Goal: Task Accomplishment & Management: Manage account settings

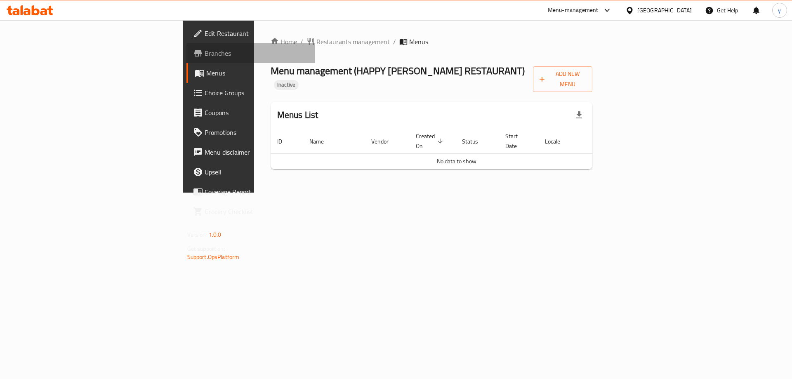
click at [205, 53] on span "Branches" at bounding box center [257, 53] width 104 height 10
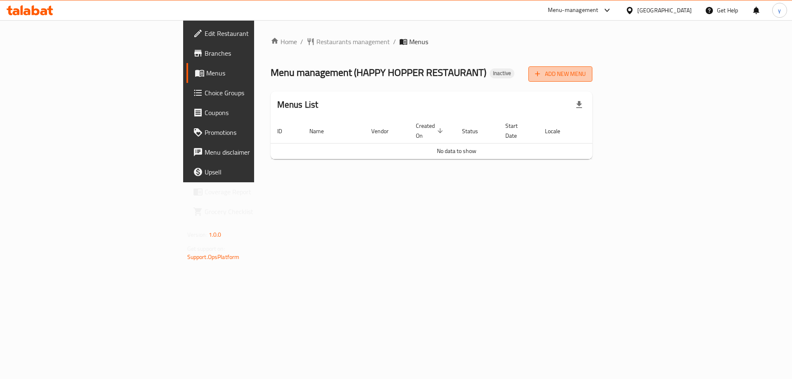
click at [592, 81] on button "Add New Menu" at bounding box center [560, 73] width 64 height 15
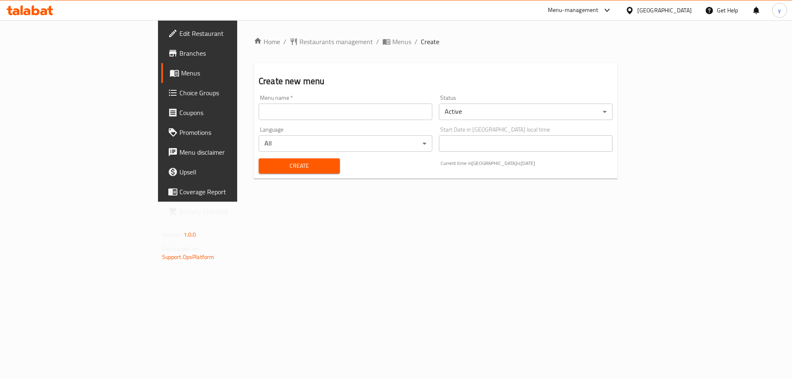
click at [259, 133] on div "Language All ​" at bounding box center [346, 139] width 174 height 25
click at [259, 118] on input "text" at bounding box center [346, 112] width 174 height 17
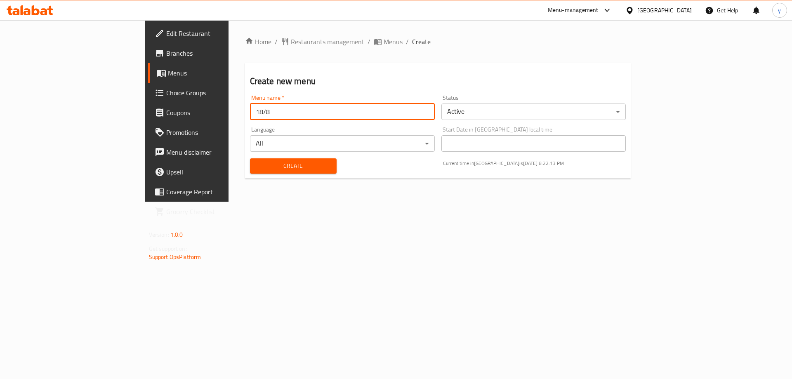
type input "18/8"
click at [250, 158] on button "Create" at bounding box center [293, 165] width 87 height 15
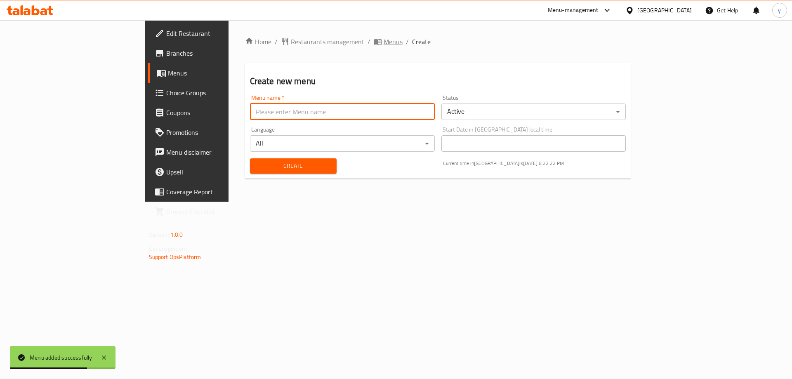
click at [384, 42] on span "Menus" at bounding box center [393, 42] width 19 height 10
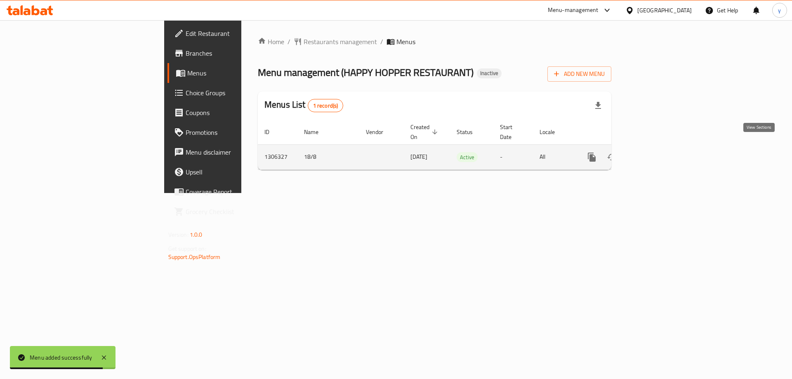
click at [656, 152] on icon "enhanced table" at bounding box center [651, 157] width 10 height 10
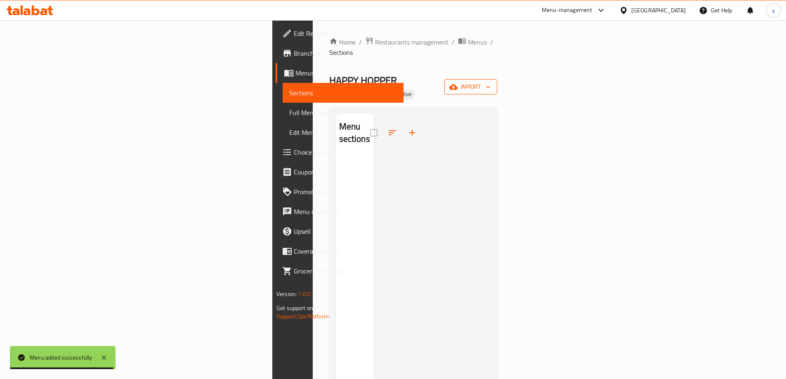
click at [458, 84] on icon "button" at bounding box center [453, 86] width 8 height 5
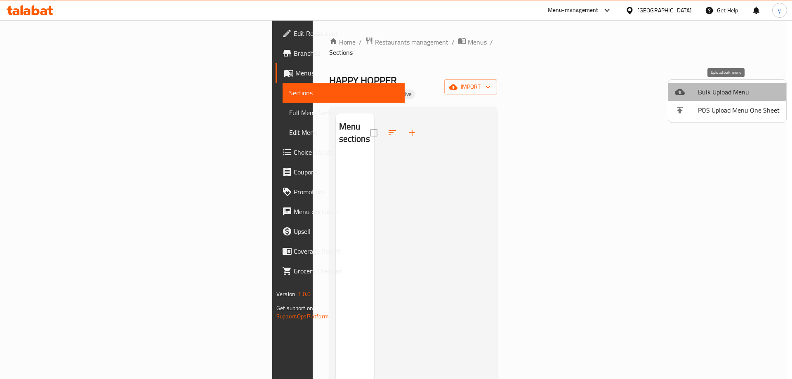
click at [689, 90] on div at bounding box center [686, 92] width 23 height 10
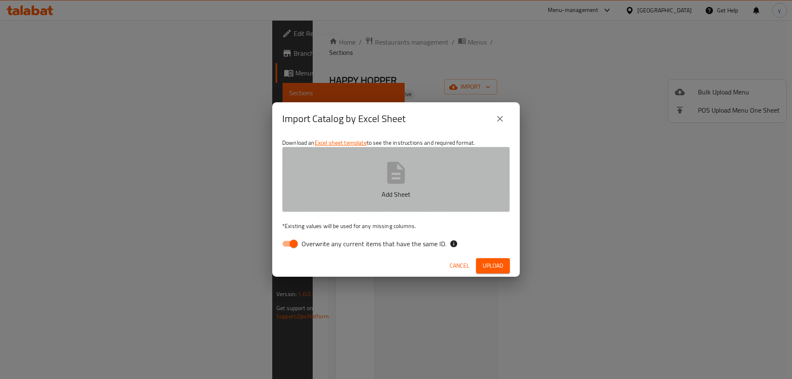
click at [365, 172] on button "Add Sheet" at bounding box center [396, 179] width 228 height 65
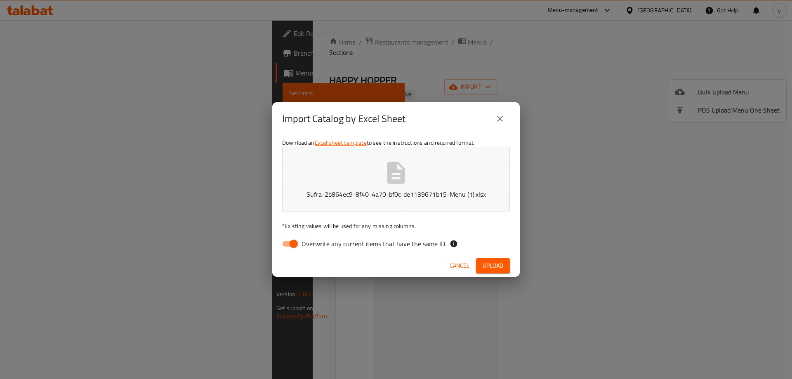
click at [290, 243] on input "Overwrite any current items that have the same ID." at bounding box center [293, 244] width 47 height 16
checkbox input "false"
click at [488, 264] on span "Upload" at bounding box center [493, 266] width 21 height 10
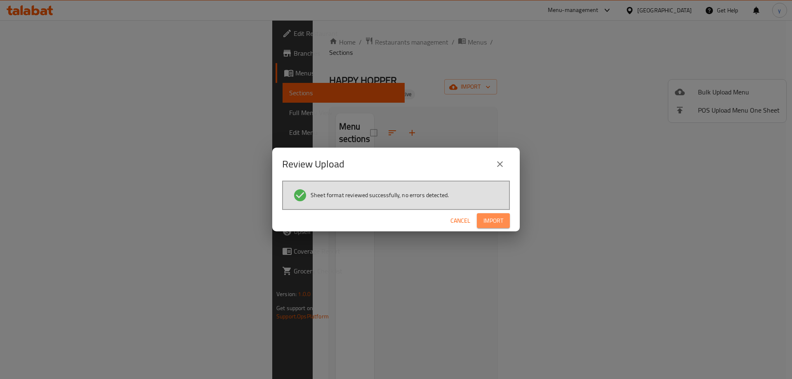
click at [502, 220] on span "Import" at bounding box center [493, 221] width 20 height 10
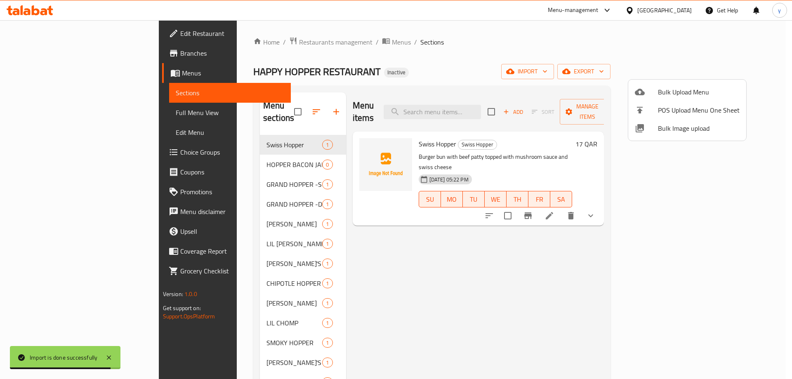
click at [667, 205] on div at bounding box center [396, 189] width 792 height 379
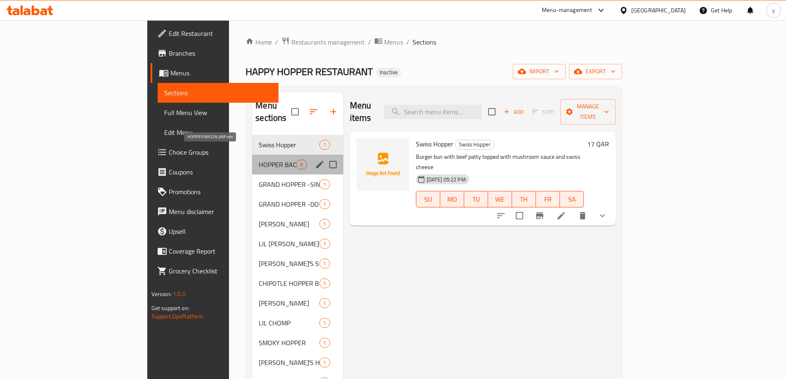
click at [259, 160] on span "HOPPER BACON JAM'min" at bounding box center [278, 165] width 38 height 10
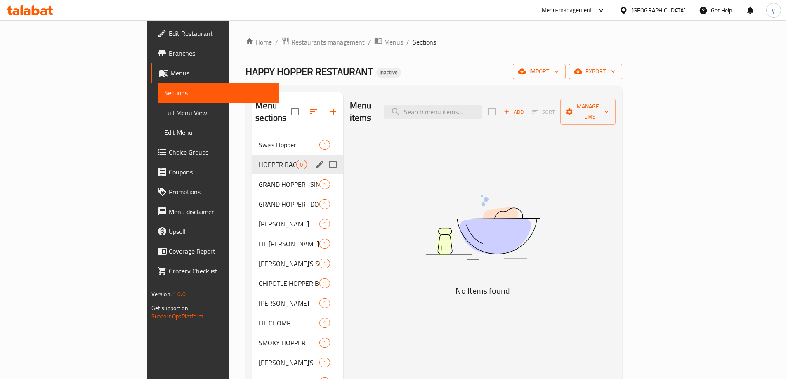
click at [324, 156] on input "Menu sections" at bounding box center [332, 164] width 17 height 17
checkbox input "true"
click at [305, 108] on icon "button" at bounding box center [308, 111] width 7 height 7
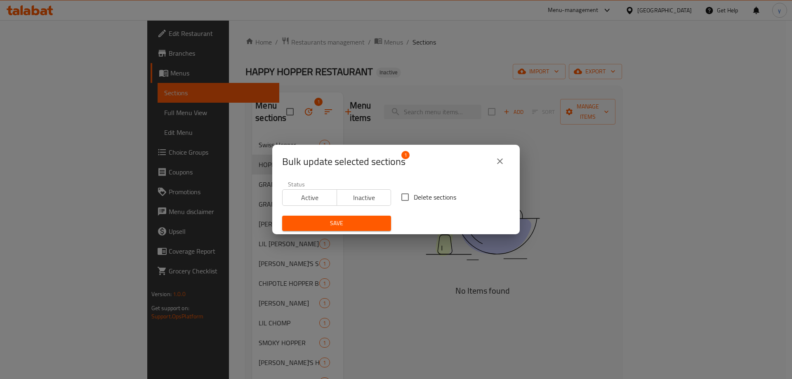
click at [414, 200] on span "Delete sections" at bounding box center [435, 197] width 42 height 10
click at [414, 200] on input "Delete sections" at bounding box center [404, 197] width 17 height 17
checkbox input "true"
click at [360, 222] on span "Save" at bounding box center [337, 223] width 96 height 10
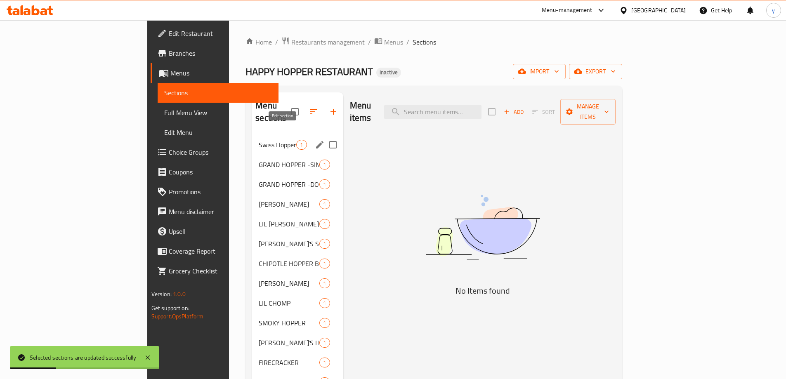
click at [316, 141] on icon "edit" at bounding box center [319, 144] width 7 height 7
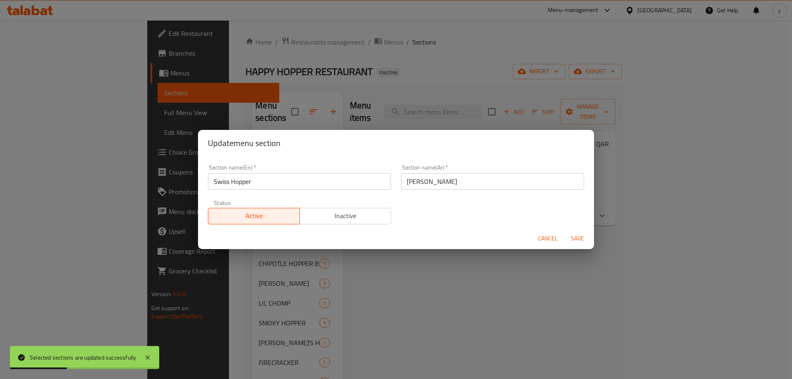
click at [309, 186] on input "Swiss Hopper" at bounding box center [299, 181] width 183 height 17
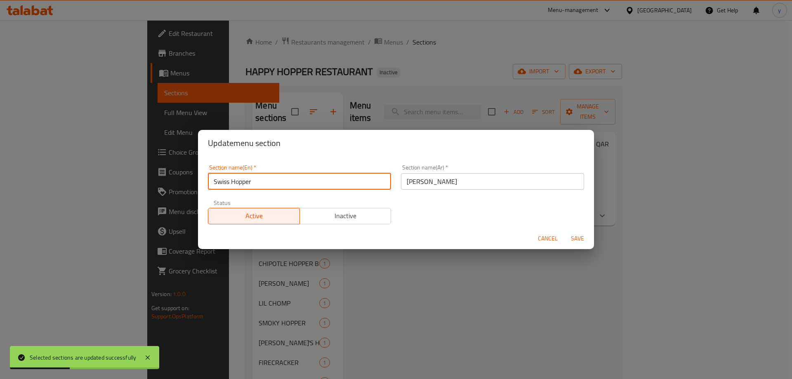
click at [309, 186] on input "Swiss Hopper" at bounding box center [299, 181] width 183 height 17
click at [403, 183] on input "هوبر سويسري" at bounding box center [492, 181] width 183 height 17
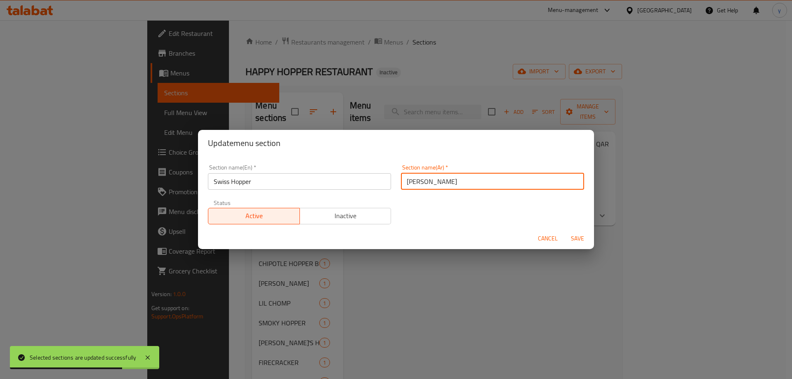
click at [479, 187] on input "هوبر سويسري" at bounding box center [492, 181] width 183 height 17
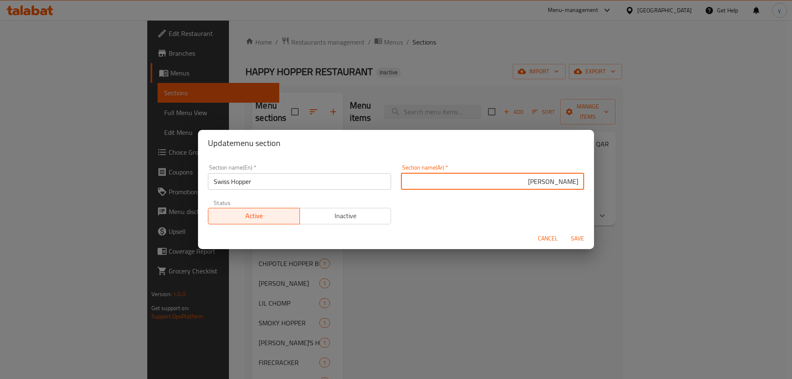
type input "هوبر سويس"
click at [581, 240] on span "Save" at bounding box center [578, 238] width 20 height 10
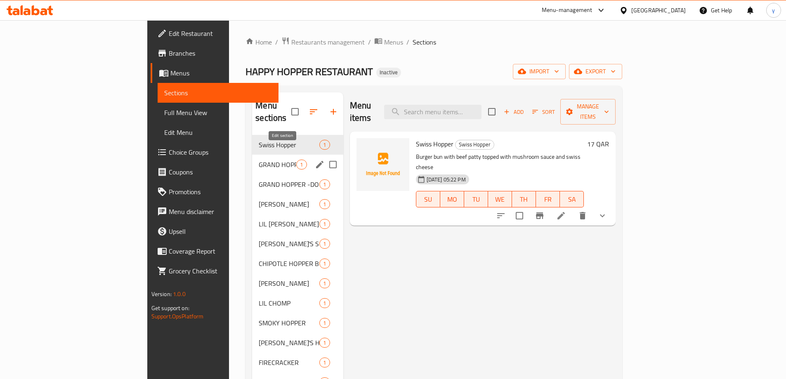
click at [315, 160] on icon "edit" at bounding box center [320, 165] width 10 height 10
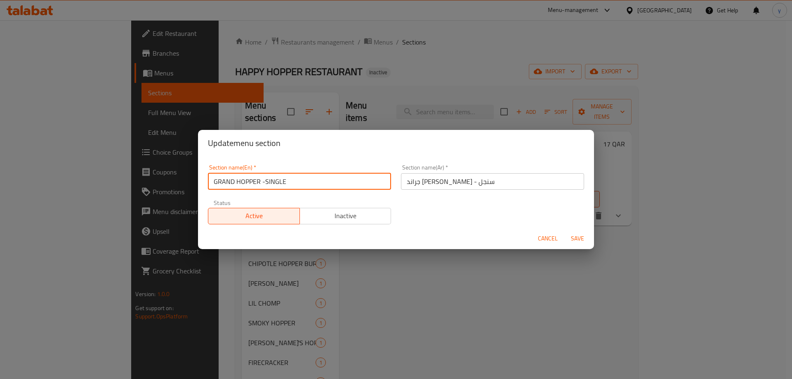
click at [281, 177] on input "GRAND HOPPER -SINGLE" at bounding box center [299, 181] width 183 height 17
type input "Grand Hopper -single"
click at [564, 231] on button "Save" at bounding box center [577, 238] width 26 height 15
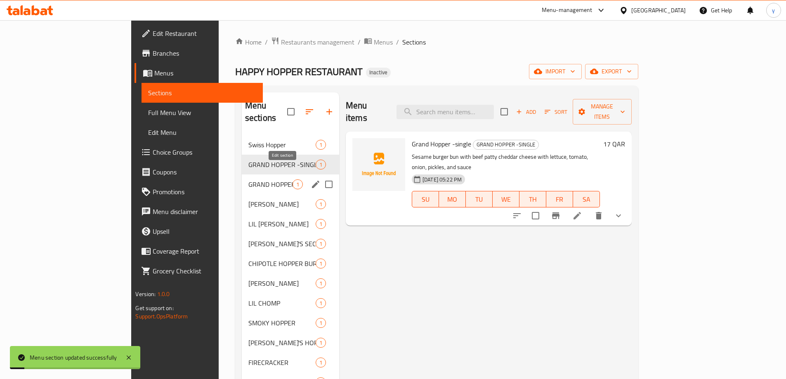
click at [311, 179] on icon "edit" at bounding box center [316, 184] width 10 height 10
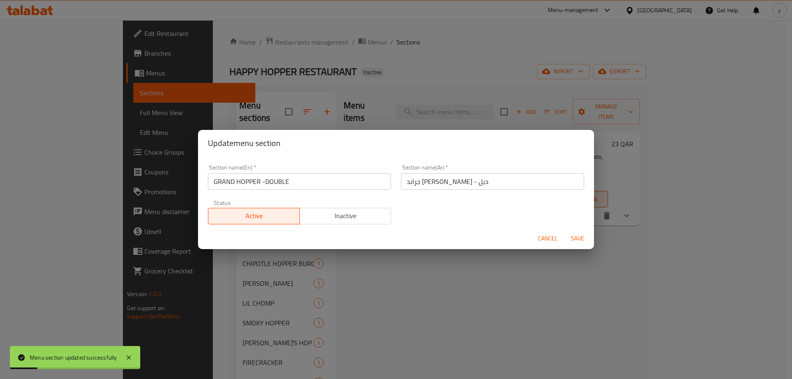
click at [284, 181] on input "GRAND HOPPER -DOUBLE" at bounding box center [299, 181] width 183 height 17
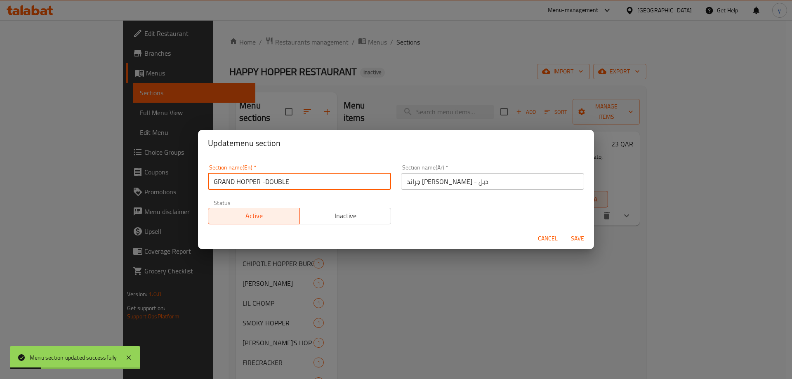
click at [284, 181] on input "GRAND HOPPER -DOUBLE" at bounding box center [299, 181] width 183 height 17
type input "Grand Hopper -double"
click at [564, 231] on button "Save" at bounding box center [577, 238] width 26 height 15
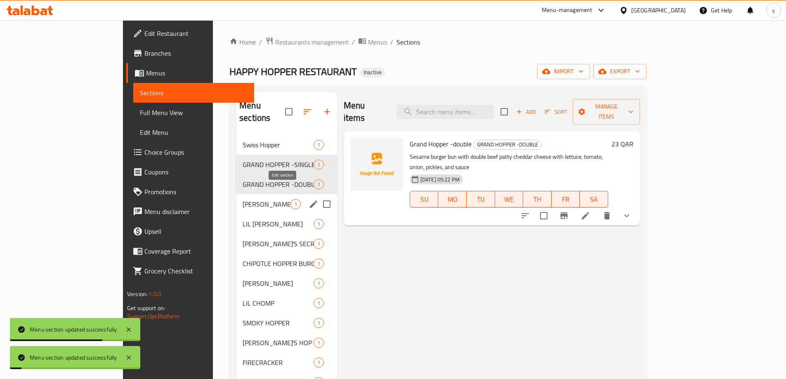
click at [309, 199] on icon "edit" at bounding box center [314, 204] width 10 height 10
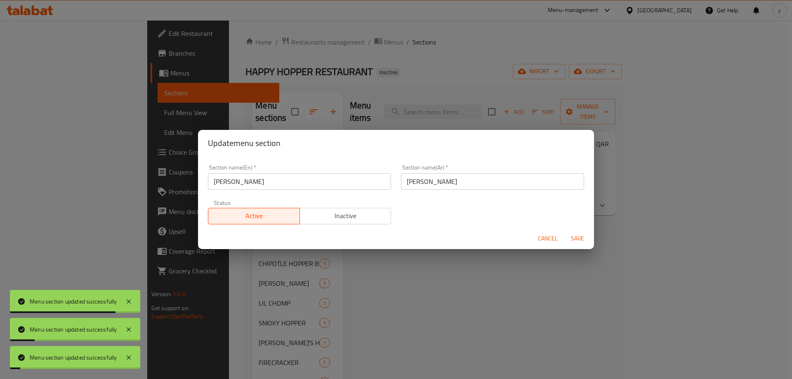
click at [292, 170] on div "Section name(En)   * CHEESY HOPPER Section name(En) *" at bounding box center [299, 177] width 183 height 25
drag, startPoint x: 292, startPoint y: 170, endPoint x: 289, endPoint y: 178, distance: 8.4
click at [292, 172] on div "Section name(En)   * CHEESY HOPPER Section name(En) *" at bounding box center [299, 177] width 183 height 25
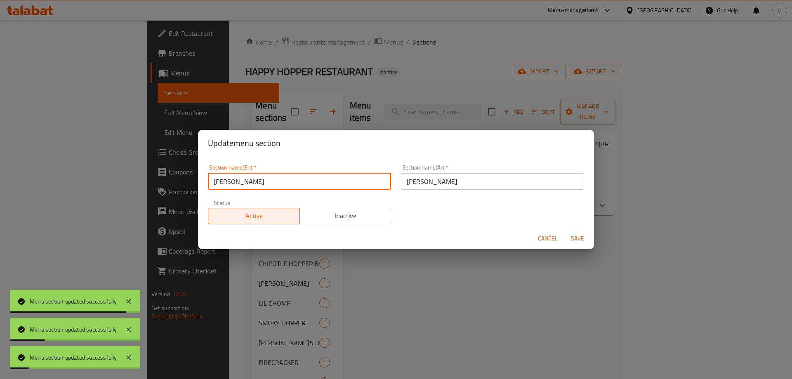
click at [289, 178] on input "CHEESY HOPPER" at bounding box center [299, 181] width 183 height 17
type input "Cheesy Hopper"
click at [564, 231] on button "Save" at bounding box center [577, 238] width 26 height 15
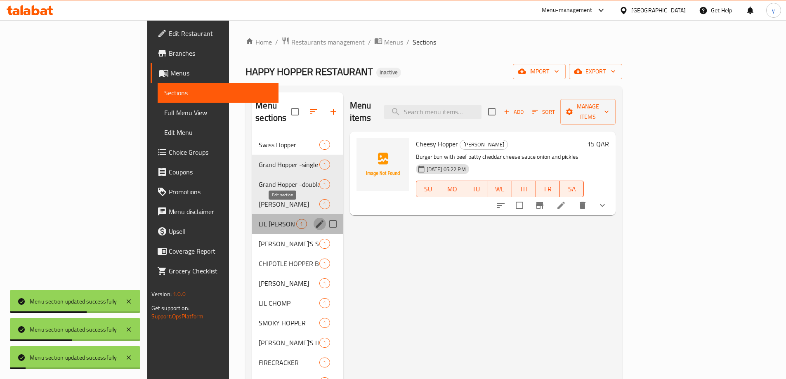
click at [314, 218] on button "edit" at bounding box center [320, 224] width 12 height 12
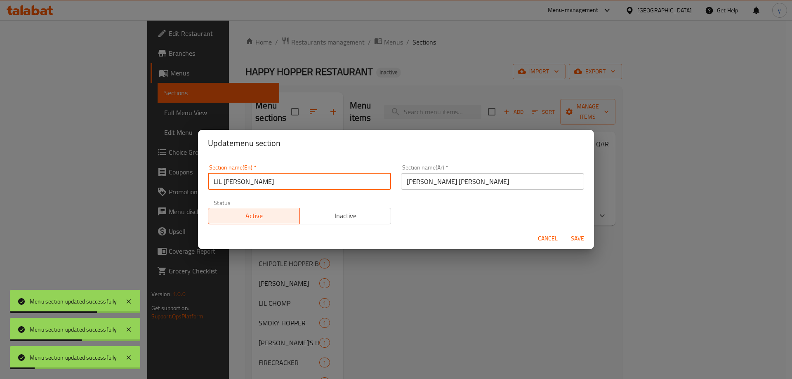
click at [301, 178] on input "LIL CHEESY HOPPER" at bounding box center [299, 181] width 183 height 17
type input "Lil Cheesy Hopper"
click at [564, 231] on button "Save" at bounding box center [577, 238] width 26 height 15
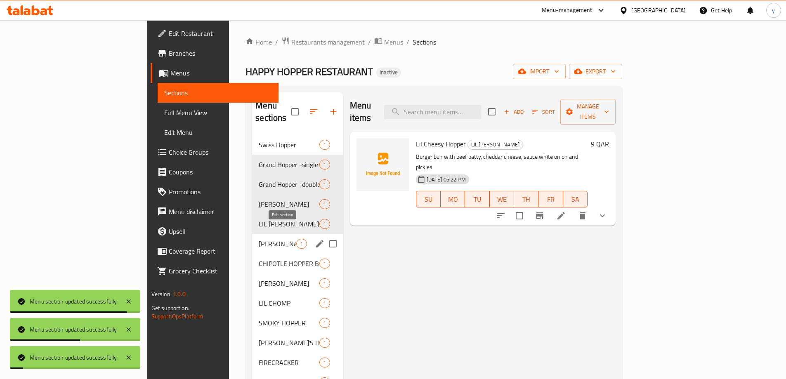
click at [315, 239] on icon "edit" at bounding box center [320, 244] width 10 height 10
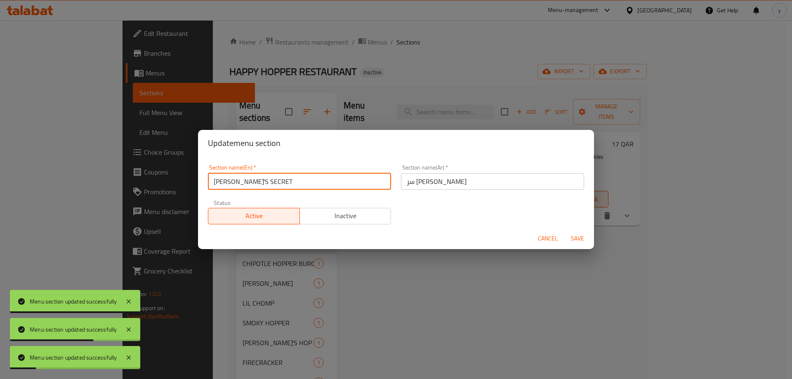
click at [312, 177] on input "[PERSON_NAME]'S SECRET" at bounding box center [299, 181] width 183 height 17
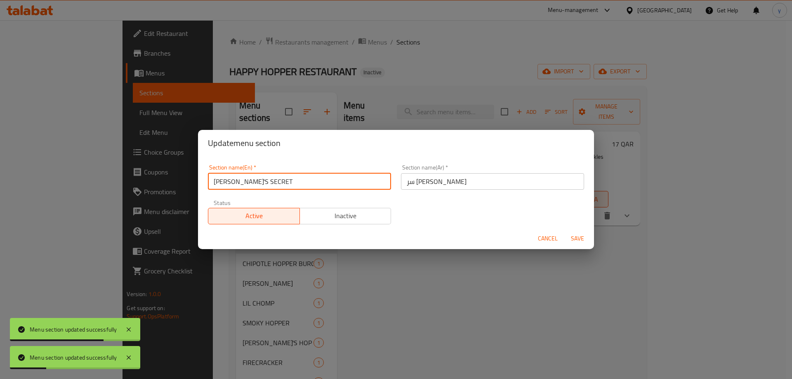
type input "[PERSON_NAME] Secret"
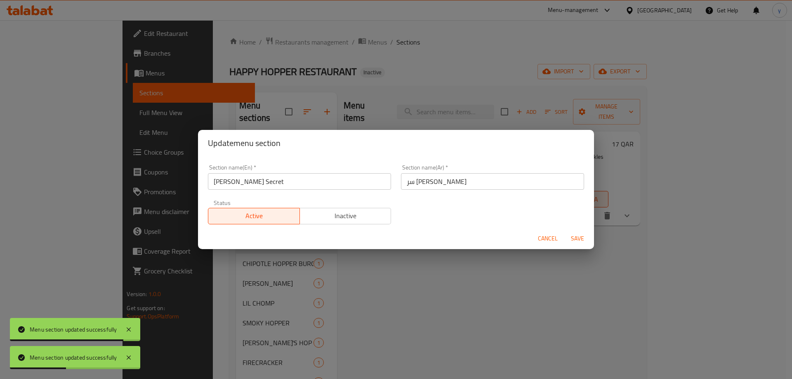
click at [464, 172] on div "Section name(Ar)   * سر هوبر Section name(Ar) *" at bounding box center [492, 177] width 183 height 25
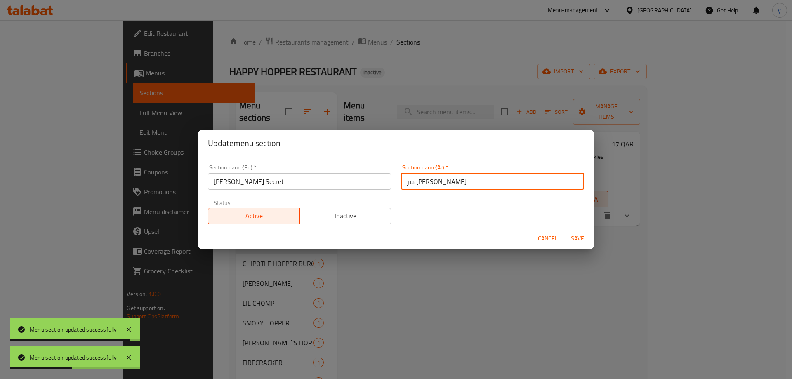
click at [462, 182] on input "سر هوبر" at bounding box center [492, 181] width 183 height 17
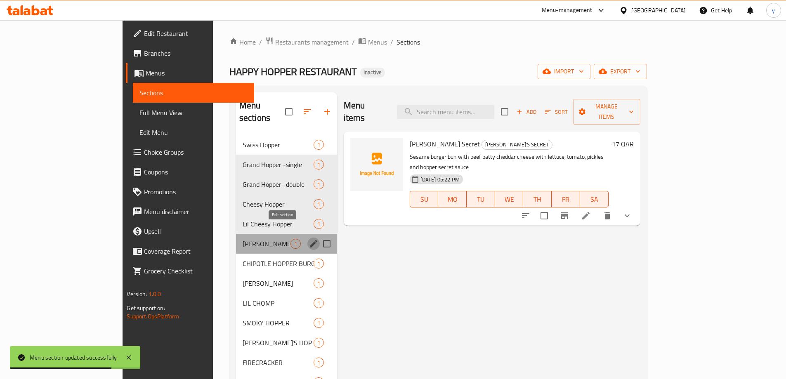
click at [310, 240] on icon "edit" at bounding box center [313, 243] width 7 height 7
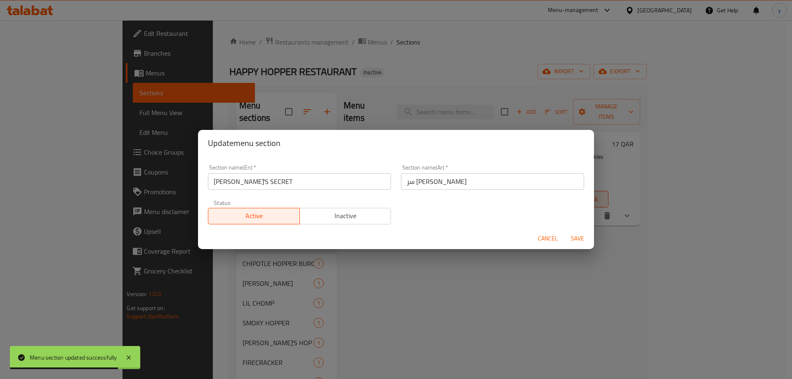
click at [500, 183] on input "سر هوبر" at bounding box center [492, 181] width 183 height 17
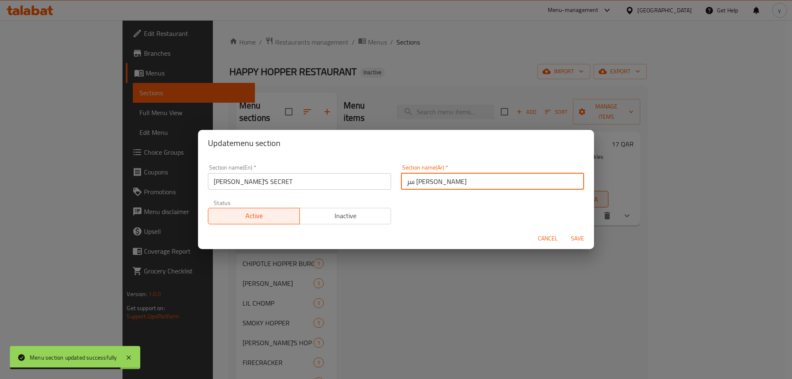
click at [500, 183] on input "سر هوبر" at bounding box center [492, 181] width 183 height 17
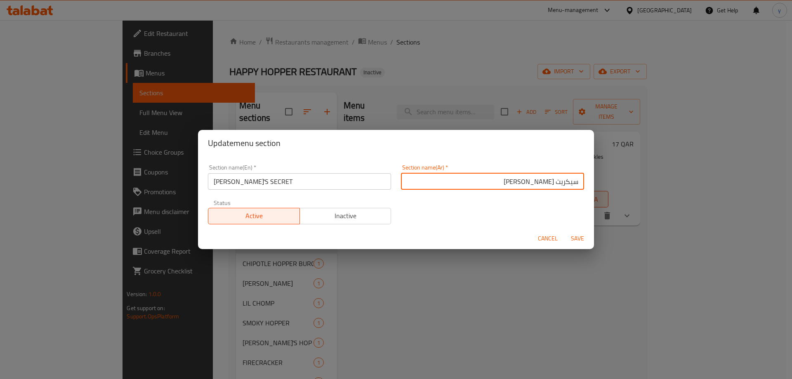
type input "سيكريت هوبر"
click at [564, 231] on button "Save" at bounding box center [577, 238] width 26 height 15
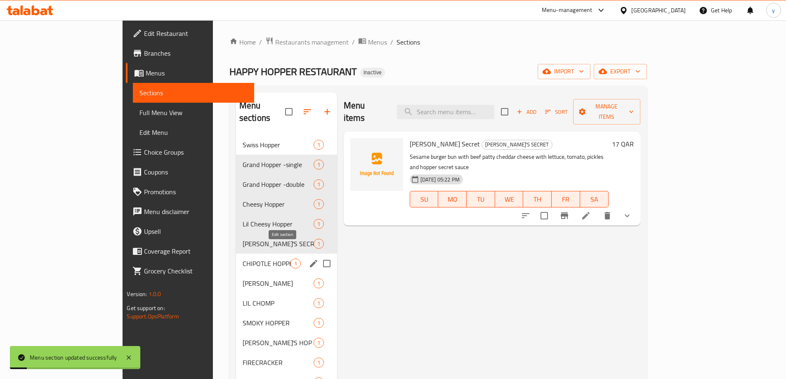
click at [309, 259] on icon "edit" at bounding box center [314, 264] width 10 height 10
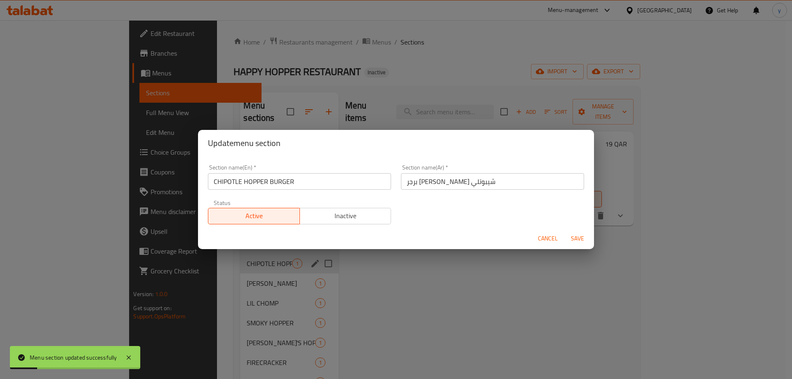
click at [323, 179] on input "CHIPOTLE HOPPER BURGER" at bounding box center [299, 181] width 183 height 17
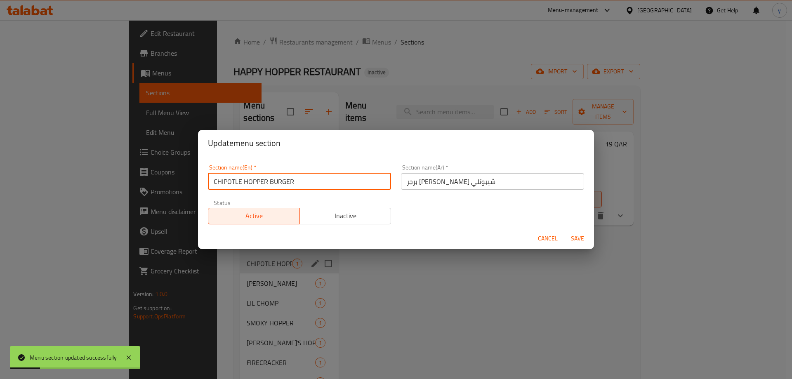
click at [323, 179] on input "CHIPOTLE HOPPER BURGER" at bounding box center [299, 181] width 183 height 17
type input "Chipotle Hopper Burger"
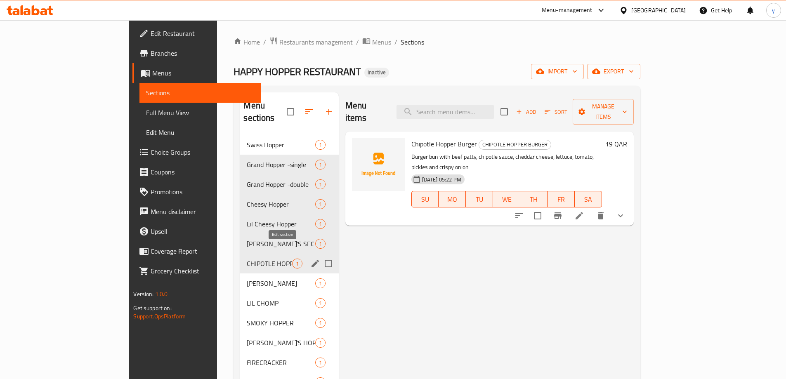
click at [310, 259] on icon "edit" at bounding box center [315, 264] width 10 height 10
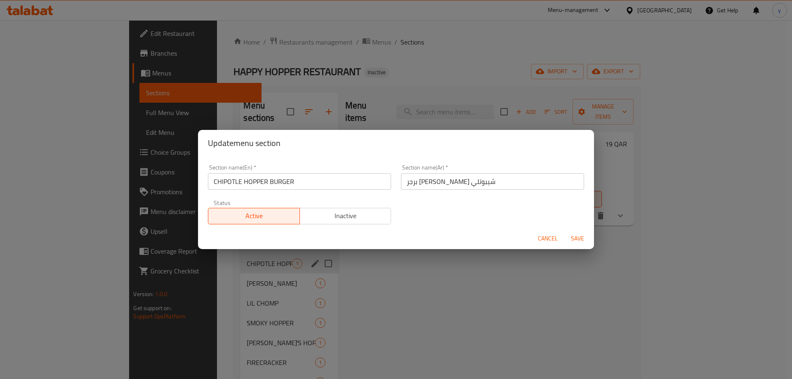
click at [415, 186] on input "برجر هوبر شيبوتلي" at bounding box center [492, 181] width 183 height 17
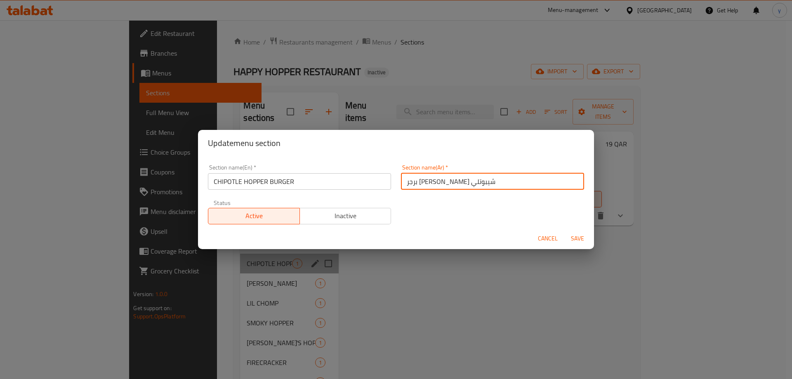
click at [415, 186] on input "برجر هوبر شيبوتلي" at bounding box center [492, 181] width 183 height 17
paste input "‎"
type input "برجر هوبر شيبوتل‎"
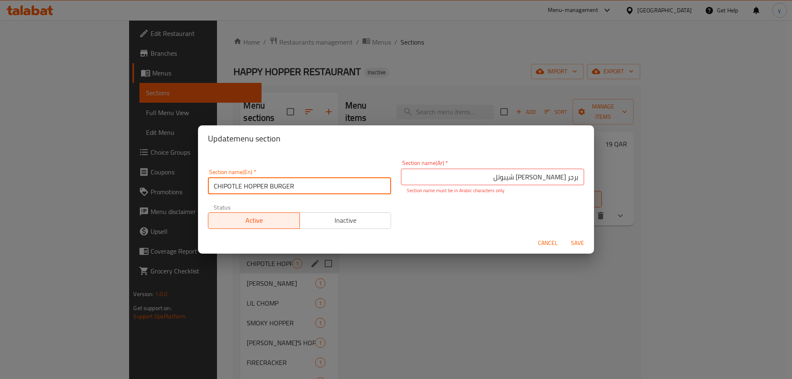
click at [266, 181] on input "CHIPOTLE HOPPER BURGER" at bounding box center [299, 186] width 183 height 17
type input "Chipotle Hopper Burger"
click at [564, 236] on button "Save" at bounding box center [577, 243] width 26 height 15
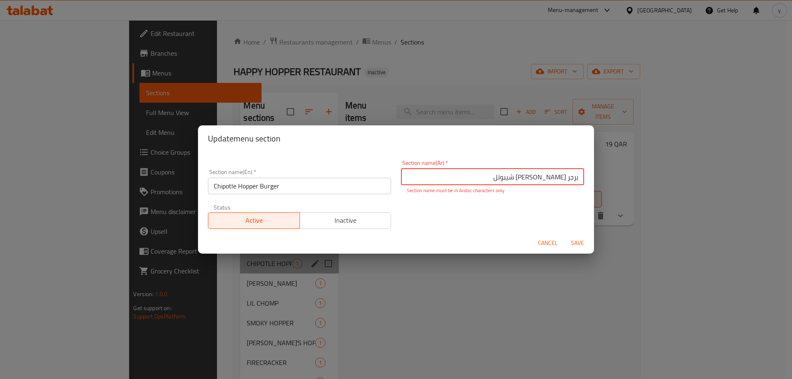
click at [495, 179] on input "برجر هوبر شيبوتل‎" at bounding box center [492, 177] width 183 height 17
type input "برجر هوبر شيبوتل‎"
click at [575, 236] on button "Save" at bounding box center [577, 243] width 26 height 15
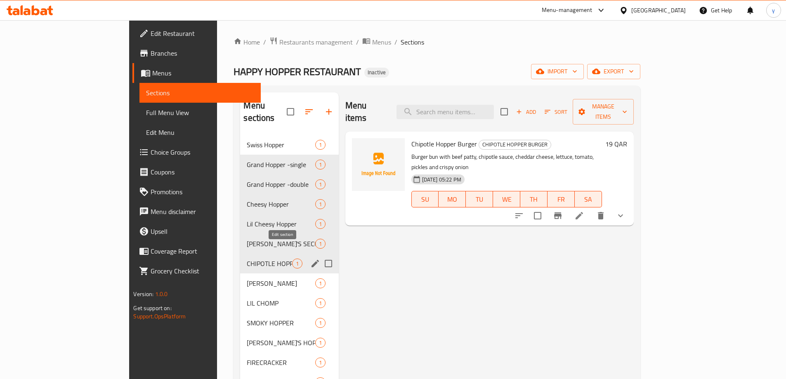
click at [310, 259] on icon "edit" at bounding box center [315, 264] width 10 height 10
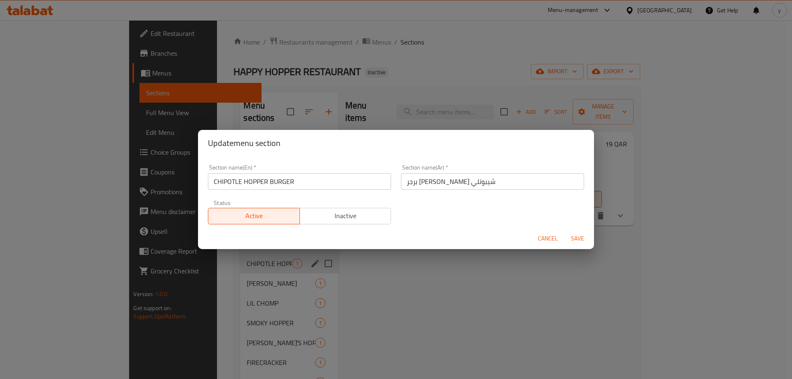
click at [468, 182] on input "برجر هوبر شيبوتلي" at bounding box center [492, 181] width 183 height 17
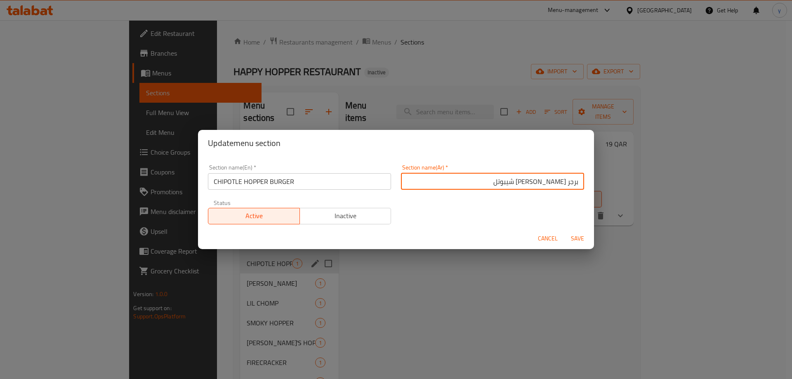
type input "برجر هوبر شيبوتل"
click at [564, 231] on button "Save" at bounding box center [577, 238] width 26 height 15
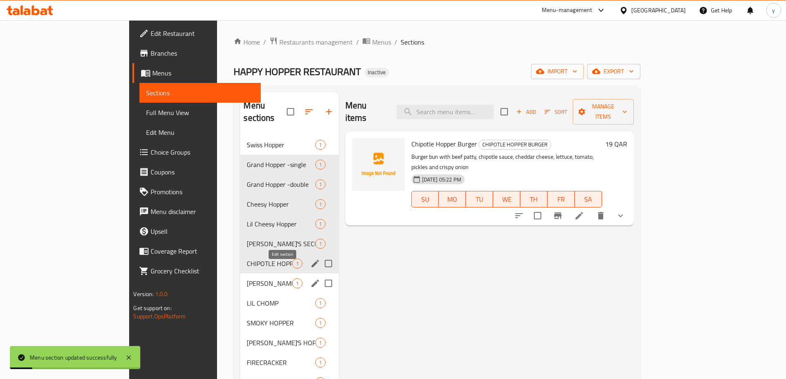
click at [310, 278] on icon "edit" at bounding box center [315, 283] width 10 height 10
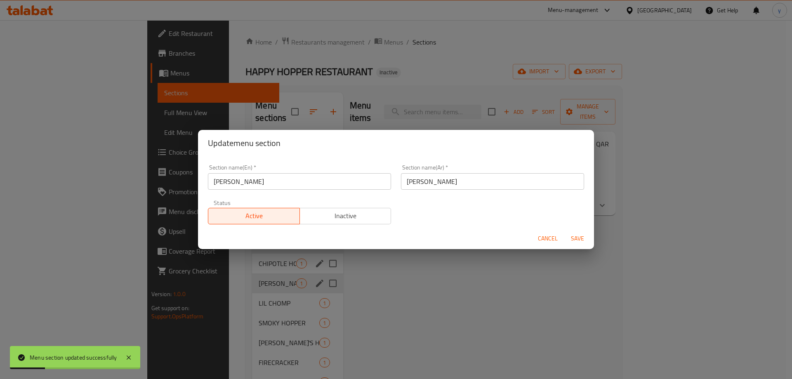
click at [316, 184] on input "LIL CLUCK" at bounding box center [299, 181] width 183 height 17
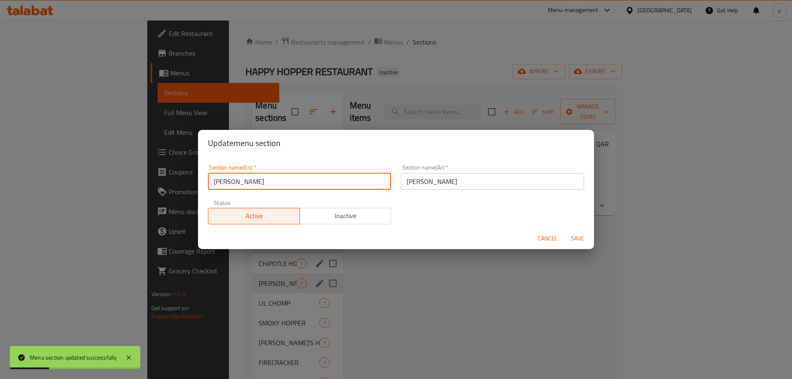
click at [316, 184] on input "LIL CLUCK" at bounding box center [299, 181] width 183 height 17
type input "[PERSON_NAME]"
click at [564, 231] on button "Save" at bounding box center [577, 238] width 26 height 15
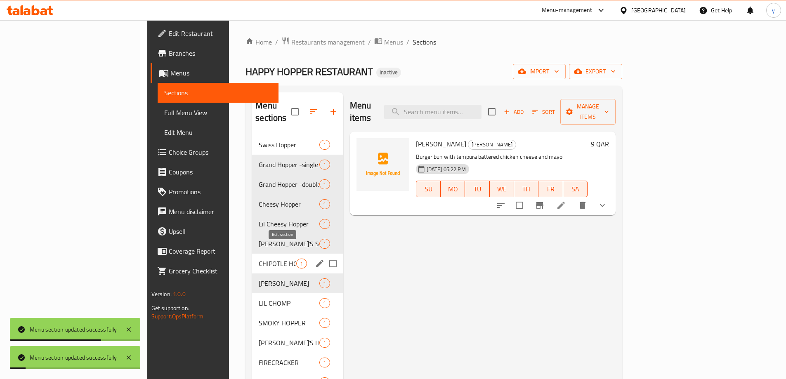
click at [315, 259] on icon "edit" at bounding box center [320, 264] width 10 height 10
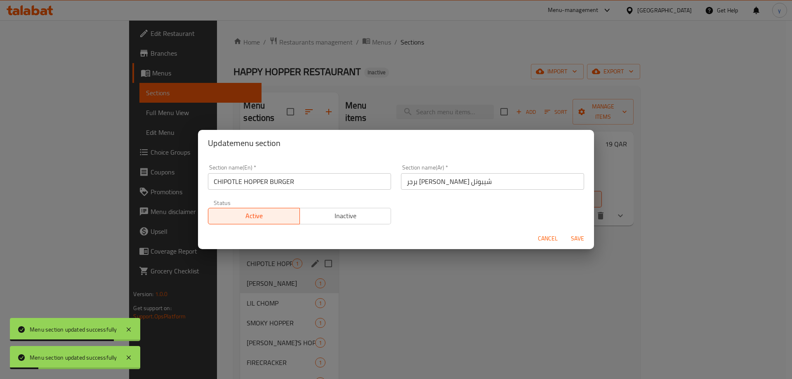
click at [304, 184] on input "CHIPOTLE HOPPER BURGER" at bounding box center [299, 181] width 183 height 17
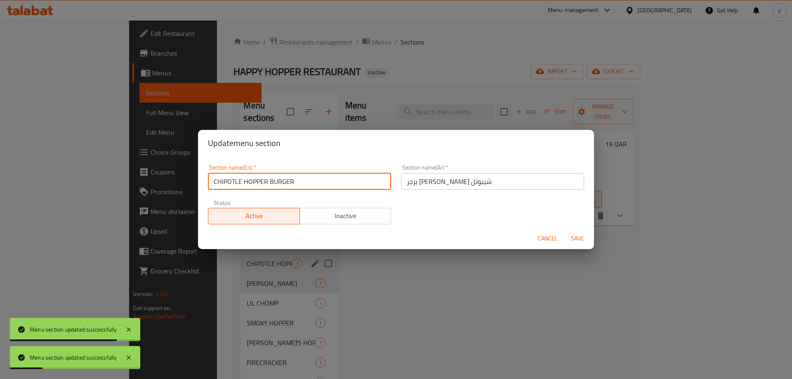
click at [304, 184] on input "CHIPOTLE HOPPER BURGER" at bounding box center [299, 181] width 183 height 17
type input "Chipotle Hopper Burger"
click at [564, 231] on button "Save" at bounding box center [577, 238] width 26 height 15
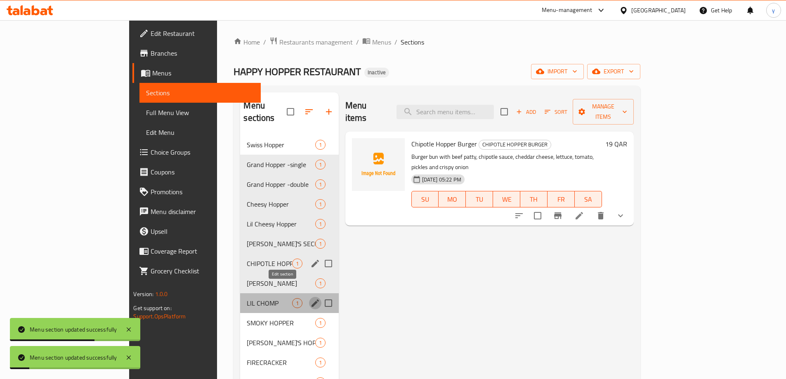
click at [310, 298] on icon "edit" at bounding box center [315, 303] width 10 height 10
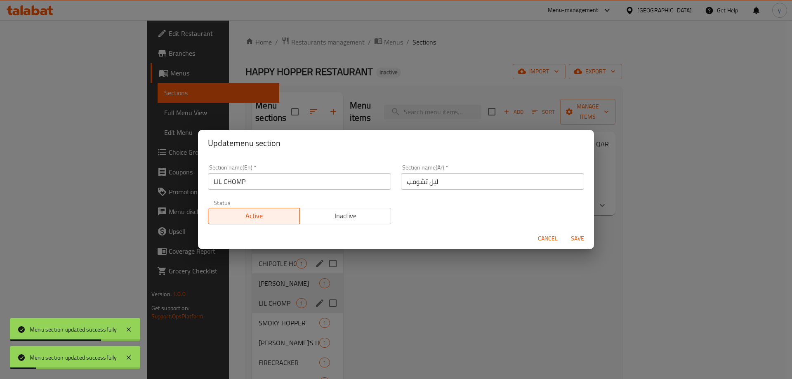
click at [286, 179] on input "LIL CHOMP" at bounding box center [299, 181] width 183 height 17
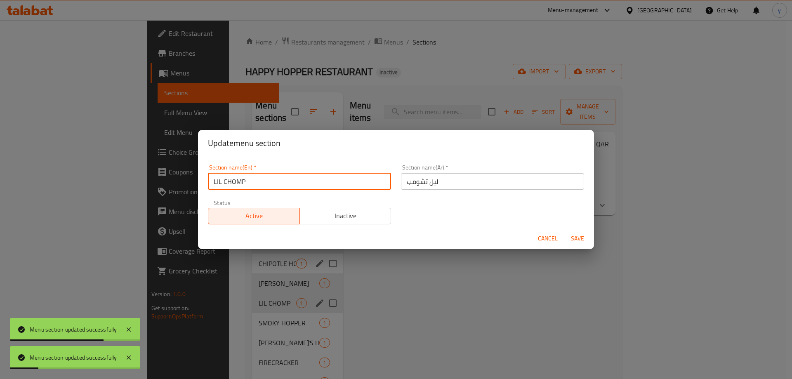
click at [286, 179] on input "LIL CHOMP" at bounding box center [299, 181] width 183 height 17
type input "Lil Chomp"
click at [564, 231] on button "Save" at bounding box center [577, 238] width 26 height 15
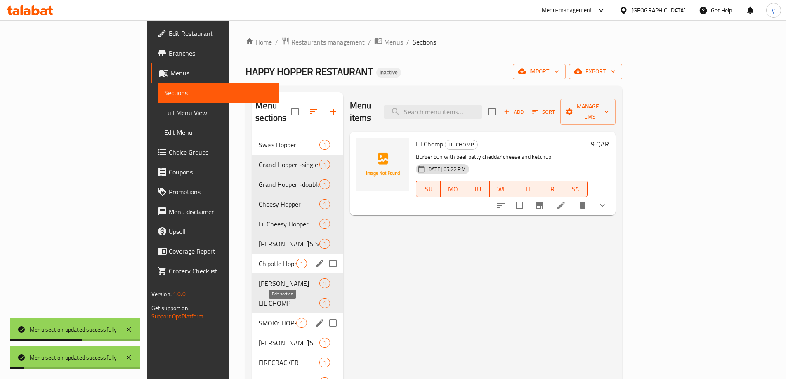
click at [315, 318] on icon "edit" at bounding box center [320, 323] width 10 height 10
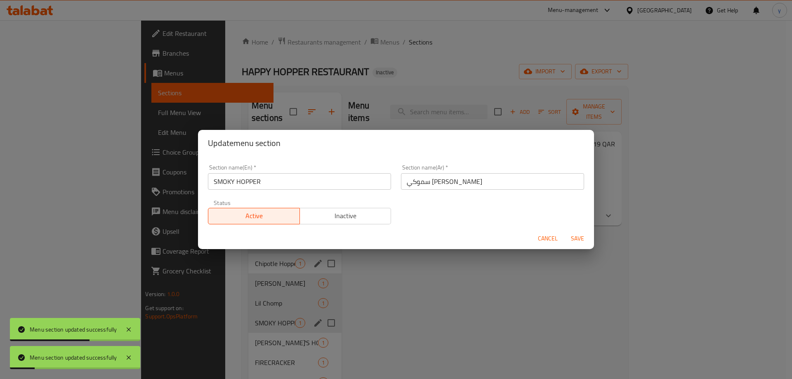
click at [271, 183] on input "SMOKY HOPPER" at bounding box center [299, 181] width 183 height 17
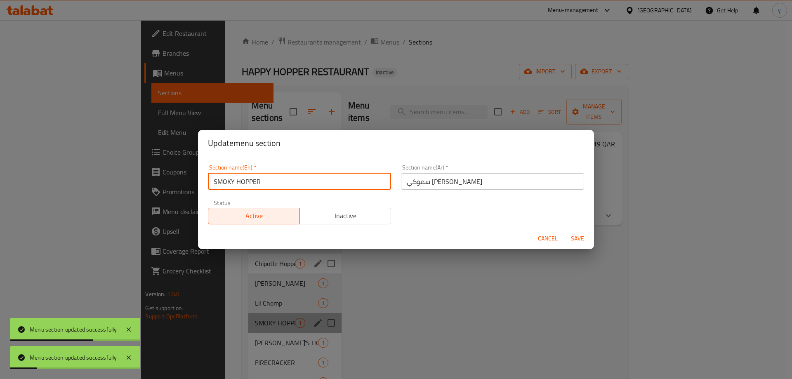
click at [271, 183] on input "SMOKY HOPPER" at bounding box center [299, 181] width 183 height 17
type input "Smoky Hopper"
click at [564, 231] on button "Save" at bounding box center [577, 238] width 26 height 15
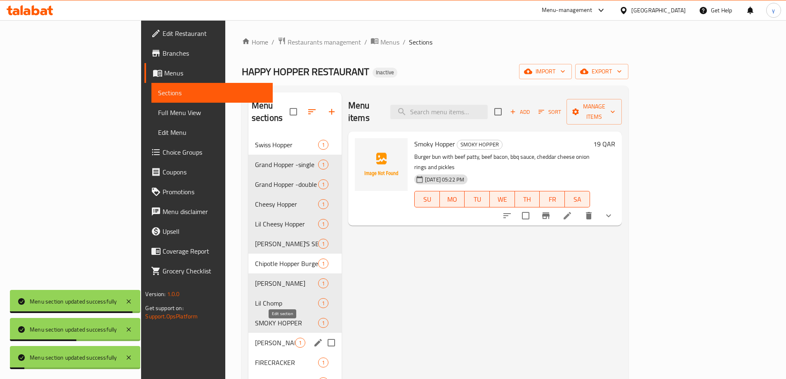
click at [313, 338] on icon "edit" at bounding box center [318, 343] width 10 height 10
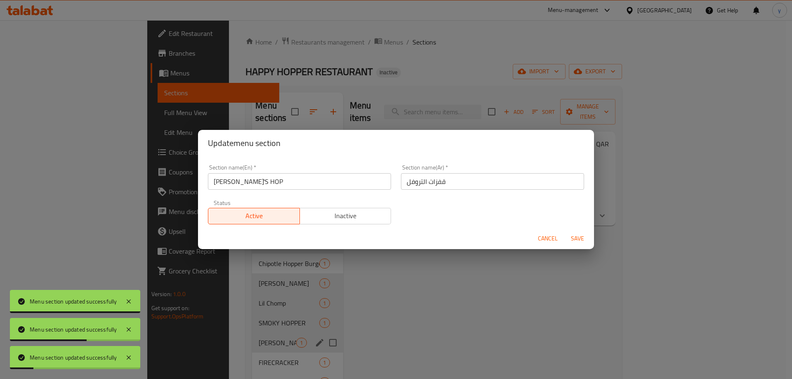
click at [286, 182] on input "TRUFFLE'S HOP" at bounding box center [299, 181] width 183 height 17
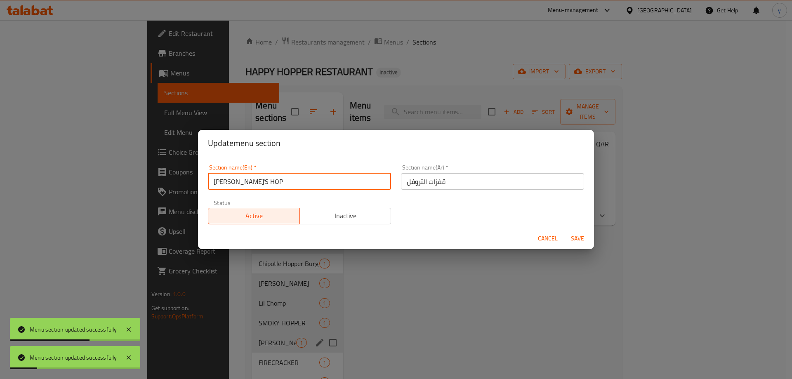
click at [286, 182] on input "TRUFFLE'S HOP" at bounding box center [299, 181] width 183 height 17
type input "[PERSON_NAME] Hop"
click at [435, 182] on input "قفزات التروفل" at bounding box center [492, 181] width 183 height 17
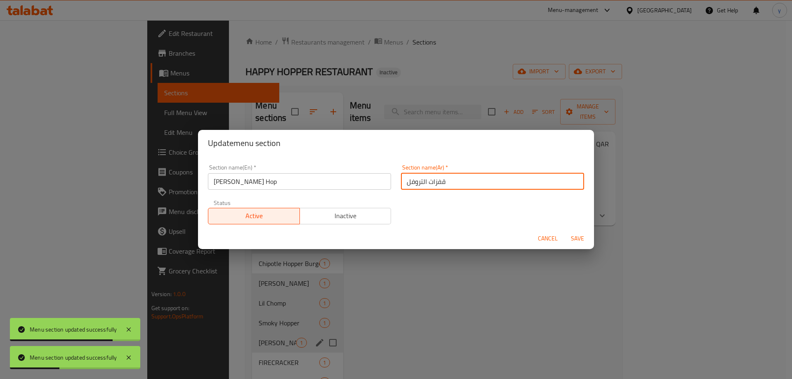
click at [435, 182] on input "قفزات التروفل" at bounding box center [492, 181] width 183 height 17
type input "هوب التروفل"
click at [564, 231] on button "Save" at bounding box center [577, 238] width 26 height 15
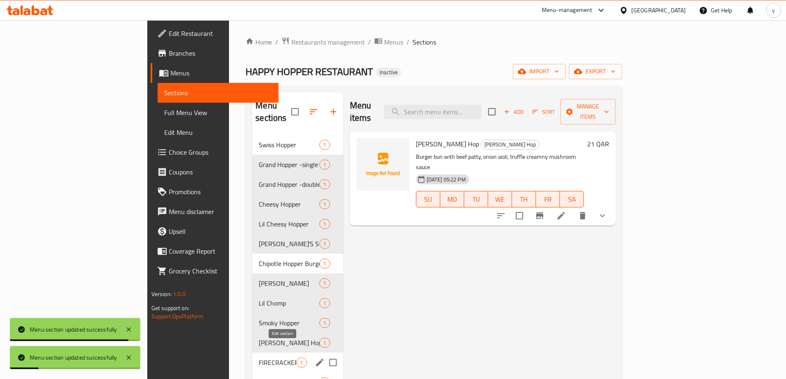
click at [315, 358] on icon "edit" at bounding box center [320, 363] width 10 height 10
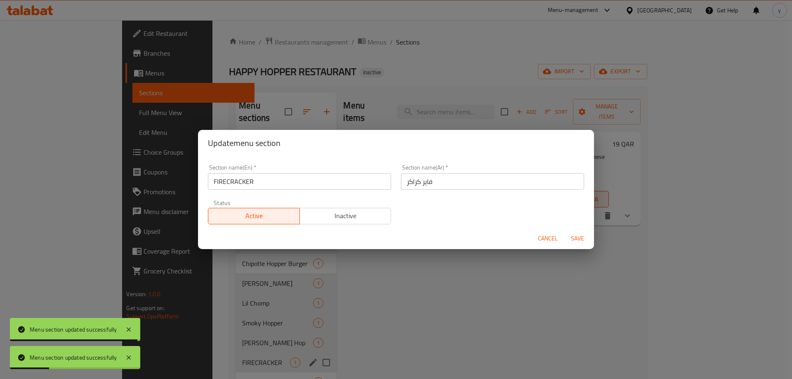
click at [299, 177] on input "FIRECRACKER" at bounding box center [299, 181] width 183 height 17
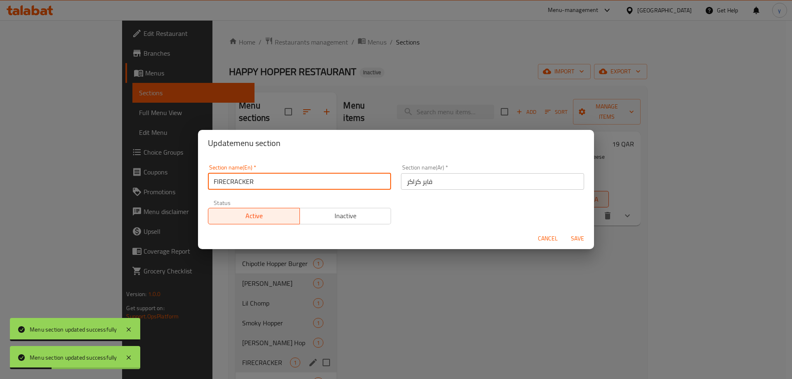
click at [299, 177] on input "FIRECRACKER" at bounding box center [299, 181] width 183 height 17
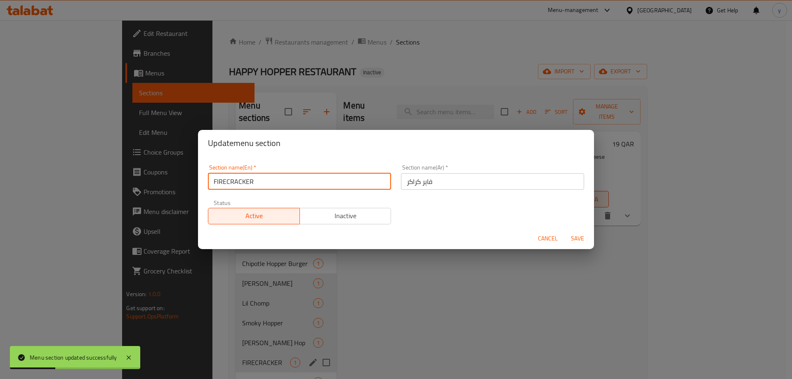
click at [299, 177] on input "FIRECRACKER" at bounding box center [299, 181] width 183 height 17
type input "Firecracker"
click at [564, 231] on button "Save" at bounding box center [577, 238] width 26 height 15
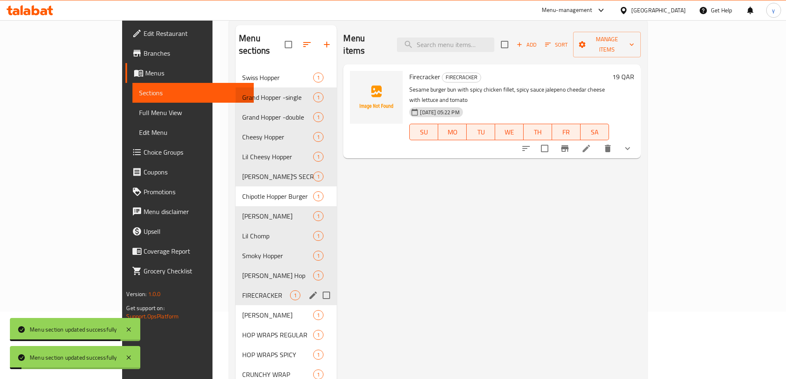
scroll to position [83, 0]
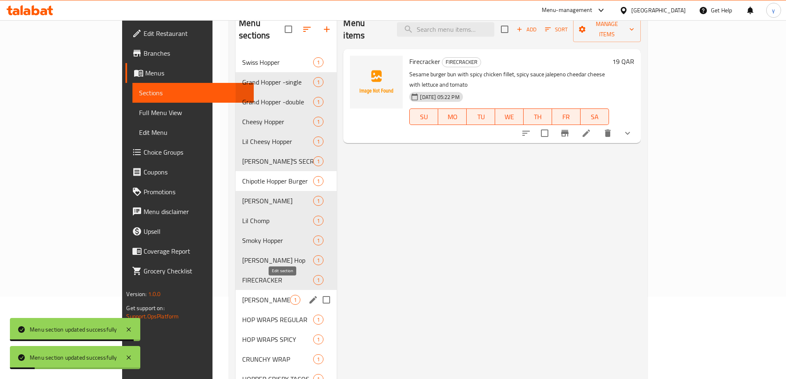
click at [308, 295] on icon "edit" at bounding box center [313, 300] width 10 height 10
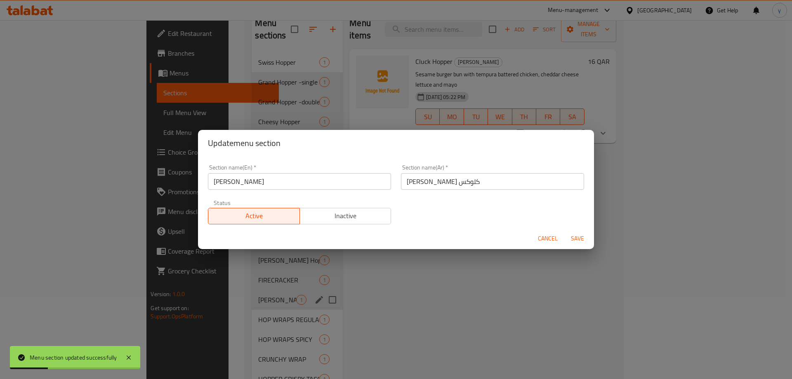
click at [283, 170] on div "Section name(En)   * CLUCK HOPPER Section name(En) *" at bounding box center [299, 177] width 183 height 25
click at [284, 186] on input "CLUCK HOPPER" at bounding box center [299, 181] width 183 height 17
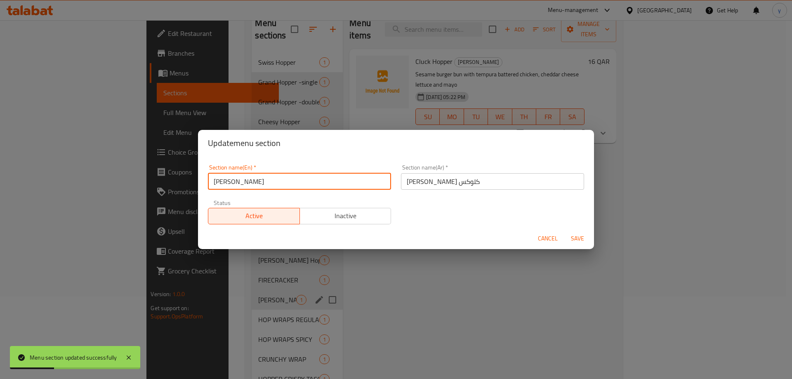
click at [284, 186] on input "CLUCK HOPPER" at bounding box center [299, 181] width 183 height 17
type input "Cluck Hopper"
click at [564, 231] on button "Save" at bounding box center [577, 238] width 26 height 15
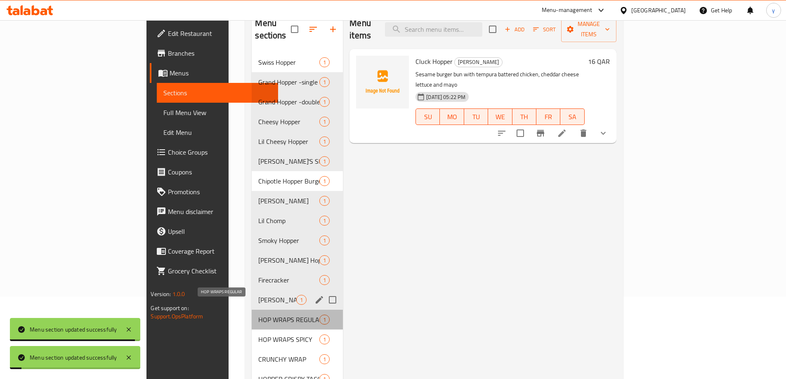
click at [280, 315] on span "HOP WRAPS REGULAR" at bounding box center [288, 320] width 61 height 10
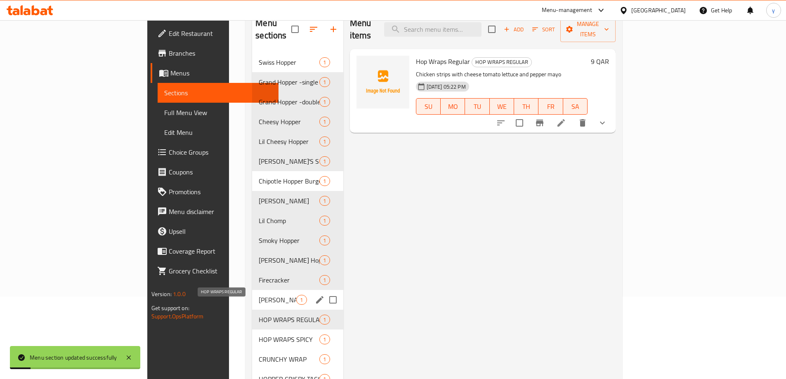
click at [265, 315] on span "HOP WRAPS REGULAR" at bounding box center [289, 320] width 61 height 10
click at [259, 295] on span "CLUCK HOPPER" at bounding box center [278, 300] width 38 height 10
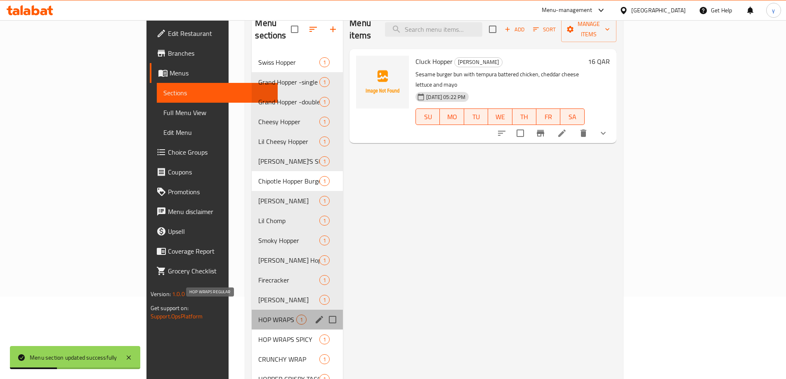
click at [258, 315] on span "HOP WRAPS REGULAR" at bounding box center [277, 320] width 38 height 10
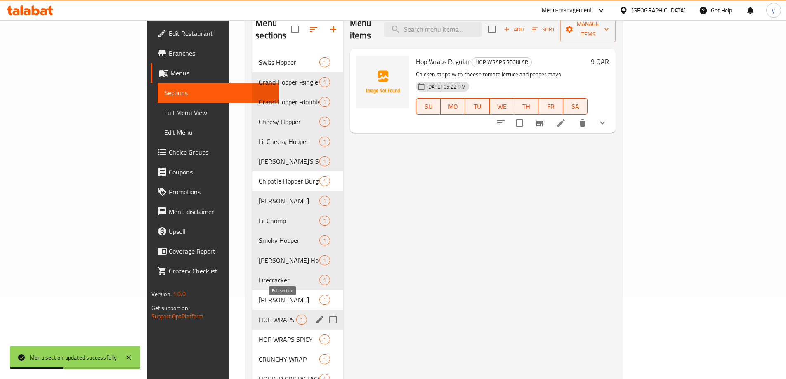
click at [315, 315] on icon "edit" at bounding box center [320, 320] width 10 height 10
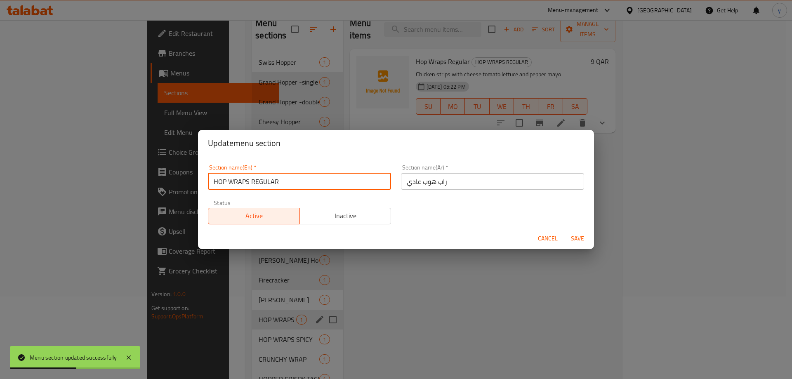
click at [271, 178] on input "HOP WRAPS REGULAR" at bounding box center [299, 181] width 183 height 17
type input "Hop Wraps Regular"
click at [564, 231] on button "Save" at bounding box center [577, 238] width 26 height 15
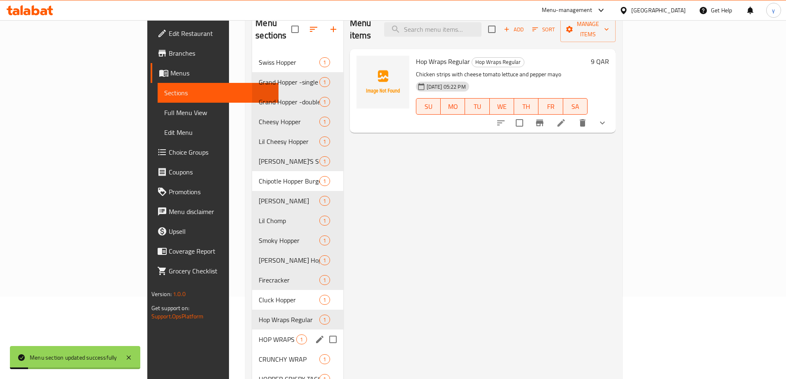
click at [315, 335] on icon "edit" at bounding box center [320, 340] width 10 height 10
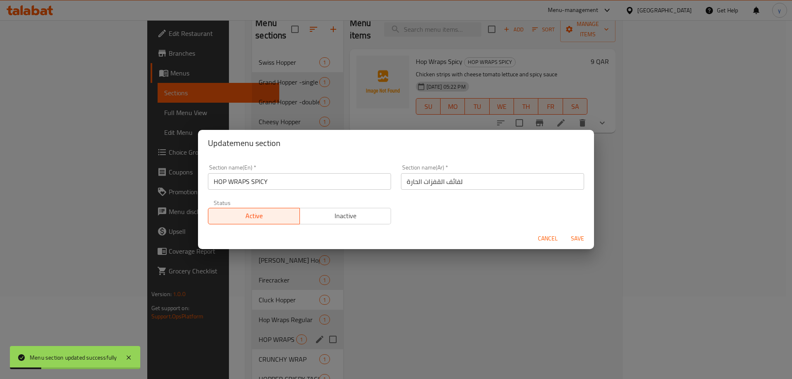
click at [295, 180] on input "HOP WRAPS SPICY" at bounding box center [299, 181] width 183 height 17
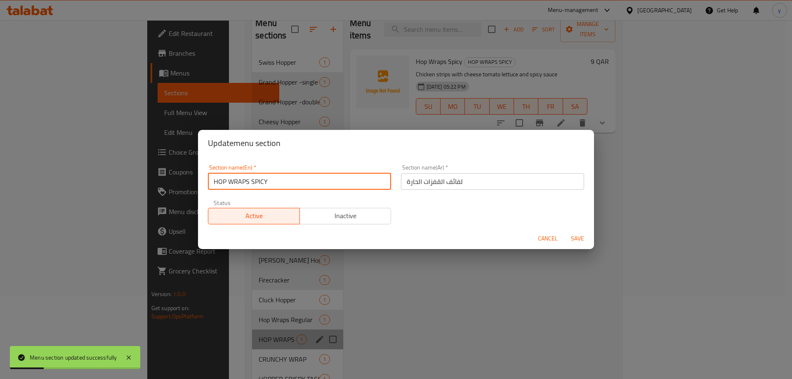
click at [295, 180] on input "HOP WRAPS SPICY" at bounding box center [299, 181] width 183 height 17
type input "Hop Wraps Spicy"
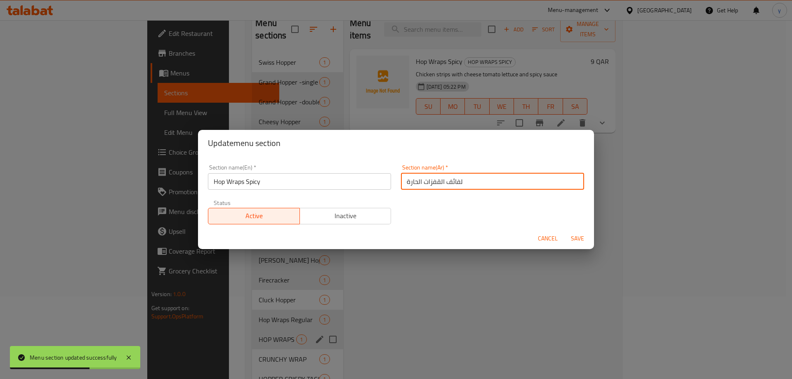
drag, startPoint x: 421, startPoint y: 183, endPoint x: 506, endPoint y: 186, distance: 85.0
click at [506, 186] on input "لفائف القفزات الحارة" at bounding box center [492, 181] width 183 height 17
type input "راب هوب الحارة"
click at [564, 231] on button "Save" at bounding box center [577, 238] width 26 height 15
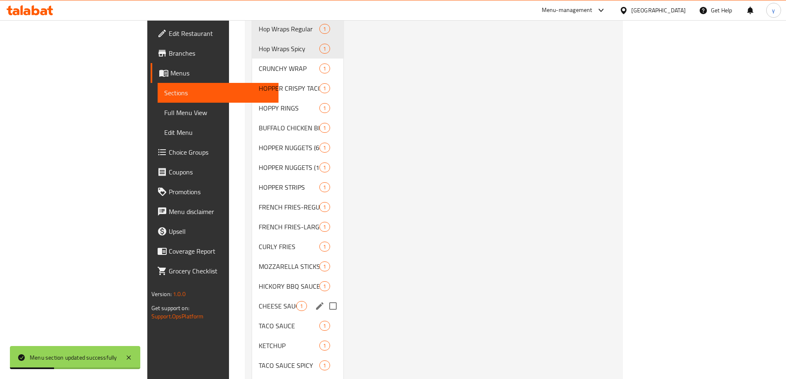
scroll to position [443, 0]
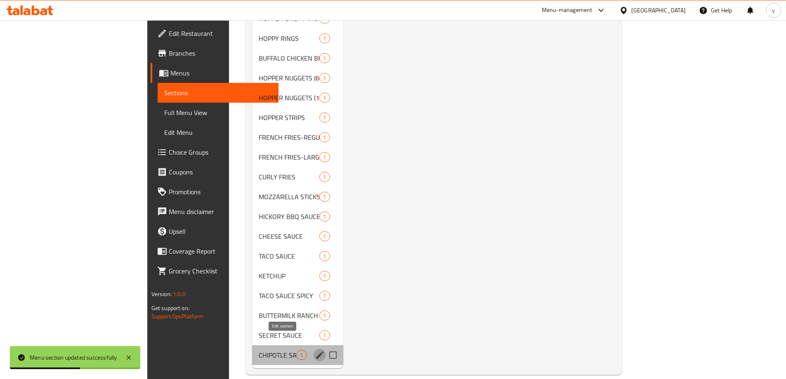
click at [315, 350] on icon "edit" at bounding box center [320, 355] width 10 height 10
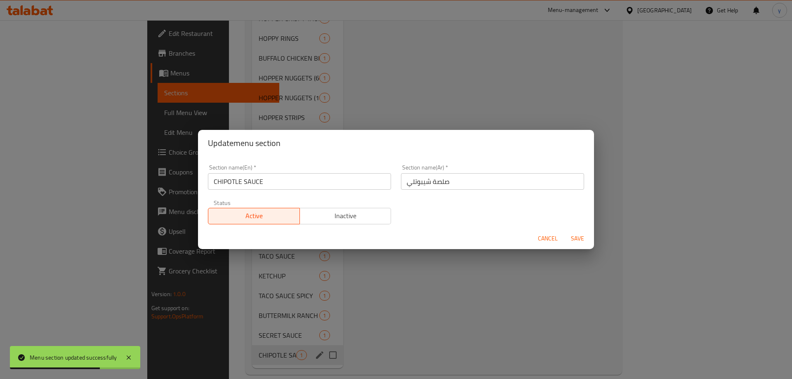
click at [403, 183] on input "صلصة شيبوتلي" at bounding box center [492, 181] width 183 height 17
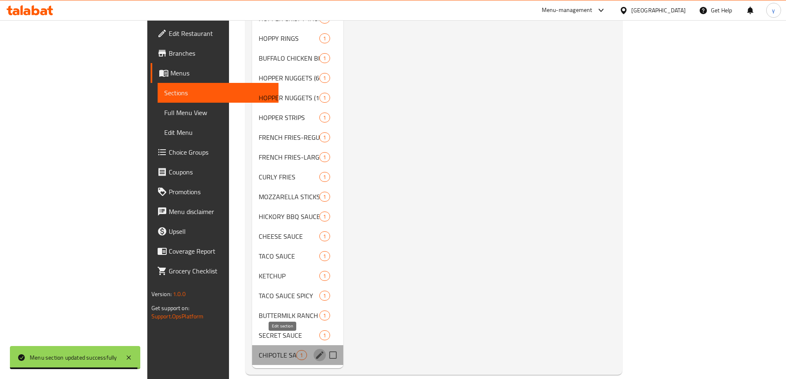
click at [315, 350] on icon "edit" at bounding box center [320, 355] width 10 height 10
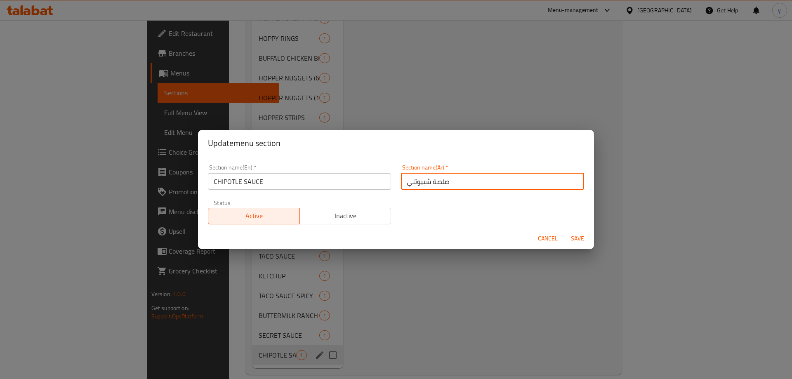
click at [403, 182] on input "صلصة شيبوتلي" at bounding box center [492, 181] width 183 height 17
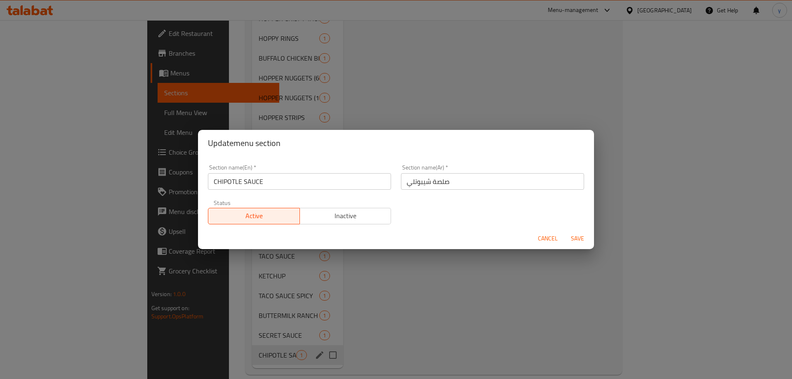
click at [465, 191] on div "Section name(Ar)   * صلصة شيبوتلي Section name(Ar) *" at bounding box center [492, 177] width 193 height 35
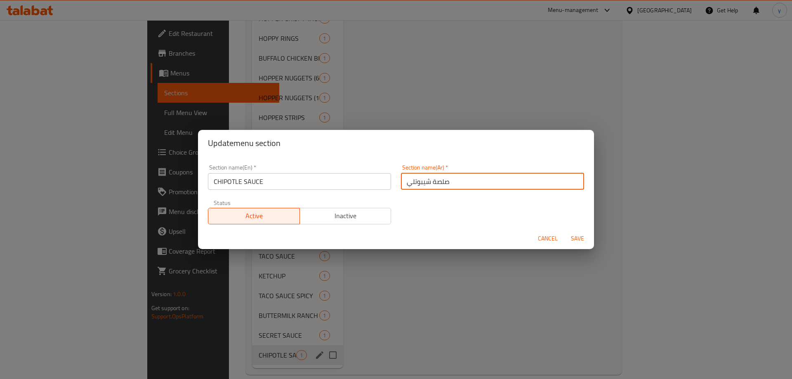
click at [467, 186] on input "صلصة شيبوتلي" at bounding box center [492, 181] width 183 height 17
type input "صلصة شيبوتل"
click at [264, 186] on input "CHIPOTLE SAUCE" at bounding box center [299, 181] width 183 height 17
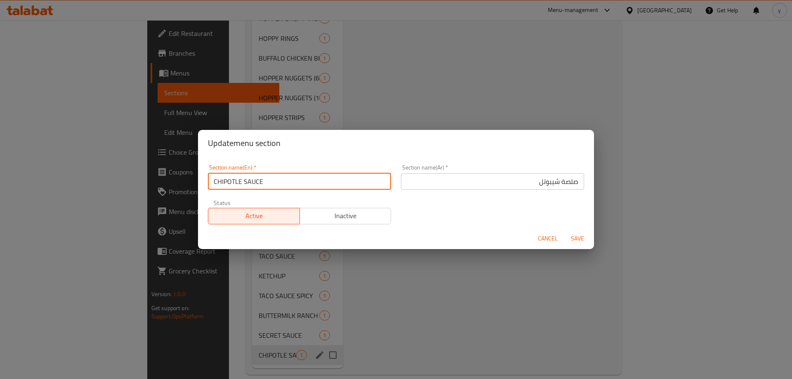
click at [264, 186] on input "CHIPOTLE SAUCE" at bounding box center [299, 181] width 183 height 17
type input "Chipotle Sauce"
click at [564, 231] on button "Save" at bounding box center [577, 238] width 26 height 15
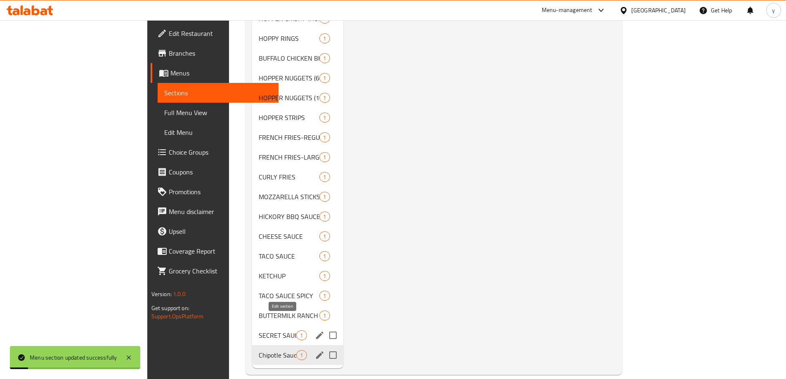
click at [315, 330] on icon "edit" at bounding box center [320, 335] width 10 height 10
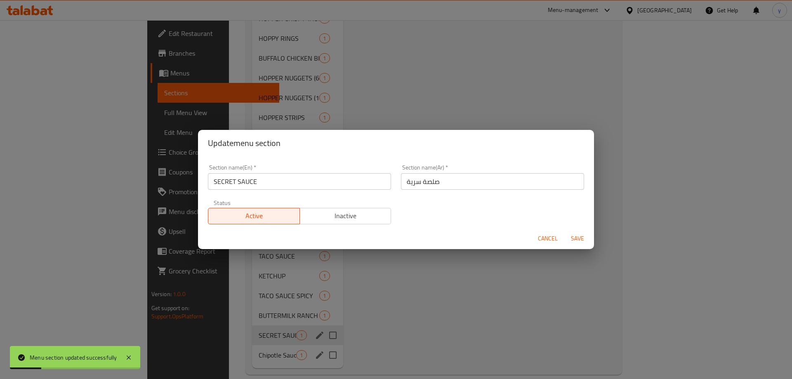
click at [422, 181] on input "صلصة سرية" at bounding box center [492, 181] width 183 height 17
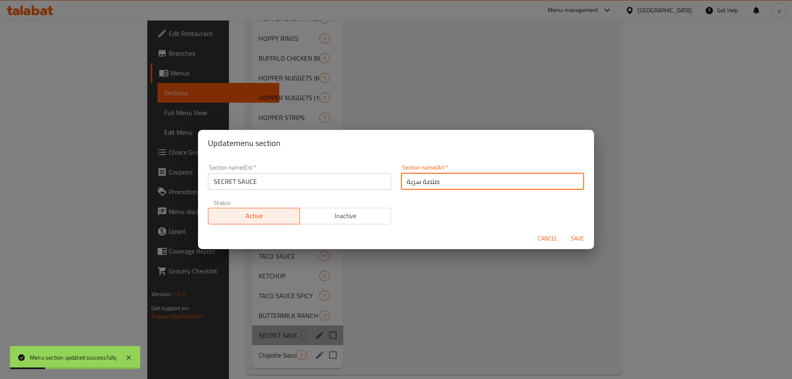
click at [422, 181] on input "صلصة سرية" at bounding box center [492, 181] width 183 height 17
type input "سيكريت صوص"
click at [564, 231] on button "Save" at bounding box center [577, 238] width 26 height 15
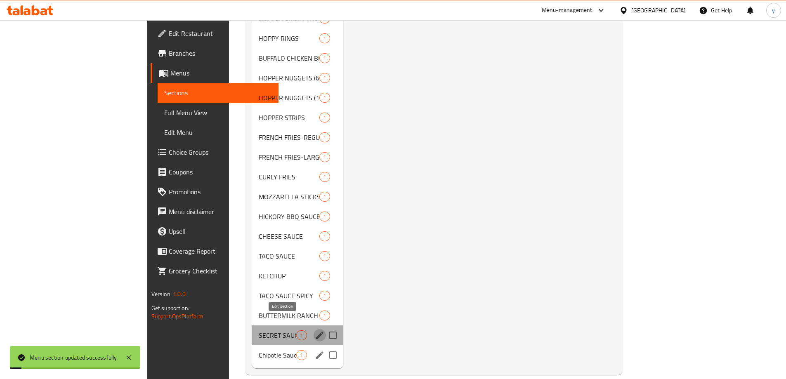
click at [316, 332] on icon "edit" at bounding box center [319, 335] width 7 height 7
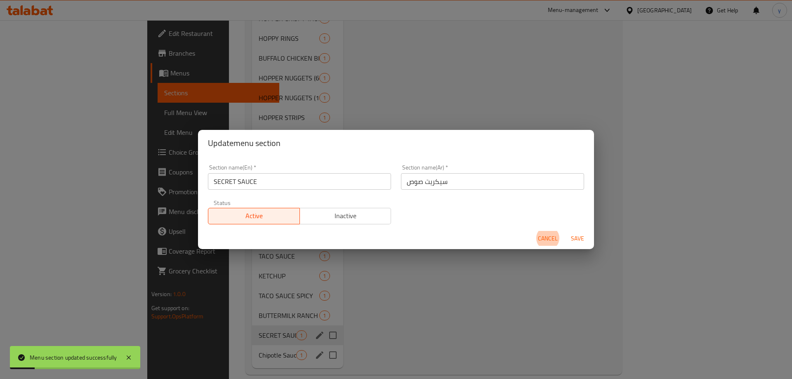
click at [314, 189] on input "SECRET SAUCE" at bounding box center [299, 181] width 183 height 17
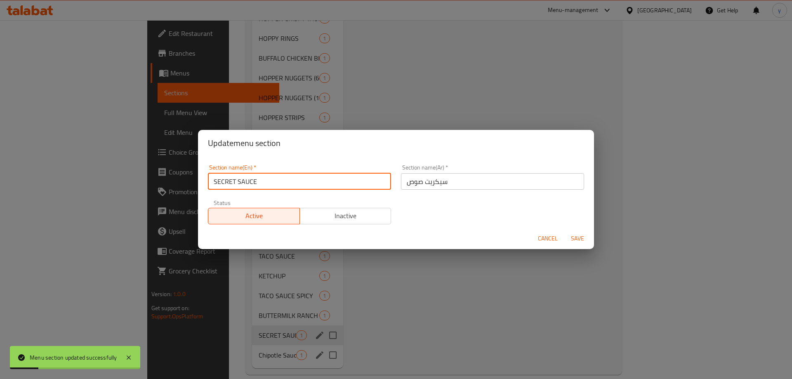
click at [314, 189] on input "SECRET SAUCE" at bounding box center [299, 181] width 183 height 17
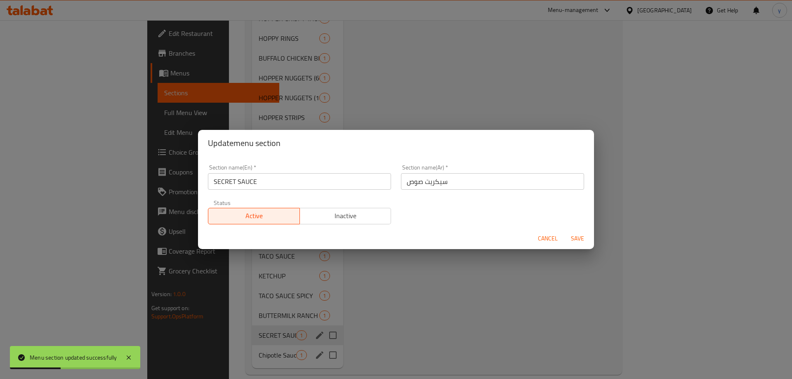
drag, startPoint x: 315, startPoint y: 193, endPoint x: 311, endPoint y: 178, distance: 15.6
click at [315, 193] on div "Section name(En)   * SECRET SAUCE Section name(En) *" at bounding box center [299, 177] width 193 height 35
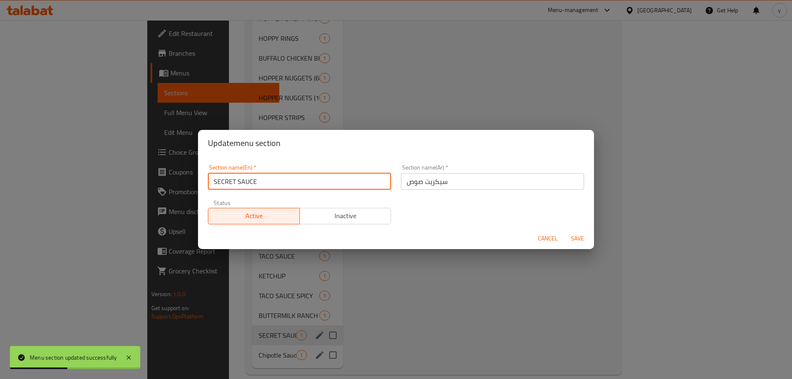
click at [311, 178] on input "SECRET SAUCE" at bounding box center [299, 181] width 183 height 17
type input "Secret Sauce"
click at [564, 231] on button "Save" at bounding box center [577, 238] width 26 height 15
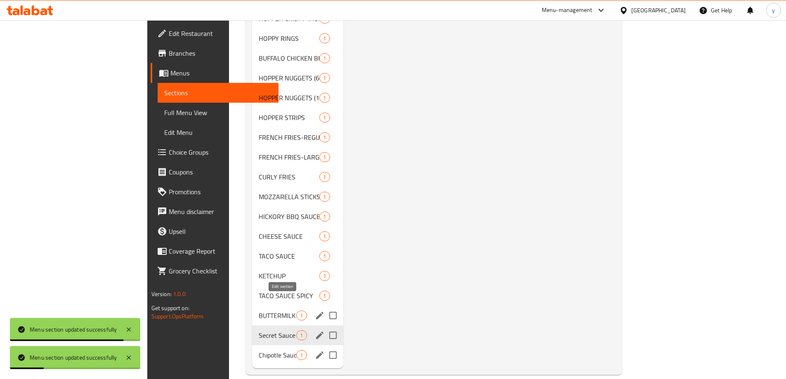
click at [316, 312] on icon "edit" at bounding box center [319, 315] width 7 height 7
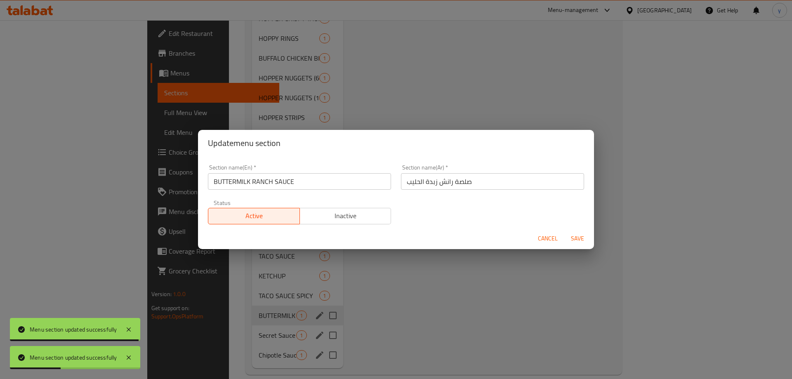
click at [306, 185] on input "BUTTERMILK RANCH SAUCE" at bounding box center [299, 181] width 183 height 17
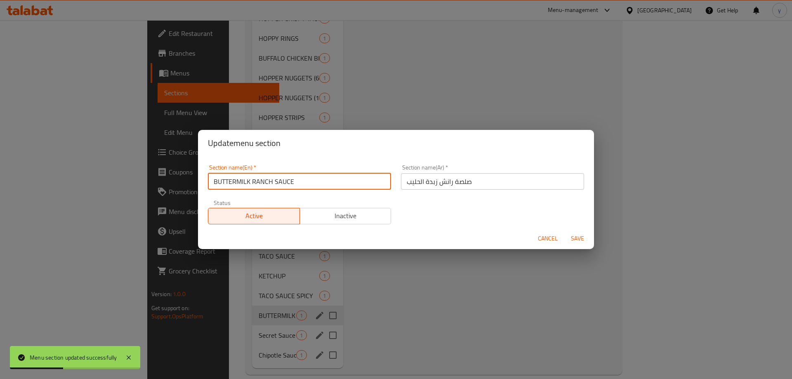
click at [306, 185] on input "BUTTERMILK RANCH SAUCE" at bounding box center [299, 181] width 183 height 17
type input "Buttermilk Ranch Sauce"
click at [476, 188] on input "صلصة رانش زبدة الحليب" at bounding box center [492, 181] width 183 height 17
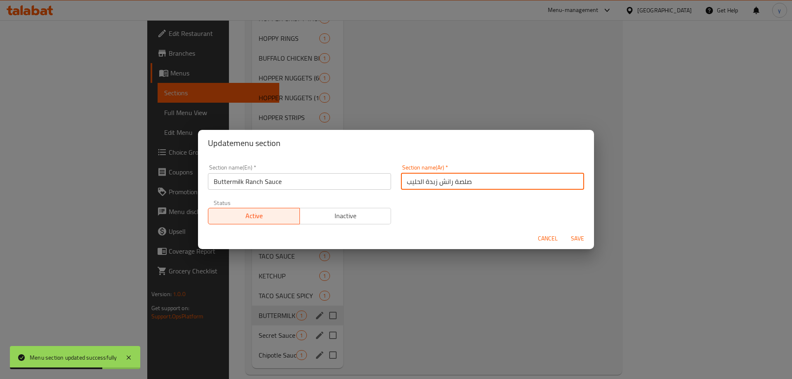
click at [232, 179] on input "Buttermilk Ranch Sauce" at bounding box center [299, 181] width 183 height 17
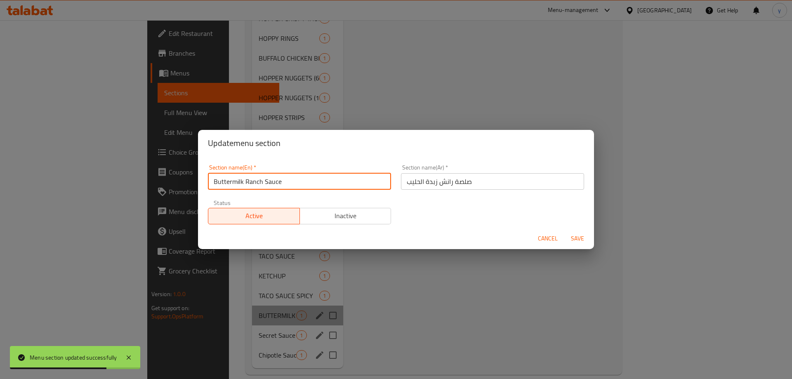
click at [232, 179] on input "Buttermilk Ranch Sauce" at bounding box center [299, 181] width 183 height 17
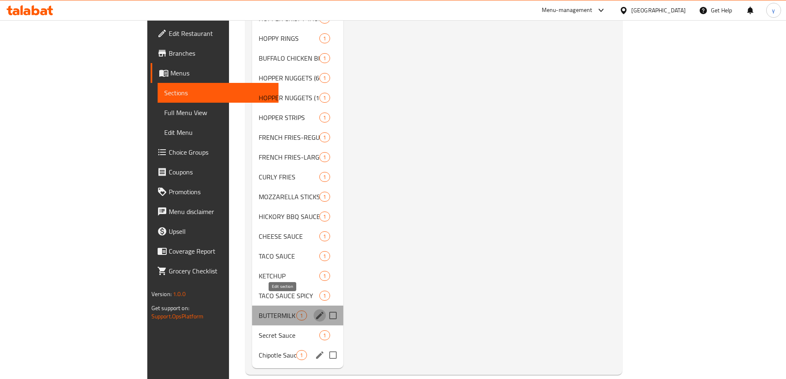
click at [316, 312] on icon "edit" at bounding box center [319, 315] width 7 height 7
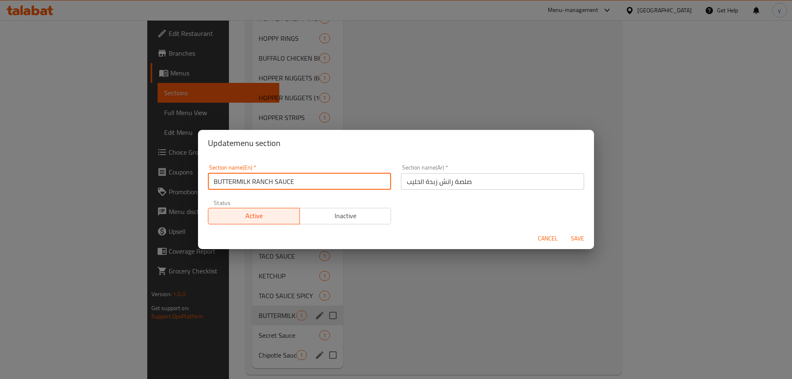
click at [224, 179] on input "BUTTERMILK RANCH SAUCE" at bounding box center [299, 181] width 183 height 17
type input "Buttermilk Ranch Sauce"
click at [224, 179] on input "Buttermilk Ranch Sauce" at bounding box center [299, 181] width 183 height 17
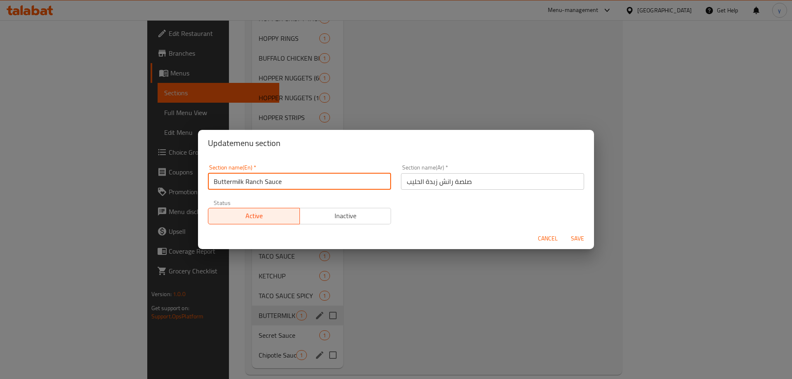
click at [224, 179] on input "Buttermilk Ranch Sauce" at bounding box center [299, 181] width 183 height 17
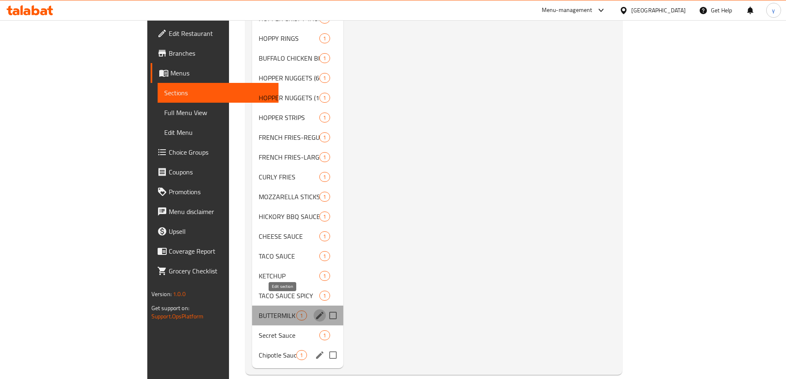
click at [316, 312] on icon "edit" at bounding box center [319, 315] width 7 height 7
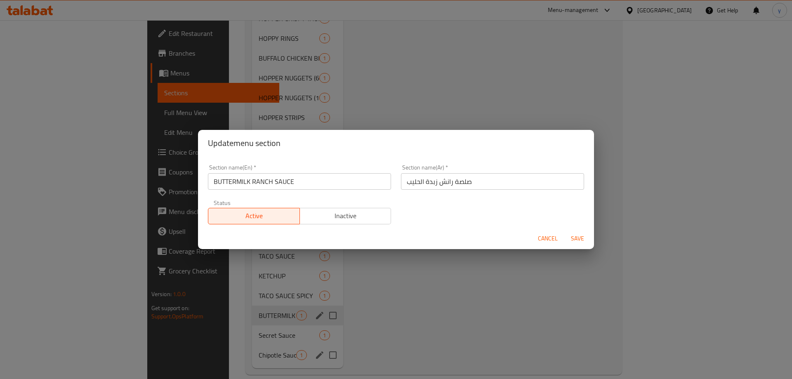
click at [503, 178] on input "صلصة رانش زبدة الحليب" at bounding box center [492, 181] width 183 height 17
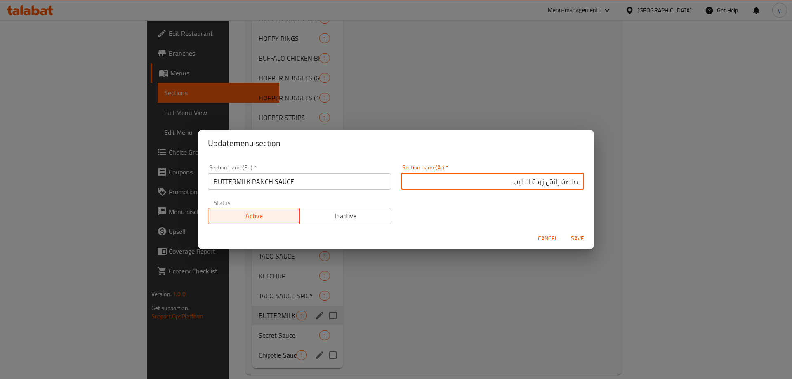
click at [515, 182] on input "صلصة رانش زبدة الحليب" at bounding box center [492, 181] width 183 height 17
drag, startPoint x: 538, startPoint y: 184, endPoint x: 504, endPoint y: 183, distance: 33.9
click at [504, 183] on input "صلصة رانش زبدة الحليب" at bounding box center [492, 181] width 183 height 17
paste input "مخيض اللبن"
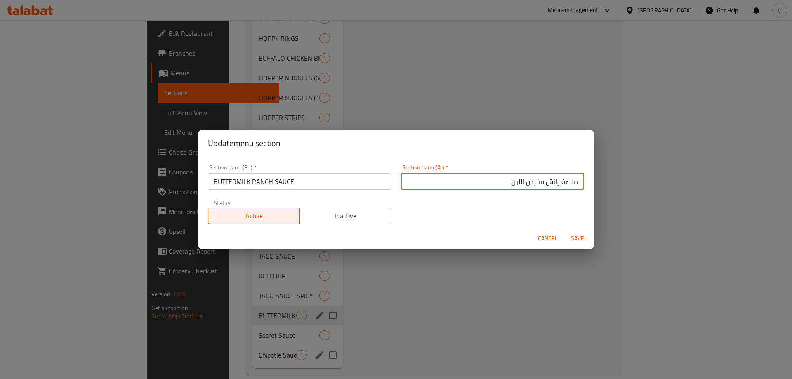
type input "صلصة رانش مخيض اللبن"
click at [241, 184] on input "BUTTERMILK RANCH SAUCE" at bounding box center [299, 181] width 183 height 17
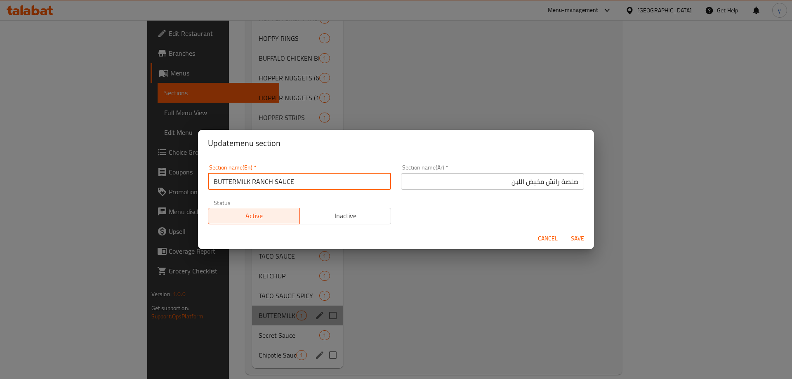
click at [241, 184] on input "BUTTERMILK RANCH SAUCE" at bounding box center [299, 181] width 183 height 17
type input "Buttermilk Ranch Sauce"
click at [564, 231] on button "Save" at bounding box center [577, 238] width 26 height 15
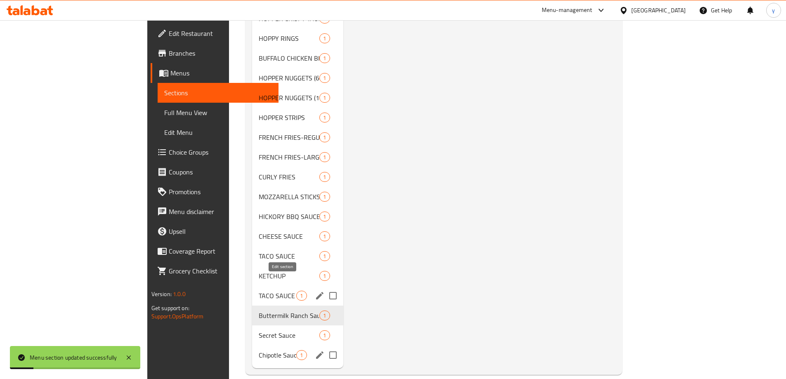
click at [315, 291] on icon "edit" at bounding box center [320, 296] width 10 height 10
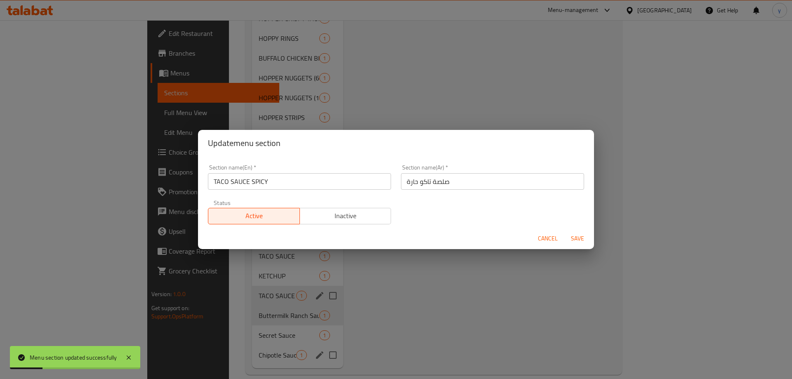
click at [269, 181] on input "TACO SAUCE SPICY" at bounding box center [299, 181] width 183 height 17
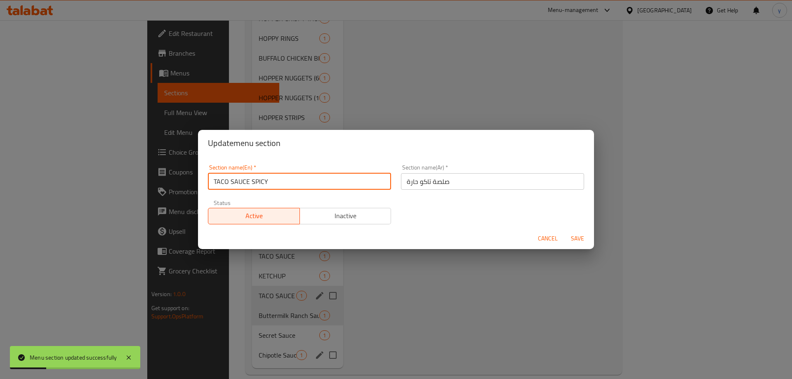
click at [269, 181] on input "TACO SAUCE SPICY" at bounding box center [299, 181] width 183 height 17
type input "Taco Sauce Spicy"
click at [564, 231] on button "Save" at bounding box center [577, 238] width 26 height 15
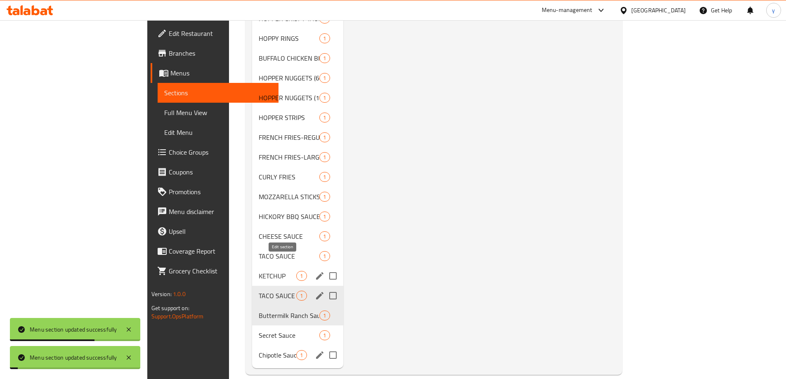
click at [316, 272] on icon "edit" at bounding box center [319, 275] width 7 height 7
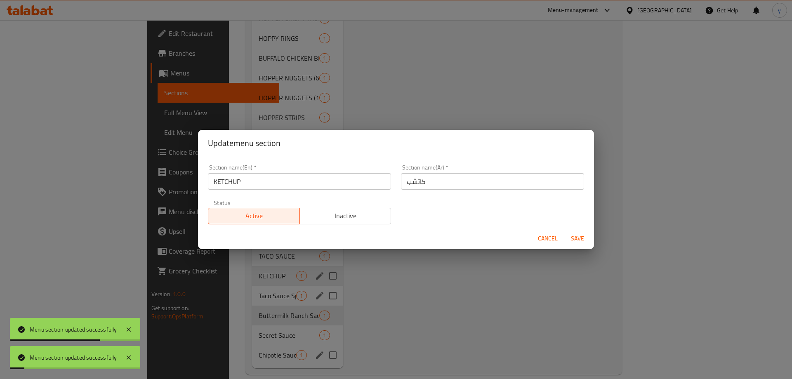
click at [285, 182] on input "KETCHUP" at bounding box center [299, 181] width 183 height 17
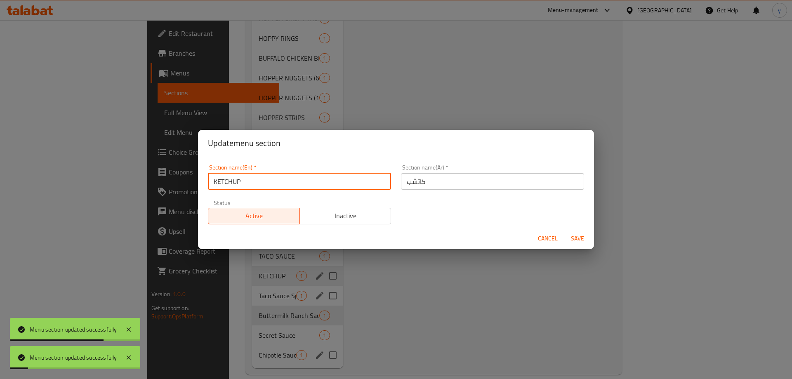
click at [285, 182] on input "KETCHUP" at bounding box center [299, 181] width 183 height 17
type input "Ketchup"
click at [564, 231] on button "Save" at bounding box center [577, 238] width 26 height 15
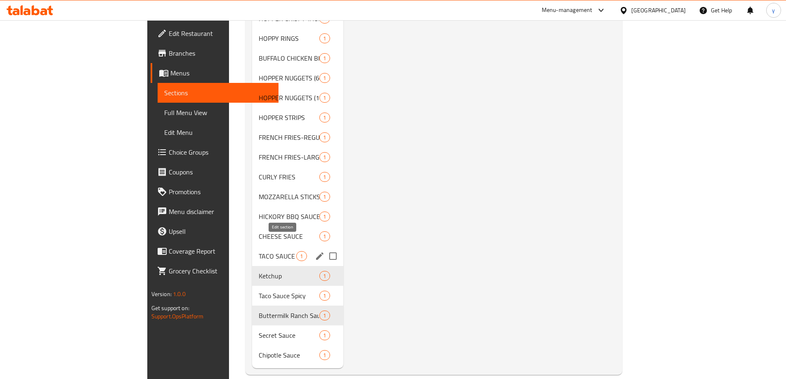
click at [315, 251] on icon "edit" at bounding box center [320, 256] width 10 height 10
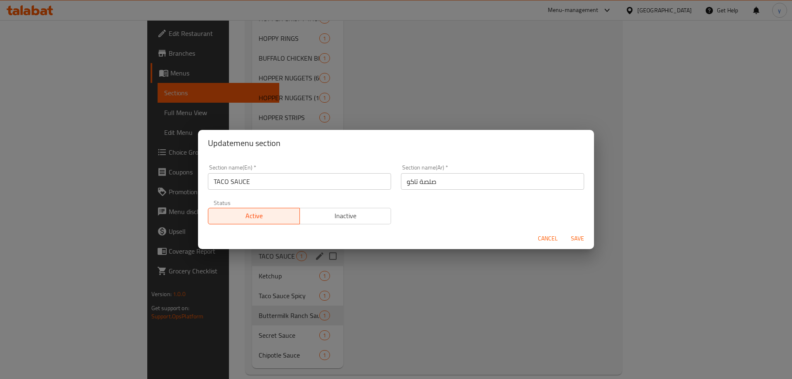
click at [283, 182] on input "TACO SAUCE" at bounding box center [299, 181] width 183 height 17
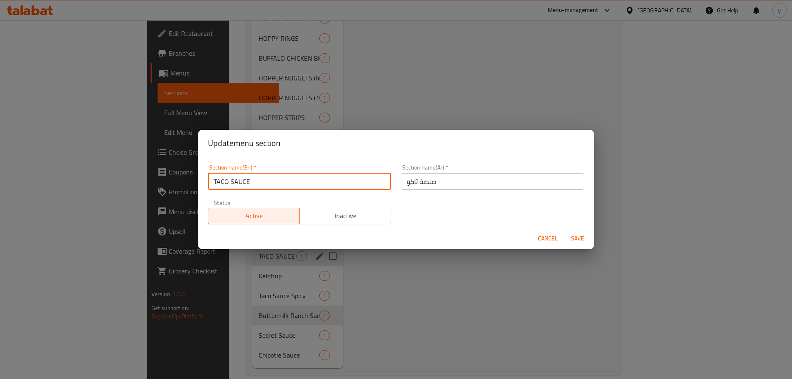
click at [283, 182] on input "TACO SAUCE" at bounding box center [299, 181] width 183 height 17
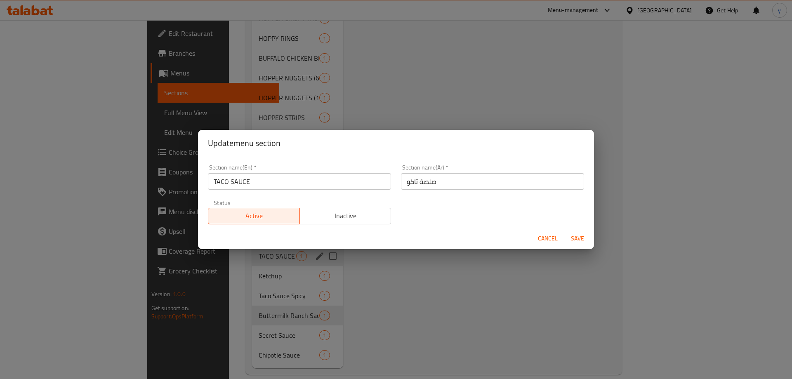
click at [283, 182] on input "TACO SAUCE" at bounding box center [299, 181] width 183 height 17
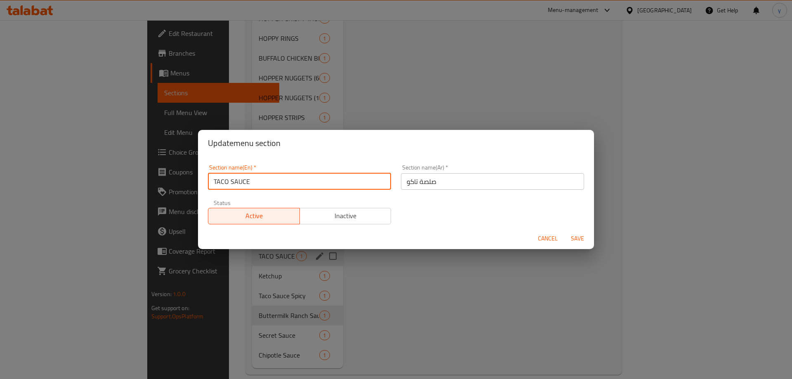
click at [283, 182] on input "TACO SAUCE" at bounding box center [299, 181] width 183 height 17
click at [564, 231] on button "Save" at bounding box center [577, 238] width 26 height 15
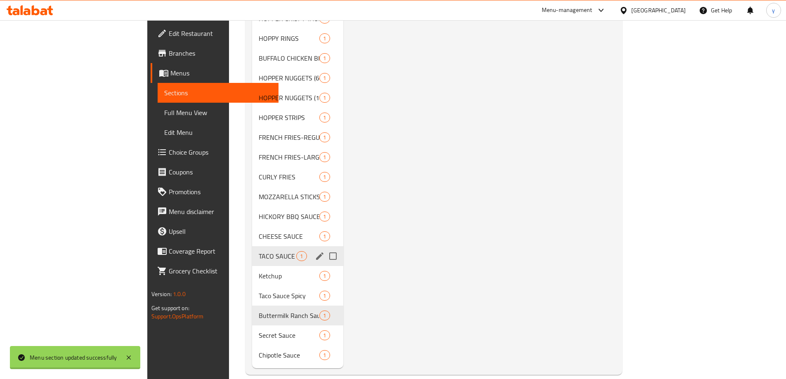
click at [320, 193] on span "1" at bounding box center [324, 197] width 9 height 8
click at [315, 251] on icon "edit" at bounding box center [320, 256] width 10 height 10
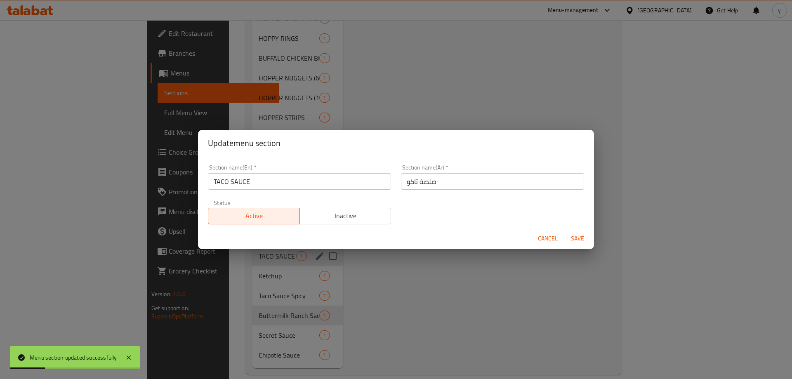
click at [290, 178] on input "TACO SAUCE" at bounding box center [299, 181] width 183 height 17
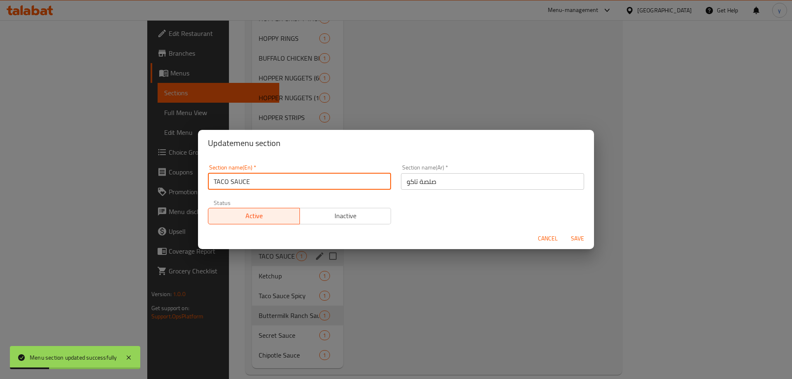
click at [290, 178] on input "TACO SAUCE" at bounding box center [299, 181] width 183 height 17
type input "Taco Sauce"
click at [564, 231] on button "Save" at bounding box center [577, 238] width 26 height 15
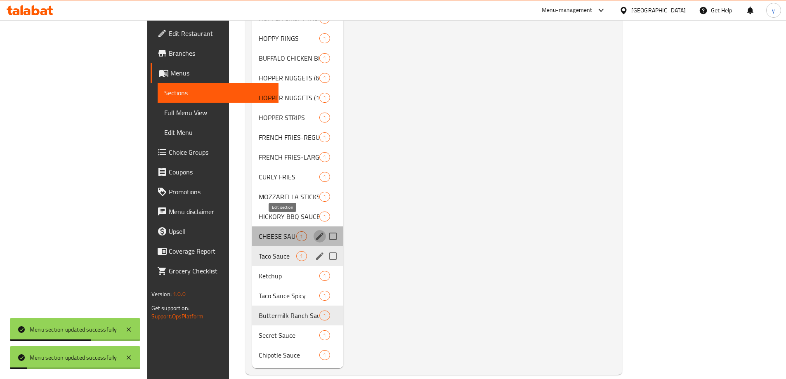
click at [315, 231] on icon "edit" at bounding box center [320, 236] width 10 height 10
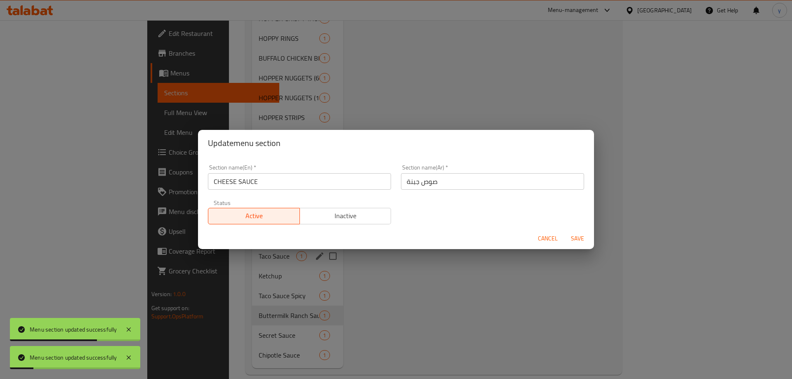
click at [292, 179] on input "CHEESE SAUCE" at bounding box center [299, 181] width 183 height 17
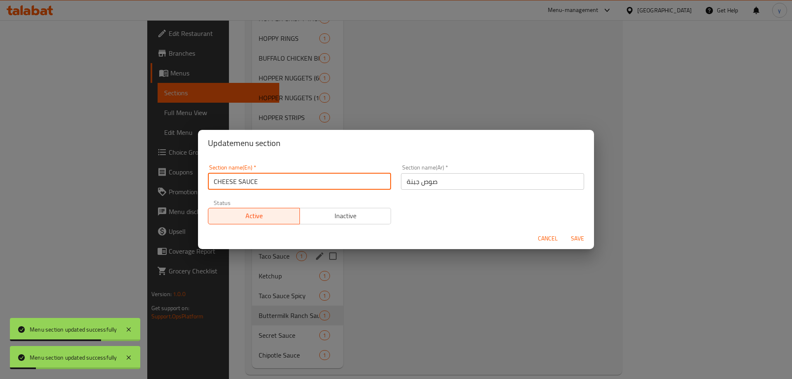
click at [292, 179] on input "CHEESE SAUCE" at bounding box center [299, 181] width 183 height 17
type input "Cheese Sauce"
click at [564, 231] on button "Save" at bounding box center [577, 238] width 26 height 15
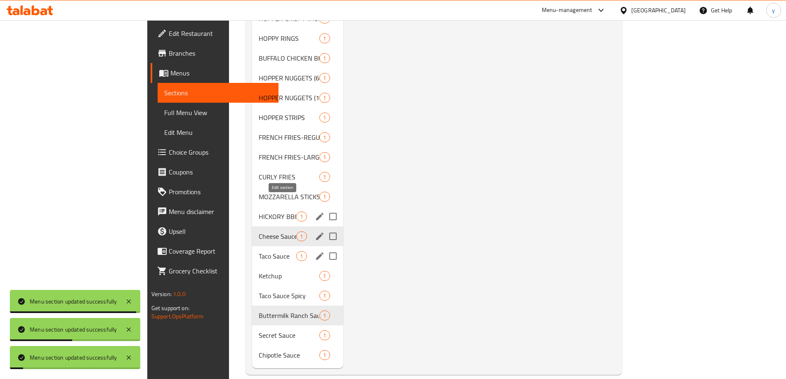
click at [315, 212] on icon "edit" at bounding box center [320, 217] width 10 height 10
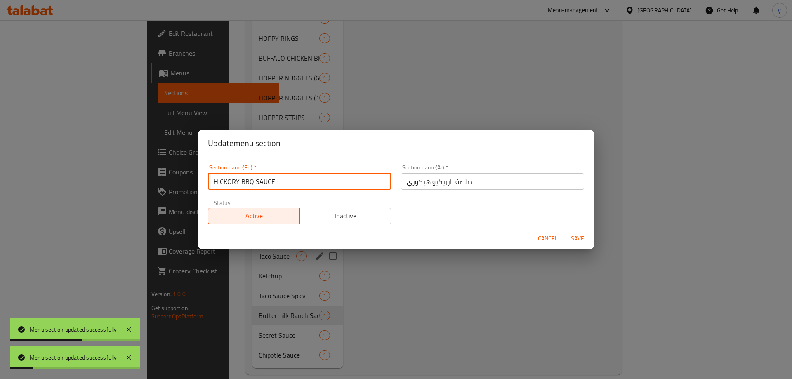
click at [291, 182] on input "HICKORY BBQ SAUCE" at bounding box center [299, 181] width 183 height 17
type input "Hickory Bbq Sauce"
click at [564, 231] on button "Save" at bounding box center [577, 238] width 26 height 15
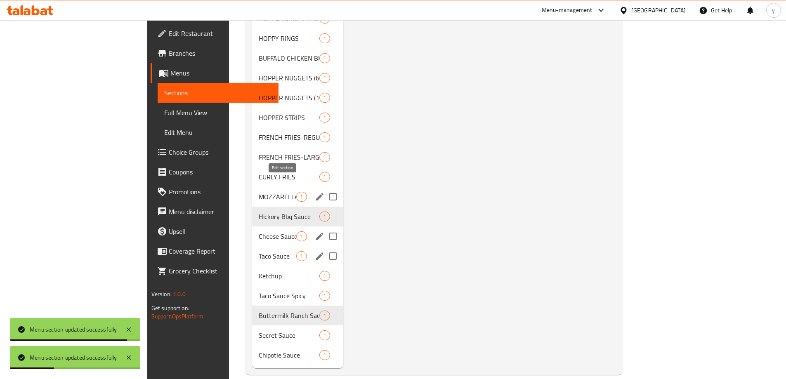
click at [314, 191] on button "edit" at bounding box center [320, 197] width 12 height 12
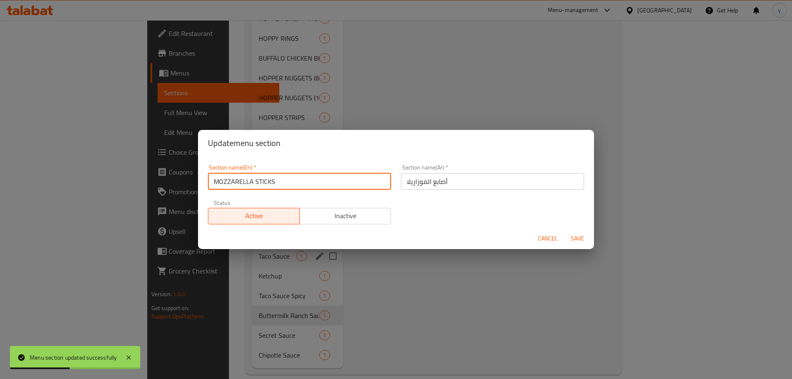
click at [288, 183] on input "MOZZARELLA STICKS" at bounding box center [299, 181] width 183 height 17
type input "Mozzarella Sticks"
click at [564, 231] on button "Save" at bounding box center [577, 238] width 26 height 15
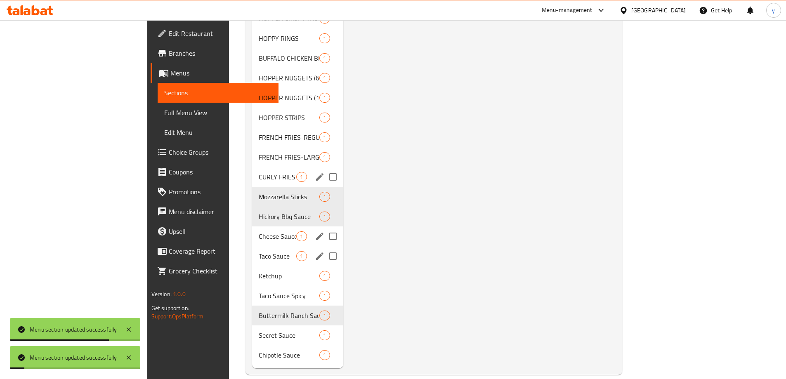
click at [316, 173] on icon "edit" at bounding box center [319, 176] width 7 height 7
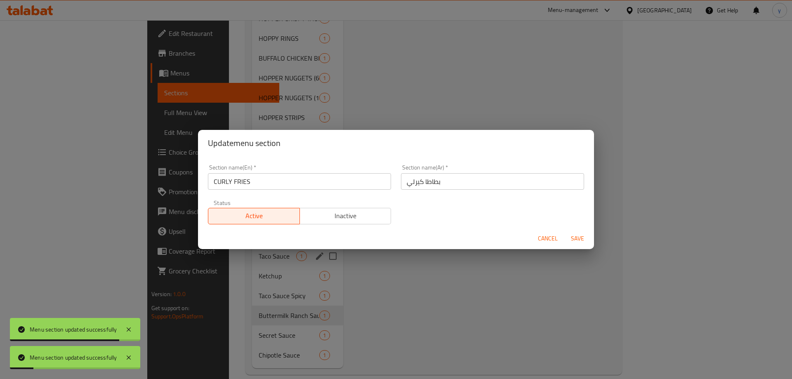
click at [285, 177] on input "CURLY FRIES" at bounding box center [299, 181] width 183 height 17
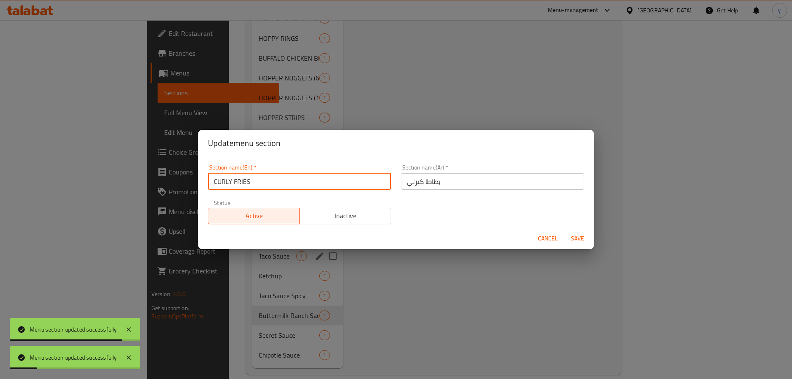
click at [285, 177] on input "CURLY FRIES" at bounding box center [299, 181] width 183 height 17
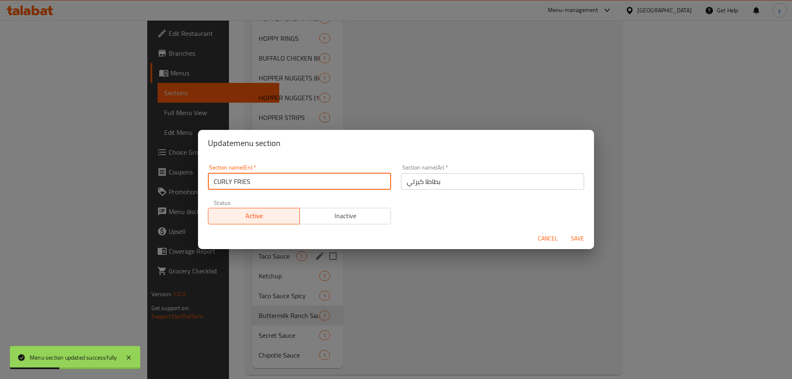
type input "Curly Fries"
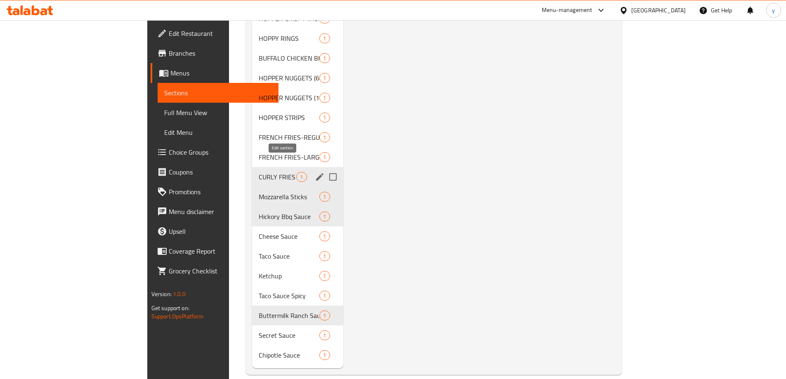
click at [315, 172] on icon "edit" at bounding box center [320, 177] width 10 height 10
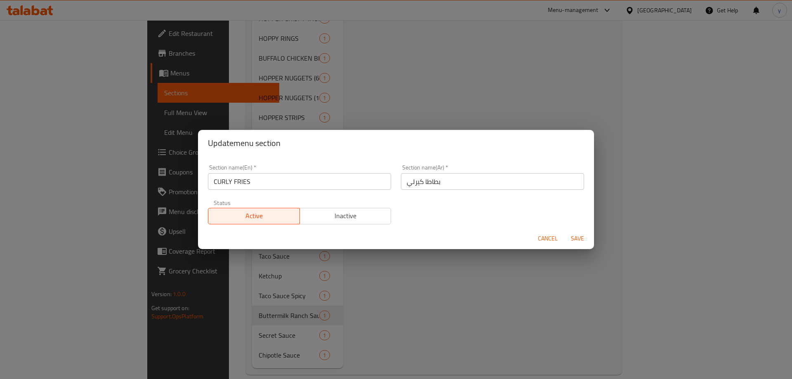
click at [441, 186] on input "بطاطا كيرلي" at bounding box center [492, 181] width 183 height 17
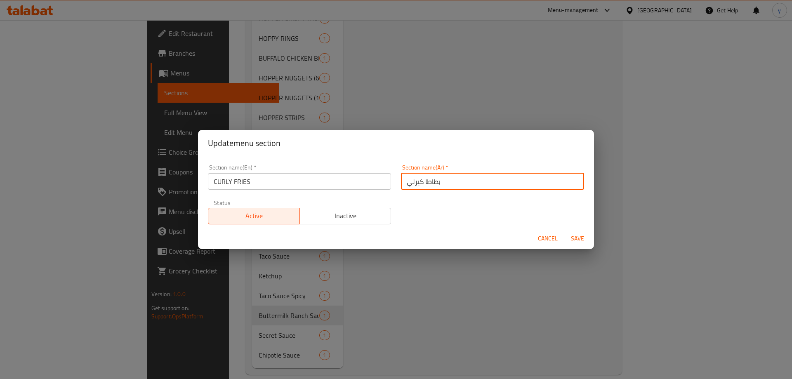
click at [441, 186] on input "بطاطا كيرلي" at bounding box center [492, 181] width 183 height 17
paste input "مقلية"
type input "بطاطا كيرلي مقلية"
click at [315, 176] on input "CURLY FRIES" at bounding box center [299, 181] width 183 height 17
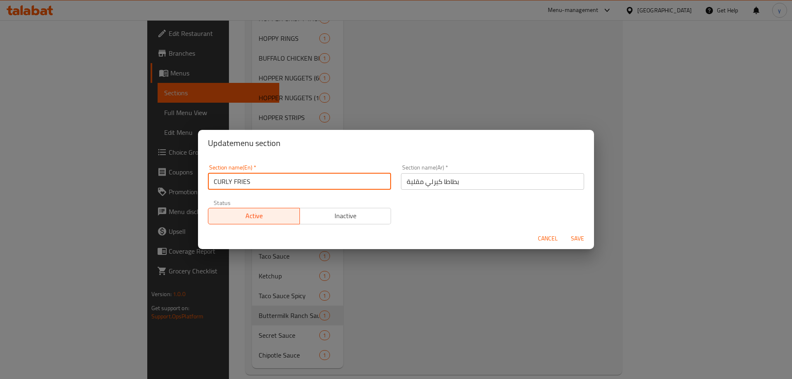
click at [315, 176] on input "CURLY FRIES" at bounding box center [299, 181] width 183 height 17
type input "Curly Fries"
click at [564, 231] on button "Save" at bounding box center [577, 238] width 26 height 15
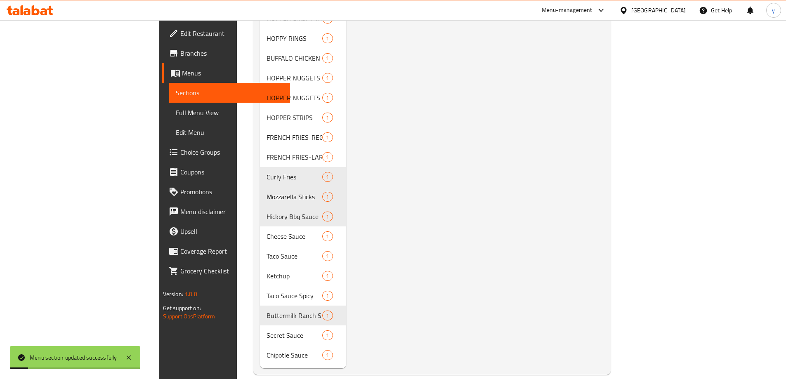
scroll to position [361, 0]
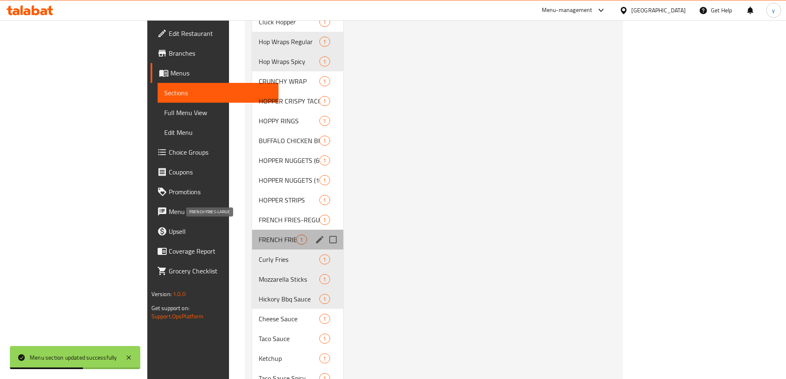
click at [259, 235] on span "FRENCH FRIES-LARGE" at bounding box center [278, 240] width 38 height 10
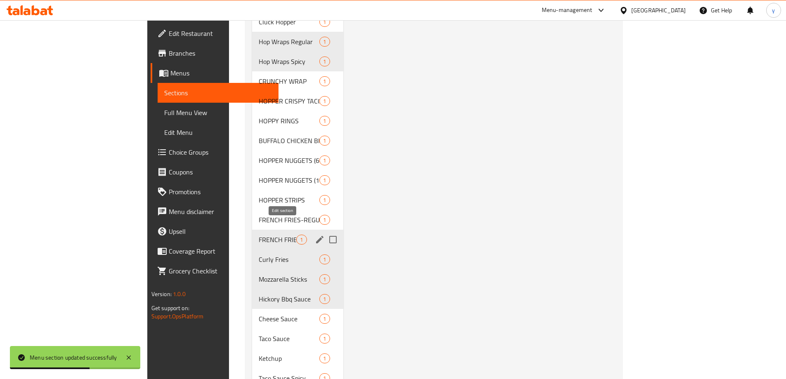
click at [315, 235] on icon "edit" at bounding box center [320, 240] width 10 height 10
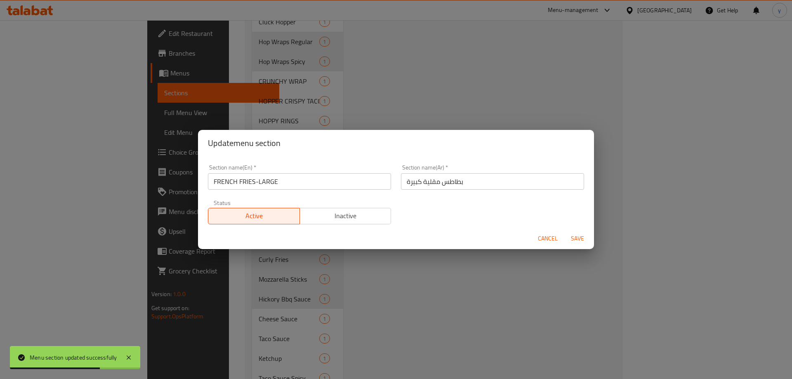
click at [315, 181] on input "FRENCH FRIES-LARGE" at bounding box center [299, 181] width 183 height 17
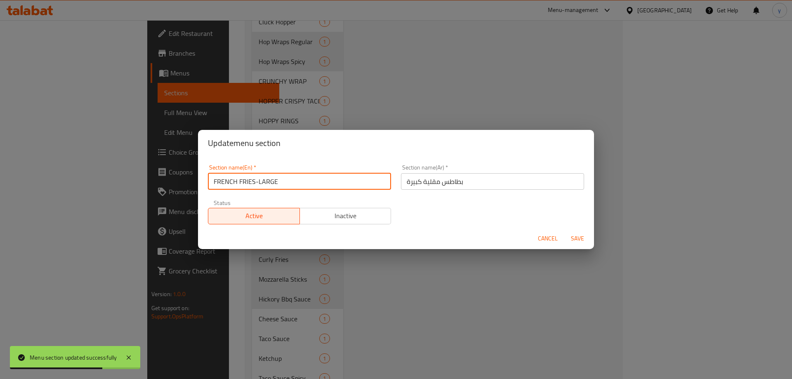
click at [315, 181] on input "FRENCH FRIES-LARGE" at bounding box center [299, 181] width 183 height 17
type input "French Fries-large"
click at [564, 231] on button "Save" at bounding box center [577, 238] width 26 height 15
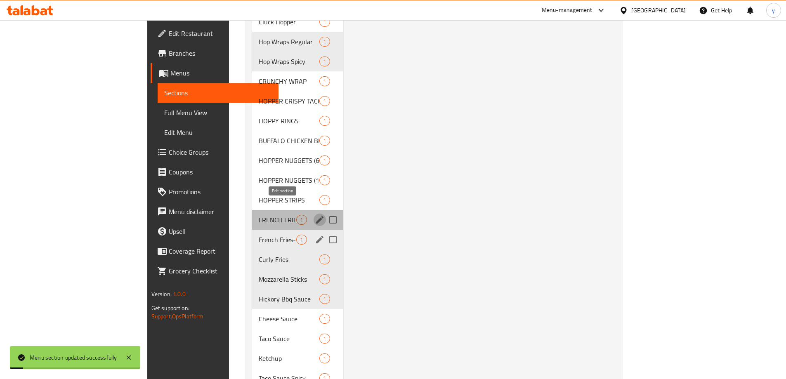
click at [315, 215] on icon "edit" at bounding box center [320, 220] width 10 height 10
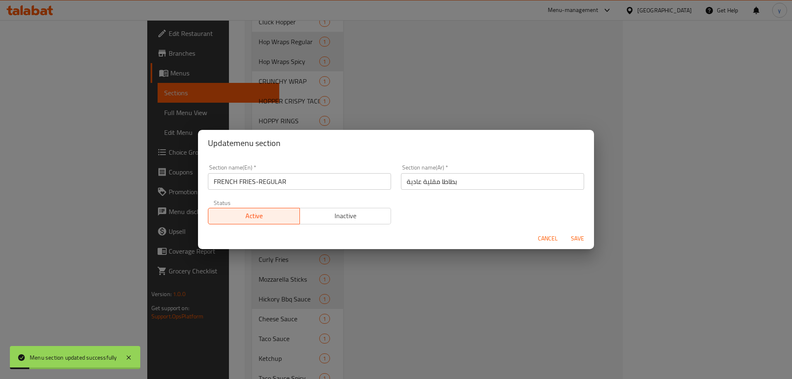
click at [324, 184] on input "FRENCH FRIES-REGULAR" at bounding box center [299, 181] width 183 height 17
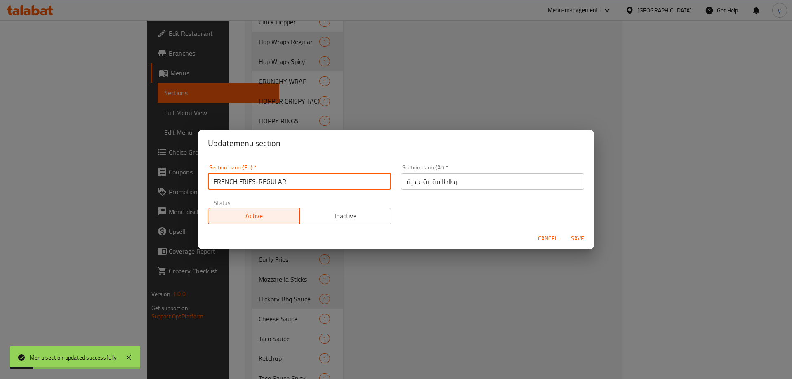
click at [324, 184] on input "FRENCH FRIES-REGULAR" at bounding box center [299, 181] width 183 height 17
type input "French Fries-regular"
click at [437, 182] on input "بطاطا مقلية عادية" at bounding box center [492, 181] width 183 height 17
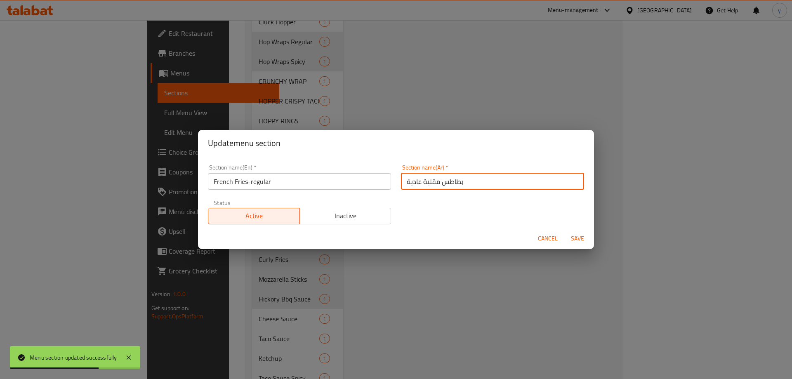
type input "بطاطس مقلية عادية"
click at [564, 231] on button "Save" at bounding box center [577, 238] width 26 height 15
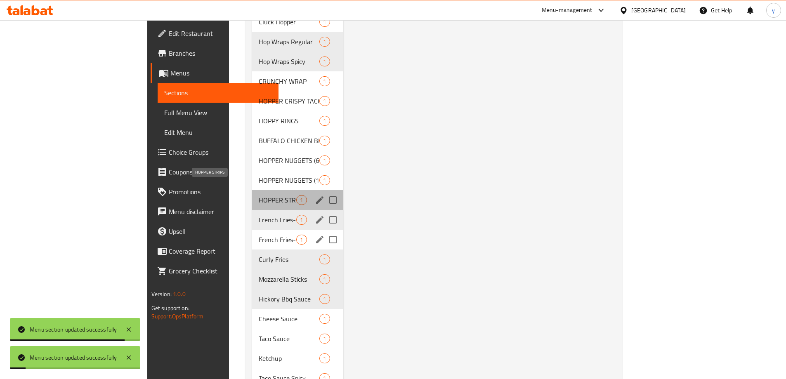
click at [259, 195] on span "HOPPER STRIPS" at bounding box center [278, 200] width 38 height 10
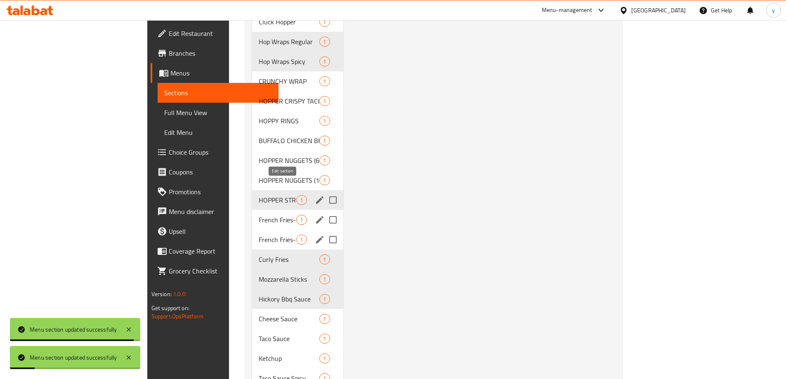
click at [315, 195] on icon "edit" at bounding box center [320, 200] width 10 height 10
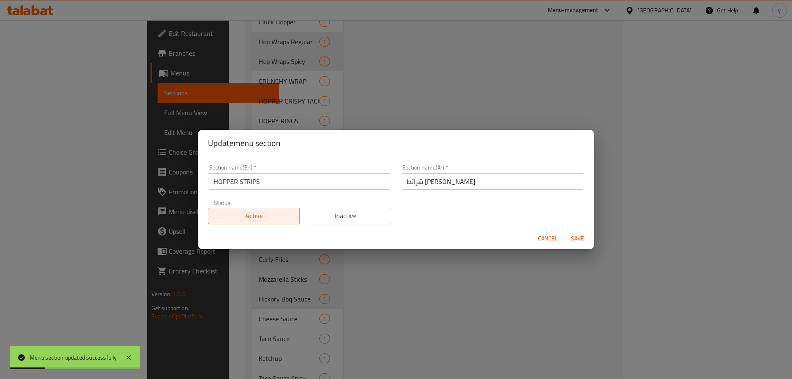
click at [283, 183] on input "HOPPER STRIPS" at bounding box center [299, 181] width 183 height 17
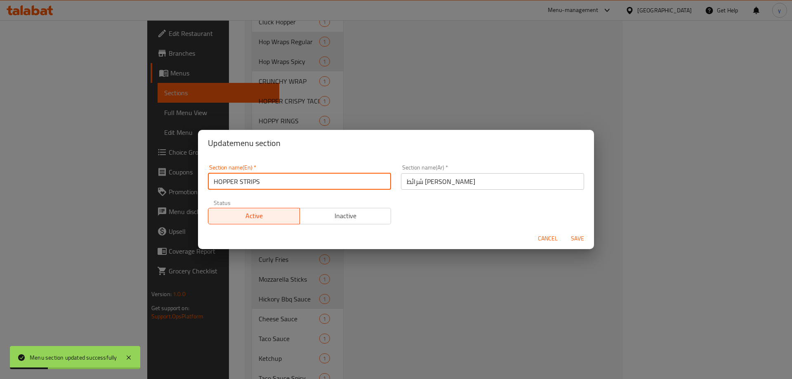
click at [283, 183] on input "HOPPER STRIPS" at bounding box center [299, 181] width 183 height 17
type input "Hopper Strips"
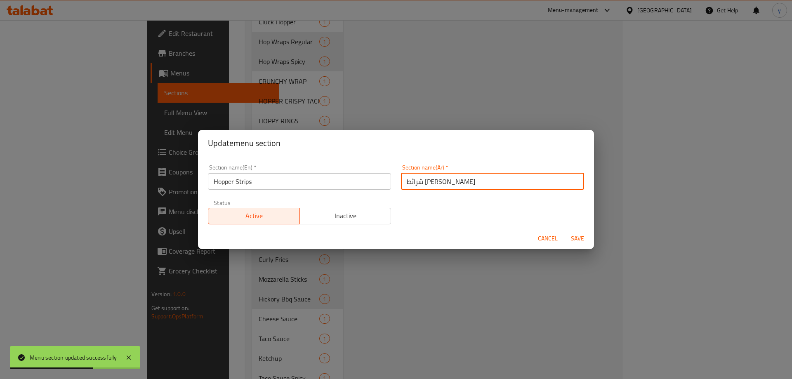
click at [403, 183] on input "شرائط هوبر" at bounding box center [492, 181] width 183 height 17
click at [438, 184] on input "شرائط هوبر" at bounding box center [492, 181] width 183 height 17
click at [430, 183] on input "شرائط هوبر" at bounding box center [492, 181] width 183 height 17
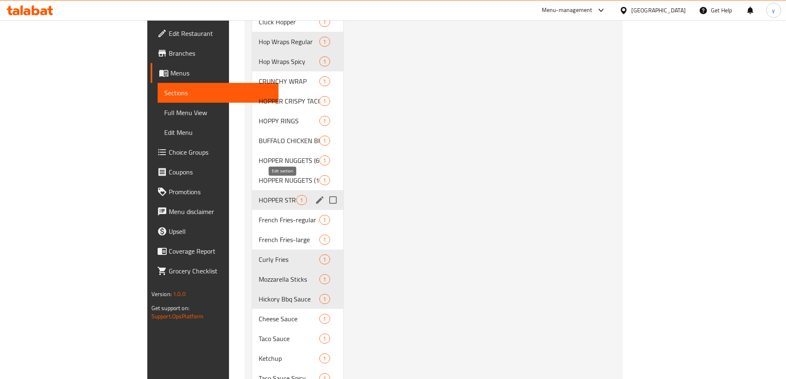
click at [315, 195] on icon "edit" at bounding box center [320, 200] width 10 height 10
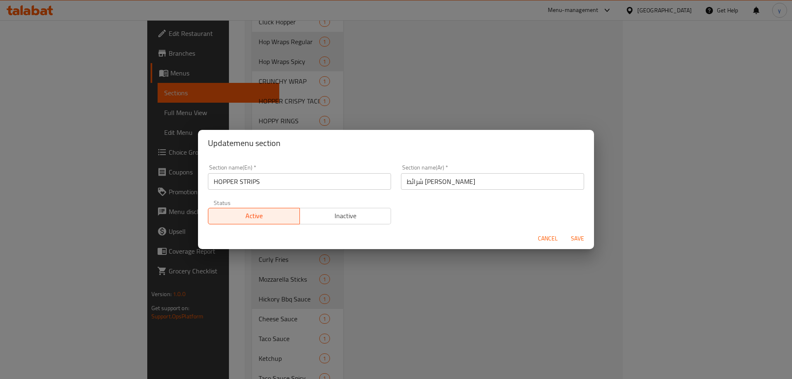
click at [312, 185] on input "HOPPER STRIPS" at bounding box center [299, 181] width 183 height 17
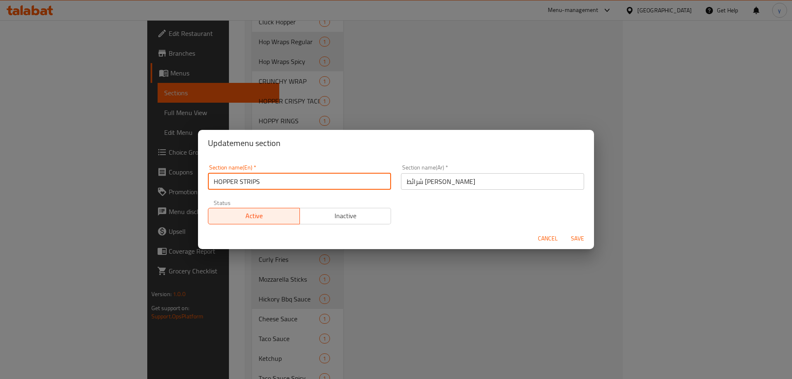
click at [312, 185] on input "HOPPER STRIPS" at bounding box center [299, 181] width 183 height 17
type input "Hopper Strips"
click at [424, 182] on input "شرائط هوبر" at bounding box center [492, 181] width 183 height 17
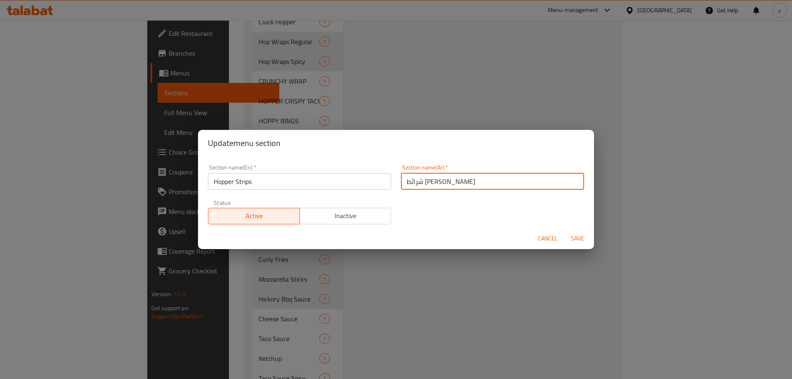
click at [424, 182] on input "شرائط هوبر" at bounding box center [492, 181] width 183 height 17
type input "استربس هوبر"
click at [564, 231] on button "Save" at bounding box center [577, 238] width 26 height 15
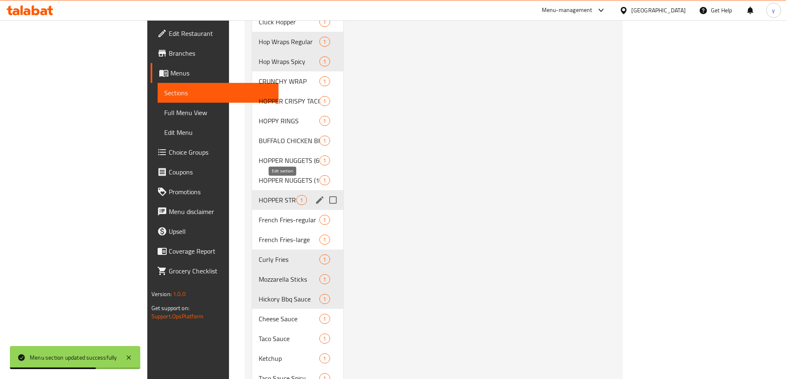
click at [315, 195] on icon "edit" at bounding box center [320, 200] width 10 height 10
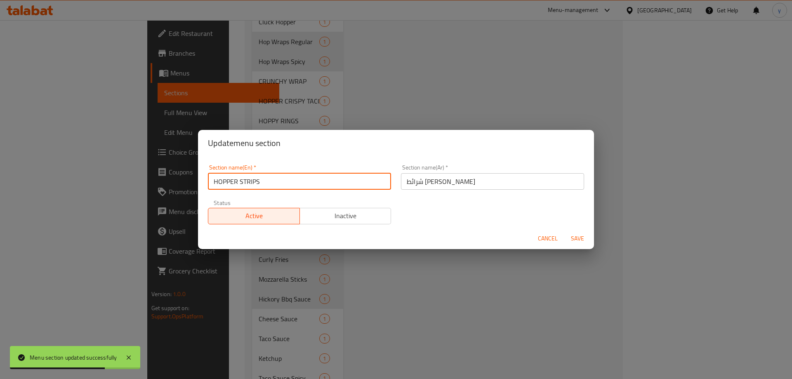
click at [276, 186] on input "HOPPER STRIPS" at bounding box center [299, 181] width 183 height 17
type input "Hopper Strips"
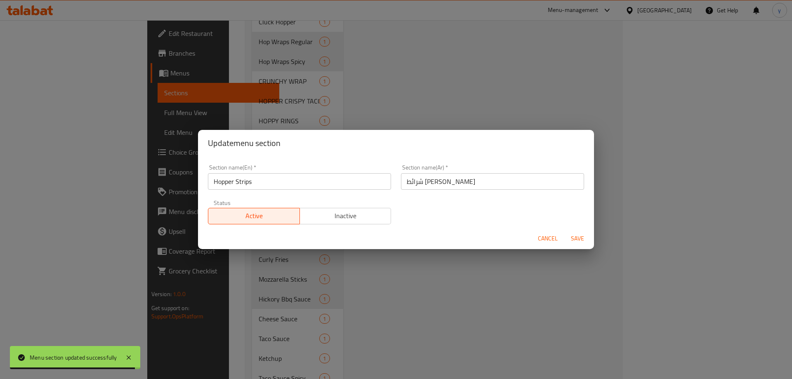
click at [460, 283] on div "Update menu section Section name(En)   * Hopper Strips Section name(En) * Secti…" at bounding box center [396, 189] width 792 height 379
click at [542, 234] on span "Cancel" at bounding box center [548, 238] width 20 height 10
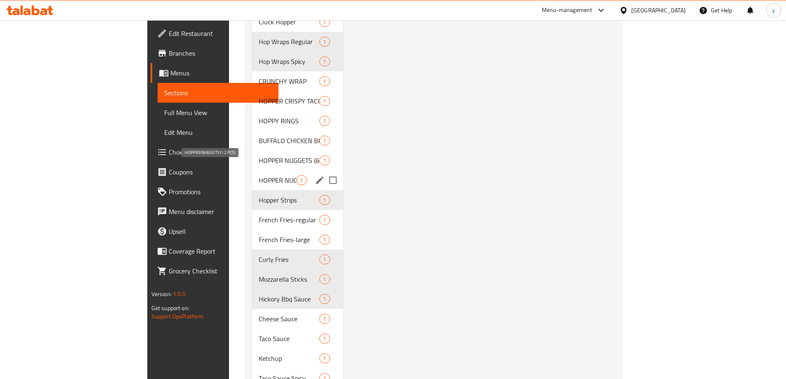
click at [259, 175] on span "HOPPER NUGGETS (12 PCS)" at bounding box center [278, 180] width 38 height 10
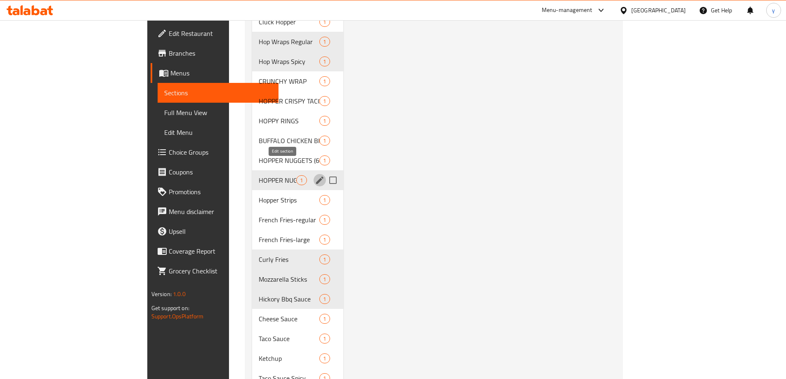
click at [316, 177] on icon "edit" at bounding box center [319, 180] width 7 height 7
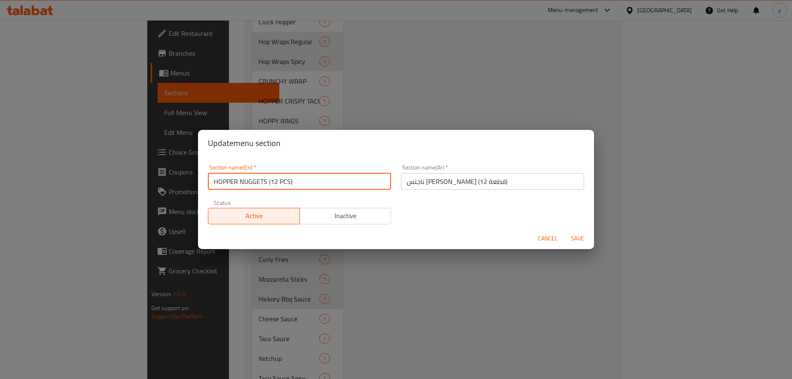
click at [280, 186] on input "HOPPER NUGGETS (12 PCS)" at bounding box center [299, 181] width 183 height 17
type input "Hopper Nuggets (12 Pcs)"
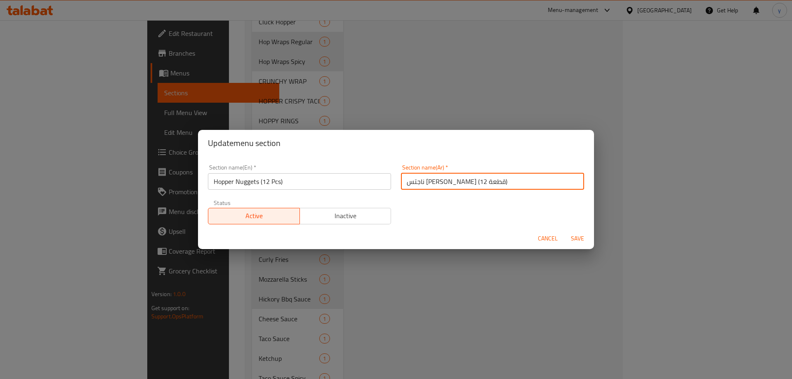
click at [563, 182] on input "ناجتس هوبر (12 قطعة)" at bounding box center [492, 181] width 183 height 17
click at [564, 231] on button "Save" at bounding box center [577, 238] width 26 height 15
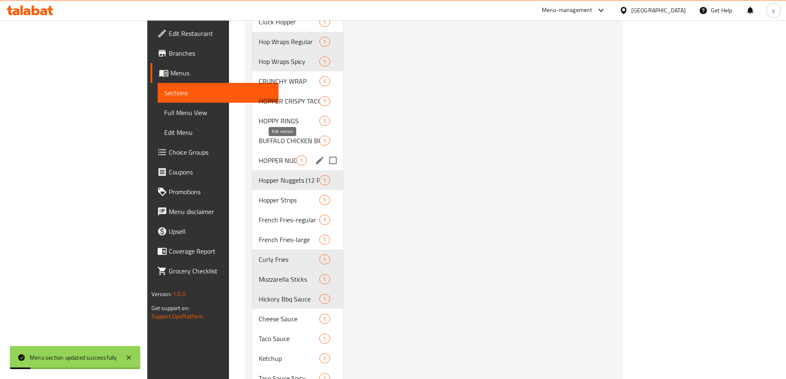
click at [315, 156] on icon "edit" at bounding box center [320, 161] width 10 height 10
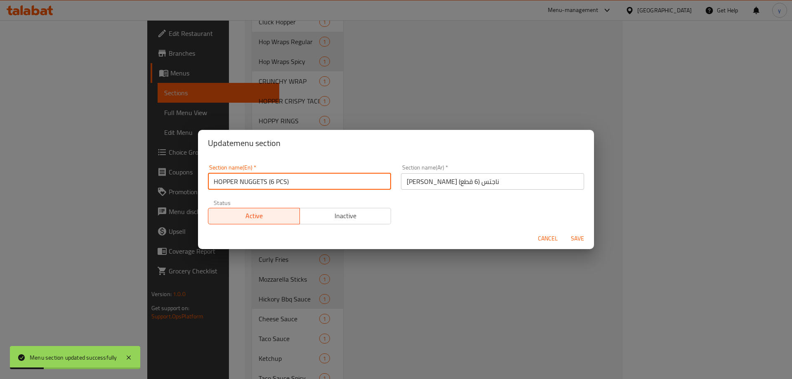
click at [289, 178] on input "HOPPER NUGGETS (6 PCS)" at bounding box center [299, 181] width 183 height 17
type input "Hopper Nuggets (6 Pcs)"
click at [564, 231] on button "Save" at bounding box center [577, 238] width 26 height 15
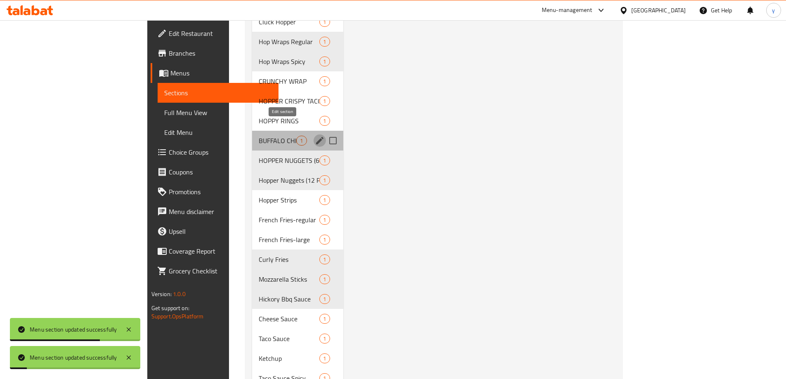
click at [314, 134] on button "edit" at bounding box center [320, 140] width 12 height 12
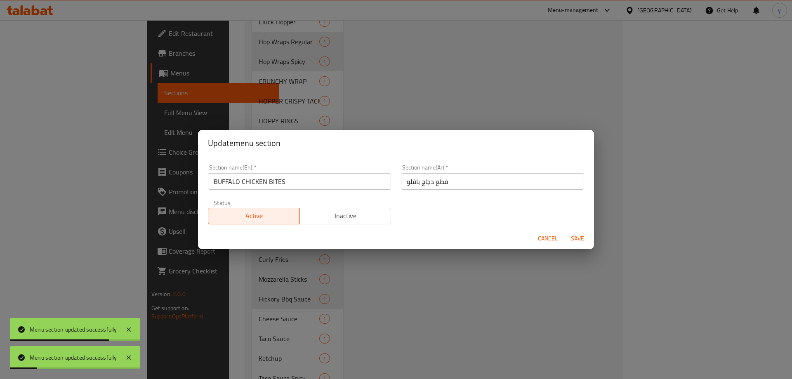
click at [300, 186] on input "BUFFALO CHICKEN BITES" at bounding box center [299, 181] width 183 height 17
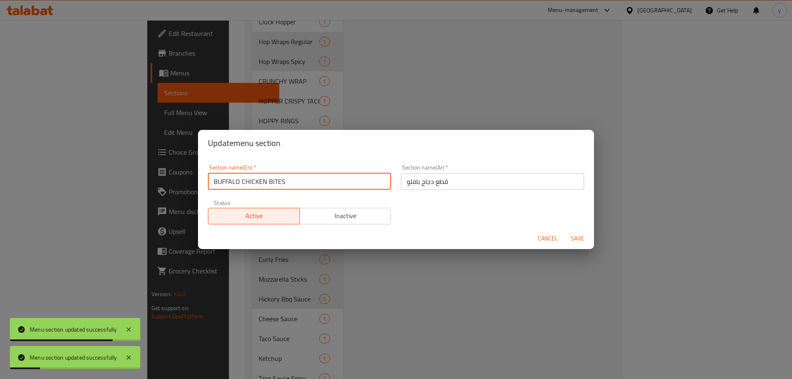
click at [300, 186] on input "BUFFALO CHICKEN BITES" at bounding box center [299, 181] width 183 height 17
type input "Buffalo Chicken Bites"
click at [438, 182] on input "قطع دجاج بافلو" at bounding box center [492, 181] width 183 height 17
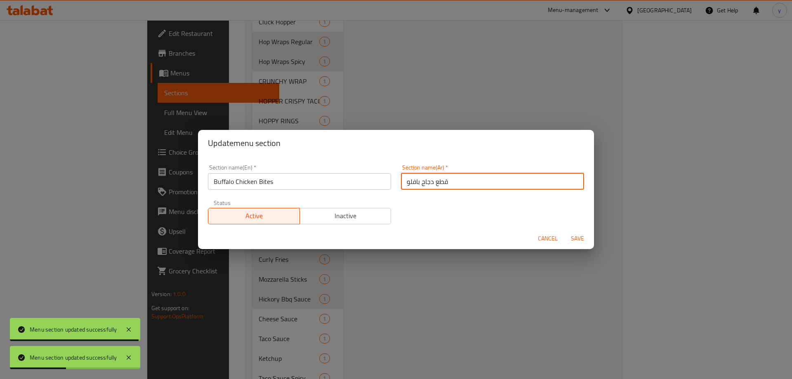
click at [438, 182] on input "قطع دجاج بافلو" at bounding box center [492, 181] width 183 height 17
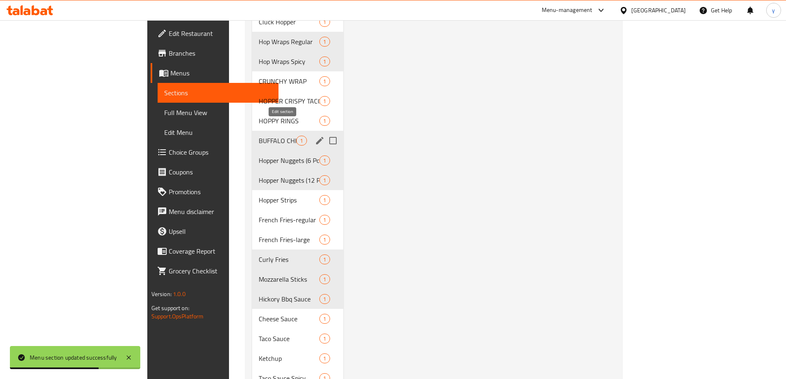
click at [316, 137] on icon "edit" at bounding box center [319, 140] width 7 height 7
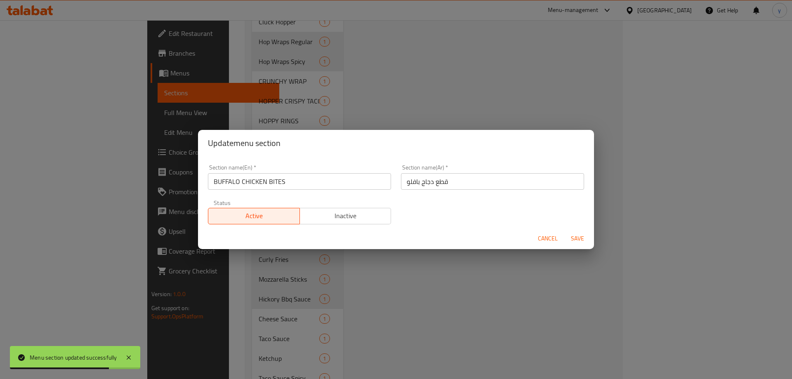
click at [285, 184] on input "BUFFALO CHICKEN BITES" at bounding box center [299, 181] width 183 height 17
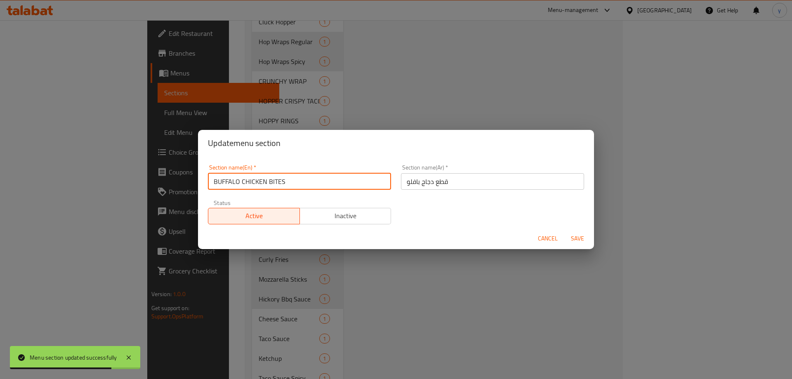
click at [285, 184] on input "BUFFALO CHICKEN BITES" at bounding box center [299, 181] width 183 height 17
type input "Buffalo Chicken Bites"
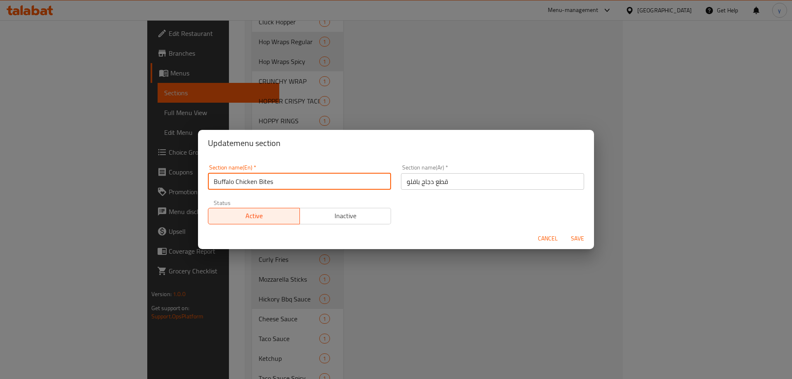
click at [442, 182] on input "قطع دجاج بافلو" at bounding box center [492, 181] width 183 height 17
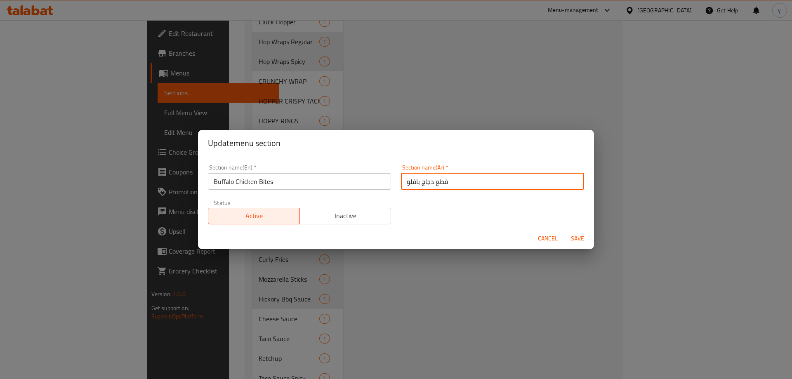
click at [442, 182] on input "قطع دجاج بافلو" at bounding box center [492, 181] width 183 height 17
type input "بايتس دجاج بافلو"
click at [564, 231] on button "Save" at bounding box center [577, 238] width 26 height 15
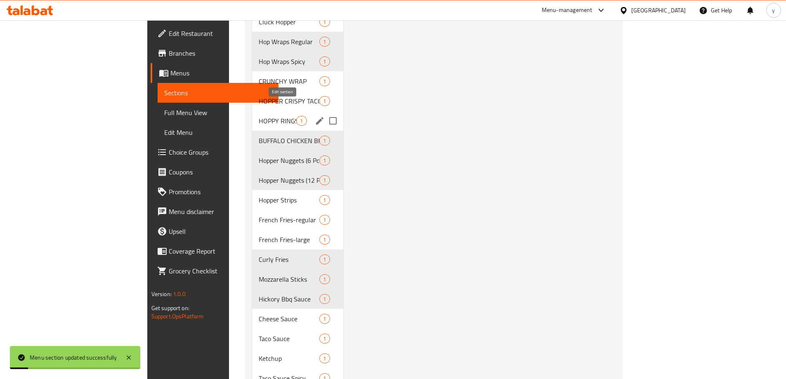
click at [315, 116] on icon "edit" at bounding box center [320, 121] width 10 height 10
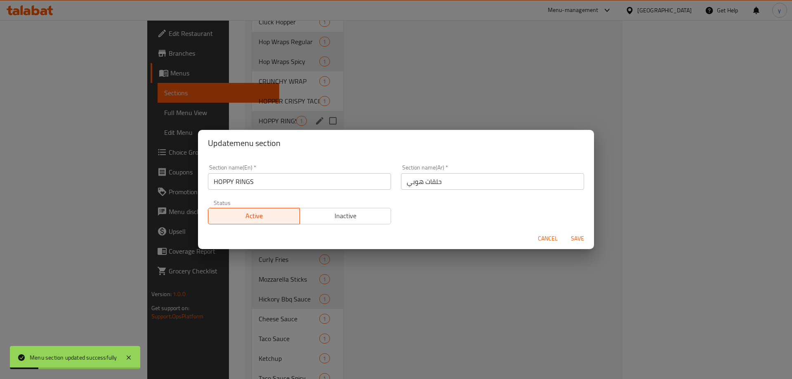
click at [285, 180] on input "HOPPY RINGS" at bounding box center [299, 181] width 183 height 17
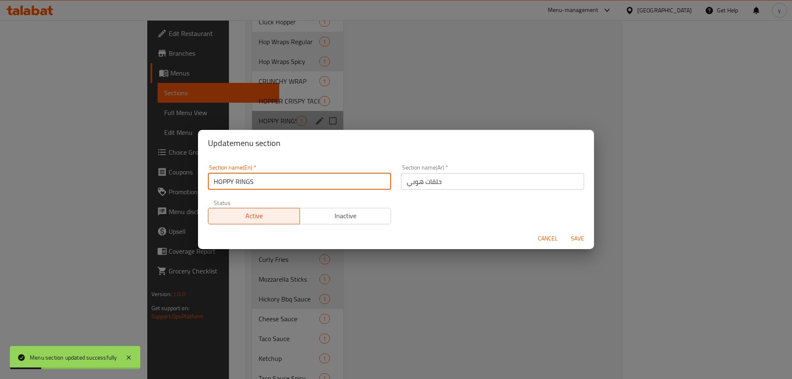
click at [285, 180] on input "HOPPY RINGS" at bounding box center [299, 181] width 183 height 17
type input "Hoppy Rings"
click at [564, 231] on button "Save" at bounding box center [577, 238] width 26 height 15
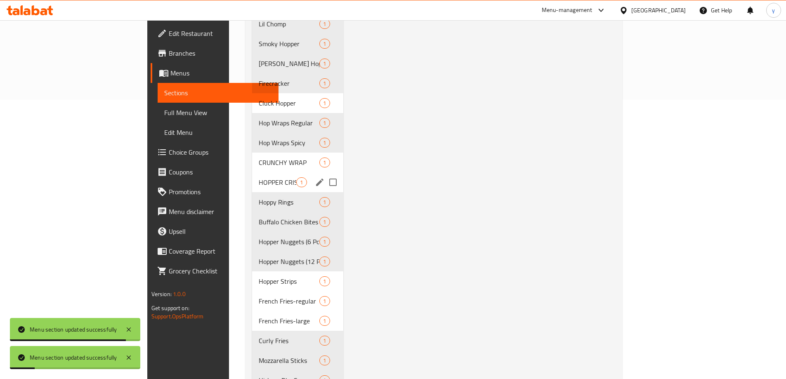
scroll to position [278, 0]
click at [324, 175] on input "Menu sections" at bounding box center [332, 183] width 17 height 17
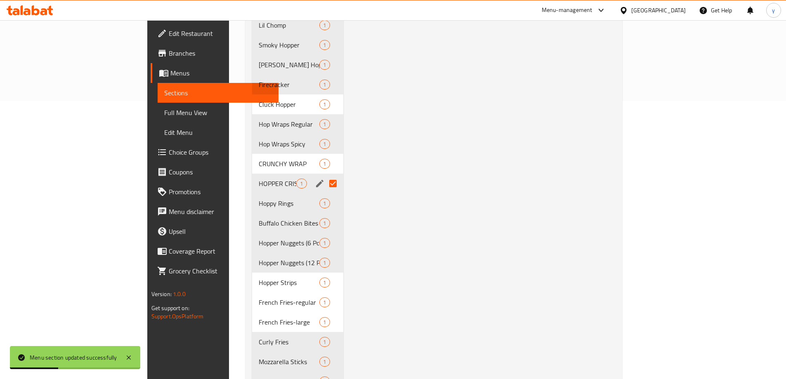
click at [324, 175] on input "Menu sections" at bounding box center [332, 183] width 17 height 17
checkbox input "false"
click at [315, 179] on icon "edit" at bounding box center [320, 184] width 10 height 10
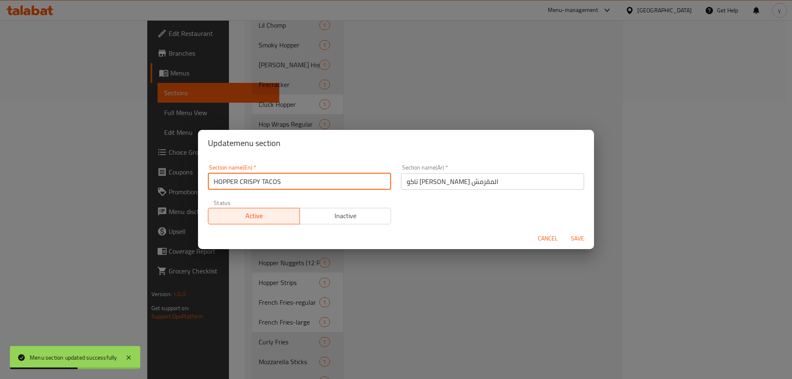
click at [291, 182] on input "HOPPER CRISPY TACOS" at bounding box center [299, 181] width 183 height 17
type input "Hopper Crispy Tacos"
click at [292, 186] on input "Hopper Crispy Tacos" at bounding box center [299, 181] width 183 height 17
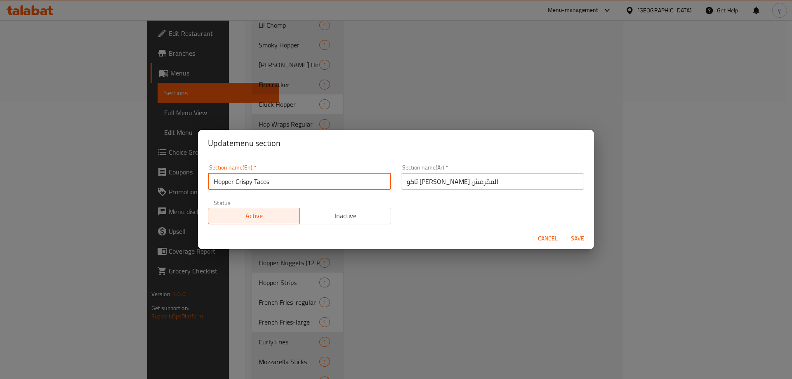
click at [564, 231] on button "Save" at bounding box center [577, 238] width 26 height 15
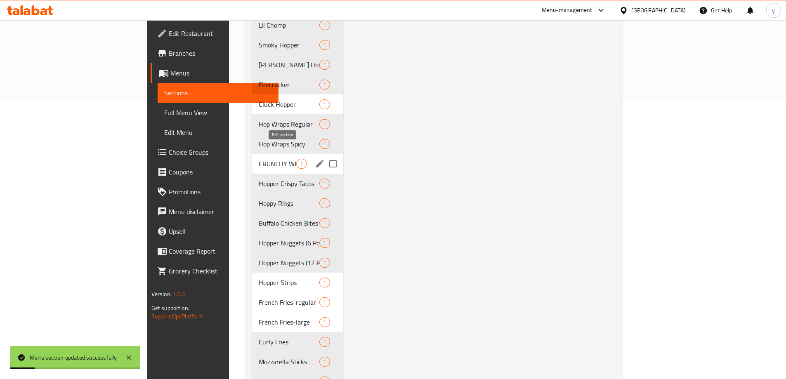
click at [315, 159] on icon "edit" at bounding box center [320, 164] width 10 height 10
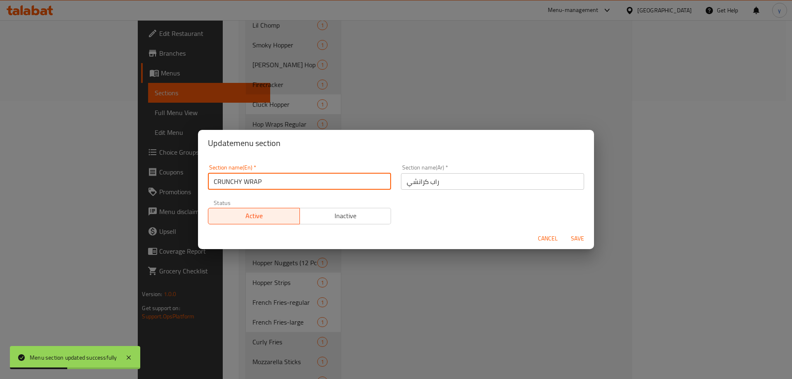
click at [222, 182] on input "CRUNCHY WRAP" at bounding box center [299, 181] width 183 height 17
type input "Crunchy Wrap"
click at [564, 231] on button "Save" at bounding box center [577, 238] width 26 height 15
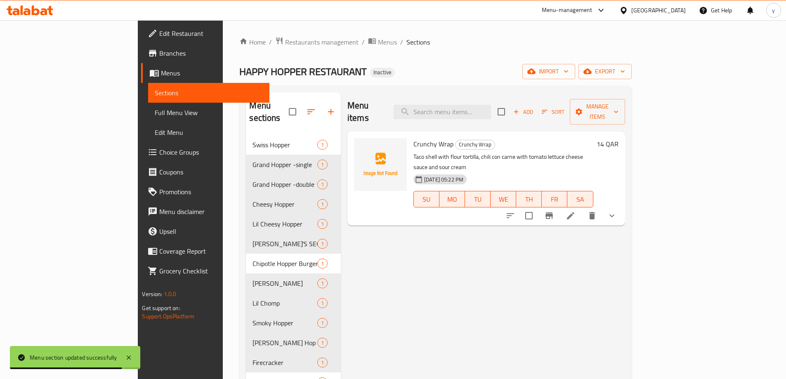
click at [155, 108] on span "Full Menu View" at bounding box center [209, 113] width 108 height 10
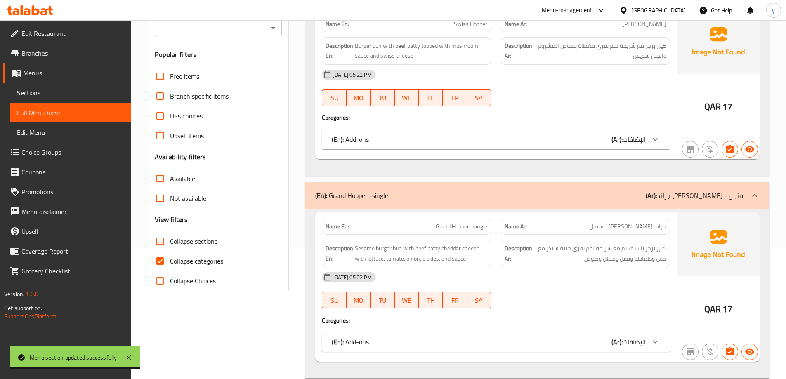
scroll to position [165, 0]
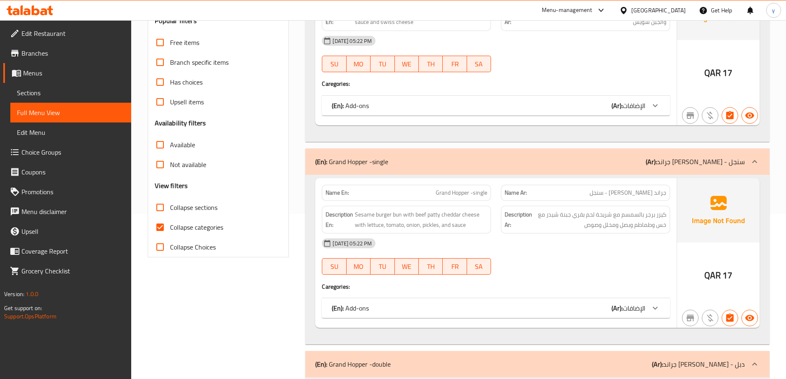
click at [173, 226] on span "Collapse categories" at bounding box center [196, 227] width 53 height 10
click at [170, 226] on input "Collapse categories" at bounding box center [160, 227] width 20 height 20
checkbox input "false"
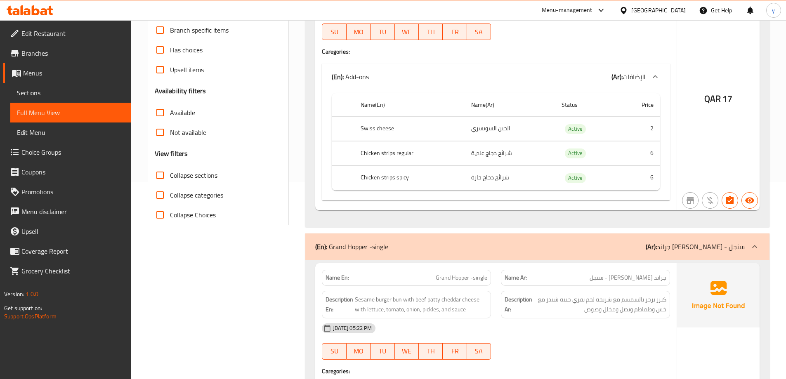
scroll to position [83, 0]
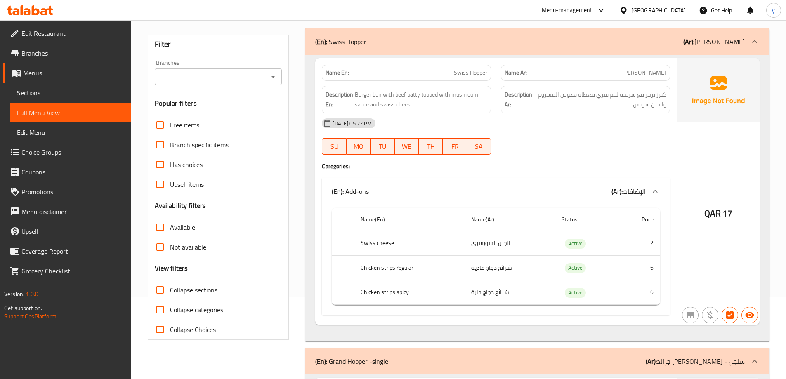
click at [32, 88] on span "Sections" at bounding box center [71, 93] width 108 height 10
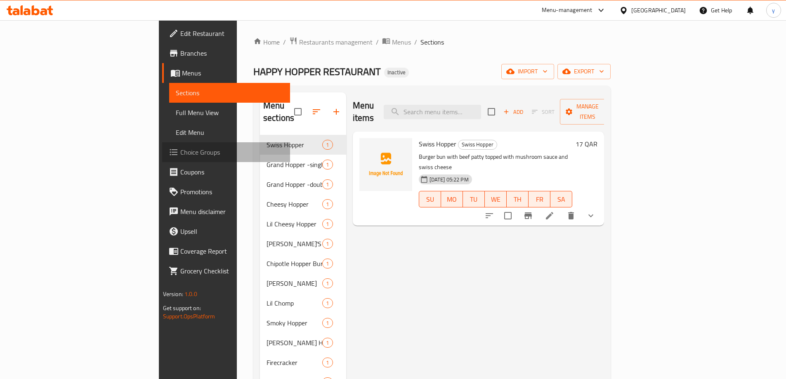
click at [180, 151] on span "Choice Groups" at bounding box center [231, 152] width 103 height 10
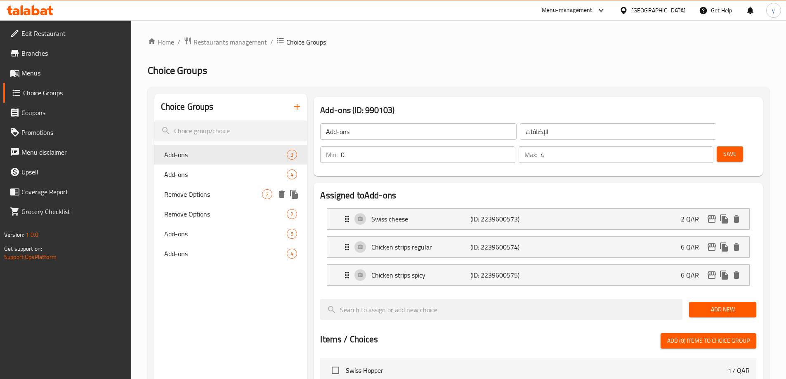
click at [216, 202] on div "Remove Options 2" at bounding box center [230, 194] width 153 height 20
type input "Remove Options"
type input "إزالة الخيارات"
type input "2"
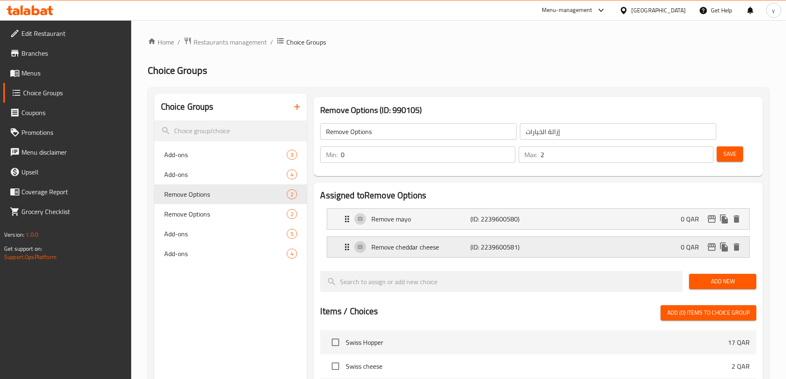
click at [430, 242] on p "Remove cheddar cheese" at bounding box center [420, 247] width 99 height 10
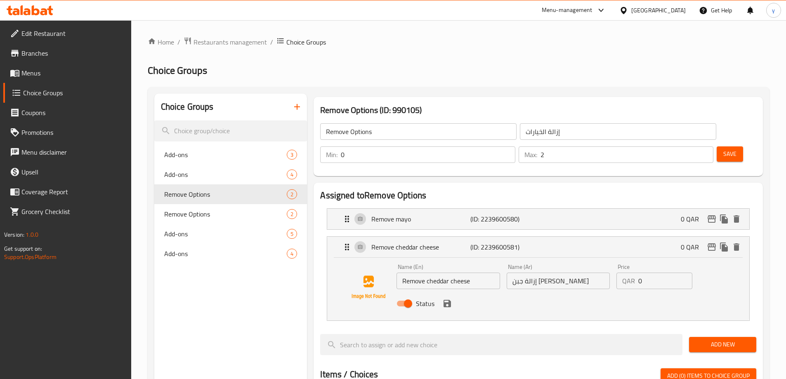
click at [582, 137] on input "إزالة الخيارات" at bounding box center [618, 131] width 196 height 17
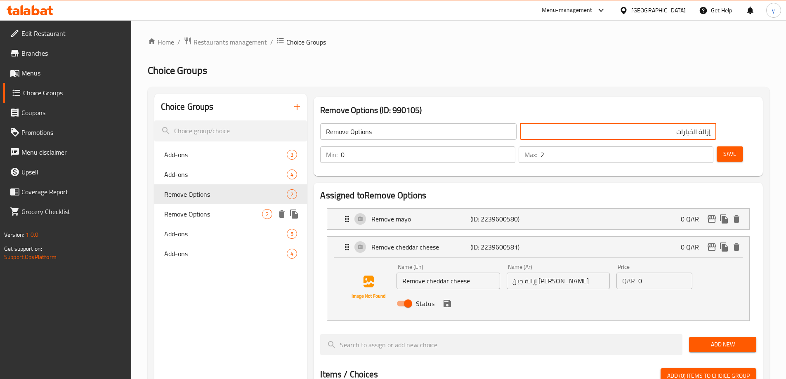
click at [194, 214] on span "Remove Options" at bounding box center [213, 214] width 98 height 10
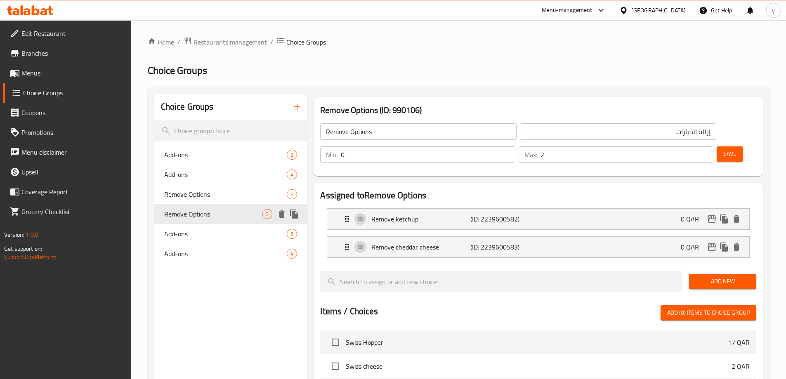
click at [297, 216] on icon "duplicate" at bounding box center [294, 214] width 8 height 9
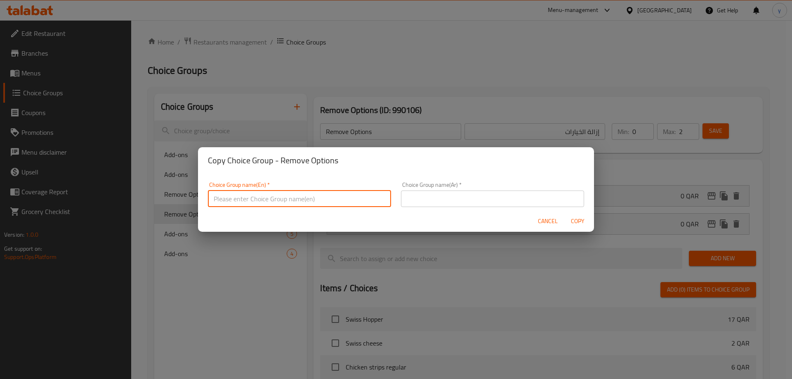
click at [321, 202] on input "text" at bounding box center [299, 199] width 183 height 17
click at [192, 293] on div "Copy Choice Group - Remove Options Choice Group name(En)   * Choice Group name(…" at bounding box center [396, 189] width 792 height 379
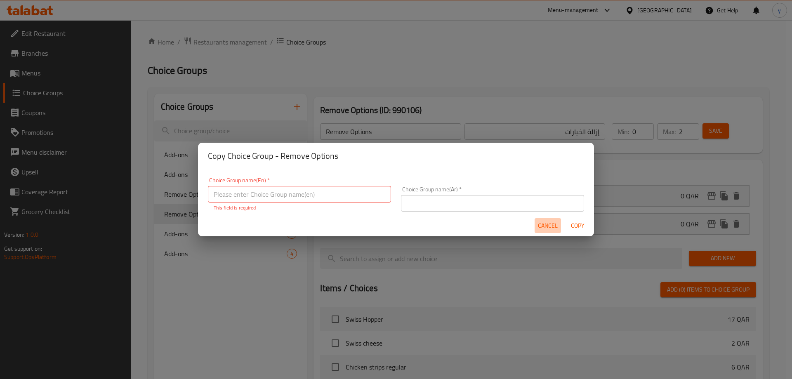
click at [543, 223] on span "Cancel" at bounding box center [548, 226] width 20 height 10
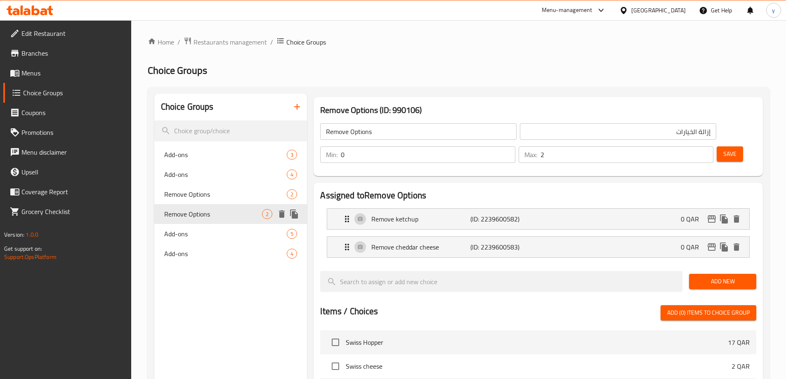
click at [214, 210] on span "Remove Options" at bounding box center [213, 214] width 98 height 10
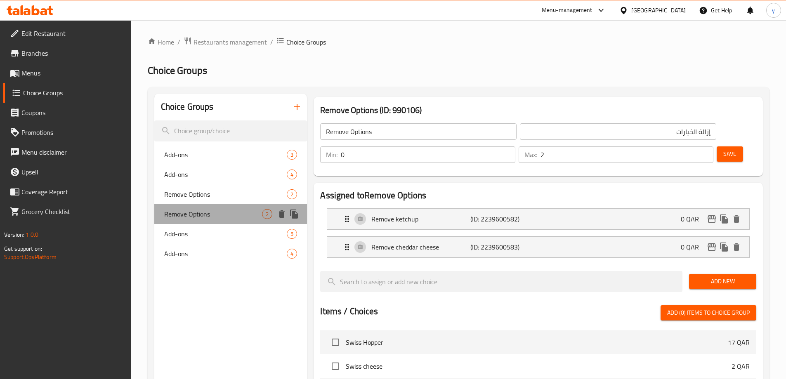
click at [182, 215] on span "Remove Options" at bounding box center [213, 214] width 98 height 10
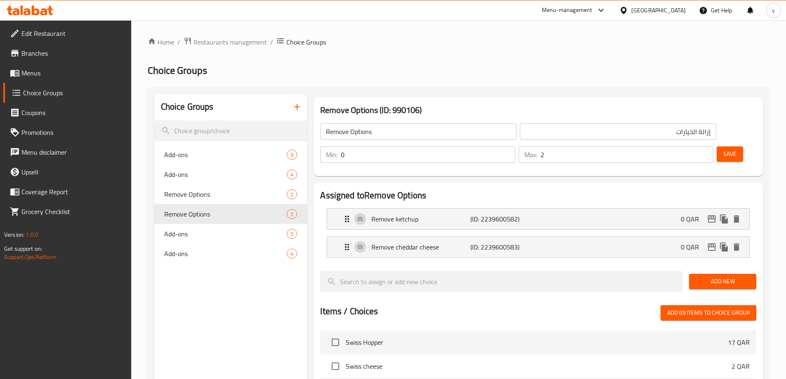
click at [388, 130] on input "Remove Options" at bounding box center [418, 131] width 196 height 17
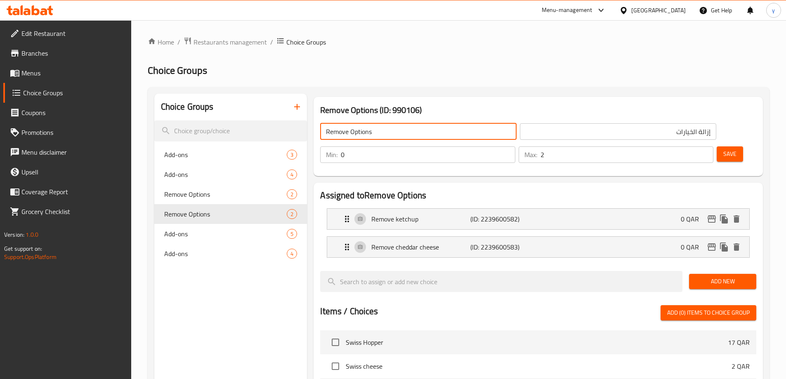
click at [388, 130] on input "Remove Options" at bounding box center [418, 131] width 196 height 17
click at [410, 72] on h2 "Choice Groups" at bounding box center [459, 70] width 622 height 13
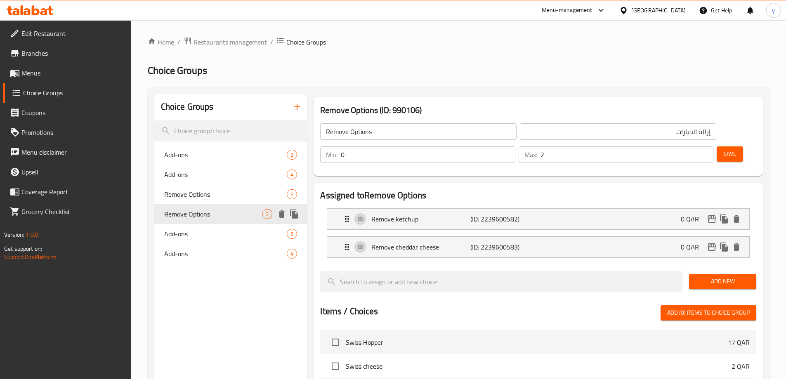
click at [295, 216] on icon "duplicate" at bounding box center [294, 214] width 8 height 9
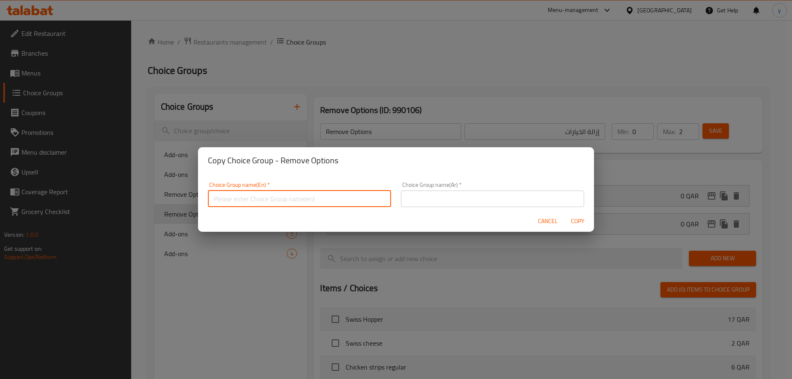
click at [314, 201] on input "text" at bounding box center [299, 199] width 183 height 17
paste input "Remove Options"
type input "Remove Options"
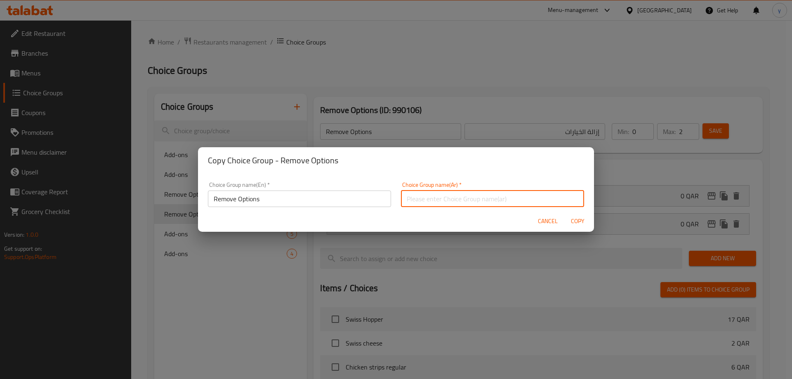
click at [481, 194] on input "text" at bounding box center [492, 199] width 183 height 17
type input "ت"
type input "ازالة الخيارات"
click at [564, 214] on button "Copy" at bounding box center [577, 221] width 26 height 15
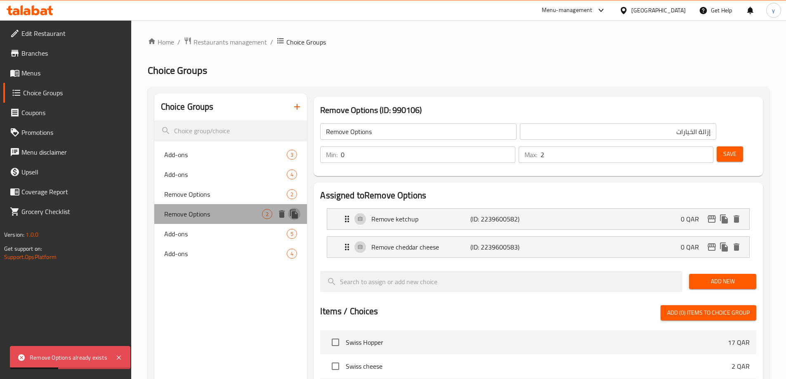
click at [296, 215] on icon "duplicate" at bounding box center [294, 214] width 8 height 9
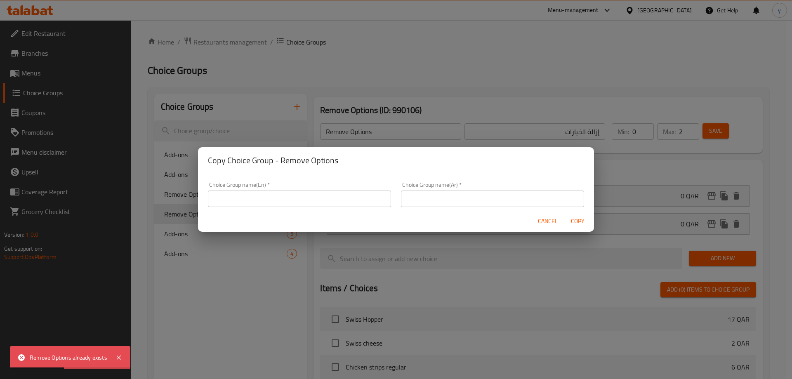
click at [281, 195] on input "text" at bounding box center [299, 199] width 183 height 17
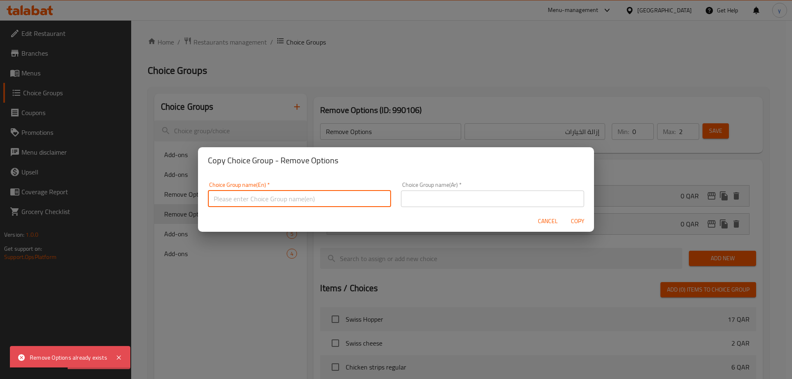
paste input "Remove Options"
click at [422, 199] on input "text" at bounding box center [492, 199] width 183 height 17
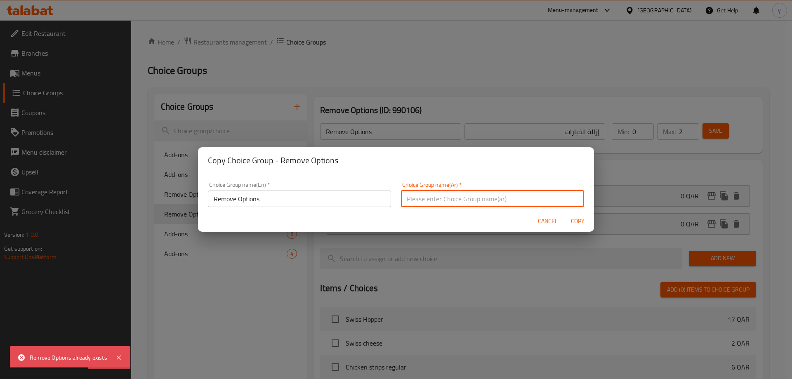
click at [308, 205] on input "Remove Options" at bounding box center [299, 199] width 183 height 17
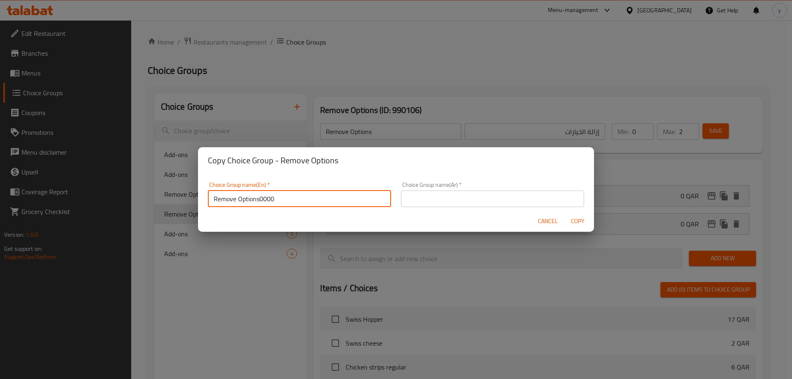
type input "Remove Options0000"
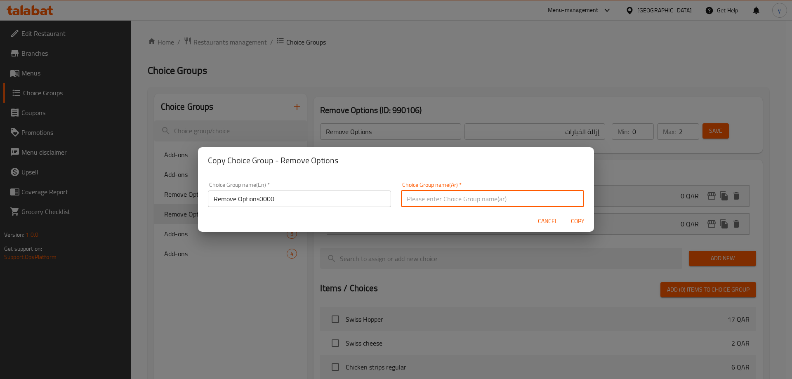
click at [455, 199] on input "text" at bounding box center [492, 199] width 183 height 17
type input "ازالة الخيارات000"
click at [564, 214] on button "Copy" at bounding box center [577, 221] width 26 height 15
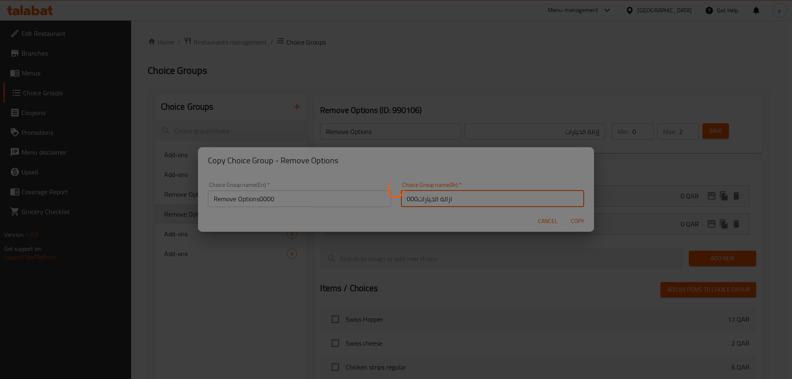
type input "Remove Options0000"
type input "ازالة الخيارات000"
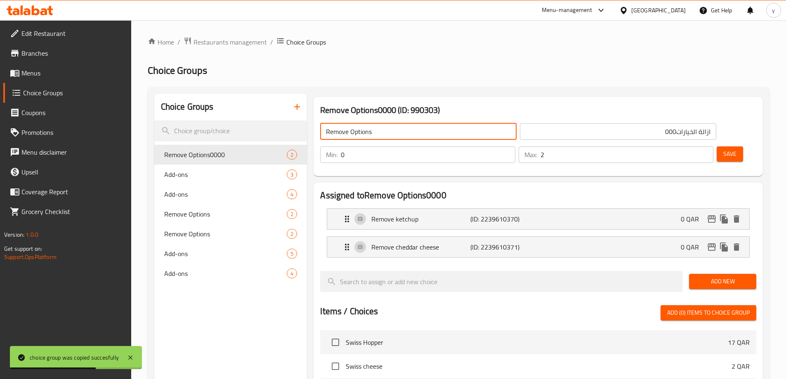
drag, startPoint x: 373, startPoint y: 131, endPoint x: 418, endPoint y: 131, distance: 45.8
click at [418, 131] on input "Remove Options" at bounding box center [418, 131] width 196 height 17
type input "Remove Options"
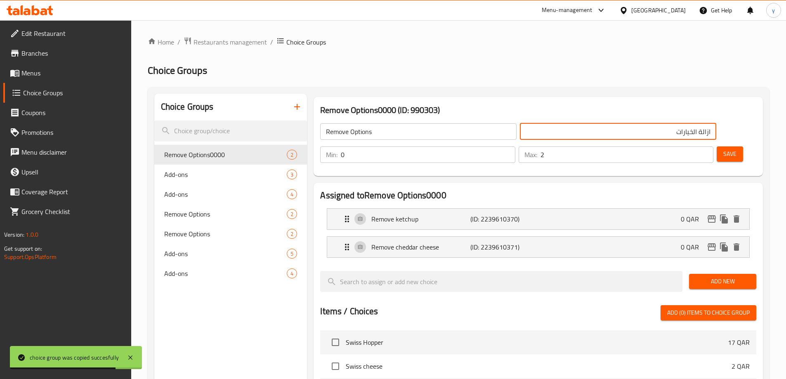
drag, startPoint x: 566, startPoint y: 132, endPoint x: 515, endPoint y: 139, distance: 51.2
click at [520, 136] on input "ازالة الخيارات" at bounding box center [618, 131] width 196 height 17
type input "ازالة الخيارات"
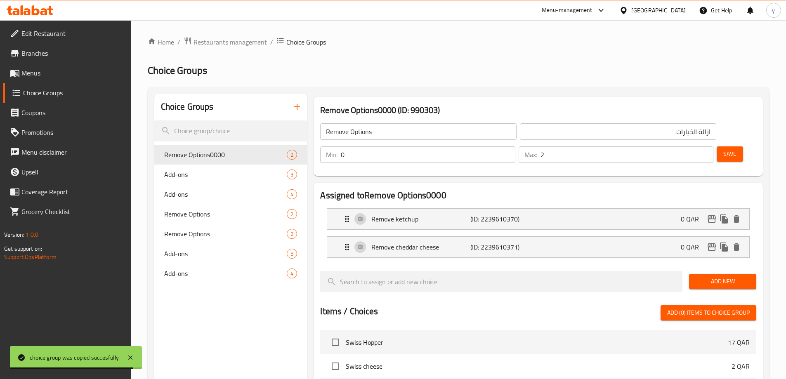
click at [608, 183] on div "Assigned to Remove Options0000 Remove ketchup (ID: 2239610370) 0 QAR Name (En) …" at bounding box center [538, 372] width 449 height 378
click at [494, 214] on p "(ID: 2239610370)" at bounding box center [503, 219] width 66 height 10
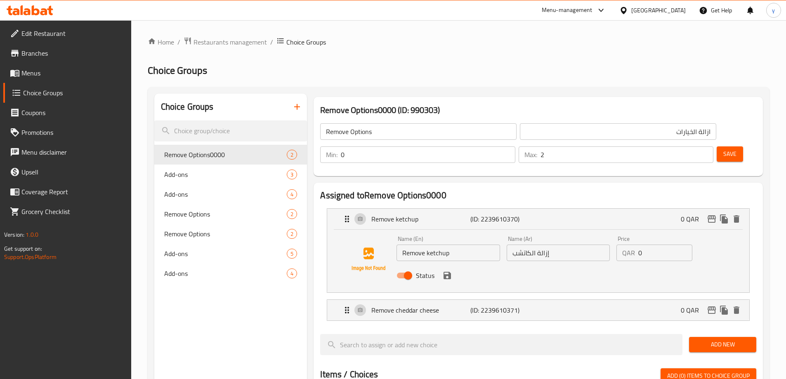
click at [452, 245] on input "Remove ketchup" at bounding box center [447, 253] width 103 height 17
paste input "mushroom sauce"
click at [452, 245] on input "Remove mushroom sauce" at bounding box center [447, 253] width 103 height 17
type input "Remove mushroom sauce"
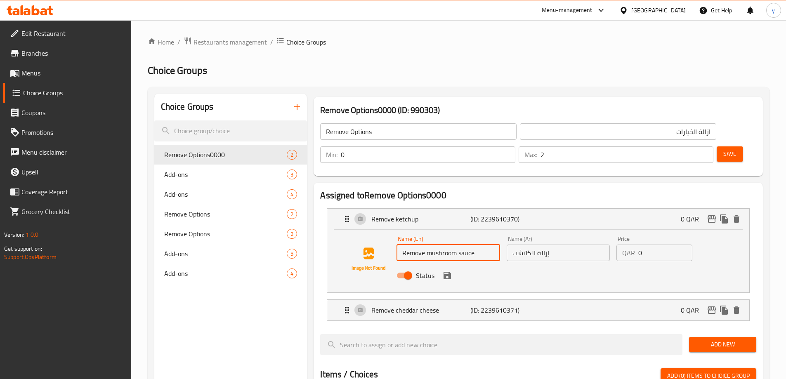
click at [547, 245] on input "إزالة الكاتشب" at bounding box center [558, 253] width 103 height 17
click at [528, 245] on input "إزالة الكاتشب" at bounding box center [558, 253] width 103 height 17
type input "إزالة صوص المشروم"
click at [454, 245] on input "Remove mushroom sauce" at bounding box center [447, 253] width 103 height 17
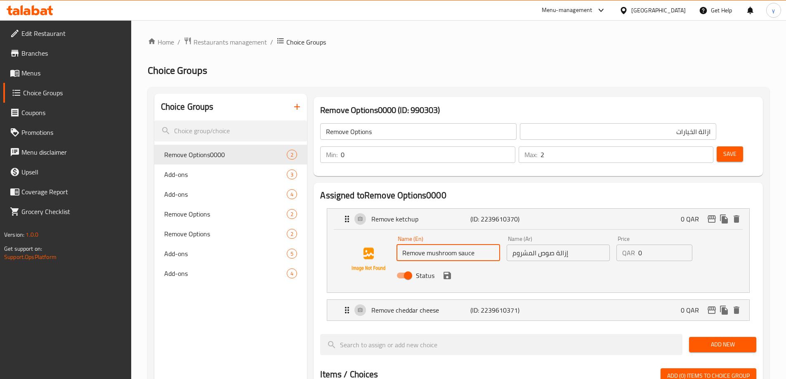
click at [454, 245] on input "Remove mushroom sauce" at bounding box center [447, 253] width 103 height 17
click at [449, 272] on icon "save" at bounding box center [446, 275] width 7 height 7
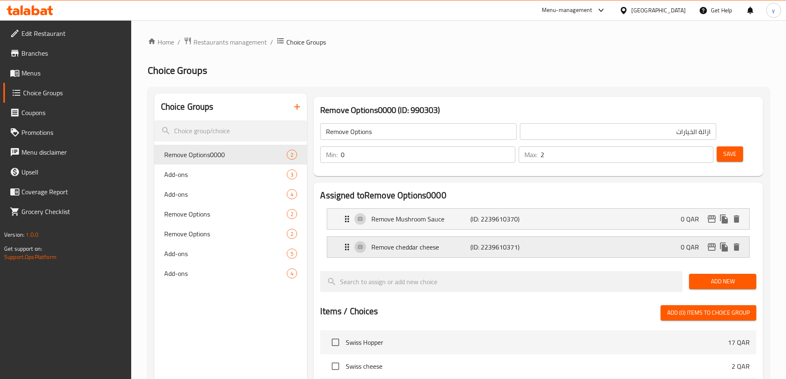
click at [465, 237] on div "Remove cheddar cheese (ID: 2239610371) 0 QAR" at bounding box center [540, 247] width 397 height 21
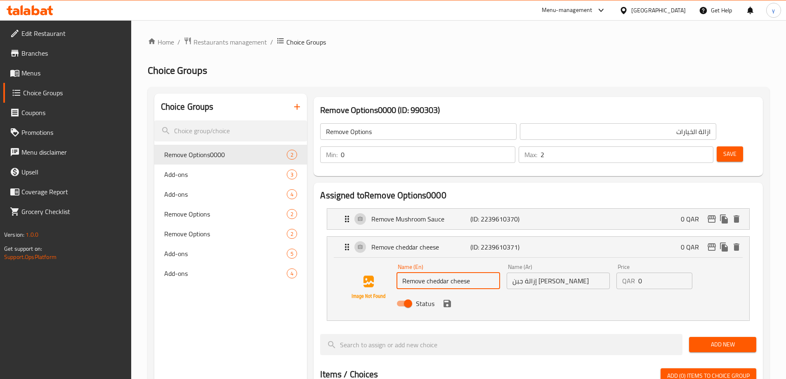
paste input "white cheddar"
drag, startPoint x: 428, startPoint y: 259, endPoint x: 490, endPoint y: 260, distance: 61.9
click at [490, 273] on input "Remove white cheddar" at bounding box center [447, 281] width 103 height 17
type input "Remove white cheddar"
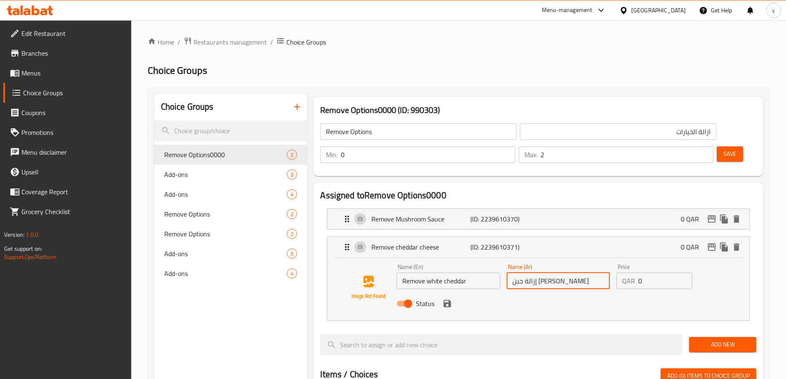
click at [582, 273] on input "إزالة جبن الشيدر" at bounding box center [558, 281] width 103 height 17
click at [588, 273] on input "إزالة جبن الشيدر" at bounding box center [558, 281] width 103 height 17
type input "إزالة الشيدر الابيض"
click at [450, 300] on icon "save" at bounding box center [446, 303] width 7 height 7
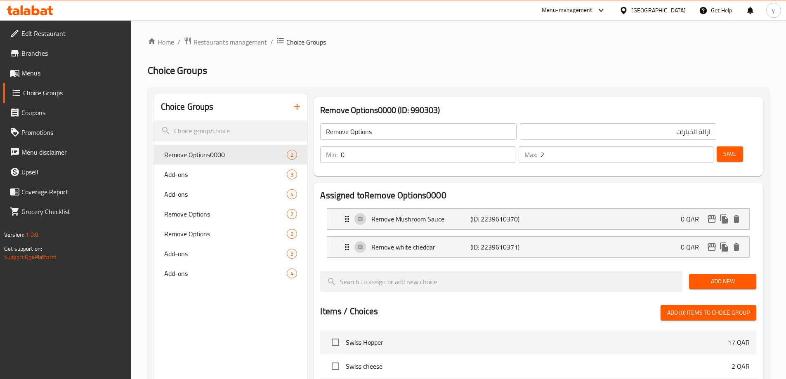
click at [723, 149] on span "Save" at bounding box center [729, 154] width 13 height 10
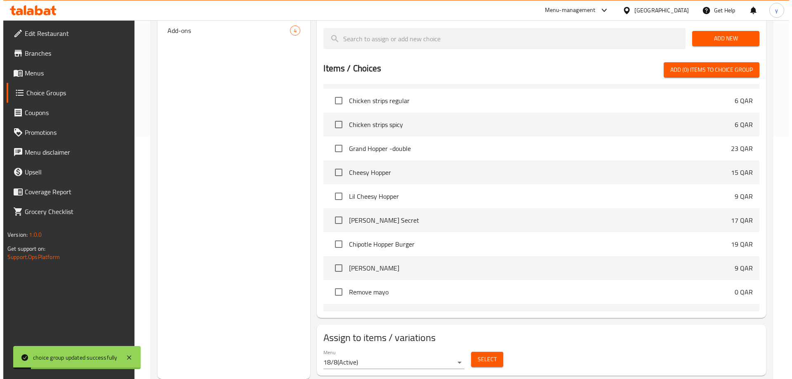
scroll to position [206, 0]
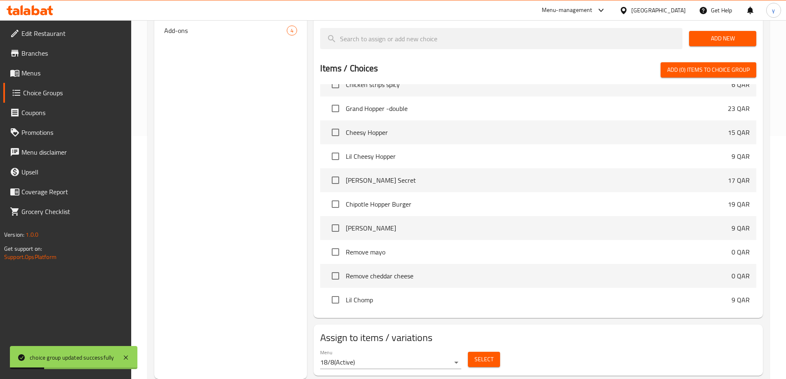
click at [490, 354] on span "Select" at bounding box center [483, 359] width 19 height 10
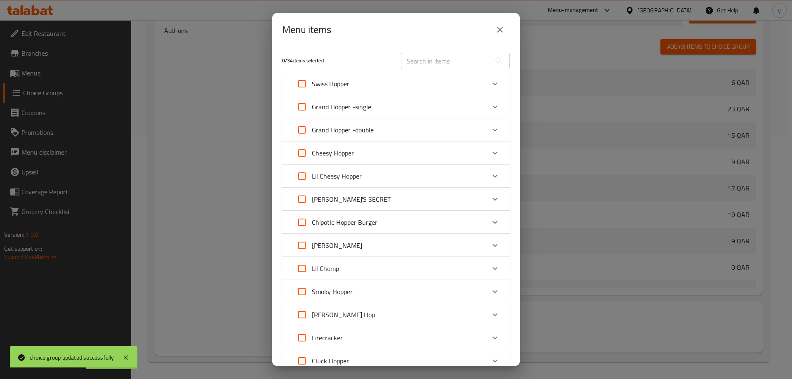
click at [364, 78] on div "Swiss Hopper" at bounding box center [388, 84] width 193 height 20
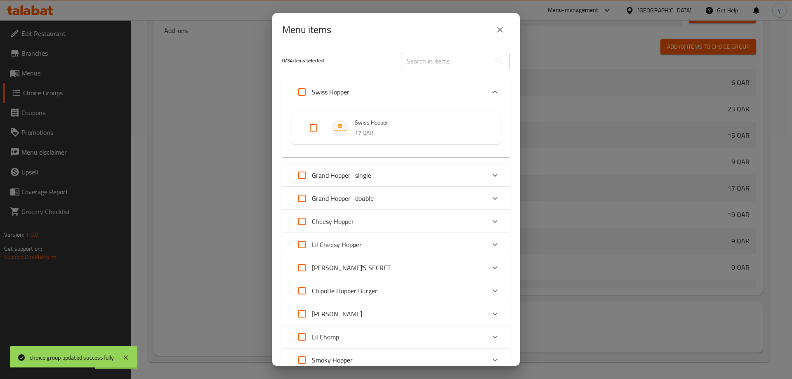
click at [313, 130] on input "Expand" at bounding box center [314, 128] width 20 height 20
checkbox input "true"
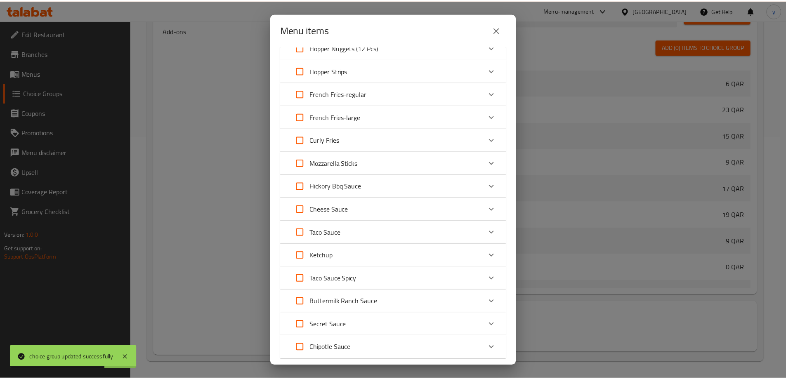
scroll to position [618, 0]
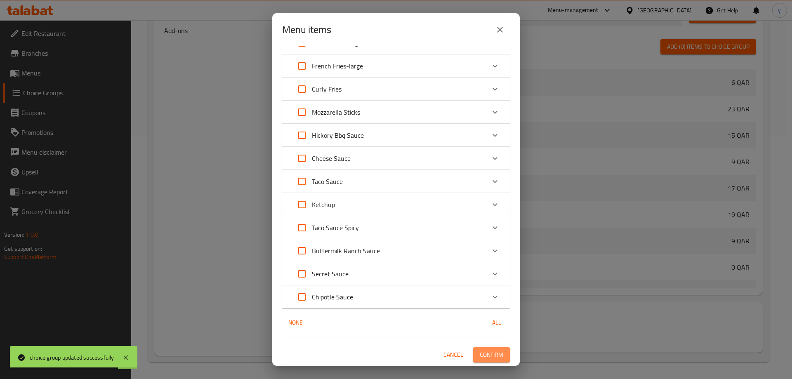
click at [495, 356] on span "Confirm" at bounding box center [492, 355] width 24 height 10
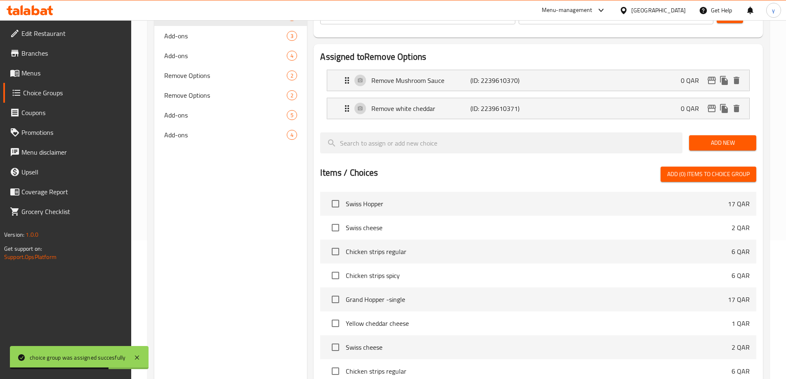
scroll to position [0, 0]
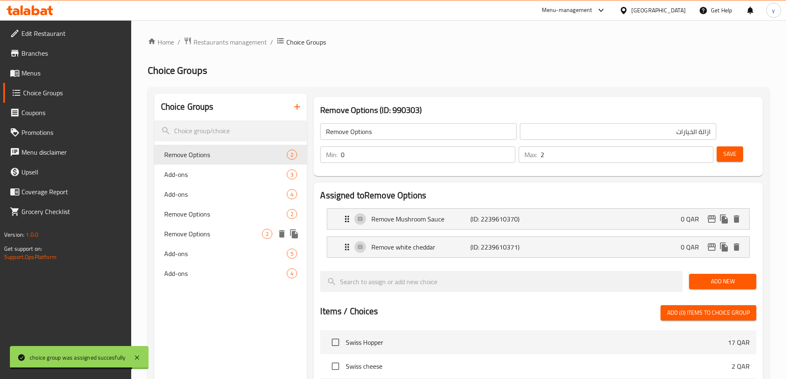
click at [221, 225] on div "Remove Options 2" at bounding box center [230, 234] width 153 height 20
type input "إزالة الخيارات"
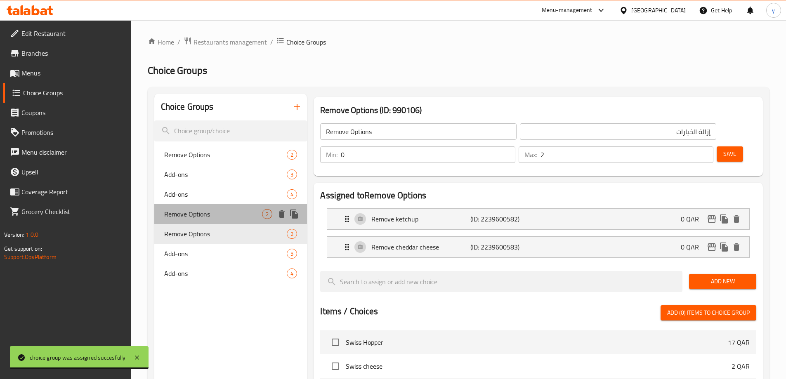
click at [224, 217] on span "Remove Options" at bounding box center [213, 214] width 98 height 10
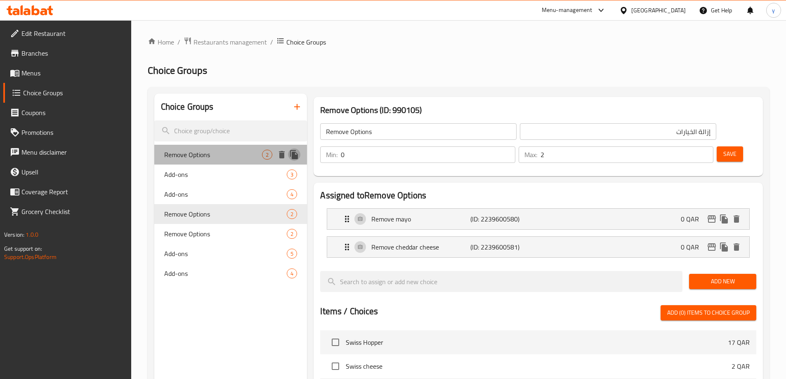
click at [297, 156] on icon "duplicate" at bounding box center [294, 154] width 8 height 9
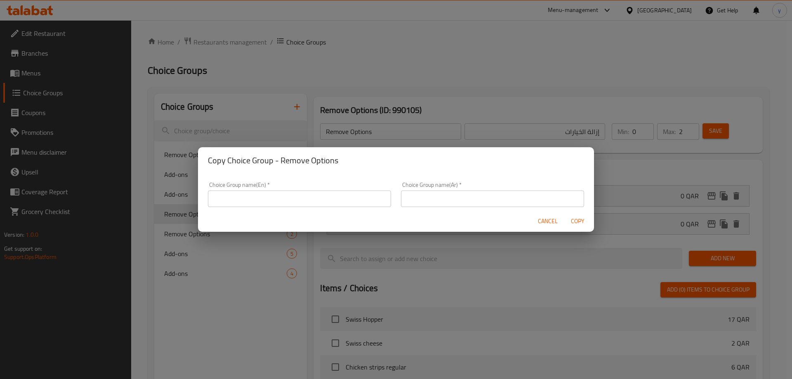
click at [315, 200] on input "text" at bounding box center [299, 199] width 183 height 17
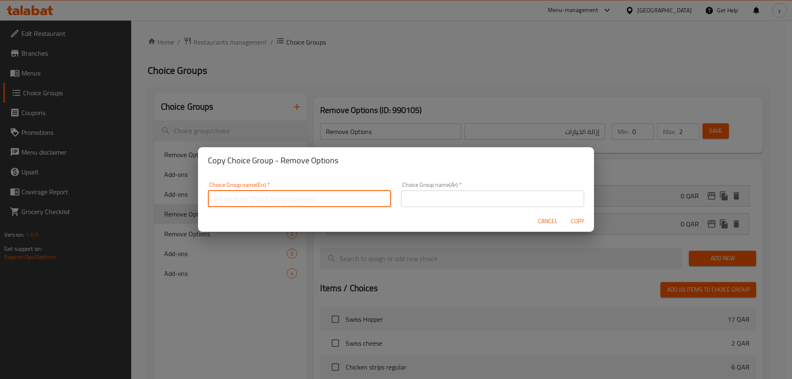
type input "Remove Options"
click at [455, 201] on input "text" at bounding box center [492, 199] width 183 height 17
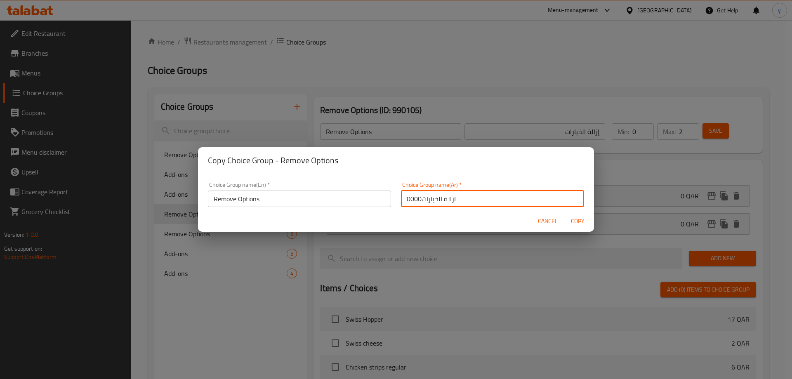
type input "ازالة الخيارات0000"
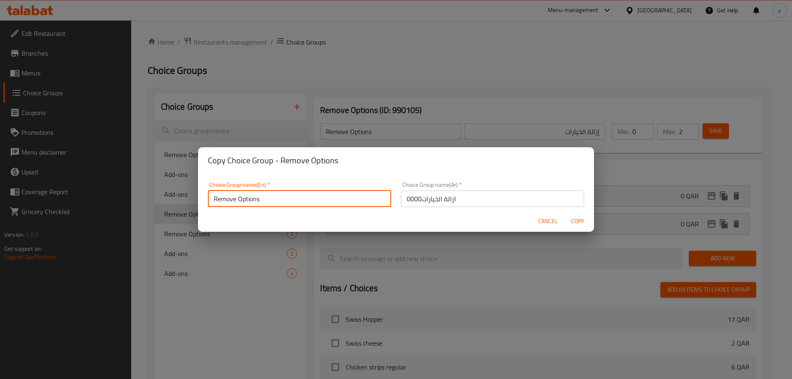
click at [312, 202] on input "Remove Options" at bounding box center [299, 199] width 183 height 17
type input "Remove Options0000"
click at [564, 214] on button "Copy" at bounding box center [577, 221] width 26 height 15
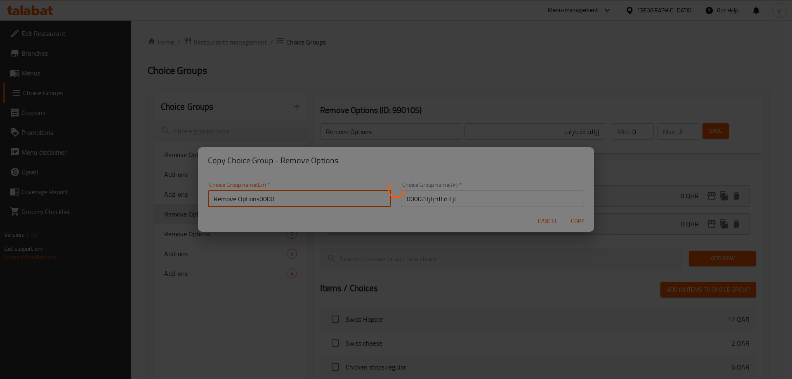
type input "Remove Options0000"
type input "ازالة الخيارات0000"
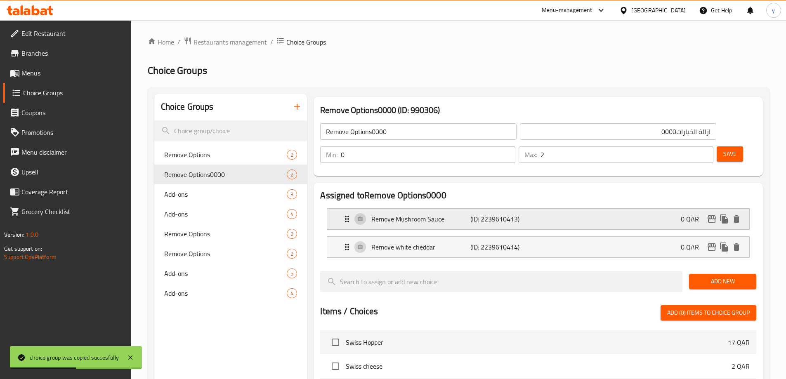
click at [472, 214] on p "(ID: 2239610413)" at bounding box center [503, 219] width 66 height 10
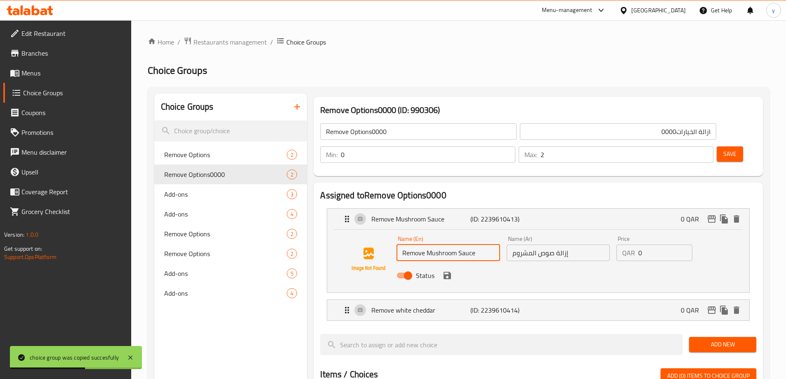
click at [421, 245] on input "Remove Mushroom Sauce" at bounding box center [447, 253] width 103 height 17
paste input "creamy s"
type input "Remove creamy sauce"
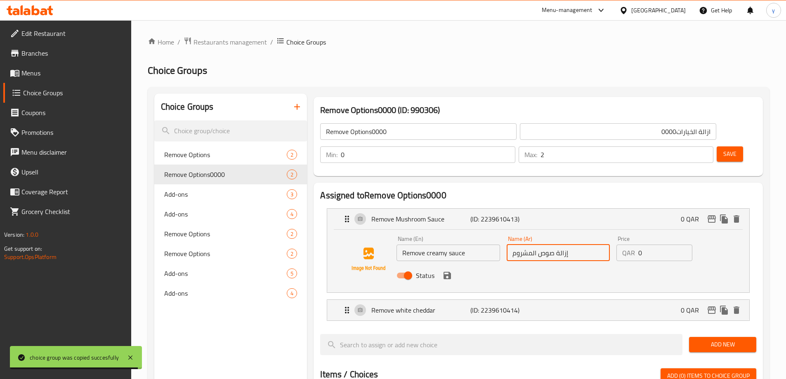
drag, startPoint x: 513, startPoint y: 232, endPoint x: 539, endPoint y: 240, distance: 26.8
click at [539, 240] on div "Name (Ar) إزالة صوص المشروم Name (Ar)" at bounding box center [558, 249] width 110 height 32
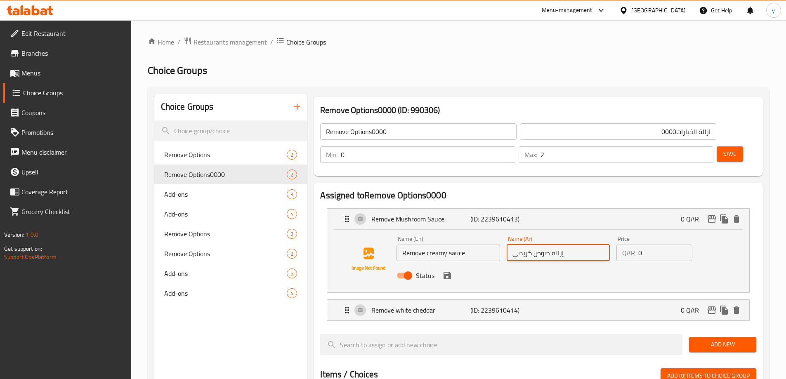
type input "إزالة صوص كريمي"
click at [443, 269] on button "save" at bounding box center [447, 275] width 12 height 12
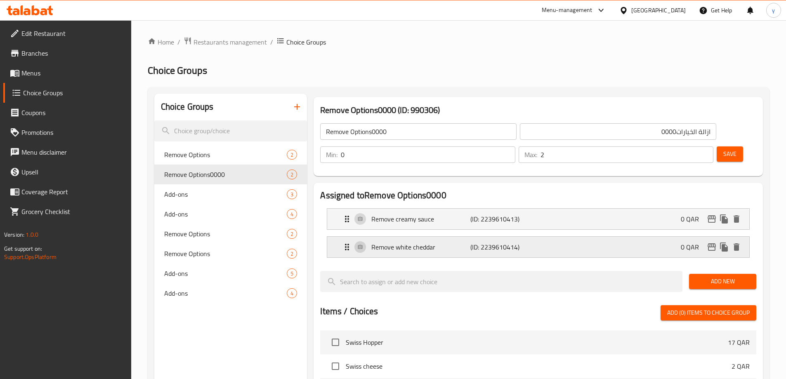
click at [587, 237] on div "Remove white cheddar (ID: 2239610414) 0 QAR" at bounding box center [540, 247] width 397 height 21
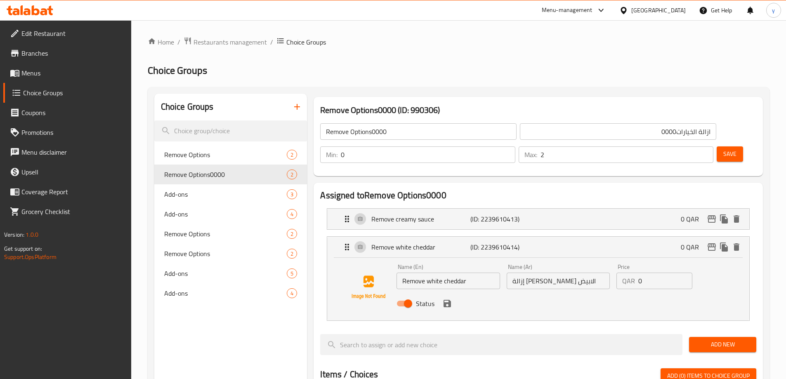
click at [460, 273] on input "Remove white cheddar" at bounding box center [447, 281] width 103 height 17
paste input "cheddar cheese"
type input "Remove cheddar cheese"
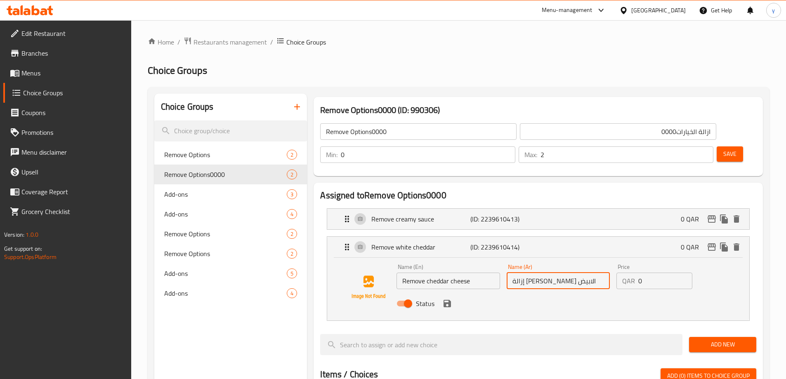
click at [545, 273] on input "إزالة الشيدر الابيض" at bounding box center [558, 281] width 103 height 17
click at [546, 273] on input "إزالة الشيدر الابيض" at bounding box center [558, 281] width 103 height 17
click at [514, 273] on input "إزالة الشيدر الابيض" at bounding box center [558, 281] width 103 height 17
click at [592, 273] on input "إزالة الشيدر الابيض" at bounding box center [558, 281] width 103 height 17
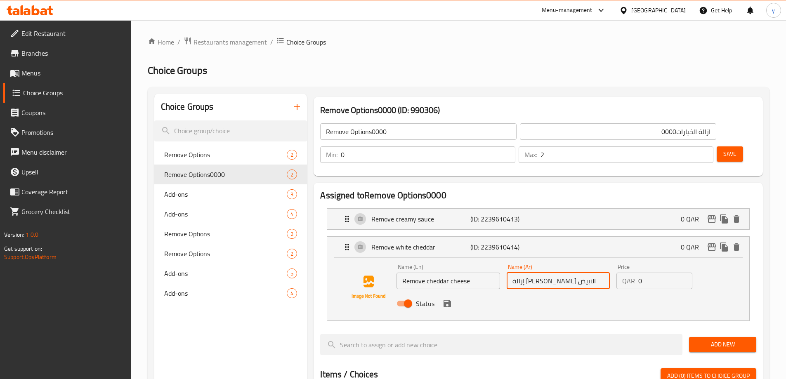
click at [573, 273] on input "إزالة الشيدر الابيض" at bounding box center [558, 281] width 103 height 17
click at [558, 273] on input "إزالة الشيدر الابيض" at bounding box center [558, 281] width 103 height 17
click at [588, 273] on input "إزالة الشيدر" at bounding box center [558, 281] width 103 height 17
click at [448, 300] on icon "save" at bounding box center [446, 303] width 7 height 7
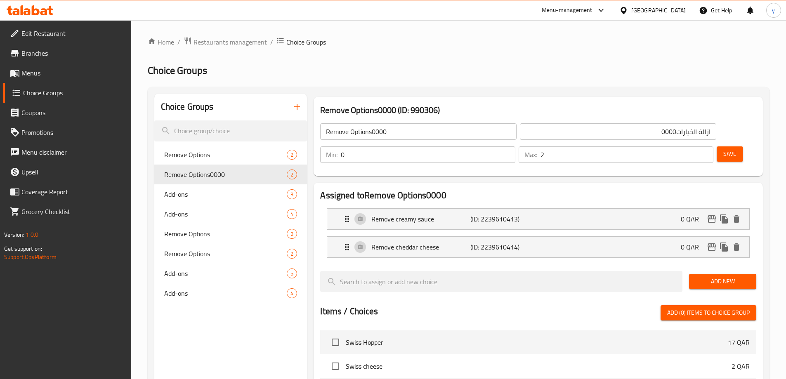
type input "إزالة جبن الشيدر"
click at [723, 149] on span "Save" at bounding box center [729, 154] width 13 height 10
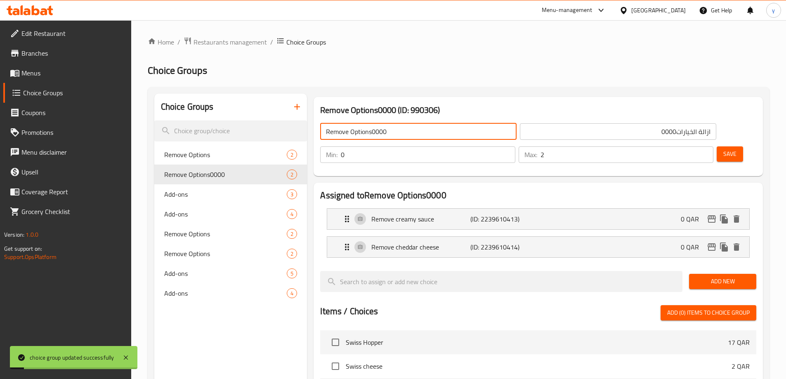
drag, startPoint x: 373, startPoint y: 133, endPoint x: 397, endPoint y: 138, distance: 24.4
click at [397, 138] on input "Remove Options0000" at bounding box center [418, 131] width 196 height 17
type input "Remove Options"
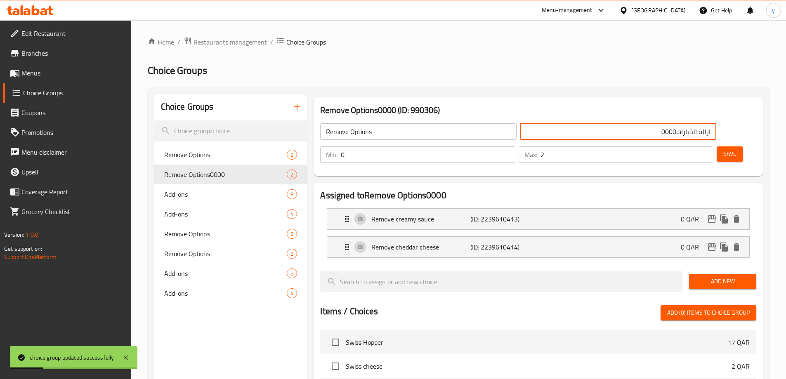
drag, startPoint x: 566, startPoint y: 131, endPoint x: 531, endPoint y: 130, distance: 34.3
click at [531, 130] on input "ازالة الخيارات0000" at bounding box center [618, 131] width 196 height 17
click at [723, 149] on span "Save" at bounding box center [729, 154] width 13 height 10
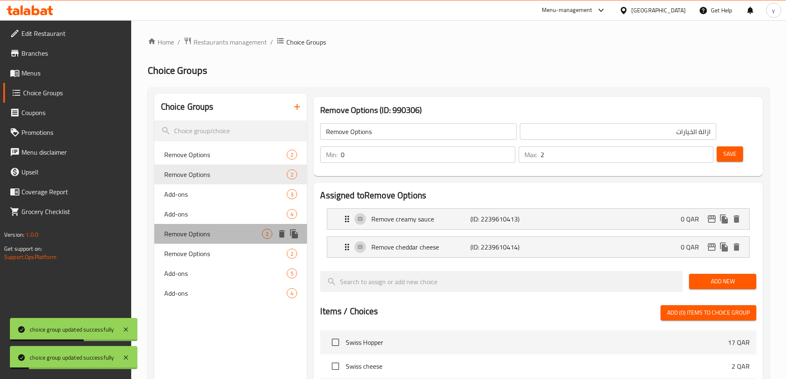
click at [192, 229] on span "Remove Options" at bounding box center [213, 234] width 98 height 10
type input "إزالة الخيارات"
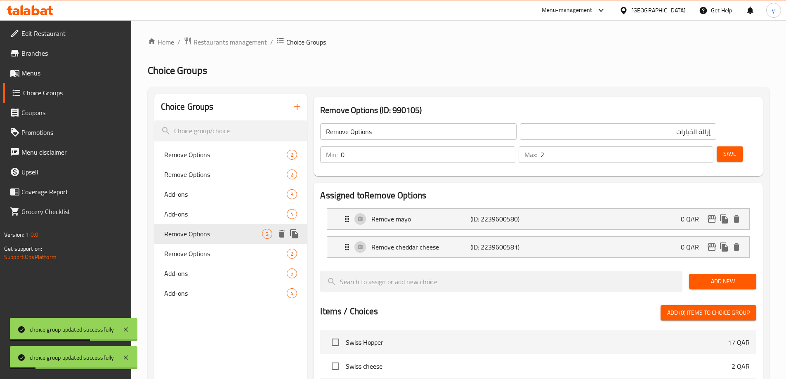
click at [193, 243] on div "Remove Options 2" at bounding box center [230, 234] width 153 height 20
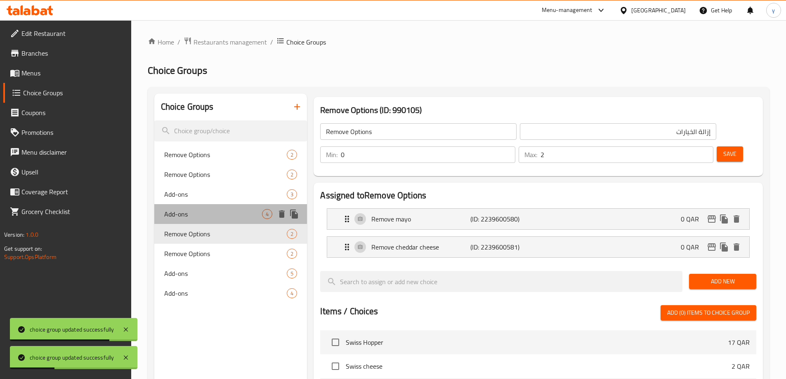
click at [208, 215] on span "Add-ons" at bounding box center [213, 214] width 98 height 10
type input "Add-ons"
type input "الإضافات"
type input "4"
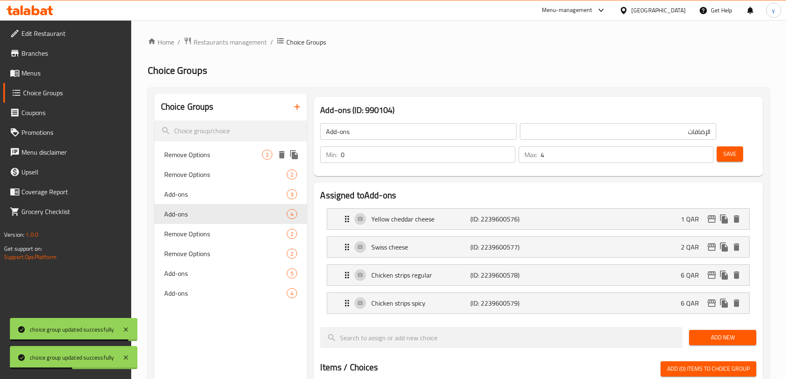
click at [215, 153] on span "Remove Options" at bounding box center [213, 155] width 98 height 10
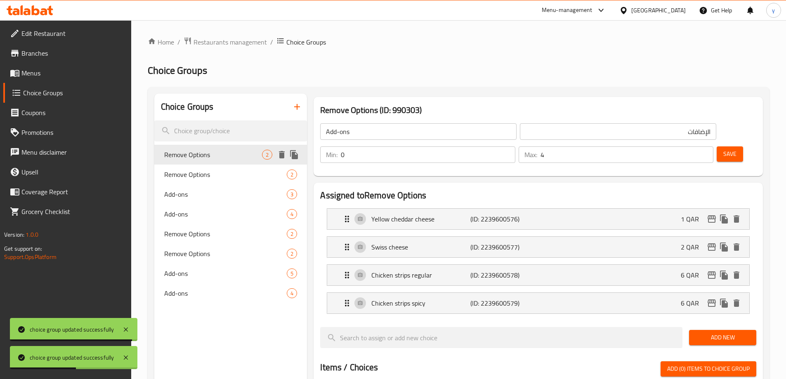
type input "Remove Options"
type input "ازالة الخيارات"
type input "2"
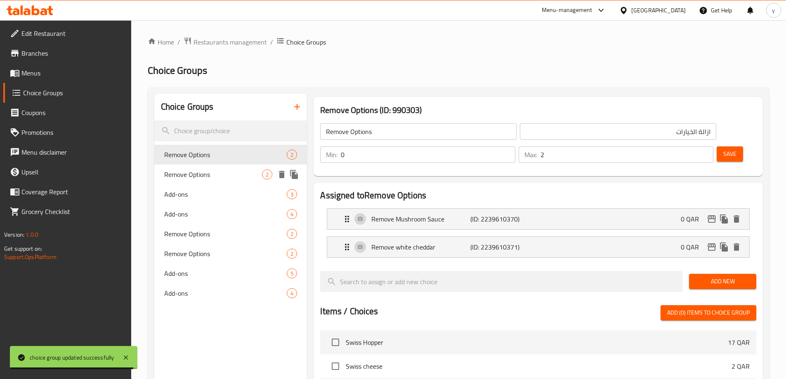
click at [214, 167] on div "Remove Options 2" at bounding box center [230, 175] width 153 height 20
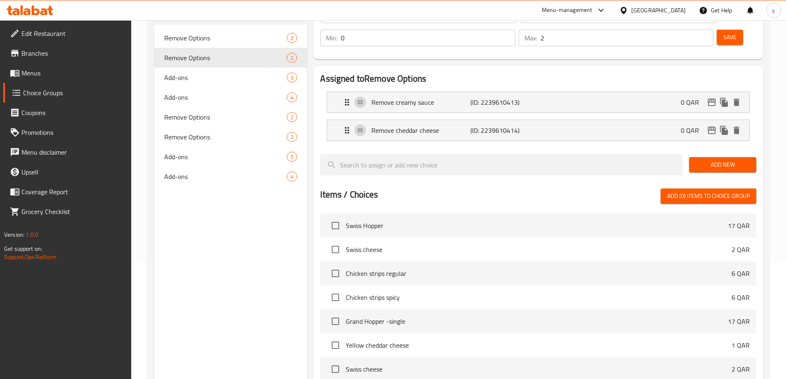
scroll to position [243, 0]
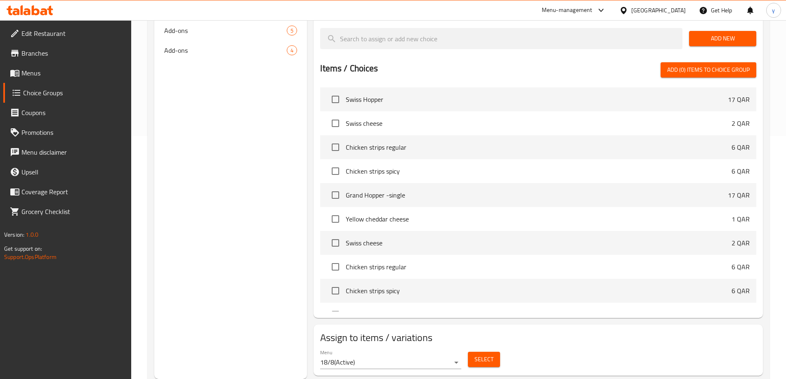
click at [489, 354] on span "Select" at bounding box center [483, 359] width 19 height 10
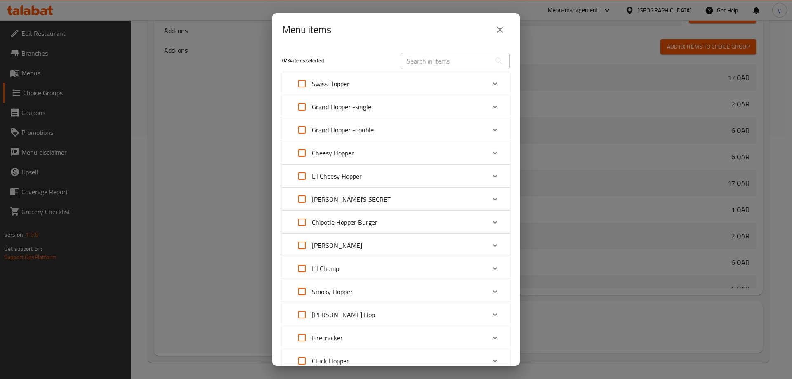
click at [495, 29] on icon "close" at bounding box center [500, 30] width 10 height 10
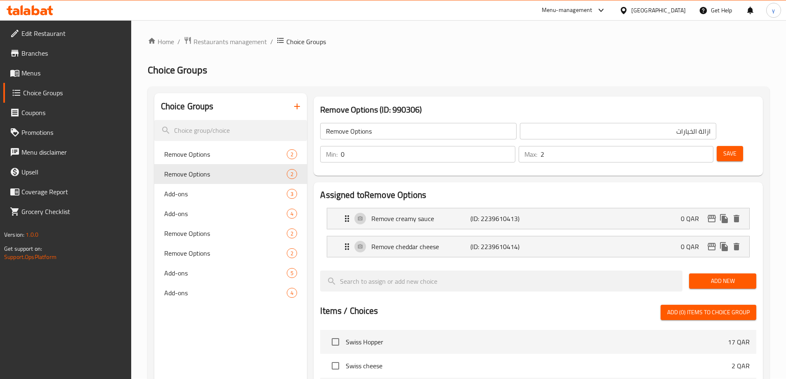
scroll to position [0, 0]
click at [461, 209] on div "Remove creamy sauce (ID: 2239610413) 0 QAR" at bounding box center [540, 219] width 397 height 21
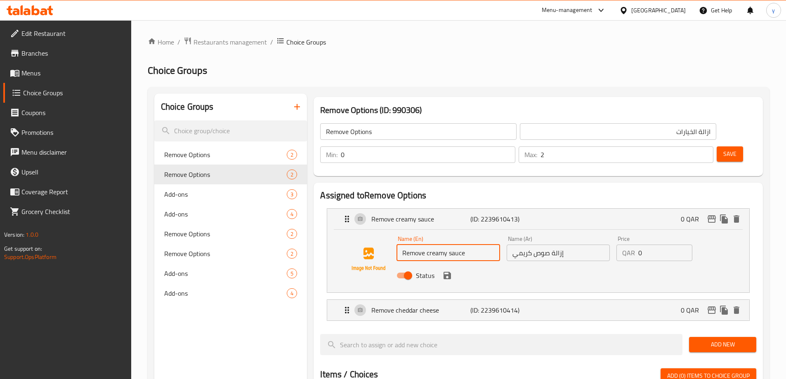
drag, startPoint x: 428, startPoint y: 232, endPoint x: 487, endPoint y: 227, distance: 59.6
click at [487, 245] on input "Remove creamy sauce" at bounding box center [447, 253] width 103 height 17
paste input "pickles"
type input "Remove pickles"
click at [575, 245] on input "إزالة صوص كريمي" at bounding box center [558, 253] width 103 height 17
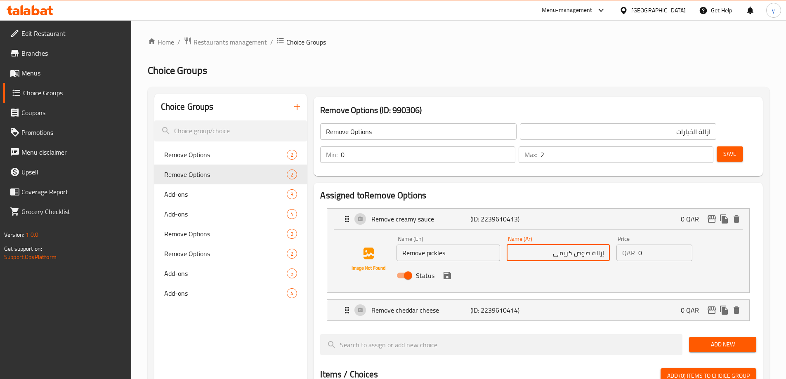
drag, startPoint x: 589, startPoint y: 231, endPoint x: 507, endPoint y: 226, distance: 81.8
click at [507, 245] on input "إزالة صوص كريمي" at bounding box center [558, 253] width 103 height 17
click at [443, 272] on icon "save" at bounding box center [446, 275] width 7 height 7
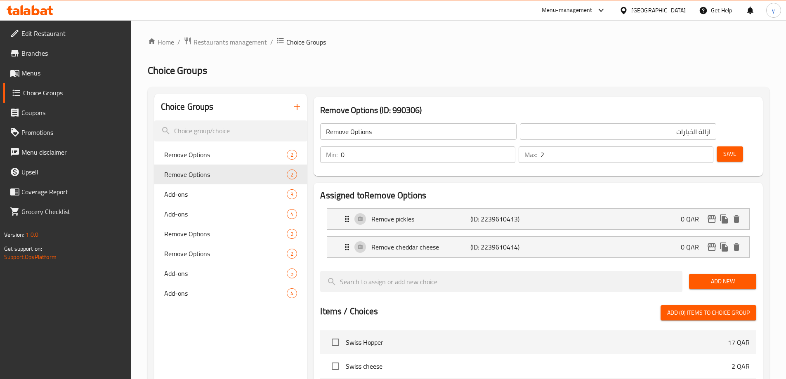
type input "إزالة المخلل"
click at [724, 276] on span "Add New" at bounding box center [723, 281] width 54 height 10
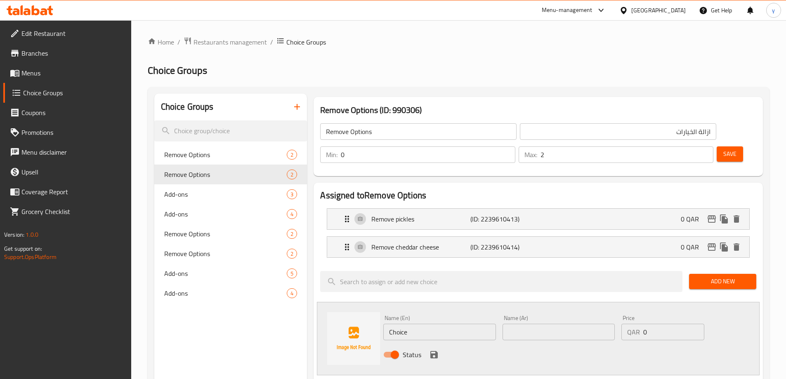
click at [443, 324] on input "Choice" at bounding box center [439, 332] width 112 height 17
paste input "Remove ketchup,"
type input "Remove ketchup"
click at [545, 324] on input "text" at bounding box center [558, 332] width 112 height 17
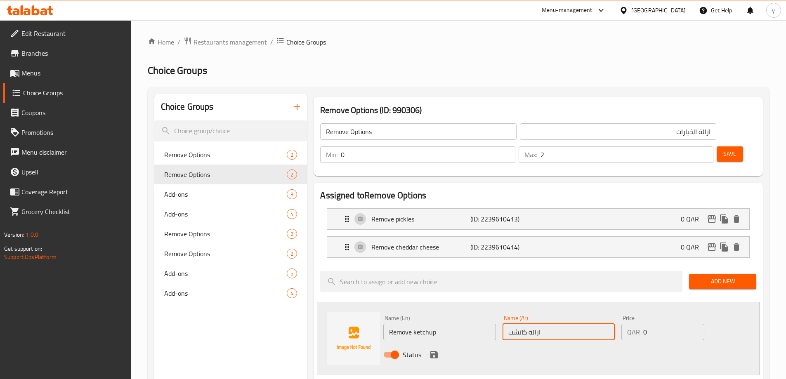
type input "ازالة كاتشب"
click at [437, 351] on icon "save" at bounding box center [433, 354] width 7 height 7
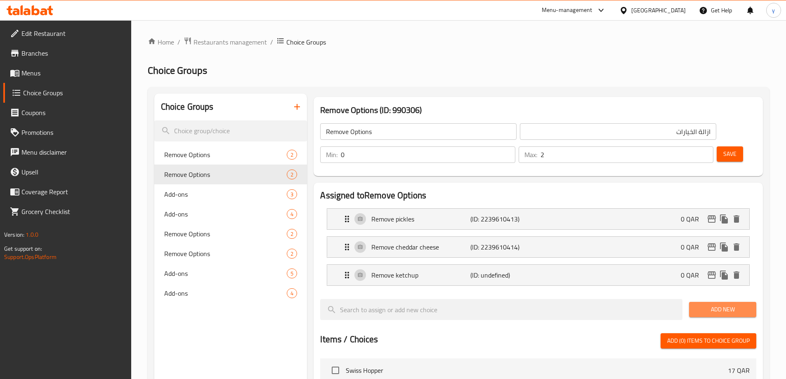
click at [711, 304] on span "Add New" at bounding box center [723, 309] width 54 height 10
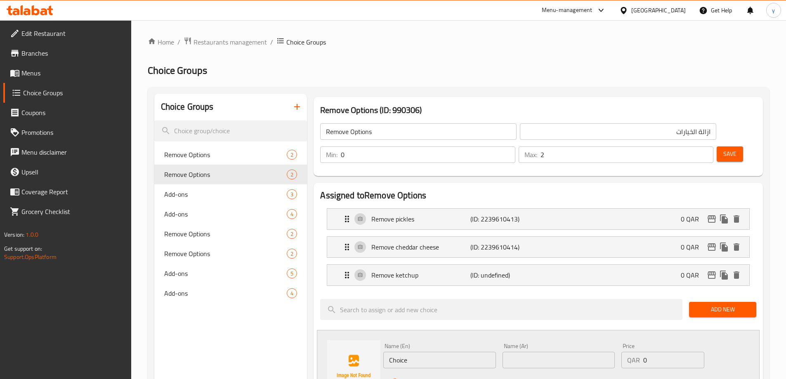
click at [436, 352] on input "Choice" at bounding box center [439, 360] width 112 height 17
paste input "Remove mayo"
click at [436, 352] on input "Remove mayo" at bounding box center [439, 360] width 112 height 17
type input "Remove mayo"
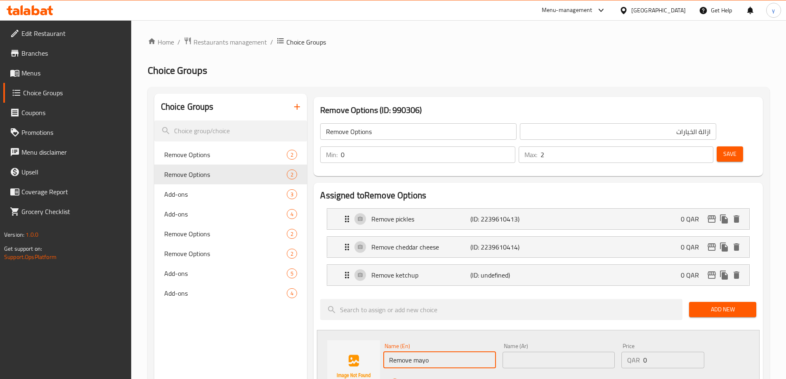
click at [531, 352] on input "text" at bounding box center [558, 360] width 112 height 17
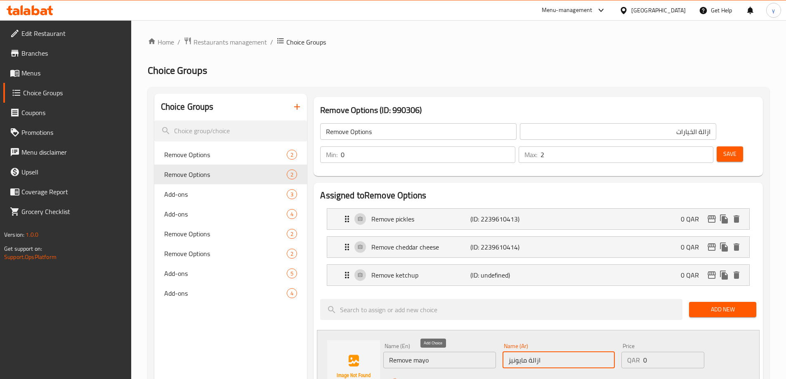
type input "ازالة مايونيز"
click at [433, 379] on icon "save" at bounding box center [433, 382] width 7 height 7
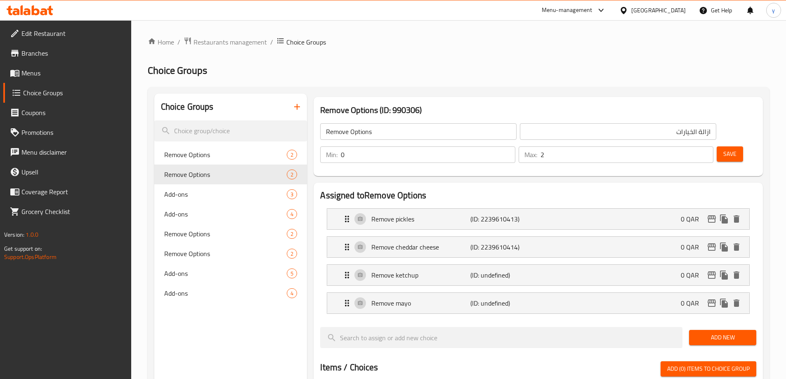
click at [728, 333] on span "Add New" at bounding box center [723, 338] width 54 height 10
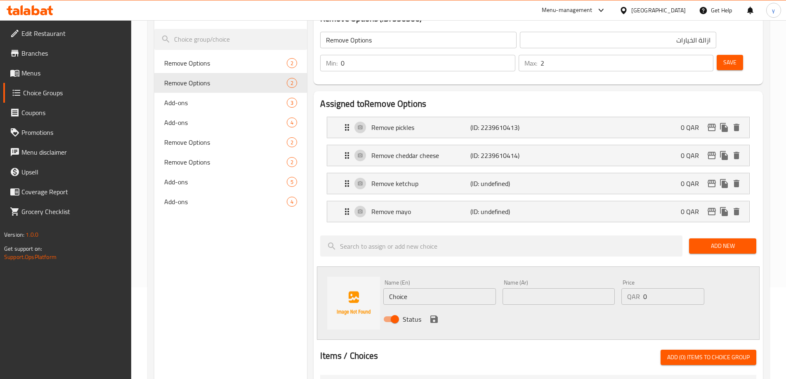
scroll to position [165, 0]
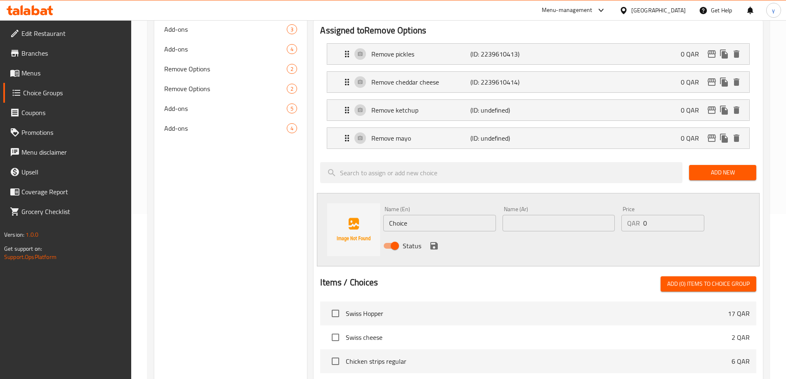
click at [432, 215] on input "Choice" at bounding box center [439, 223] width 112 height 17
paste input "Remove mustard"
type input "Remove mustard"
click at [567, 215] on input "text" at bounding box center [558, 223] width 112 height 17
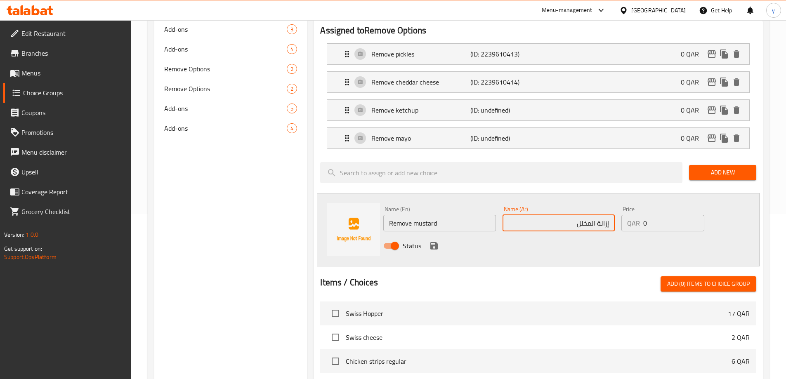
drag, startPoint x: 596, startPoint y: 204, endPoint x: 553, endPoint y: 207, distance: 43.0
click at [553, 215] on input "إزالة المخلل" at bounding box center [558, 223] width 112 height 17
type input "إزالة المستردة"
click at [439, 235] on div "Status" at bounding box center [558, 246] width 357 height 22
click at [439, 240] on button "save" at bounding box center [434, 246] width 12 height 12
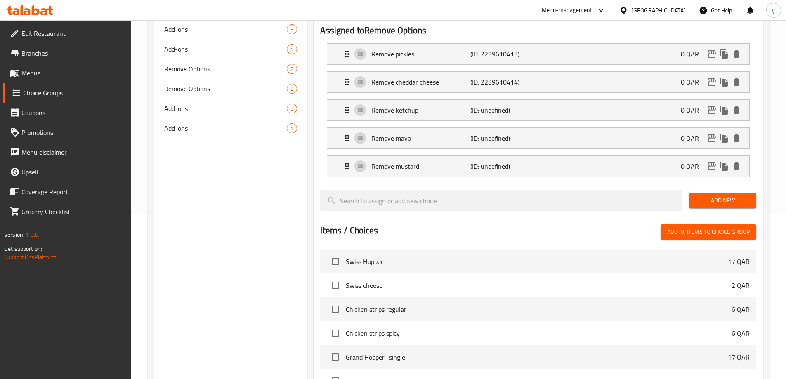
click at [721, 196] on span "Add New" at bounding box center [723, 201] width 54 height 10
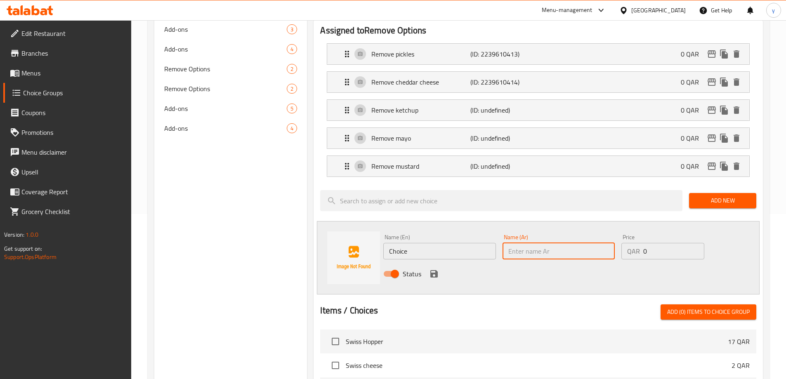
click at [565, 243] on input "text" at bounding box center [558, 251] width 112 height 17
paste input "Remove lettuce"
type input "Remove lettuce"
click at [446, 243] on input "Choice" at bounding box center [439, 251] width 112 height 17
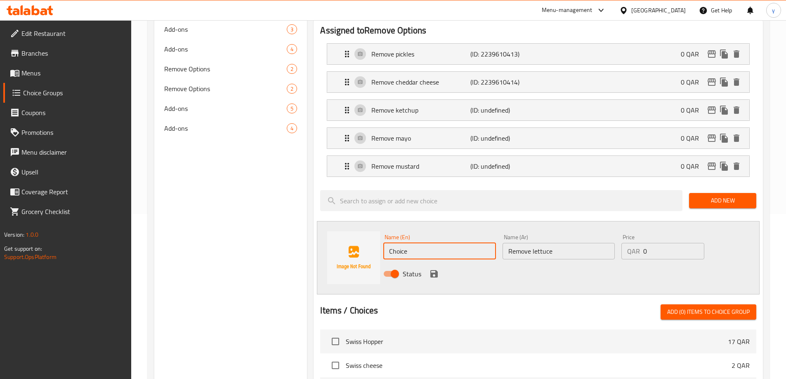
click at [446, 243] on input "Choice" at bounding box center [439, 251] width 112 height 17
type input "ازالة الخس"
click at [451, 243] on input "ازالة الخس" at bounding box center [439, 251] width 112 height 17
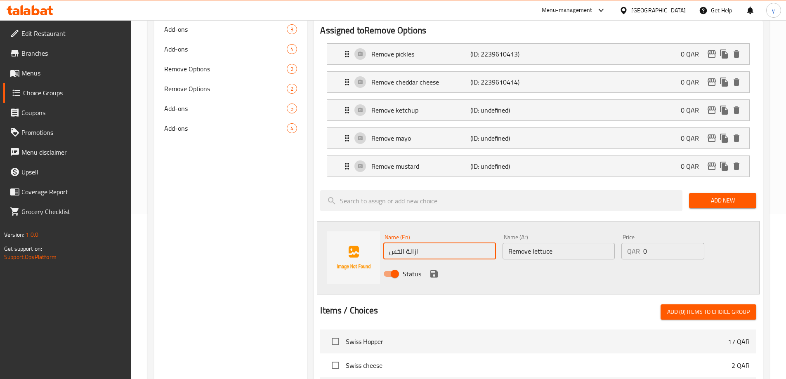
click at [451, 243] on input "ازالة الخس" at bounding box center [439, 251] width 112 height 17
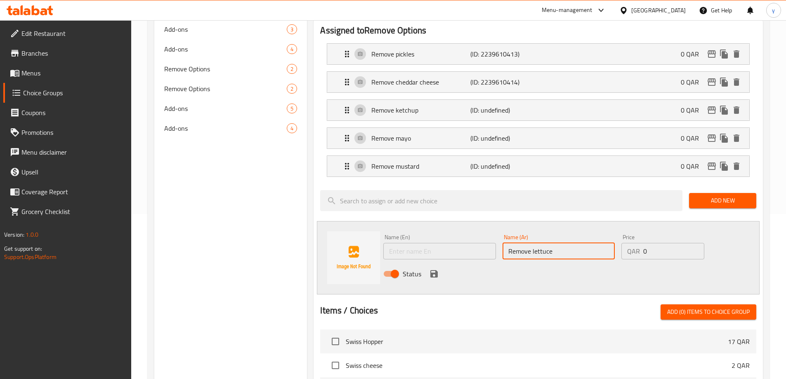
click at [533, 243] on input "Remove lettuce" at bounding box center [558, 251] width 112 height 17
paste input "ازالة الخس"
type input "ازالة الخس"
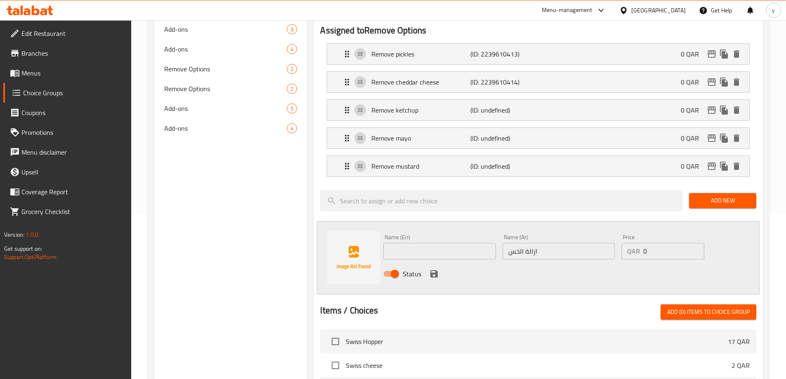
click at [422, 243] on input "text" at bounding box center [439, 251] width 112 height 17
paste input "Remove lettuce"
type input "Remove lettuce"
click at [431, 270] on icon "save" at bounding box center [433, 273] width 7 height 7
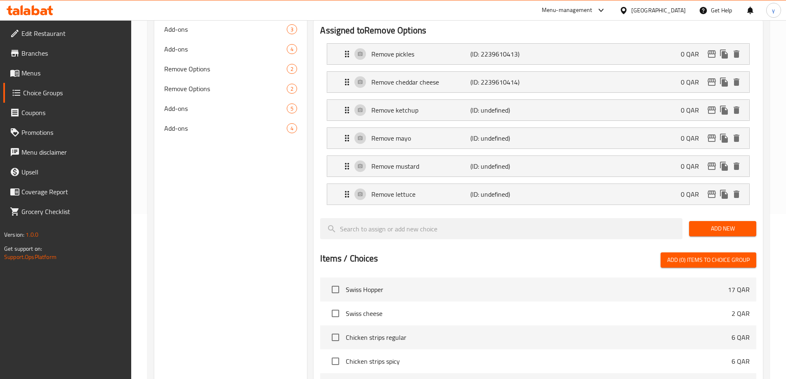
click at [715, 215] on div "Add New" at bounding box center [723, 229] width 74 height 28
click at [714, 224] on span "Add New" at bounding box center [723, 229] width 54 height 10
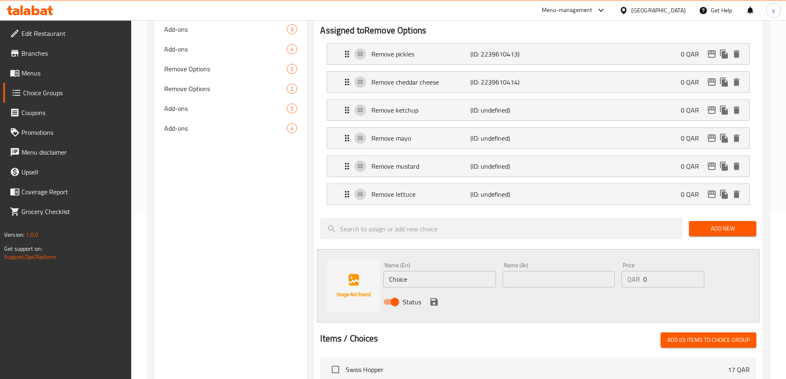
click at [429, 271] on input "Choice" at bounding box center [439, 279] width 112 height 17
paste input "Remove tomato"
type input "Remove tomato"
click at [546, 271] on input "text" at bounding box center [558, 279] width 112 height 17
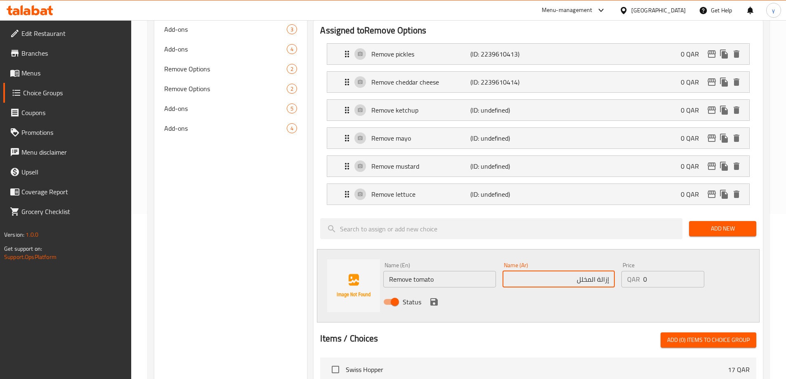
click at [586, 271] on input "إزالة المخلل" at bounding box center [558, 279] width 112 height 17
type input "إزالة الطماطم"
click at [430, 297] on icon "save" at bounding box center [434, 302] width 10 height 10
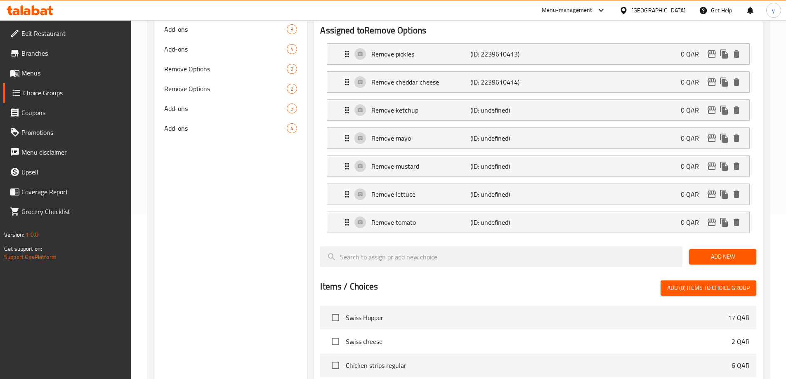
click at [719, 252] on span "Add New" at bounding box center [723, 257] width 54 height 10
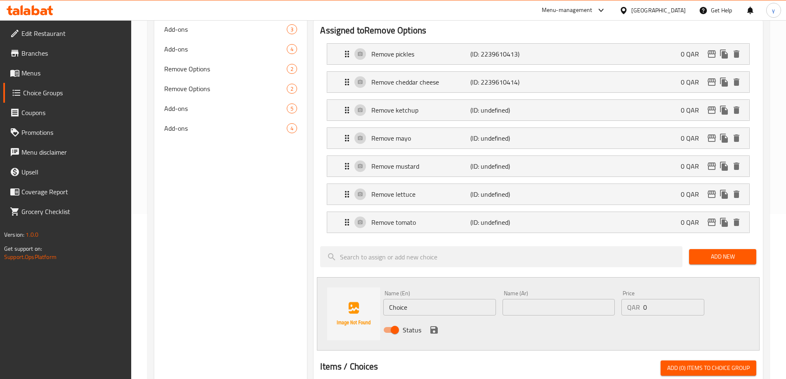
click at [458, 299] on input "Choice" at bounding box center [439, 307] width 112 height 17
click at [535, 299] on input "text" at bounding box center [558, 307] width 112 height 17
paste input "Remove onion"
type input "Remove onion"
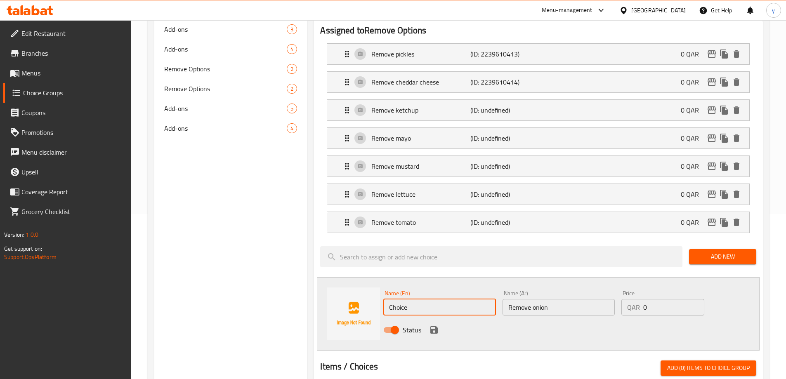
click at [479, 299] on input "Choice" at bounding box center [439, 307] width 112 height 17
paste input "Remove onion"
type input "Remove onion"
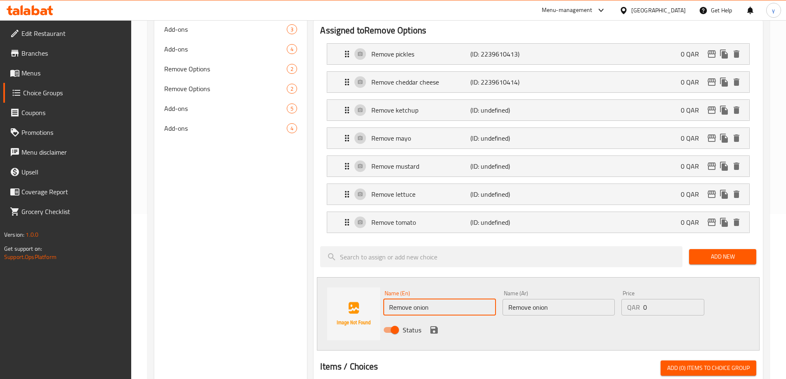
click at [542, 299] on input "Remove onion" at bounding box center [558, 307] width 112 height 17
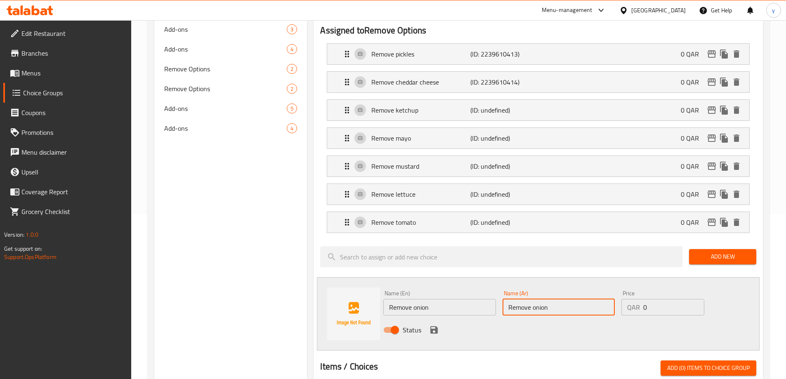
click at [542, 299] on input "Remove onion" at bounding box center [558, 307] width 112 height 17
type input "ت"
type input "ازالة البصل"
click at [436, 326] on icon "save" at bounding box center [433, 329] width 7 height 7
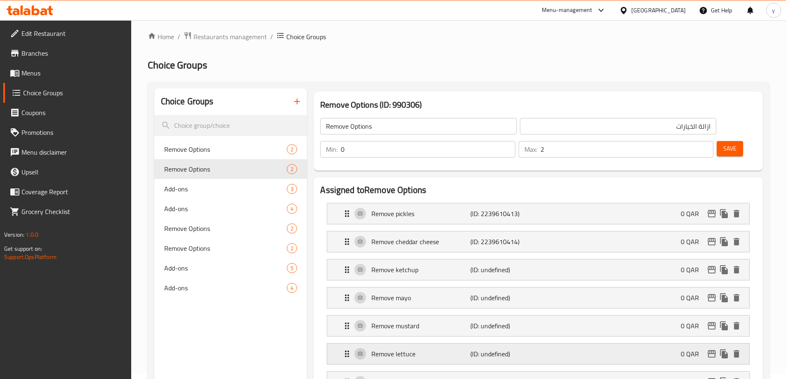
scroll to position [0, 0]
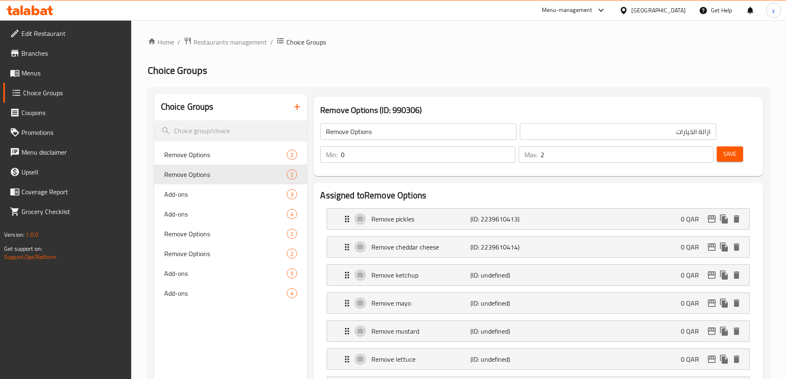
click at [723, 149] on span "Save" at bounding box center [729, 154] width 13 height 10
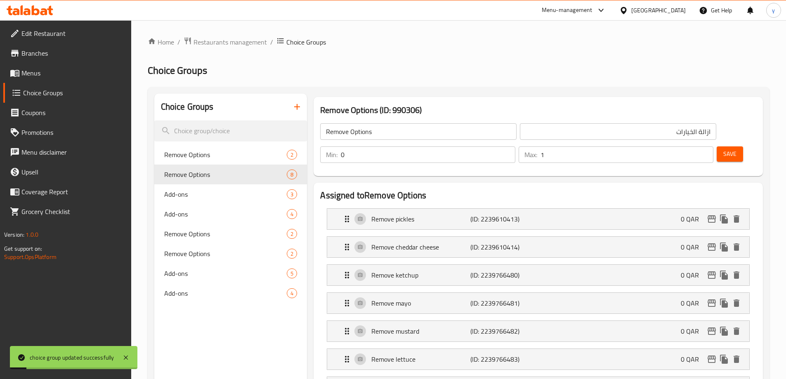
click at [692, 146] on input "1" at bounding box center [626, 154] width 173 height 17
type input "0"
click at [692, 146] on input "0" at bounding box center [626, 154] width 173 height 17
click at [723, 149] on span "Save" at bounding box center [729, 154] width 13 height 10
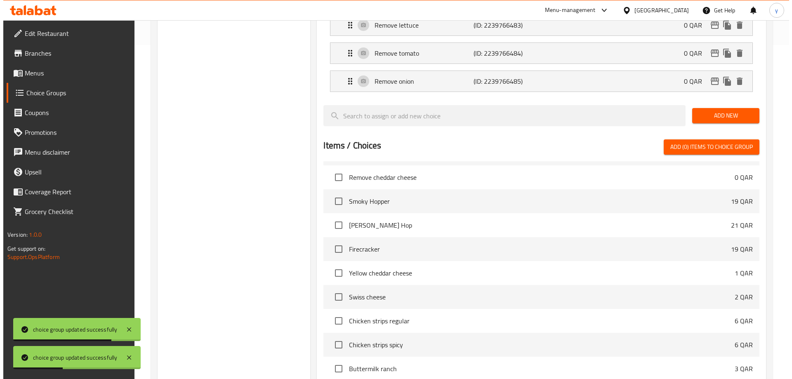
scroll to position [411, 0]
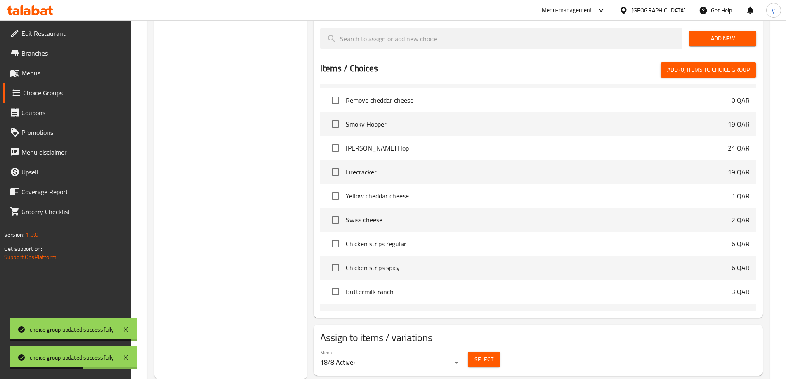
click at [487, 354] on span "Select" at bounding box center [483, 359] width 19 height 10
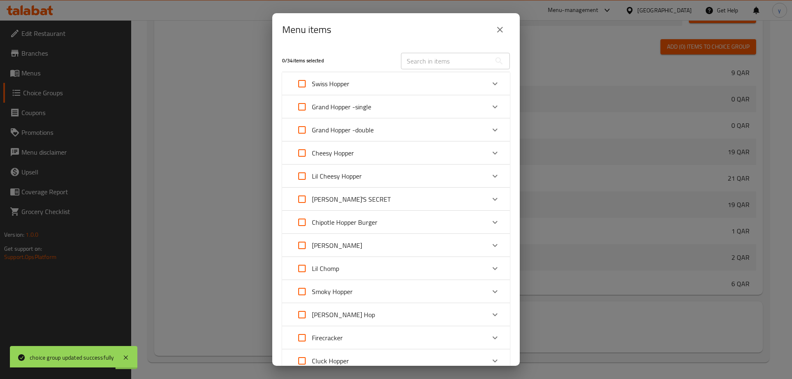
click at [337, 111] on p "Grand Hopper -single" at bounding box center [341, 107] width 59 height 10
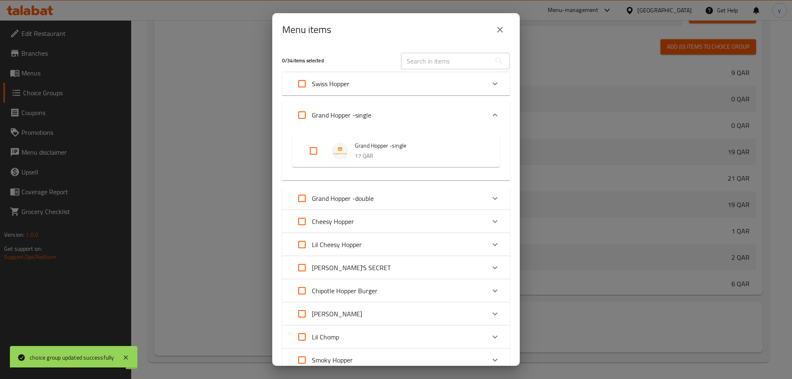
click at [301, 116] on input "Expand" at bounding box center [302, 115] width 20 height 20
checkbox input "true"
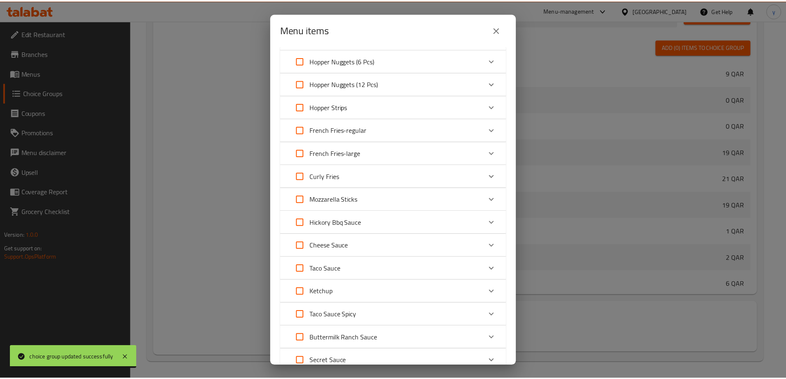
scroll to position [618, 0]
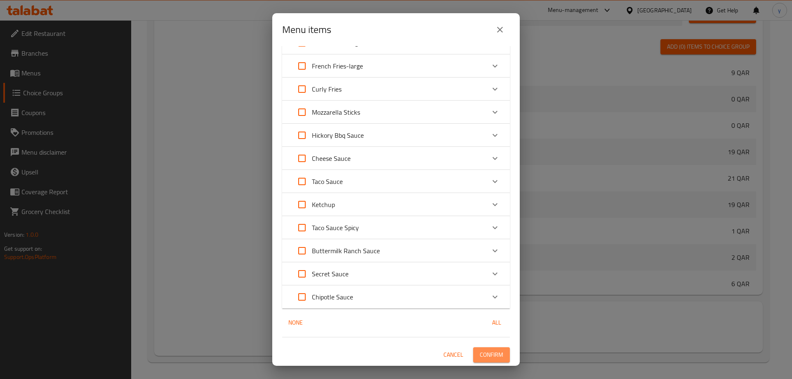
click at [484, 358] on span "Confirm" at bounding box center [492, 355] width 24 height 10
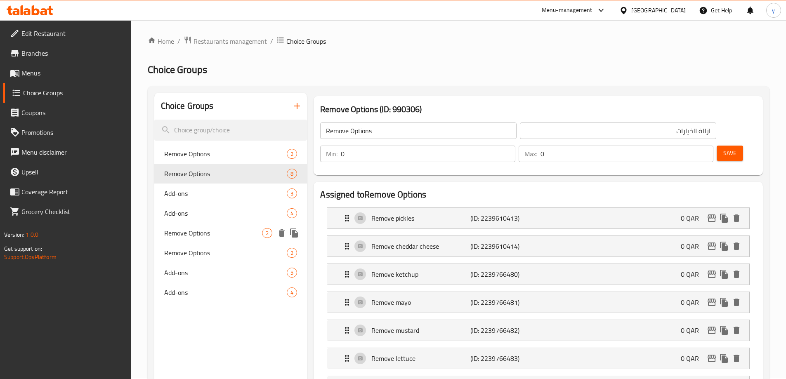
scroll to position [0, 0]
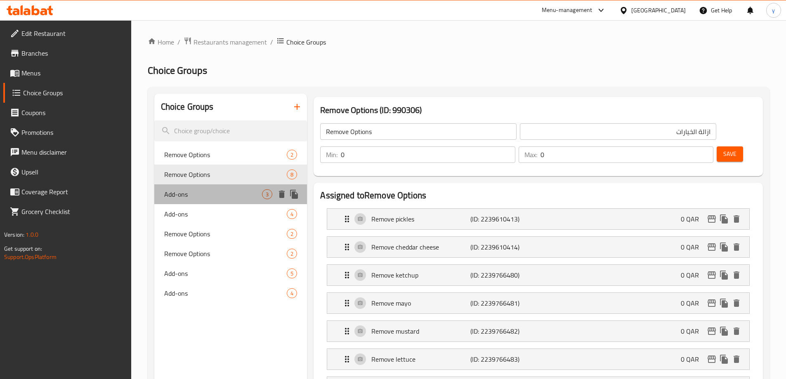
click at [211, 199] on span "Add-ons" at bounding box center [213, 194] width 98 height 10
type input "Add-ons"
type input "الإضافات"
type input "4"
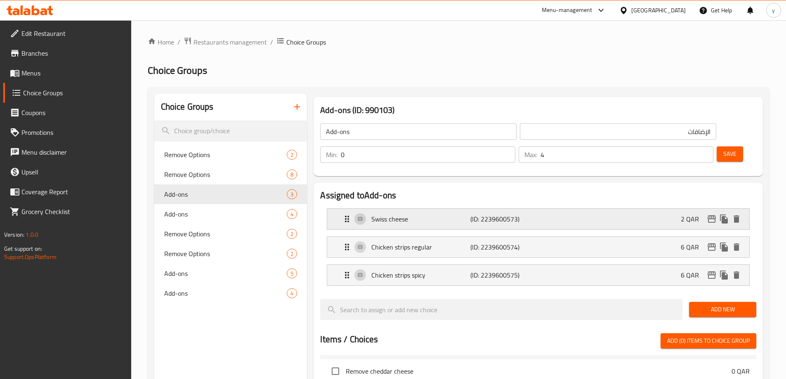
click at [405, 214] on p "Swiss cheese" at bounding box center [420, 219] width 99 height 10
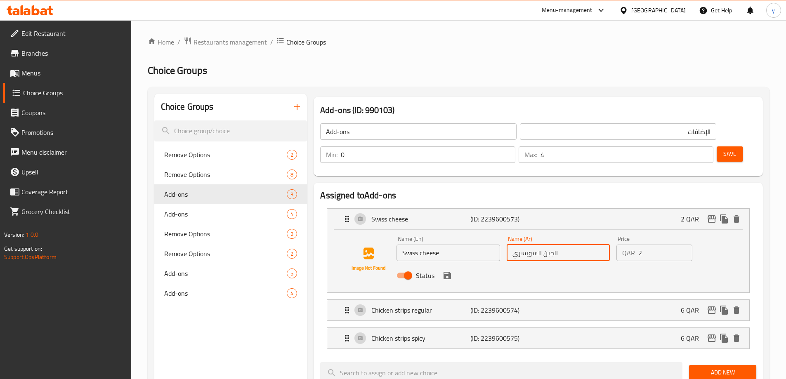
drag, startPoint x: 514, startPoint y: 231, endPoint x: 519, endPoint y: 234, distance: 6.5
click at [519, 245] on input "الجبن السويسري" at bounding box center [558, 253] width 103 height 17
click at [455, 264] on div "Status" at bounding box center [558, 275] width 330 height 22
click at [450, 272] on icon "save" at bounding box center [446, 275] width 7 height 7
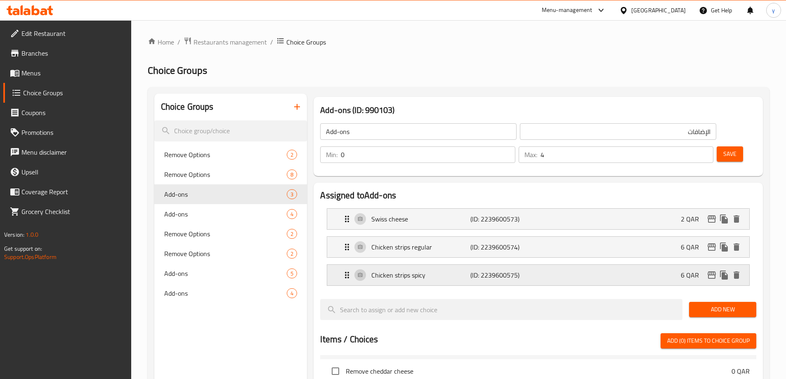
type input "الجبن السويس"
click at [447, 237] on div "Chicken strips regular (ID: 2239600574) 6 QAR" at bounding box center [540, 247] width 397 height 21
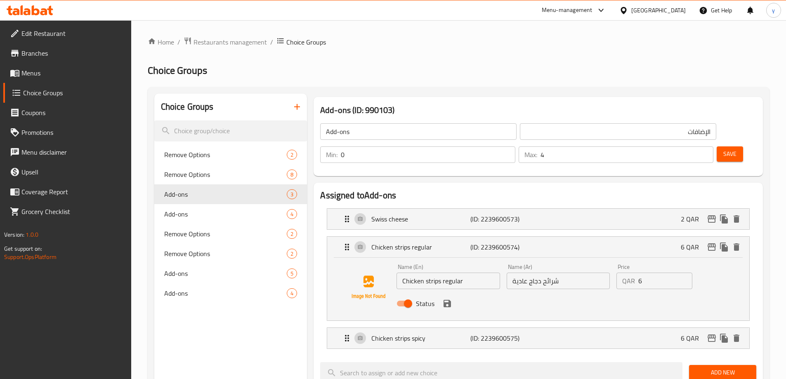
click at [559, 273] on input "شرائح دجاج عادية" at bounding box center [558, 281] width 103 height 17
click at [545, 273] on input "شرائح دجاج عادية" at bounding box center [558, 281] width 103 height 17
click at [443, 299] on icon "save" at bounding box center [447, 304] width 10 height 10
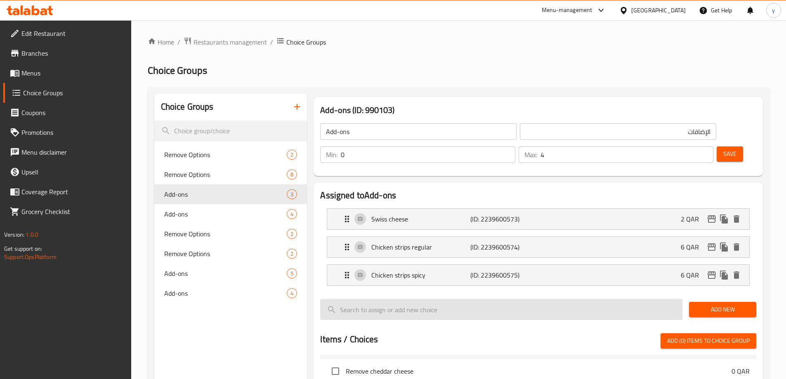
type input "استربس دجاج عادية"
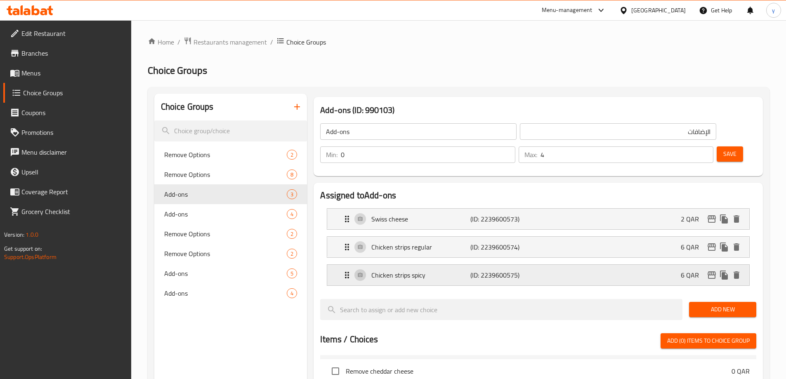
click at [471, 270] on p "(ID: 2239600575)" at bounding box center [503, 275] width 66 height 10
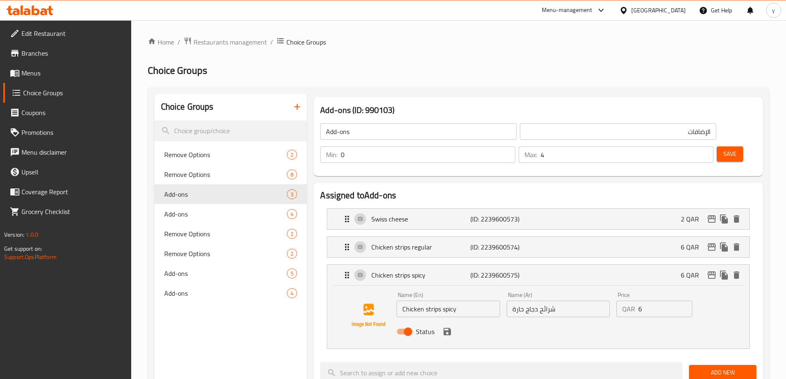
click at [552, 301] on input "شرائح دجاج حارة" at bounding box center [558, 309] width 103 height 17
click at [542, 301] on input "شرائح دجاج حارة" at bounding box center [558, 309] width 103 height 17
click at [451, 327] on icon "save" at bounding box center [447, 332] width 10 height 10
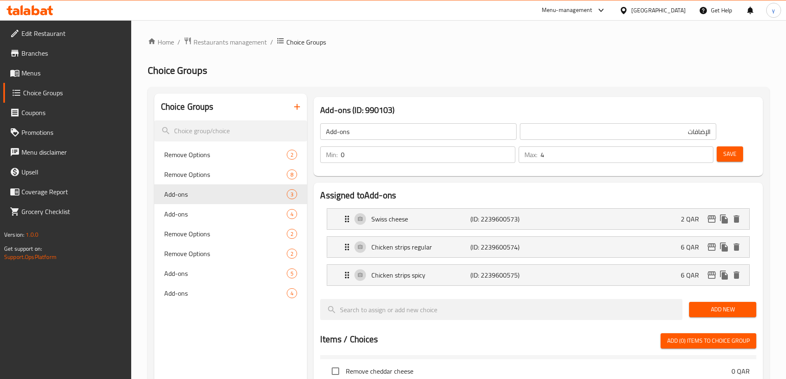
type input "استربس دجاج حارة"
click at [723, 149] on span "Save" at bounding box center [729, 154] width 13 height 10
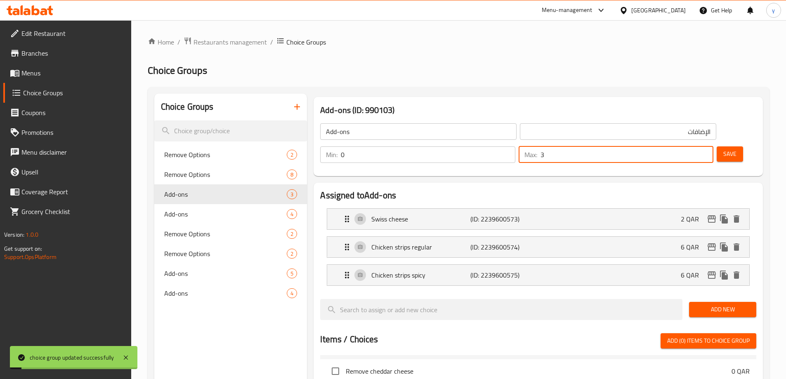
click at [693, 146] on input "3" at bounding box center [626, 154] width 173 height 17
click at [693, 146] on input "2" at bounding box center [626, 154] width 173 height 17
click at [693, 146] on input "1" at bounding box center [626, 154] width 173 height 17
type input "0"
click at [693, 146] on input "0" at bounding box center [626, 154] width 173 height 17
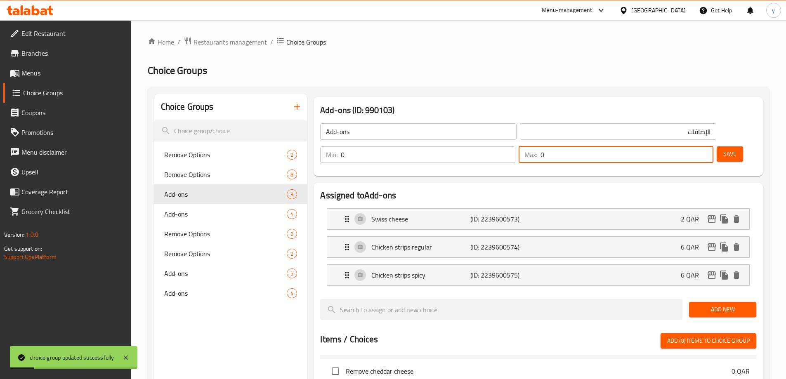
click at [717, 146] on button "Save" at bounding box center [730, 153] width 26 height 15
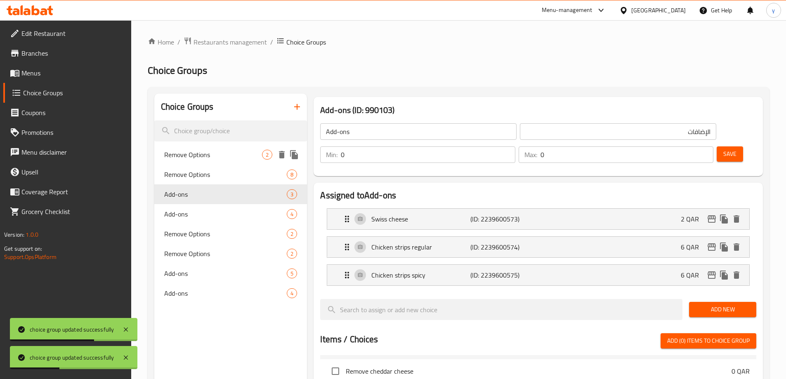
click at [233, 154] on span "Remove Options" at bounding box center [213, 155] width 98 height 10
type input "Remove Options"
type input "ازالة الخيارات"
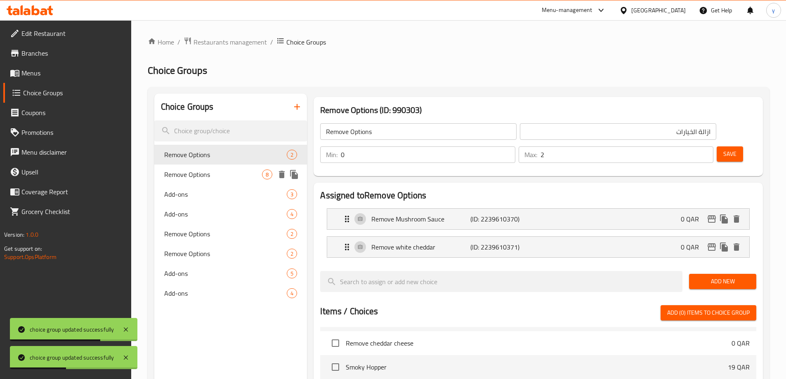
click at [236, 175] on span "Remove Options" at bounding box center [213, 175] width 98 height 10
type input "0"
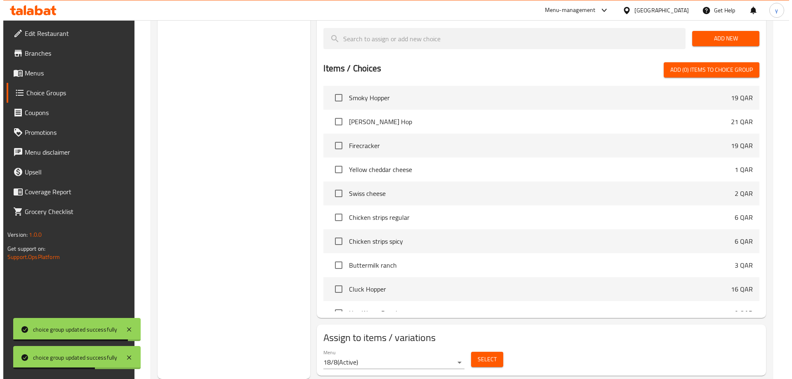
scroll to position [495, 0]
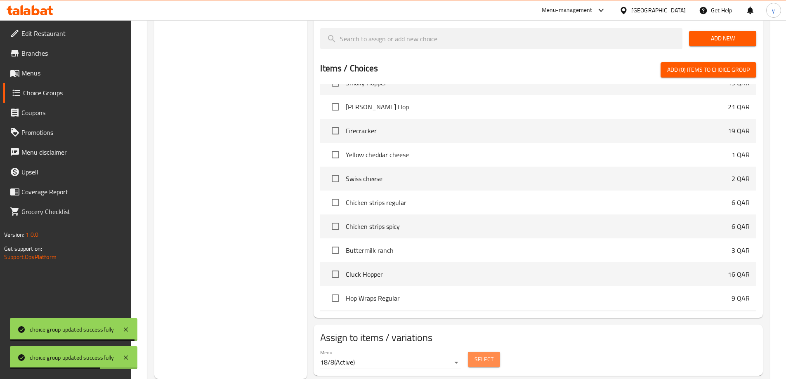
click at [485, 354] on span "Select" at bounding box center [483, 359] width 19 height 10
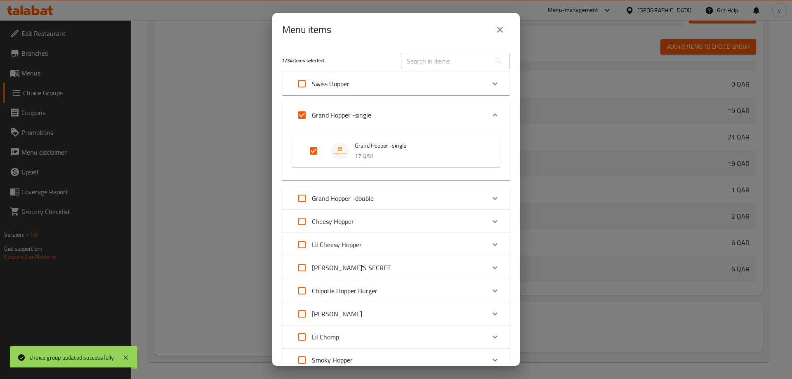
click at [300, 198] on input "Expand" at bounding box center [302, 199] width 20 height 20
checkbox input "true"
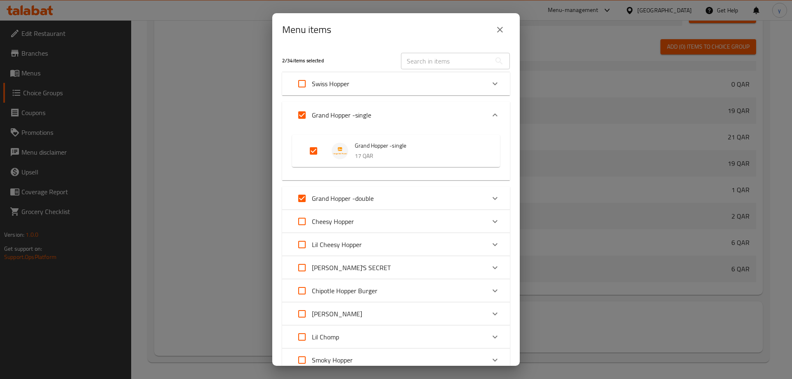
click at [410, 202] on div "Grand Hopper -double" at bounding box center [388, 199] width 193 height 20
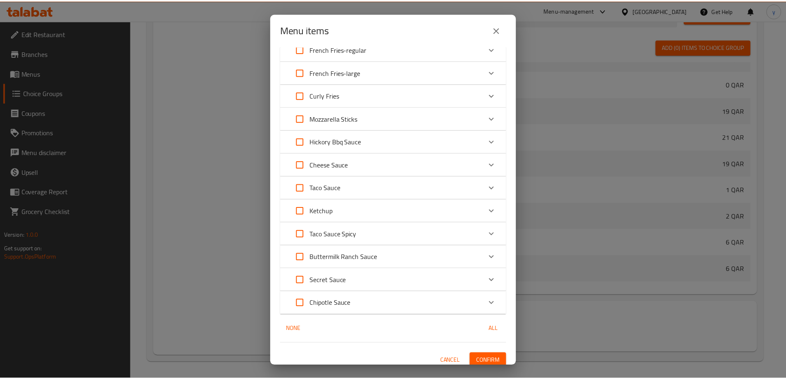
scroll to position [679, 0]
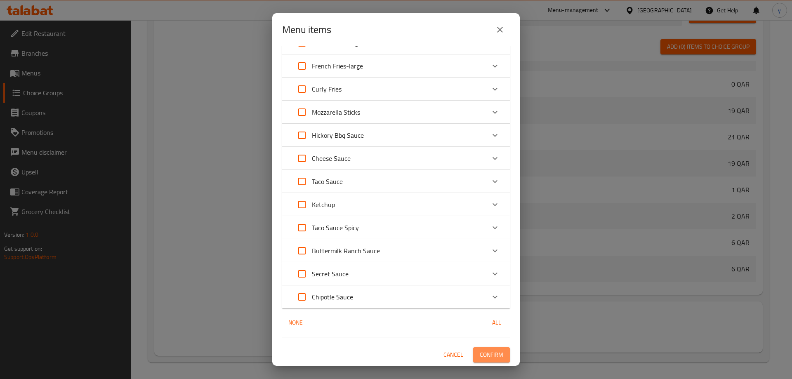
click at [485, 350] on span "Confirm" at bounding box center [492, 355] width 24 height 10
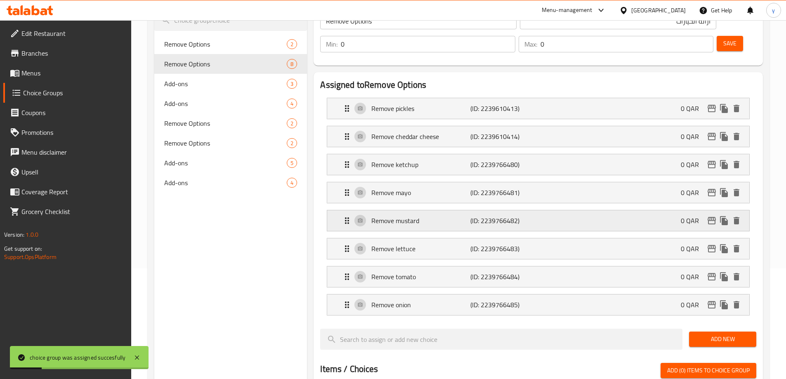
scroll to position [0, 0]
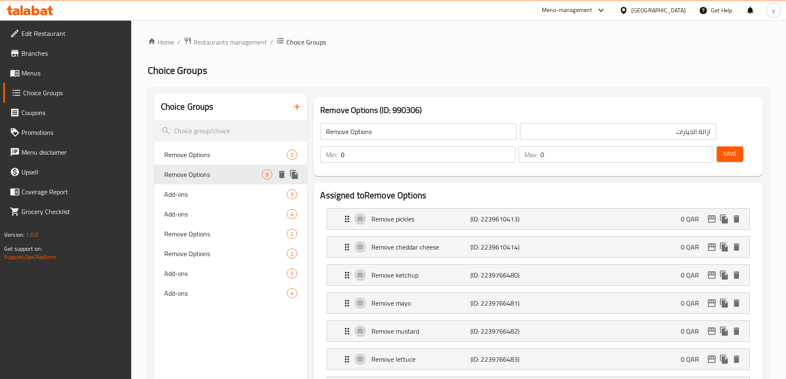
click at [298, 173] on icon "duplicate" at bounding box center [294, 175] width 10 height 10
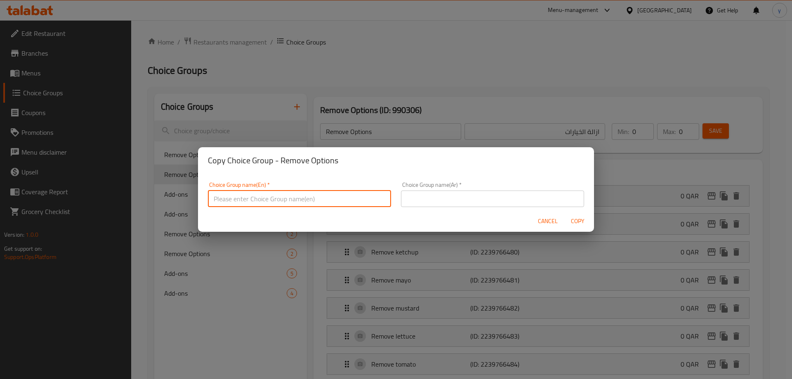
click at [349, 194] on input "text" at bounding box center [299, 199] width 183 height 17
type input "Remove Options0000"
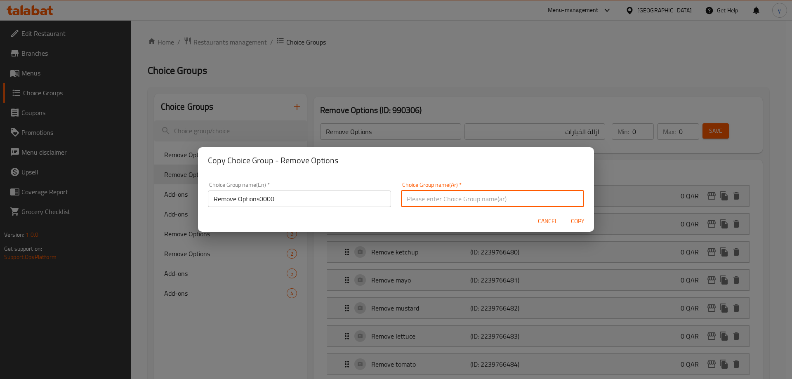
click at [459, 192] on input "text" at bounding box center [492, 199] width 183 height 17
type input "ازالة الخيارات0000000"
click at [564, 214] on button "Copy" at bounding box center [577, 221] width 26 height 15
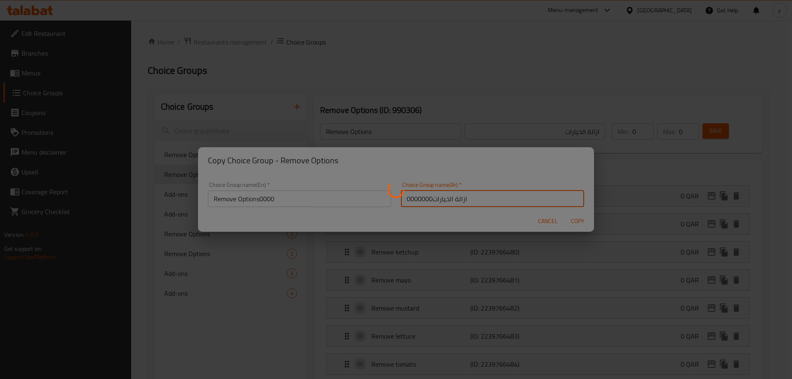
type input "Remove Options0000"
type input "ازالة الخيارات0000000"
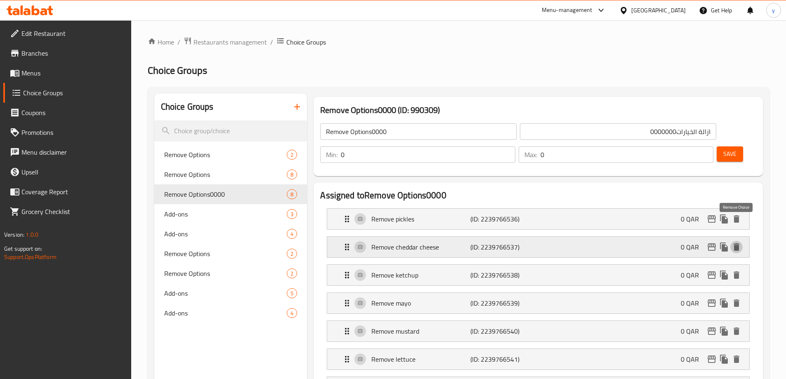
click at [739, 242] on icon "delete" at bounding box center [736, 247] width 10 height 10
click at [737, 271] on icon "delete" at bounding box center [736, 274] width 6 height 7
click at [738, 300] on icon "delete" at bounding box center [736, 303] width 6 height 7
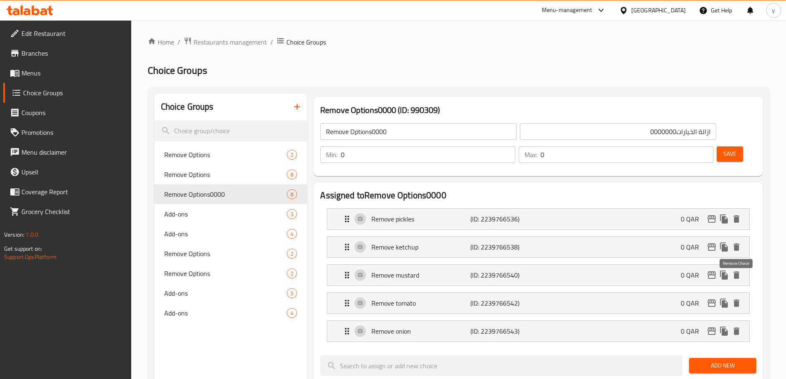
click at [738, 300] on icon "delete" at bounding box center [736, 303] width 6 height 7
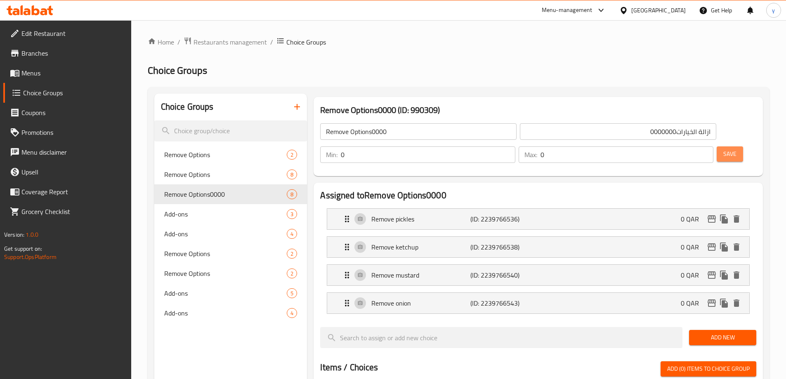
click at [723, 149] on span "Save" at bounding box center [729, 154] width 13 height 10
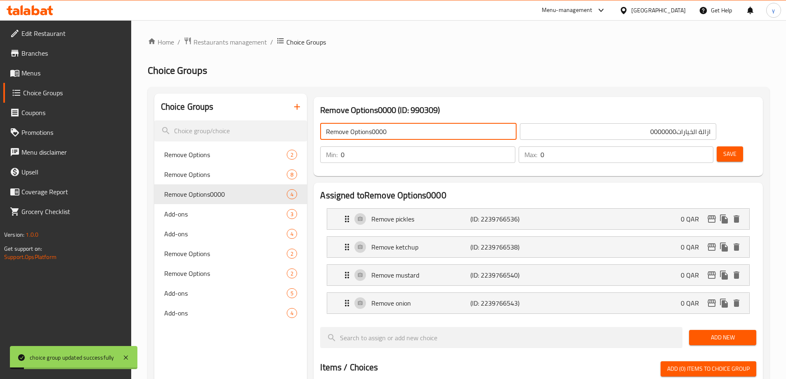
drag, startPoint x: 387, startPoint y: 133, endPoint x: 372, endPoint y: 133, distance: 15.3
click at [372, 133] on input "Remove Options0000" at bounding box center [418, 131] width 196 height 17
type input "Remove Options"
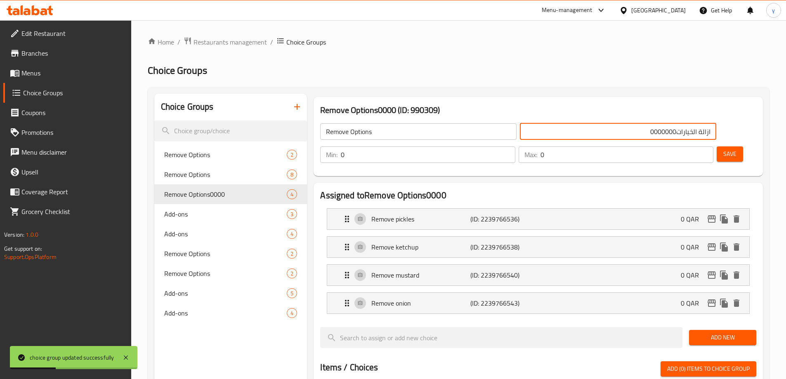
drag, startPoint x: 565, startPoint y: 134, endPoint x: 524, endPoint y: 134, distance: 41.3
click at [524, 134] on input "ازالة الخيارات0000000" at bounding box center [618, 131] width 196 height 17
type input "ازالة الخيارات"
click at [717, 146] on button "Save" at bounding box center [730, 153] width 26 height 15
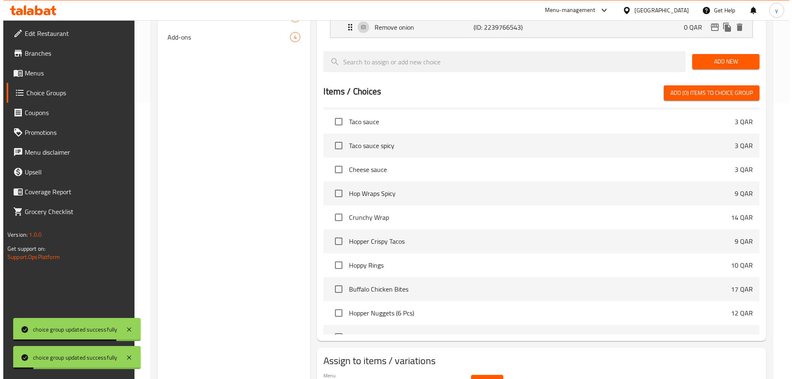
scroll to position [299, 0]
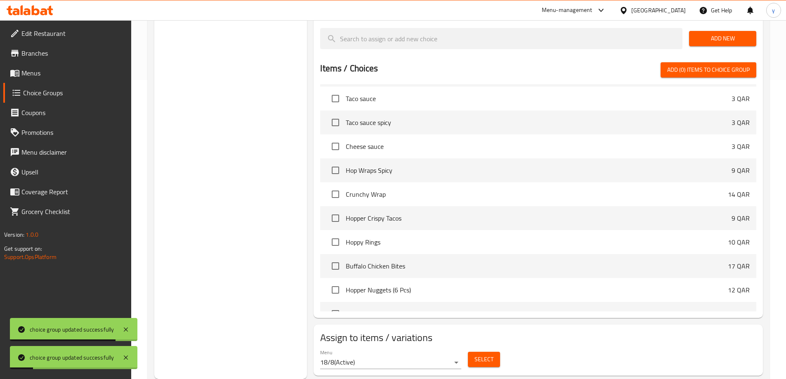
click at [491, 354] on span "Select" at bounding box center [483, 359] width 19 height 10
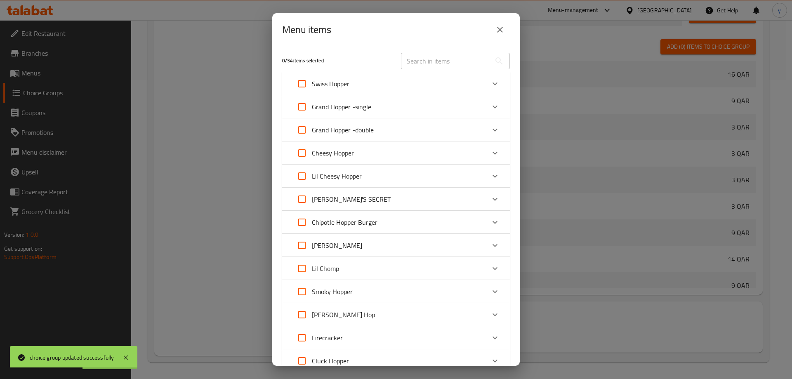
scroll to position [817, 0]
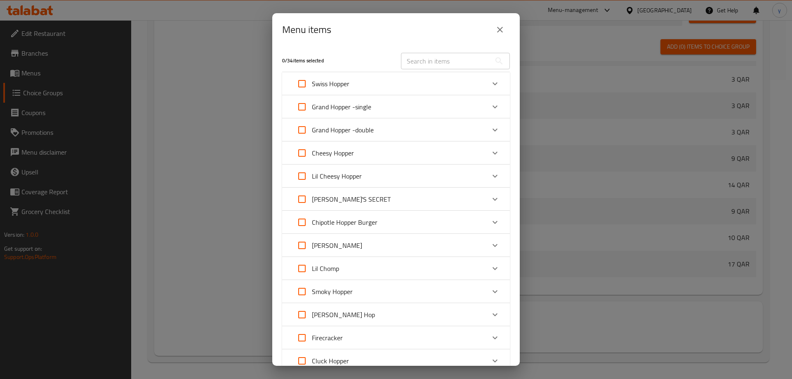
click at [390, 151] on div "Cheesy Hopper" at bounding box center [388, 153] width 193 height 20
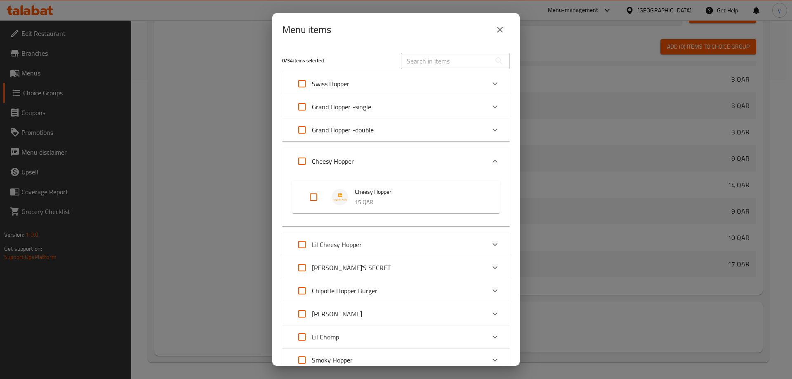
click at [309, 196] on input "Expand" at bounding box center [314, 197] width 20 height 20
checkbox input "true"
click at [344, 248] on p "Lil Cheesy Hopper" at bounding box center [337, 245] width 50 height 10
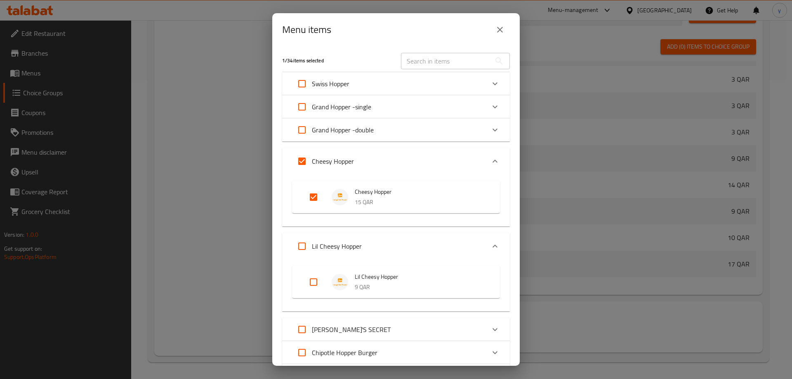
click at [308, 282] on input "Expand" at bounding box center [314, 282] width 20 height 20
checkbox input "true"
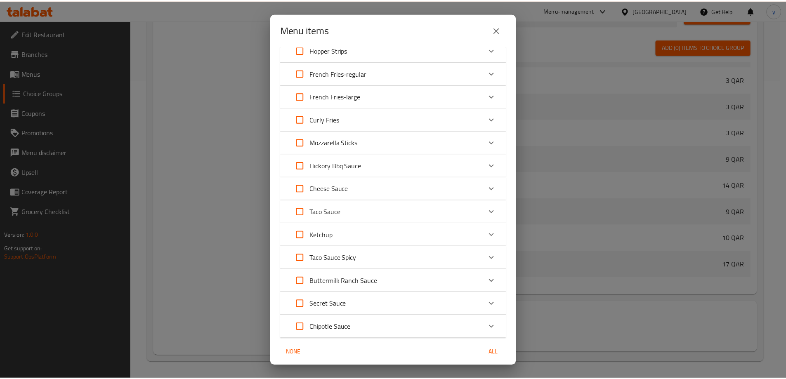
scroll to position [679, 0]
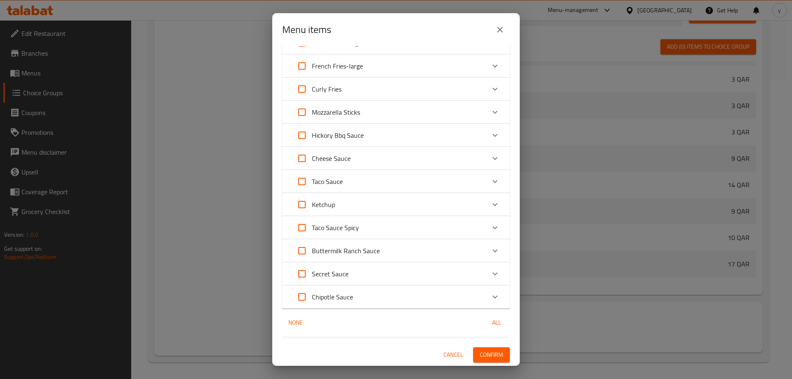
click at [489, 351] on span "Confirm" at bounding box center [492, 355] width 24 height 10
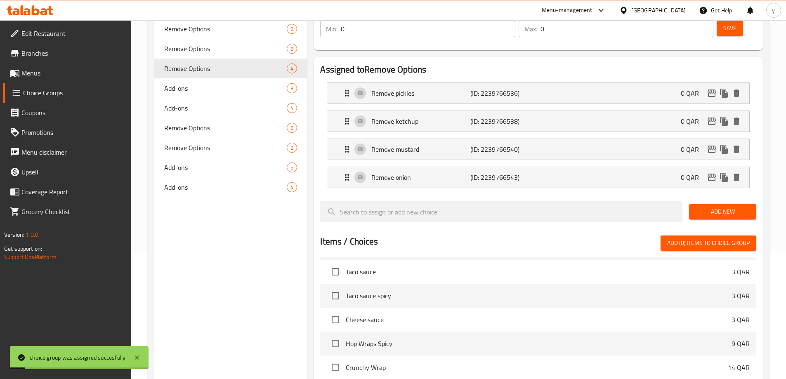
scroll to position [93, 0]
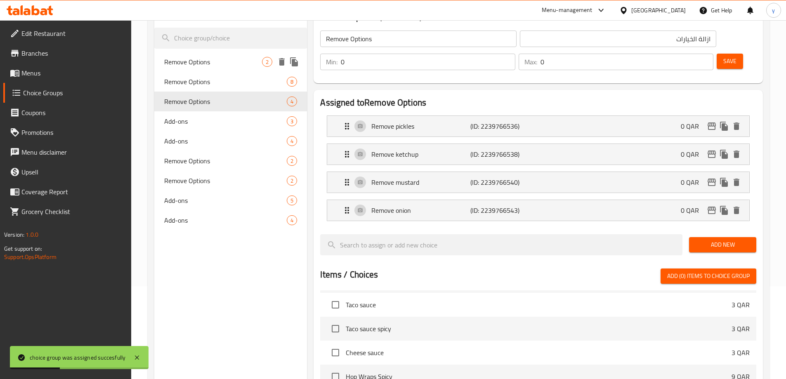
click at [212, 64] on span "Remove Options" at bounding box center [213, 62] width 98 height 10
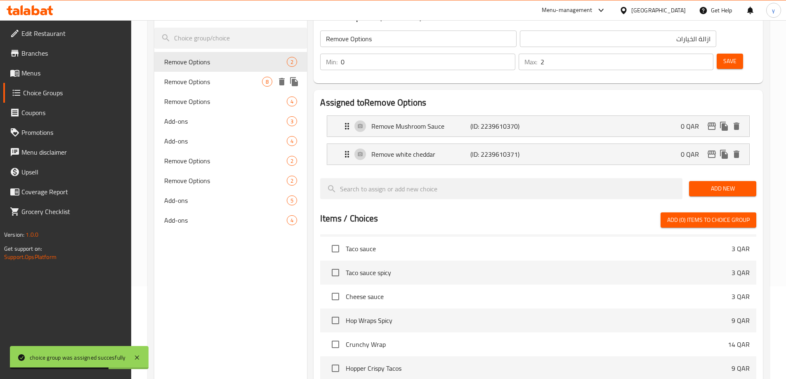
click at [217, 80] on span "Remove Options" at bounding box center [213, 82] width 98 height 10
type input "0"
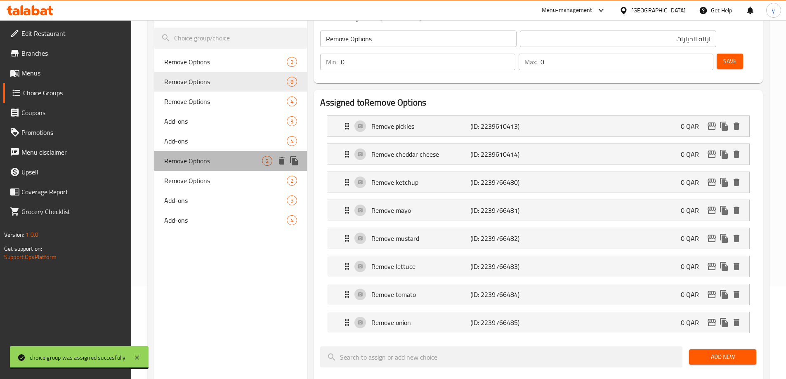
click at [193, 167] on div "Remove Options 2" at bounding box center [230, 161] width 153 height 20
type input "إزالة الخيارات"
type input "2"
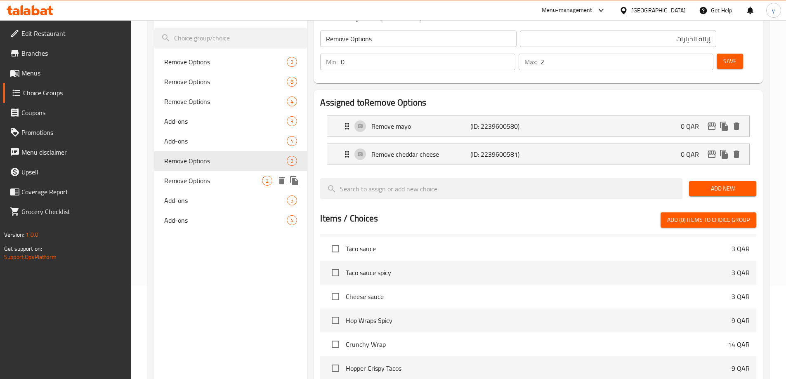
click at [198, 184] on span "Remove Options" at bounding box center [213, 181] width 98 height 10
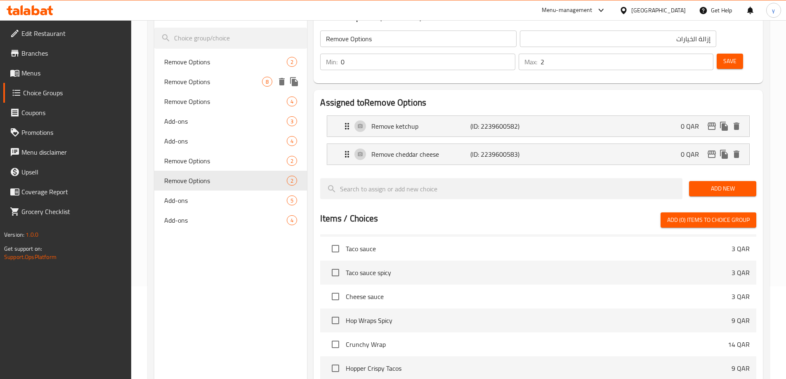
click at [216, 79] on span "Remove Options" at bounding box center [213, 82] width 98 height 10
type input "ازالة الخيارات"
type input "0"
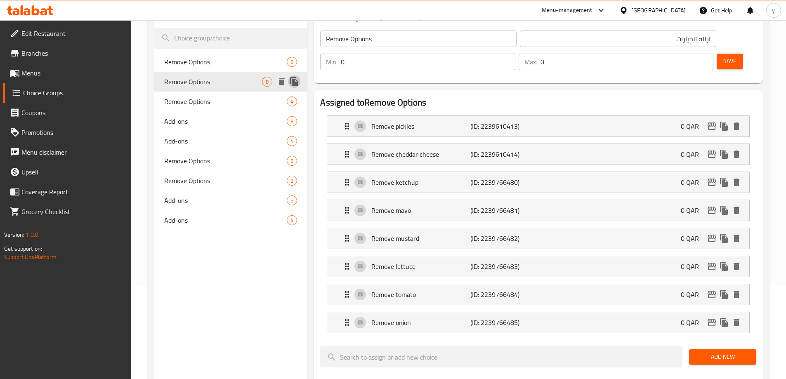
click at [293, 80] on icon "duplicate" at bounding box center [294, 81] width 8 height 9
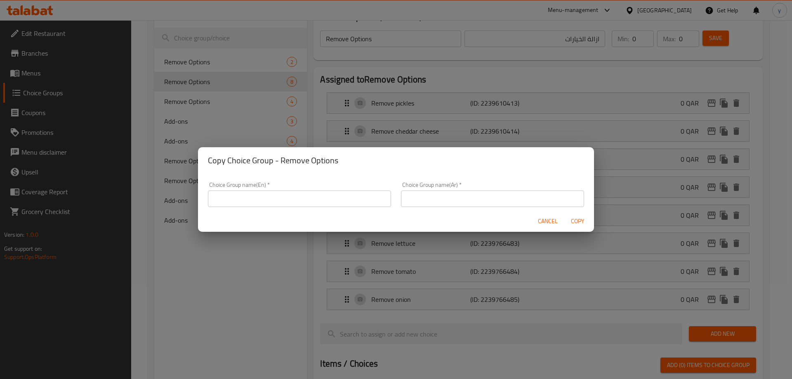
click at [313, 203] on input "text" at bounding box center [299, 199] width 183 height 17
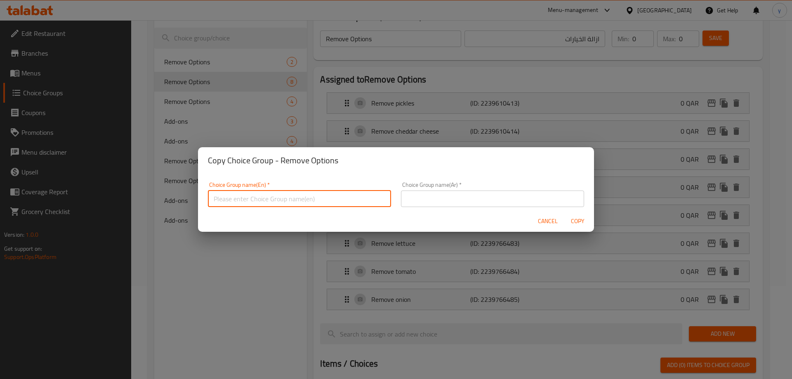
type input "Remove Options0000"
click at [448, 200] on input "text" at bounding box center [492, 199] width 183 height 17
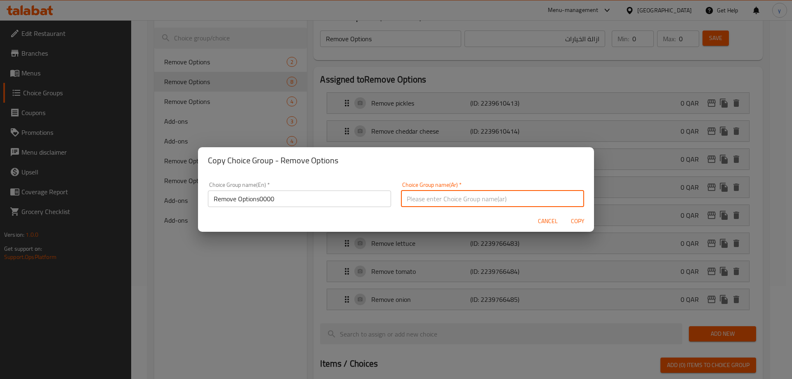
type input "ازالة الخيارات0000"
click at [574, 222] on span "Copy" at bounding box center [578, 221] width 20 height 10
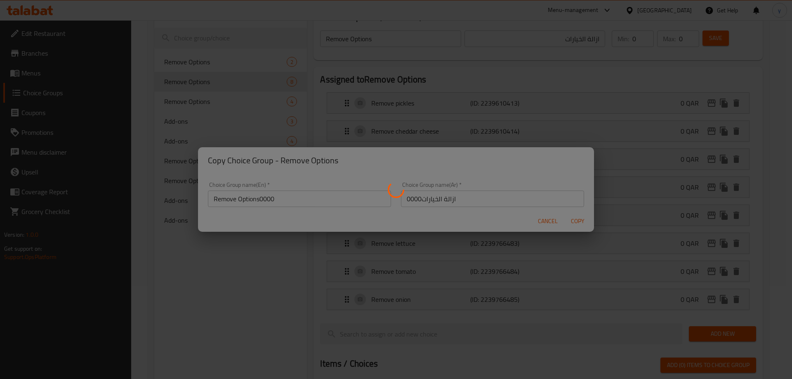
type input "Remove Options0000"
type input "ازالة الخيارات0000"
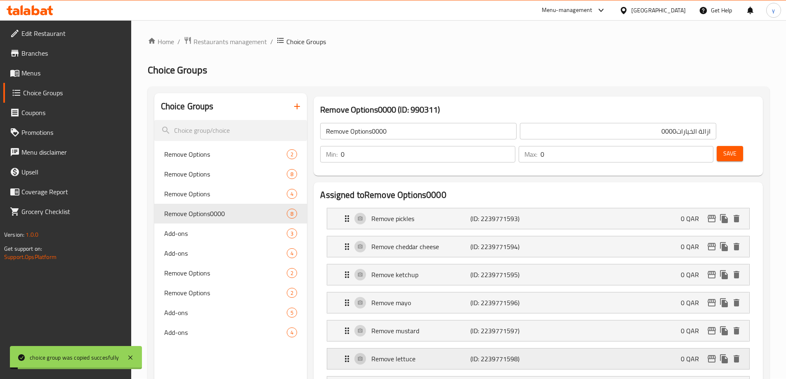
scroll to position [0, 0]
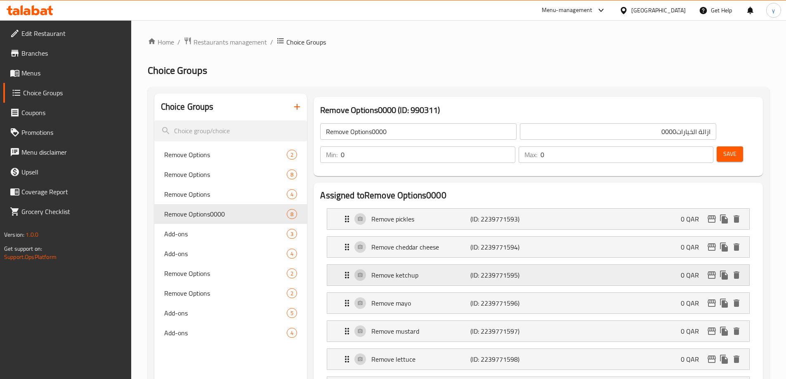
click at [589, 265] on div "Remove ketchup (ID: 2239771595) 0 QAR" at bounding box center [540, 275] width 397 height 21
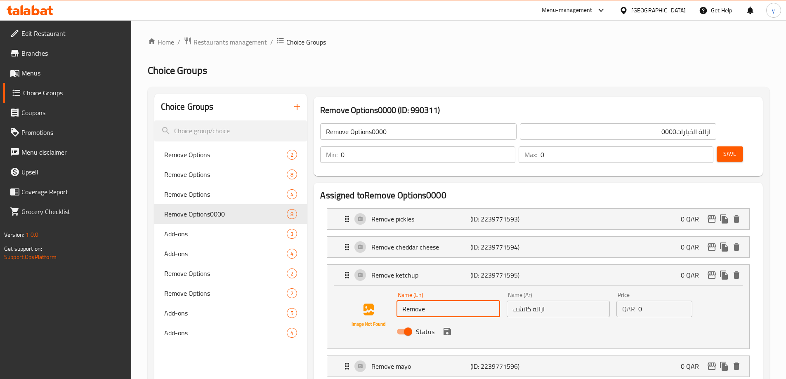
drag, startPoint x: 427, startPoint y: 287, endPoint x: 469, endPoint y: 290, distance: 42.2
click at [469, 301] on input "Remove" at bounding box center [447, 309] width 103 height 17
click at [467, 301] on input "Remove" at bounding box center [447, 309] width 103 height 17
paste input "secret sauce"
type input "Remove secret sauce"
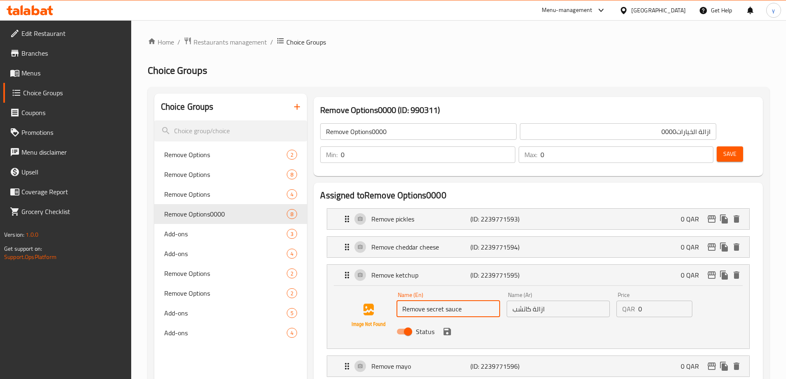
click at [554, 301] on input "ازالة كاتشب" at bounding box center [558, 309] width 103 height 17
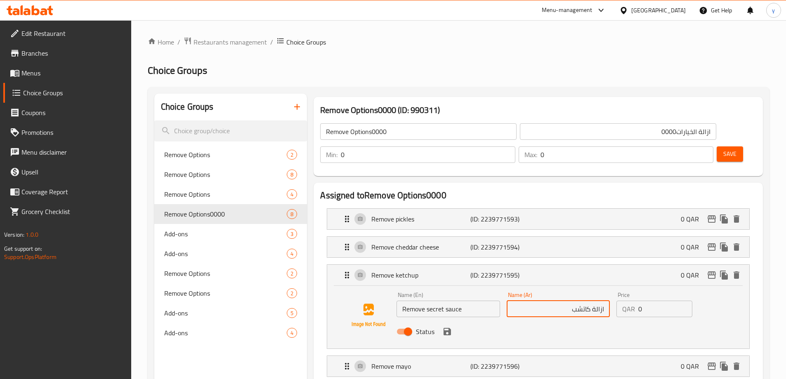
drag, startPoint x: 592, startPoint y: 287, endPoint x: 542, endPoint y: 289, distance: 49.5
click at [542, 301] on input "ازالة كاتشب" at bounding box center [558, 309] width 103 height 17
click at [449, 328] on icon "save" at bounding box center [446, 331] width 7 height 7
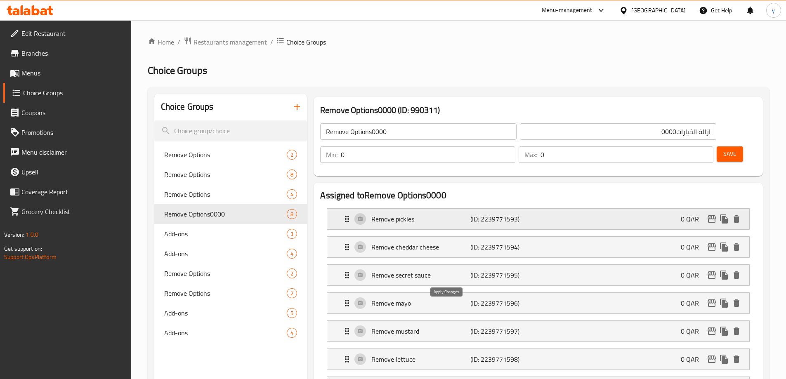
type input "ازالة سيكريت صوص"
click at [723, 146] on button "Save" at bounding box center [730, 153] width 26 height 15
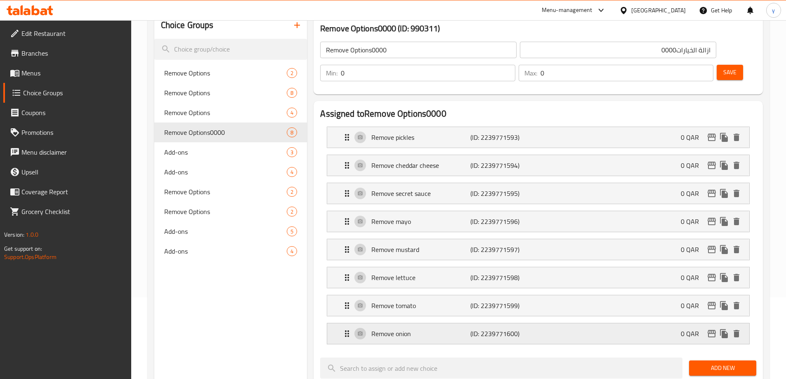
scroll to position [83, 0]
click at [736, 245] on icon "delete" at bounding box center [736, 248] width 6 height 7
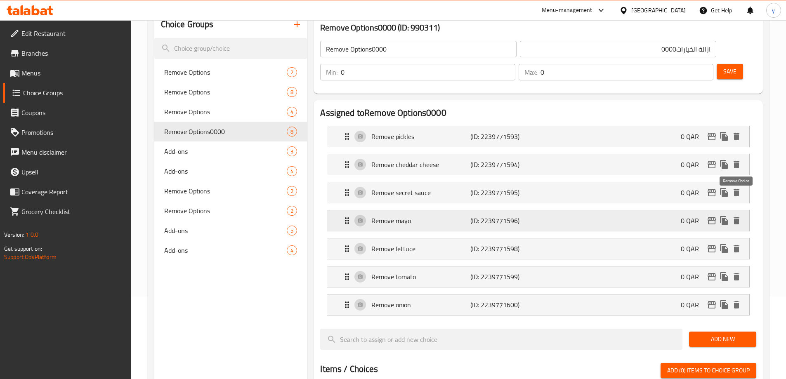
click at [738, 216] on icon "delete" at bounding box center [736, 221] width 10 height 10
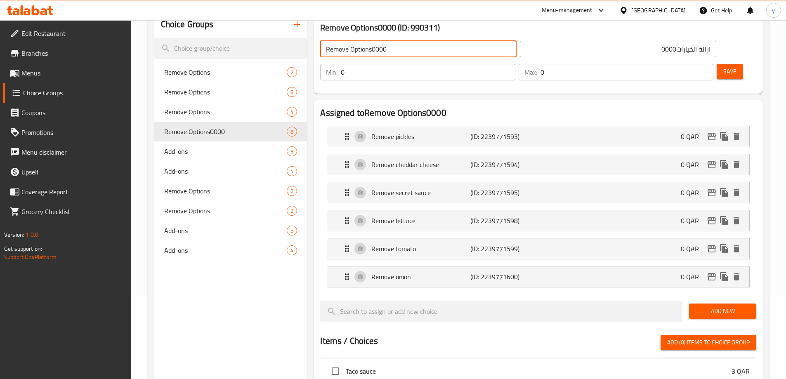
drag, startPoint x: 395, startPoint y: 50, endPoint x: 373, endPoint y: 48, distance: 22.3
click at [373, 48] on input "Remove Options0000" at bounding box center [418, 49] width 196 height 17
type input "Remove Options"
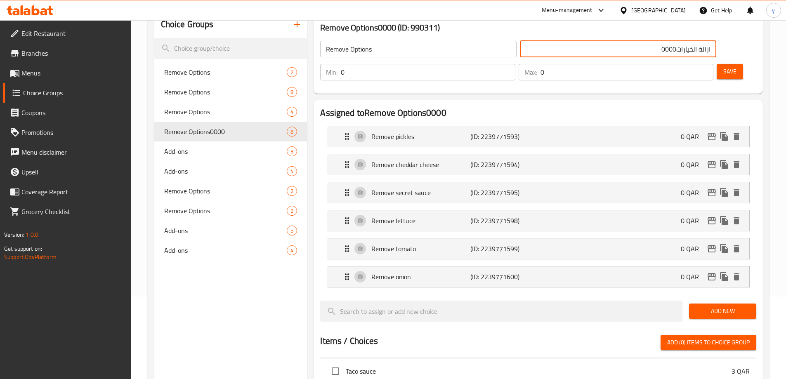
drag, startPoint x: 566, startPoint y: 50, endPoint x: 517, endPoint y: 49, distance: 49.5
click at [520, 49] on input "ازالة الخيارات0000" at bounding box center [618, 49] width 196 height 17
type input "ازالة الخيارات"
click at [723, 66] on span "Save" at bounding box center [729, 71] width 13 height 10
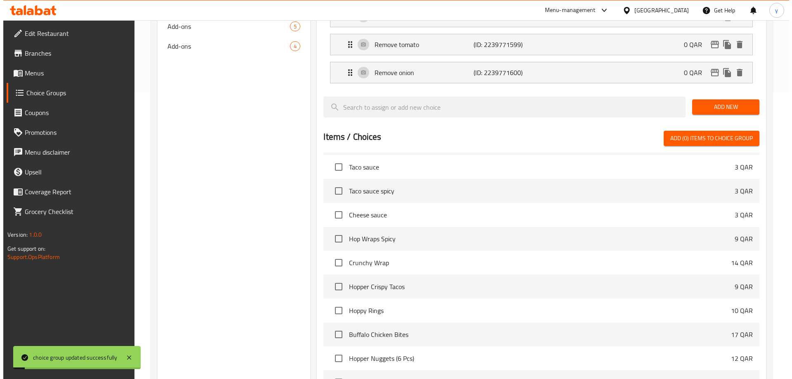
scroll to position [355, 0]
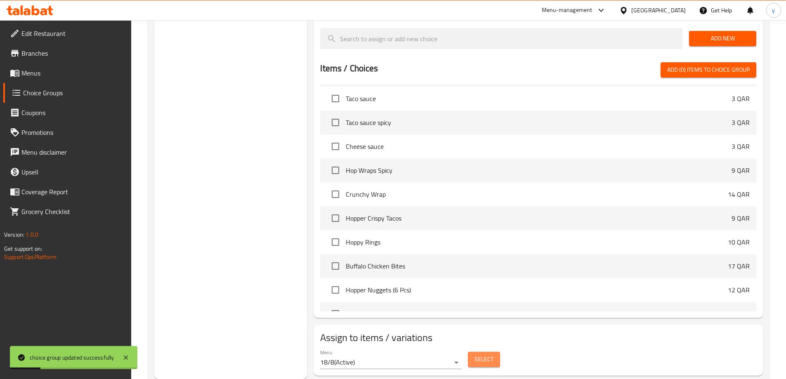
click at [494, 352] on button "Select" at bounding box center [484, 359] width 32 height 15
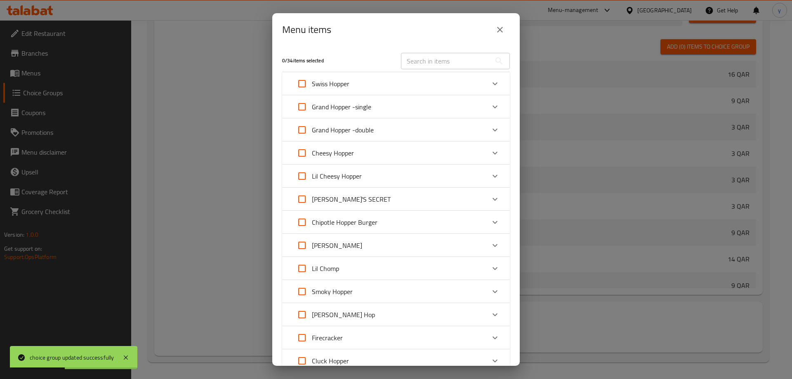
scroll to position [817, 0]
click at [299, 204] on input "Expand" at bounding box center [302, 199] width 20 height 20
checkbox input "true"
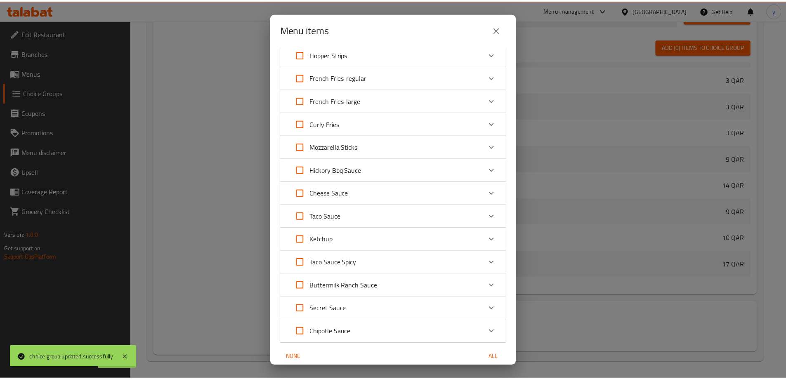
scroll to position [549, 0]
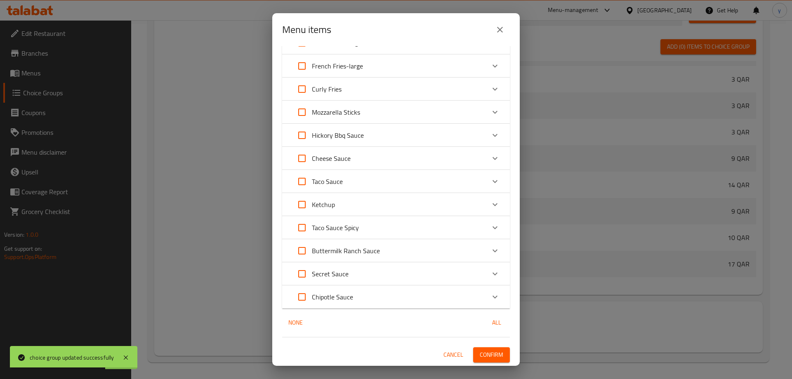
click at [481, 357] on span "Confirm" at bounding box center [492, 355] width 24 height 10
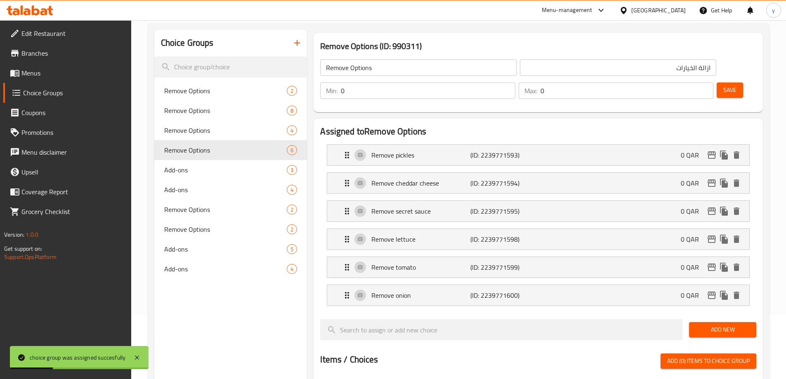
scroll to position [0, 0]
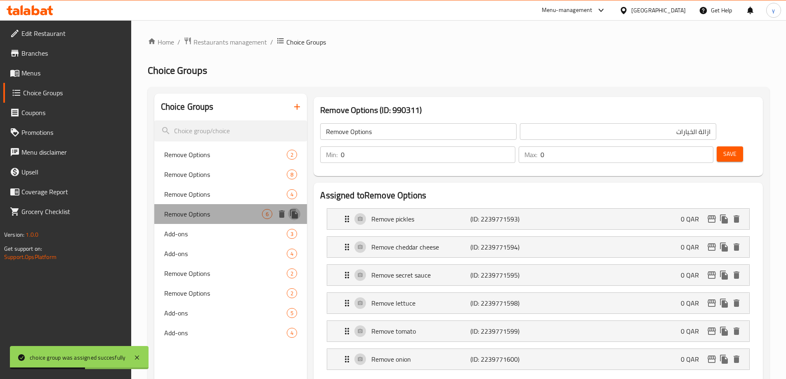
click at [297, 213] on icon "duplicate" at bounding box center [294, 214] width 8 height 9
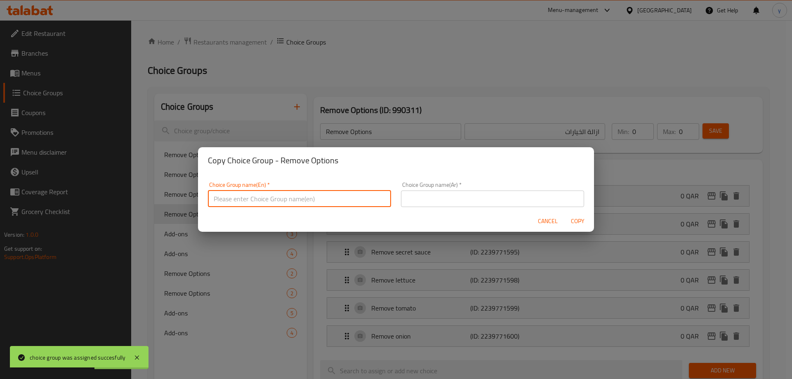
click at [307, 206] on input "text" at bounding box center [299, 199] width 183 height 17
type input "Remove Options0000"
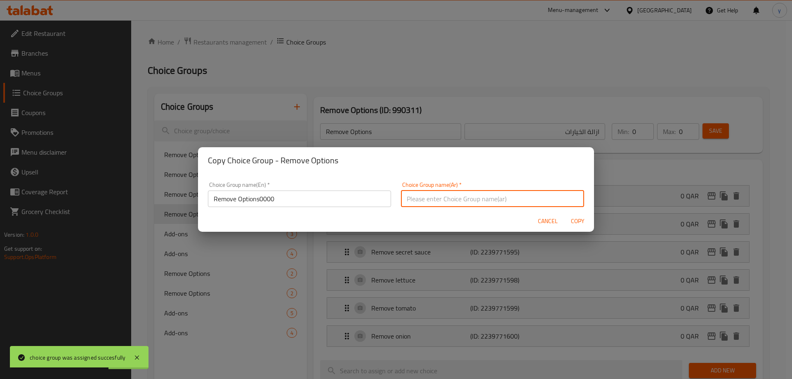
click at [451, 197] on input "text" at bounding box center [492, 199] width 183 height 17
type input "ازالة الخيارات0000"
click at [578, 224] on span "Copy" at bounding box center [578, 221] width 20 height 10
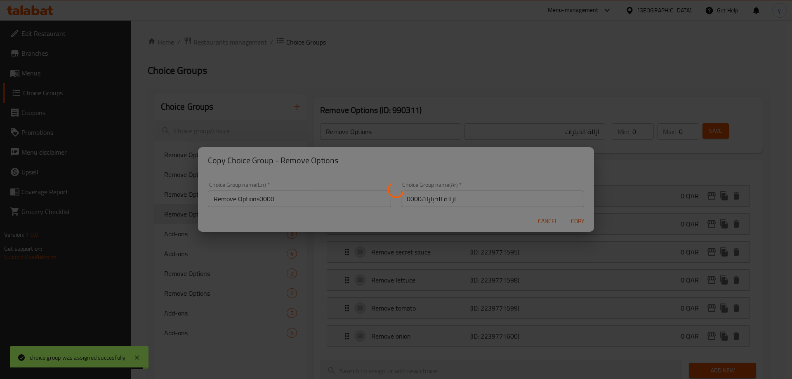
type input "Remove Options0000"
type input "ازالة الخيارات0000"
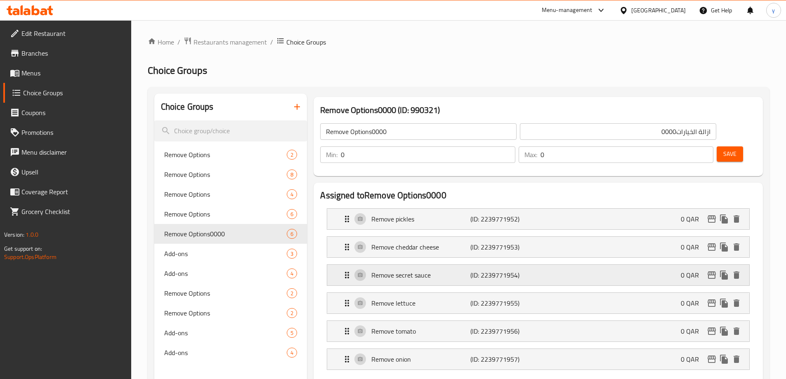
click at [452, 270] on p "Remove secret sauce" at bounding box center [420, 275] width 99 height 10
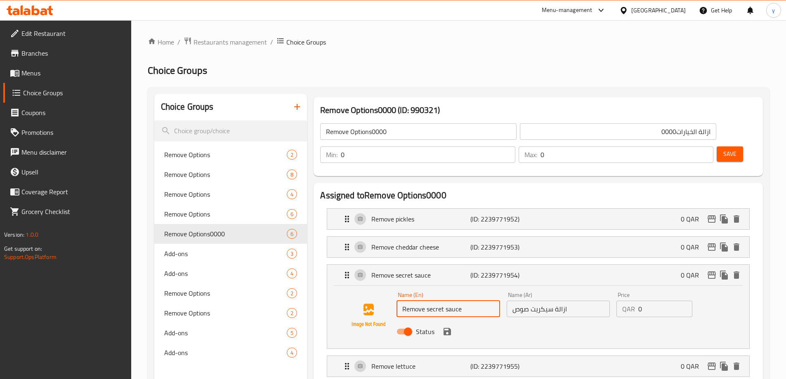
paste input "chipotle"
drag, startPoint x: 426, startPoint y: 286, endPoint x: 491, endPoint y: 288, distance: 64.4
click at [491, 301] on input "Remove chipotle sauce" at bounding box center [447, 309] width 103 height 17
type input "Remove chipotle sauce"
drag, startPoint x: 552, startPoint y: 286, endPoint x: 491, endPoint y: 289, distance: 61.5
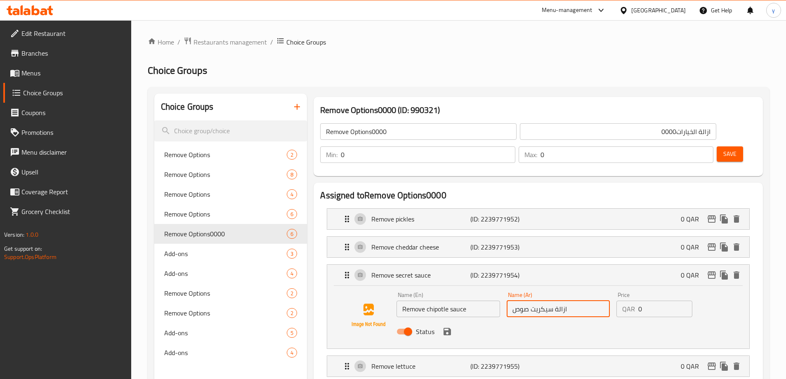
click at [491, 289] on div "Name (En) Remove chipotle sauce Name (En) Name (Ar) ازالة سيكريت صوص Name (Ar) …" at bounding box center [558, 316] width 330 height 54
paste input "وص شيبوتل‎"
click at [447, 328] on icon "save" at bounding box center [446, 331] width 7 height 7
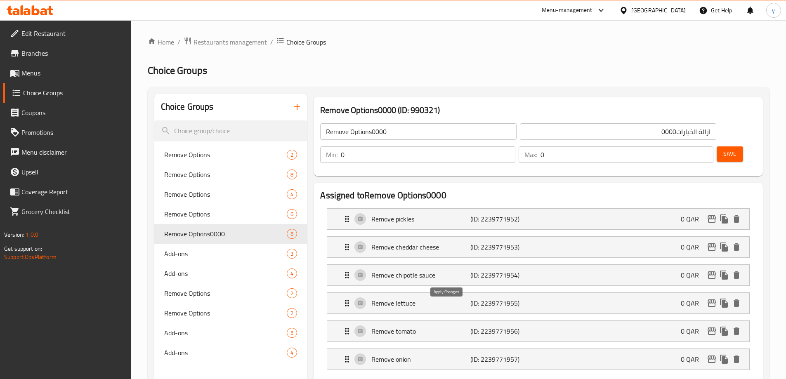
type input "ازالة صوص شيبوتل‎"
click at [384, 354] on p "Remove onion" at bounding box center [420, 359] width 99 height 10
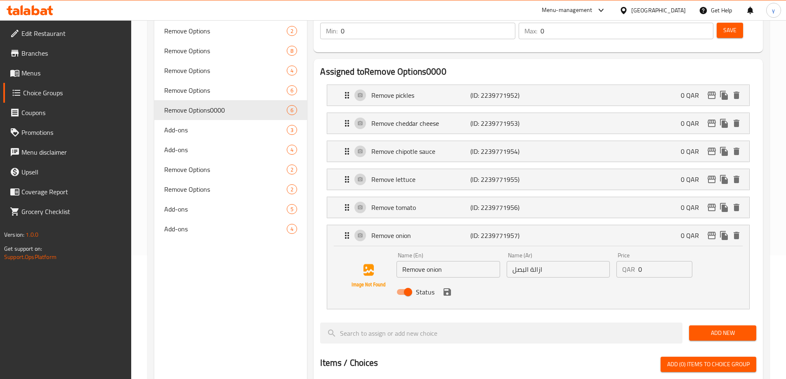
click at [427, 261] on input "Remove onion" at bounding box center [447, 269] width 103 height 17
paste input "crispy"
type input "Remove crispy onion"
click at [511, 261] on input "ازالة البصل" at bounding box center [558, 269] width 103 height 17
click at [445, 288] on icon "save" at bounding box center [446, 291] width 7 height 7
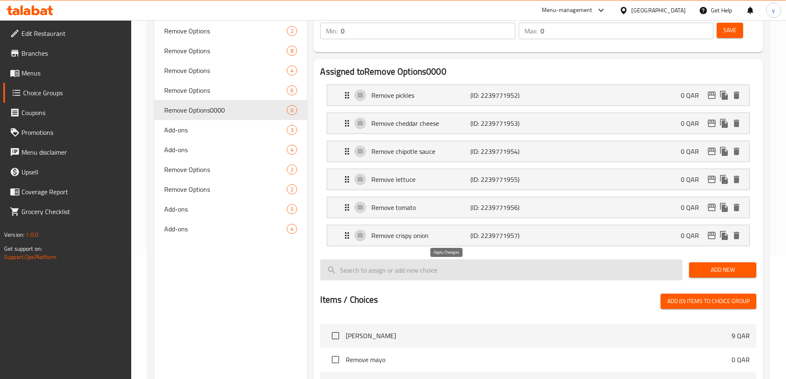
type input "ازالة البصل المقرمش"
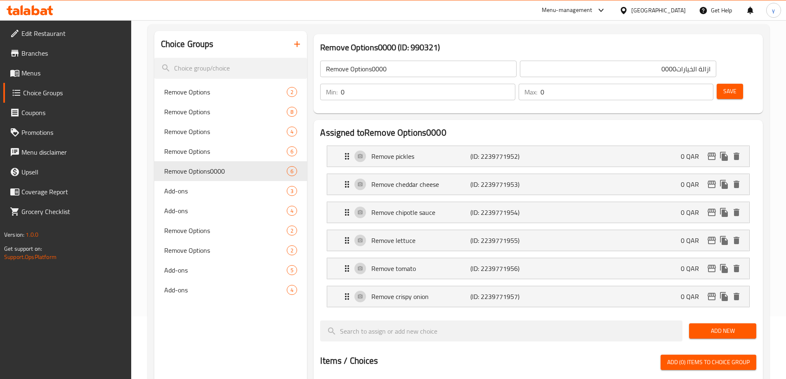
scroll to position [0, 0]
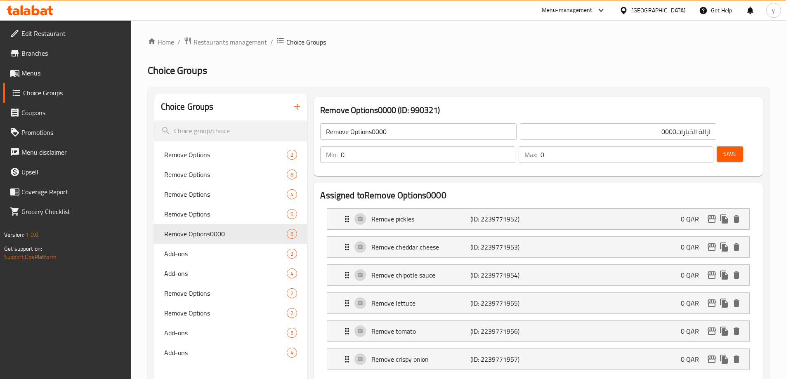
click at [720, 146] on button "Save" at bounding box center [730, 153] width 26 height 15
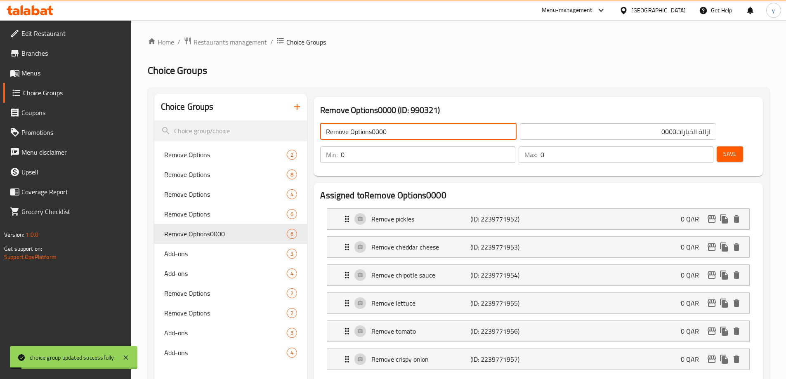
drag, startPoint x: 400, startPoint y: 133, endPoint x: 370, endPoint y: 136, distance: 29.9
click at [370, 136] on input "Remove Options0000" at bounding box center [418, 131] width 196 height 17
type input "Remove Options"
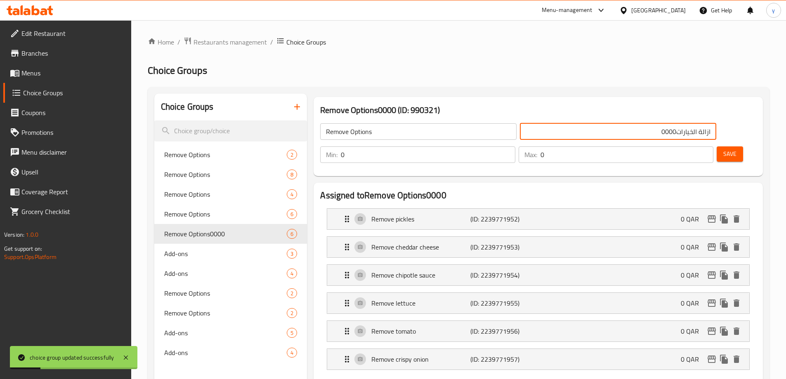
drag, startPoint x: 540, startPoint y: 129, endPoint x: 565, endPoint y: 137, distance: 26.8
click at [565, 137] on input "ازالة الخيارات0000" at bounding box center [618, 131] width 196 height 17
type input "ازالة الخيارات"
click at [723, 149] on span "Save" at bounding box center [729, 154] width 13 height 10
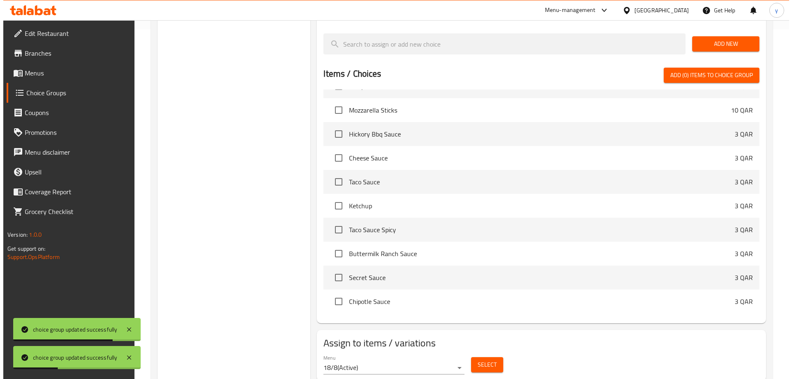
scroll to position [355, 0]
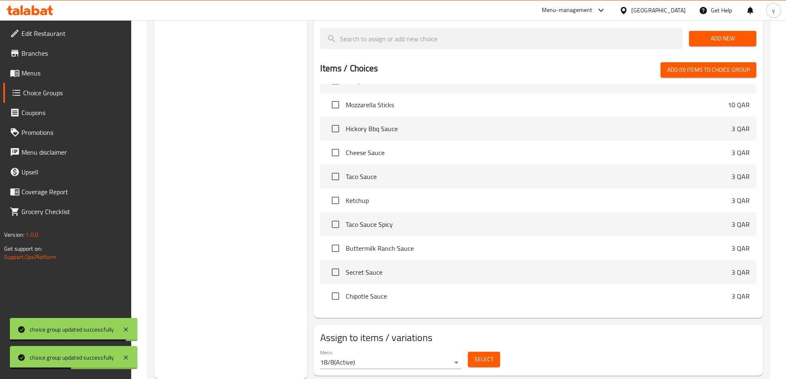
click at [486, 354] on span "Select" at bounding box center [483, 359] width 19 height 10
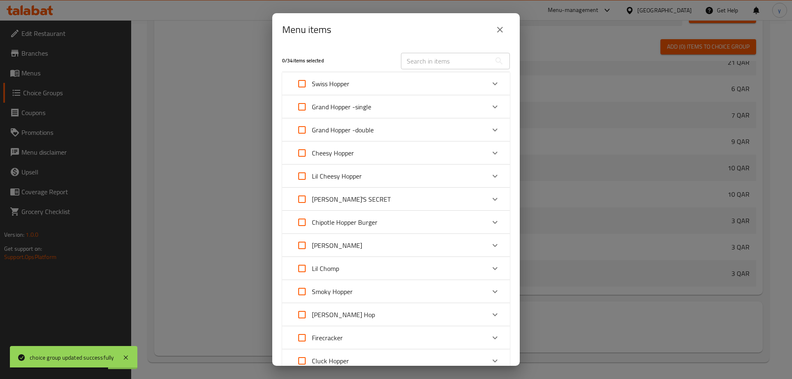
click at [307, 224] on input "Expand" at bounding box center [302, 222] width 20 height 20
checkbox input "true"
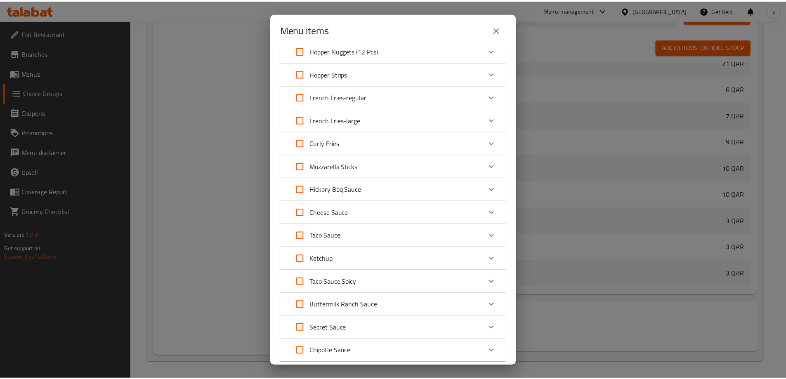
scroll to position [549, 0]
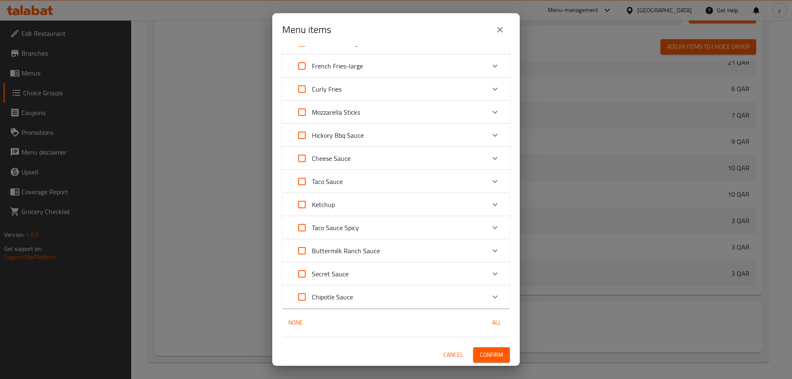
click at [490, 355] on span "Confirm" at bounding box center [492, 355] width 24 height 10
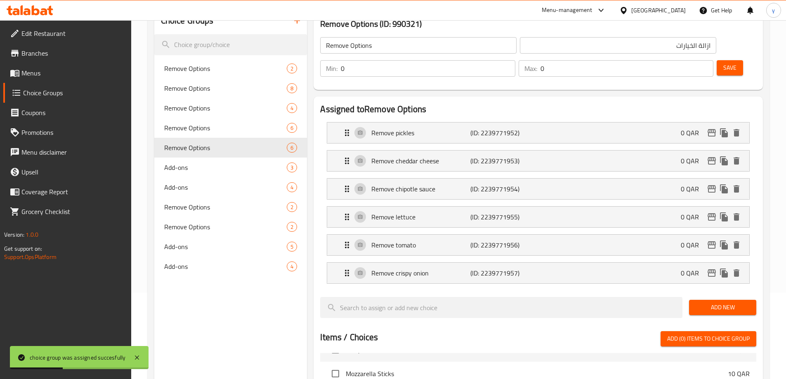
scroll to position [0, 0]
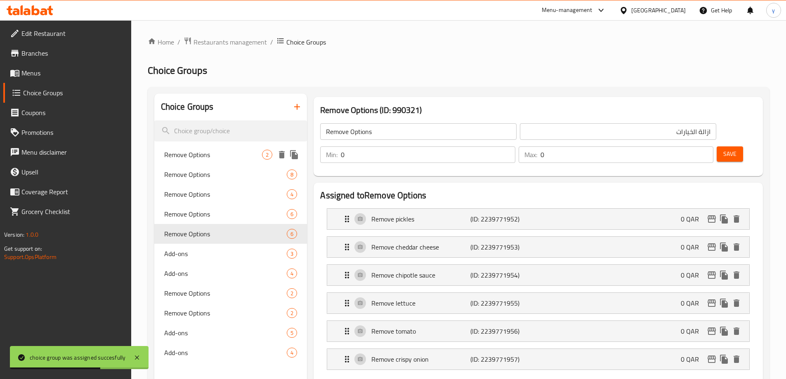
click at [296, 156] on icon "duplicate" at bounding box center [294, 154] width 8 height 9
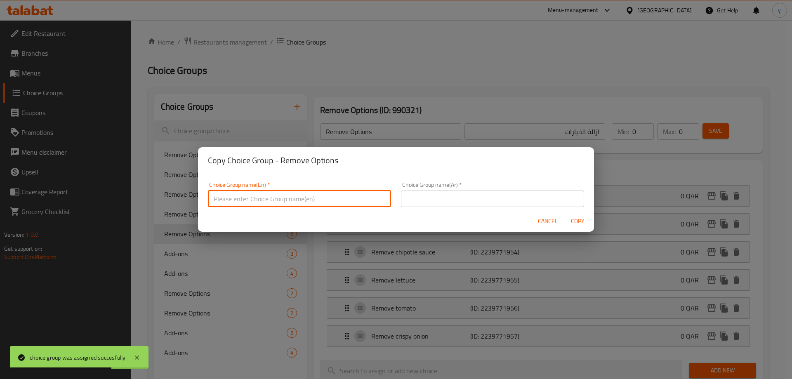
click at [313, 202] on input "text" at bounding box center [299, 199] width 183 height 17
type input "Remove Options0000"
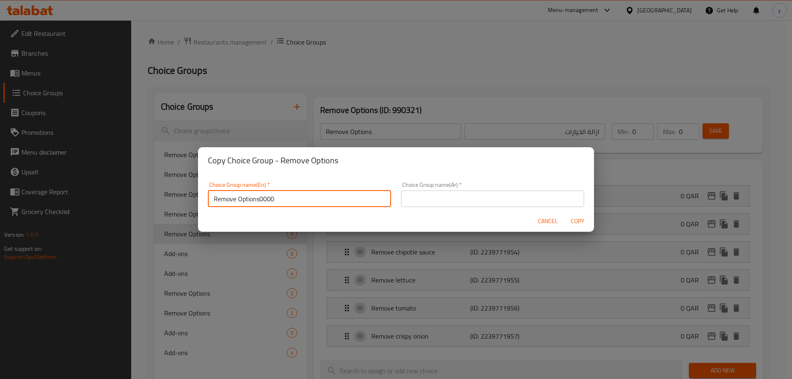
click at [415, 200] on input "text" at bounding box center [492, 199] width 183 height 17
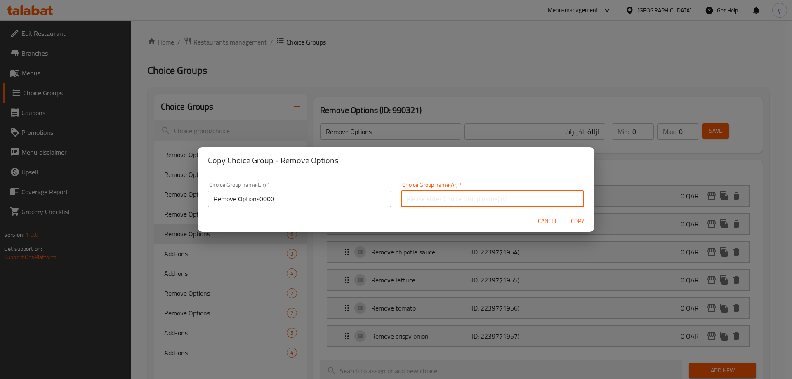
type input "ازالة الخيارات0000"
click at [585, 222] on span "Copy" at bounding box center [578, 221] width 20 height 10
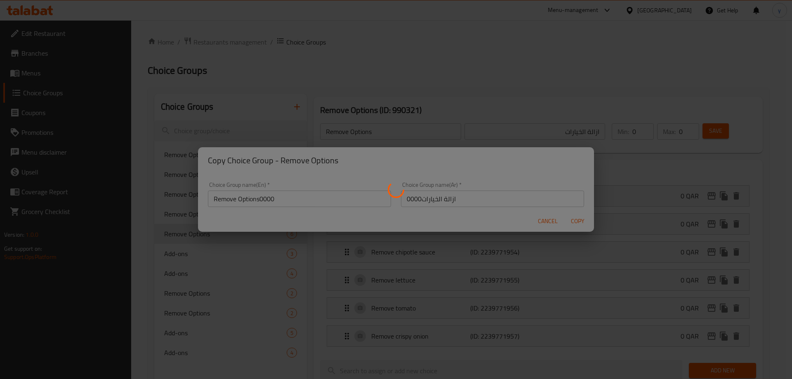
type input "Remove Options0000"
type input "ازالة الخيارات0000"
type input "2"
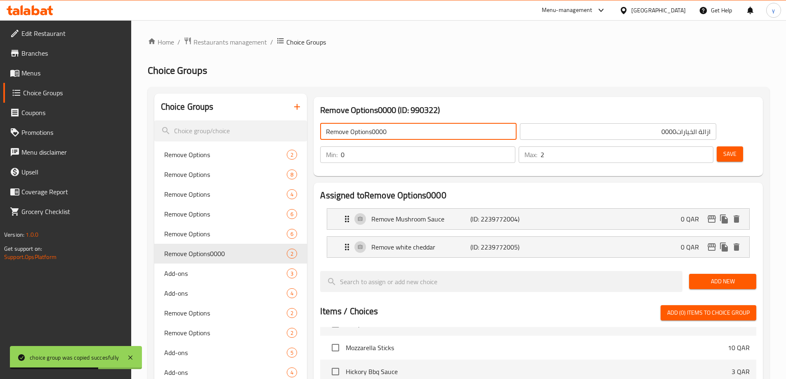
drag, startPoint x: 448, startPoint y: 137, endPoint x: 373, endPoint y: 136, distance: 75.5
click at [373, 136] on input "Remove Options0000" at bounding box center [418, 131] width 196 height 17
type input "Remove Options"
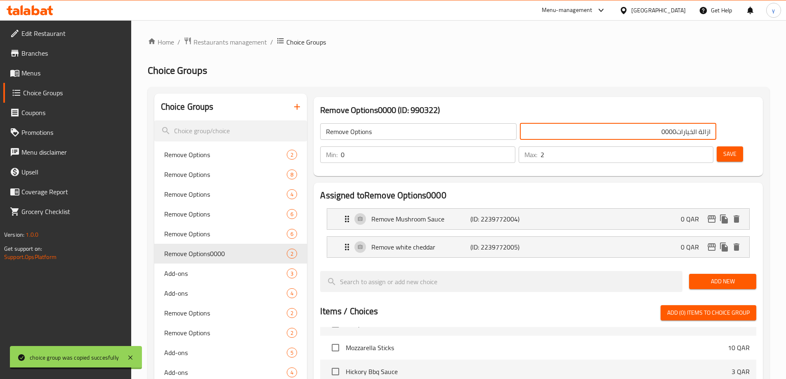
drag, startPoint x: 565, startPoint y: 133, endPoint x: 528, endPoint y: 136, distance: 37.2
click at [528, 136] on input "ازالة الخيارات0000" at bounding box center [618, 131] width 196 height 17
type input "ازالة الخيارات"
click at [515, 146] on input "0" at bounding box center [428, 154] width 174 height 17
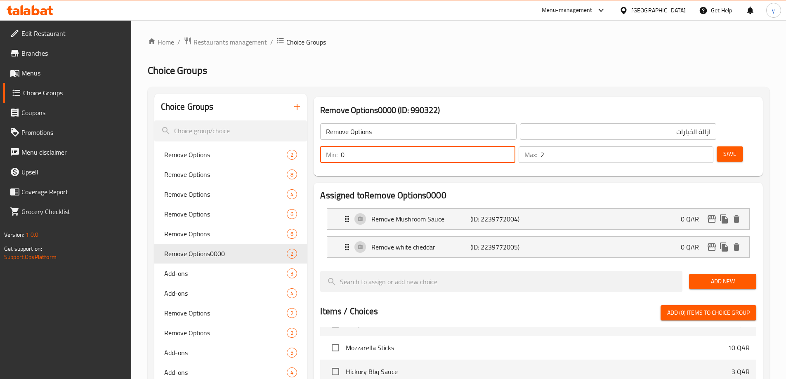
click at [515, 146] on input "0" at bounding box center [428, 154] width 174 height 17
click at [692, 146] on input "1" at bounding box center [626, 154] width 173 height 17
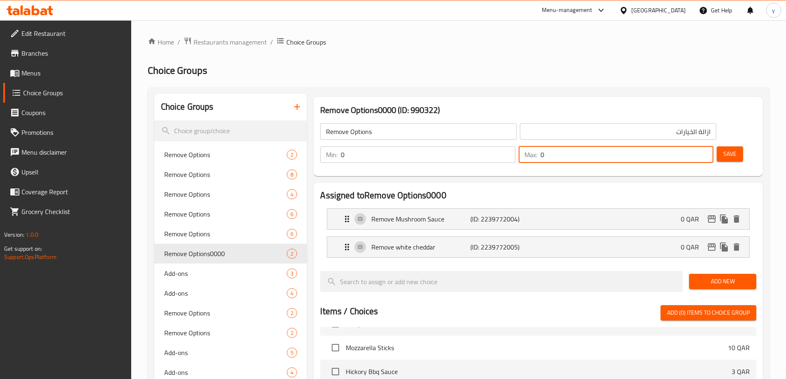
type input "0"
click at [692, 146] on input "0" at bounding box center [626, 154] width 173 height 17
click at [723, 149] on span "Save" at bounding box center [729, 154] width 13 height 10
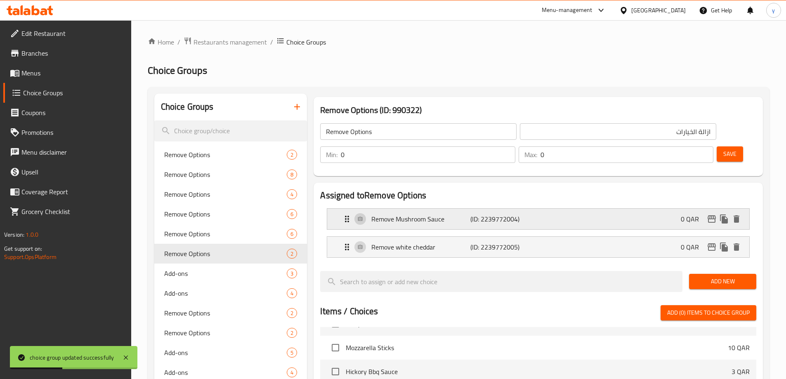
click at [560, 209] on div "Remove Mushroom Sauce (ID: 2239772004) 0 QAR" at bounding box center [540, 219] width 397 height 21
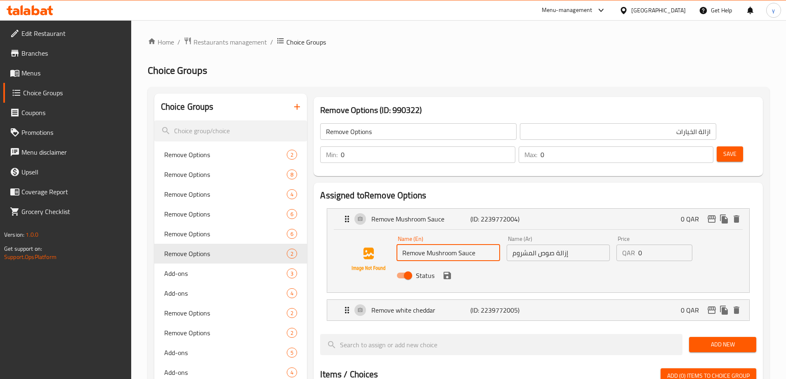
paste input "BBQ s"
drag, startPoint x: 427, startPoint y: 231, endPoint x: 493, endPoint y: 232, distance: 66.4
click at [493, 245] on input "Remove BBQ sauce" at bounding box center [447, 253] width 103 height 17
type input "Remove BBQ sauce"
click at [584, 245] on input "إزالة صوص المشروم" at bounding box center [558, 253] width 103 height 17
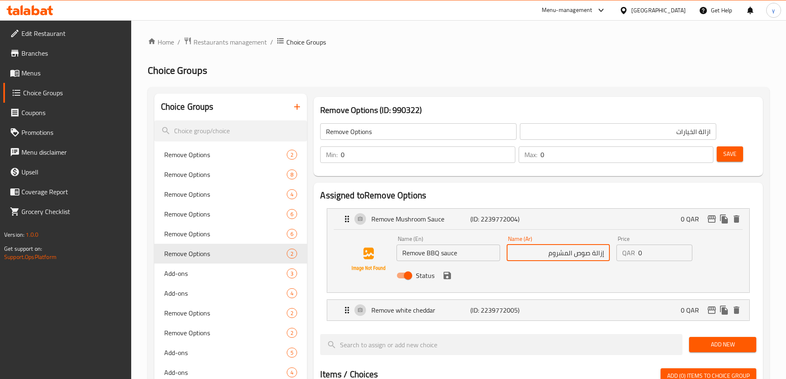
drag, startPoint x: 591, startPoint y: 231, endPoint x: 498, endPoint y: 231, distance: 93.2
click at [498, 233] on div "Name (En) Remove BBQ sauce Name (En) Name (Ar) إزالة صوص المشروم Name (Ar) Pric…" at bounding box center [558, 260] width 330 height 54
click at [552, 245] on input "إزالة صوص المشروم" at bounding box center [558, 253] width 103 height 17
click at [450, 272] on icon "save" at bounding box center [446, 275] width 7 height 7
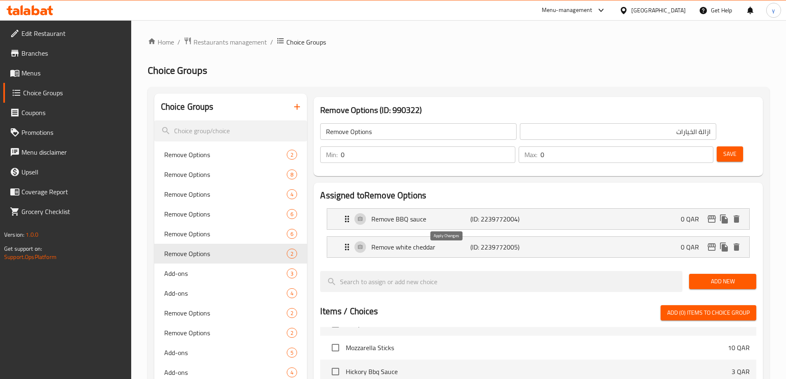
type input "إزالة صوص باربيكيو"
click at [479, 242] on p "(ID: 2239772005)" at bounding box center [503, 247] width 66 height 10
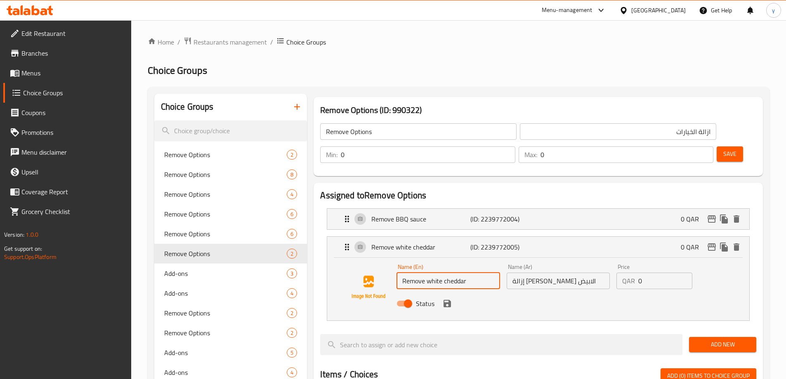
drag, startPoint x: 425, startPoint y: 260, endPoint x: 497, endPoint y: 257, distance: 71.4
click at [497, 273] on input "Remove white cheddar" at bounding box center [447, 281] width 103 height 17
paste input "onion rings"
click at [424, 273] on input "Removeonion rings" at bounding box center [447, 281] width 103 height 17
type input "Remove onion rings"
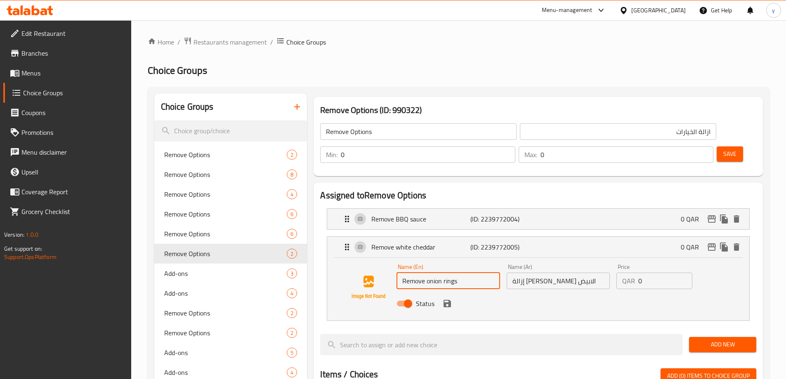
click at [571, 273] on input "إزالة الشيدر الابيض" at bounding box center [558, 281] width 103 height 17
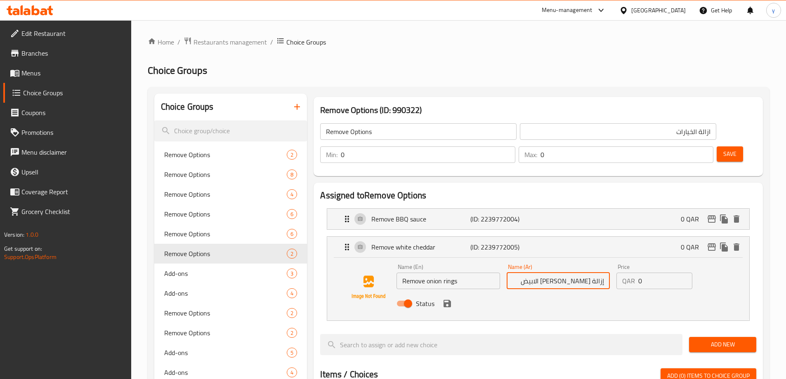
drag, startPoint x: 590, startPoint y: 259, endPoint x: 516, endPoint y: 260, distance: 74.3
click at [516, 273] on input "إزالة الشيدر الابيض" at bounding box center [558, 281] width 103 height 17
click at [446, 300] on icon "save" at bounding box center [446, 303] width 7 height 7
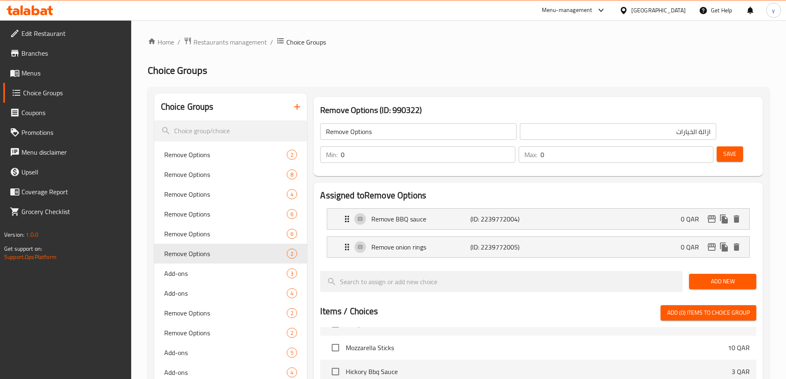
type input "إزالة حلقات البصل"
click at [731, 276] on span "Add New" at bounding box center [723, 281] width 54 height 10
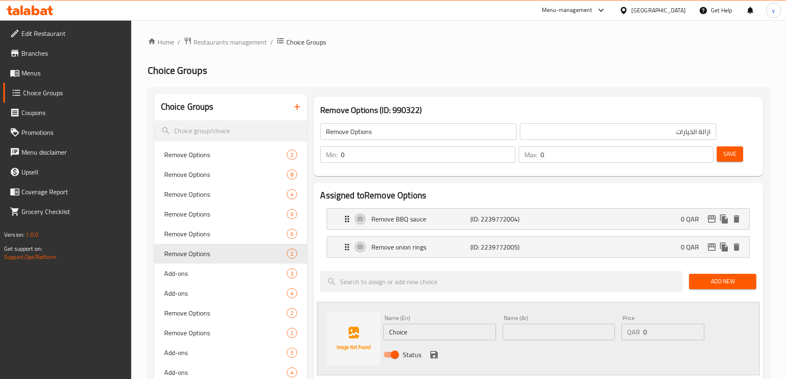
click at [441, 324] on input "Choice" at bounding box center [439, 332] width 112 height 17
paste input "Remove bacon"
type input "Remove bacon"
click at [524, 324] on input "text" at bounding box center [558, 332] width 112 height 17
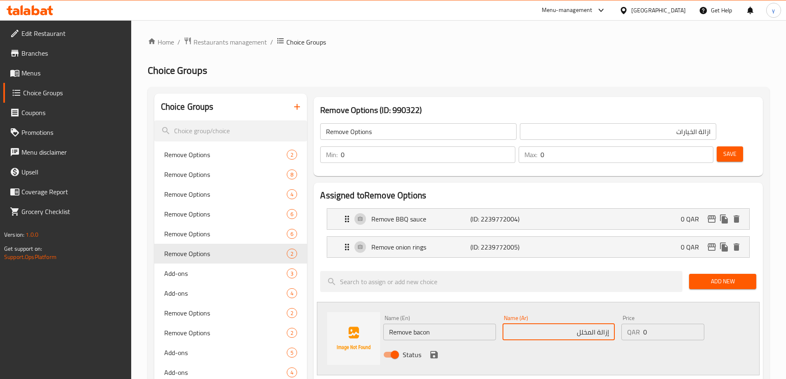
drag, startPoint x: 597, startPoint y: 309, endPoint x: 696, endPoint y: 250, distance: 115.5
click at [545, 324] on input "إزالة المخلل" at bounding box center [558, 332] width 112 height 17
type input "إزالة بيكون"
click at [417, 324] on input "Remove bacon" at bounding box center [439, 332] width 112 height 17
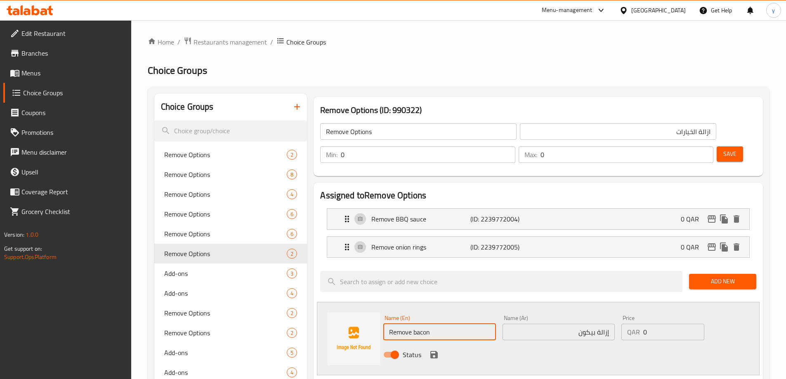
click at [417, 324] on input "Remove bacon" at bounding box center [439, 332] width 112 height 17
click at [434, 350] on icon "save" at bounding box center [434, 355] width 10 height 10
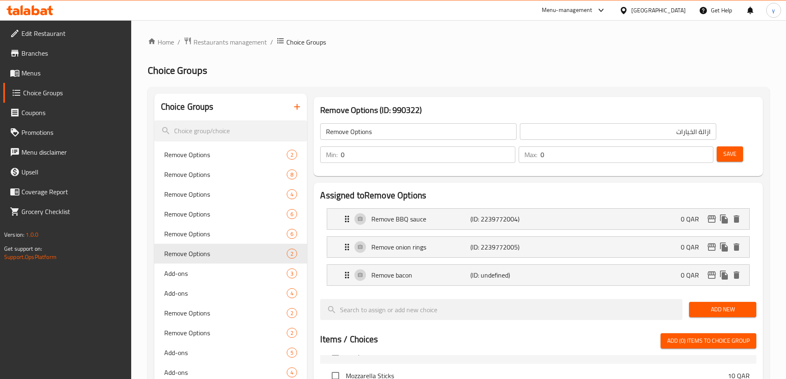
click at [723, 149] on span "Save" at bounding box center [729, 154] width 13 height 10
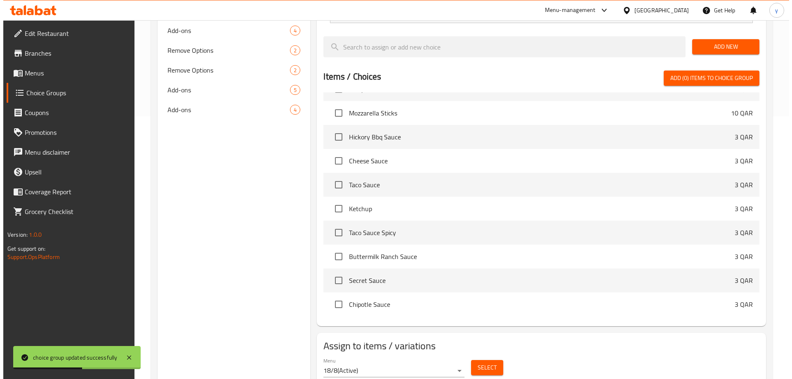
scroll to position [271, 0]
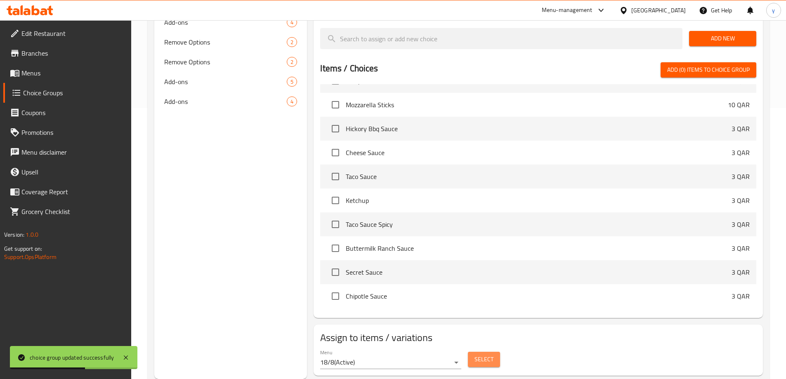
click at [483, 354] on span "Select" at bounding box center [483, 359] width 19 height 10
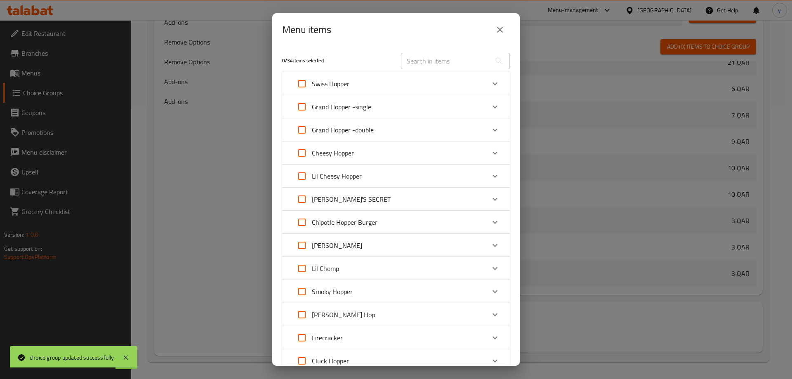
click at [304, 292] on input "Expand" at bounding box center [302, 292] width 20 height 20
checkbox input "true"
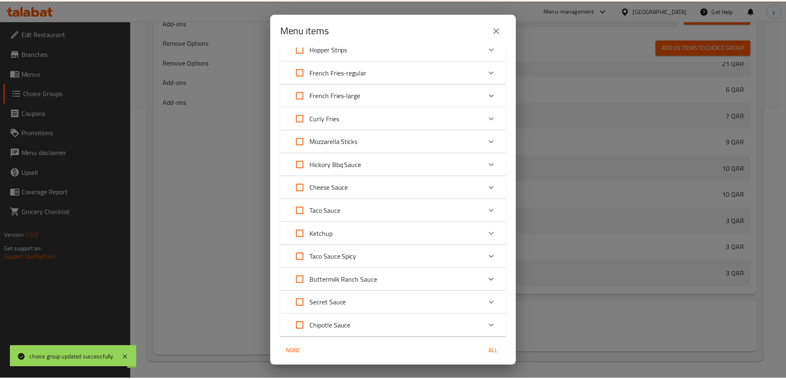
scroll to position [549, 0]
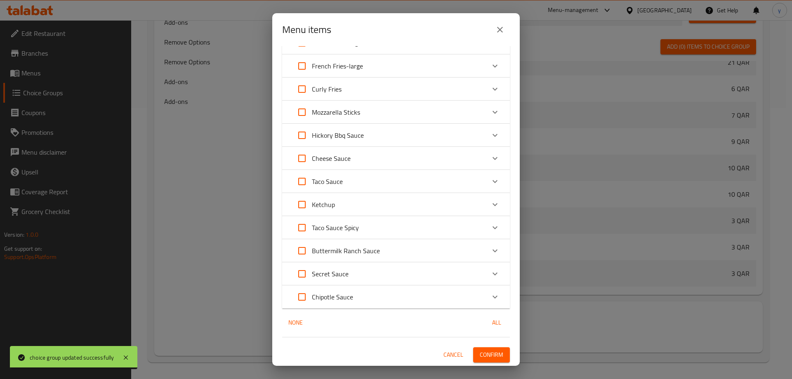
click at [495, 356] on span "Confirm" at bounding box center [492, 355] width 24 height 10
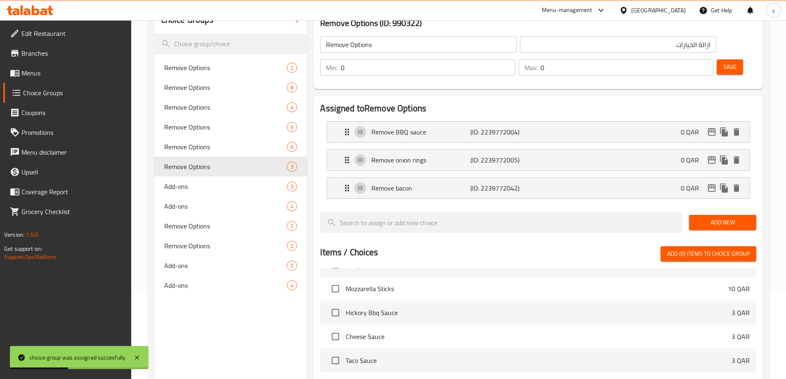
scroll to position [24, 0]
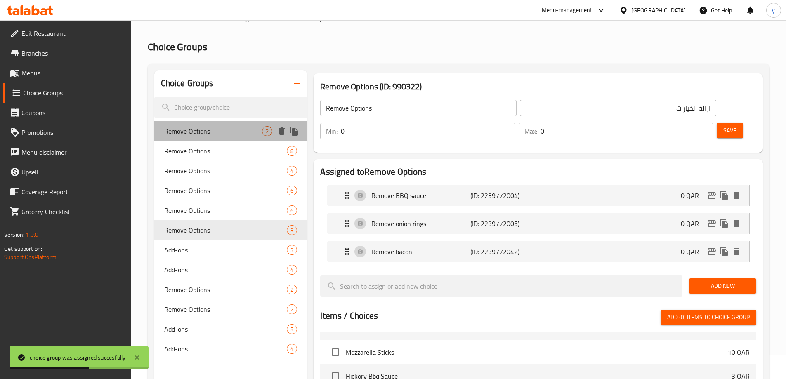
click at [238, 135] on span "Remove Options" at bounding box center [213, 131] width 98 height 10
type input "2"
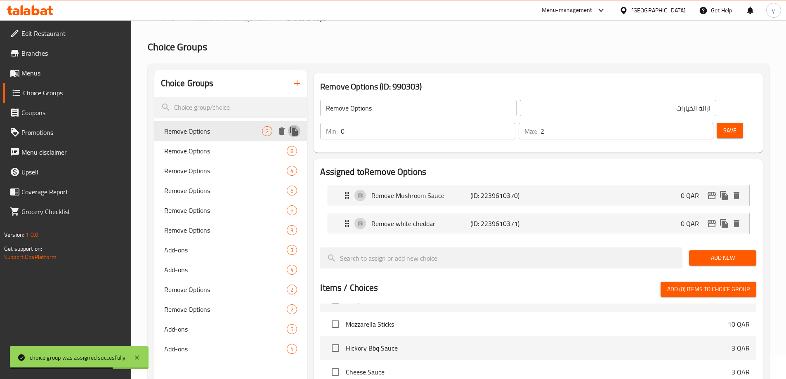
click at [295, 134] on icon "duplicate" at bounding box center [294, 131] width 8 height 9
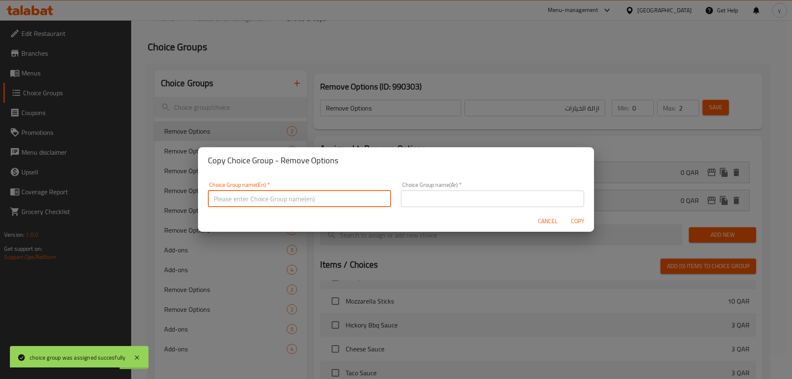
click at [323, 202] on input "text" at bounding box center [299, 199] width 183 height 17
type input "Remove Options0000"
click at [500, 200] on input "text" at bounding box center [492, 199] width 183 height 17
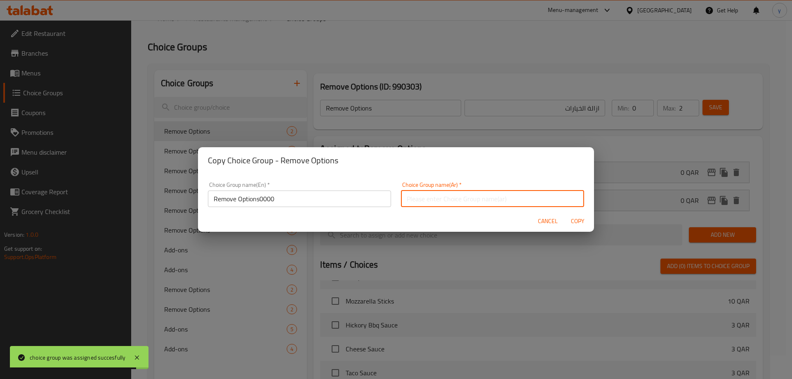
type input "ازالة الخيارات0000"
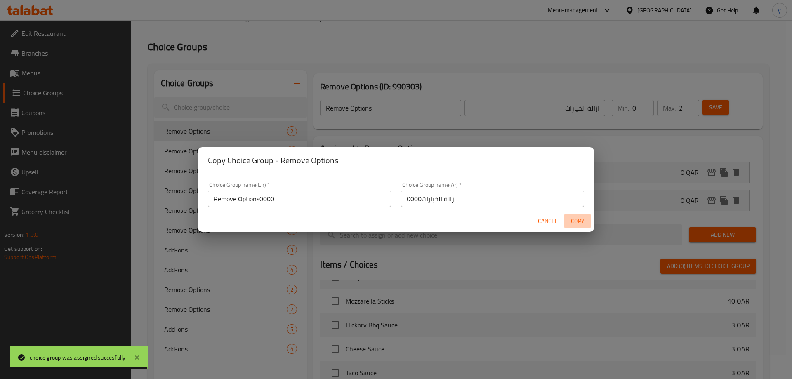
click at [579, 224] on span "Copy" at bounding box center [578, 221] width 20 height 10
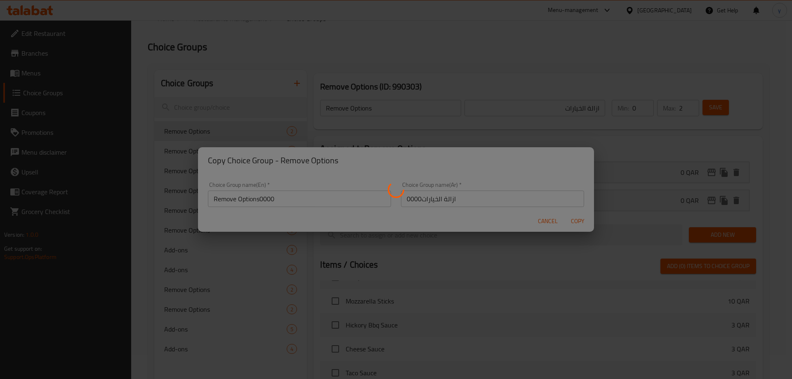
type input "Remove Options0000"
type input "ازالة الخيارات0000"
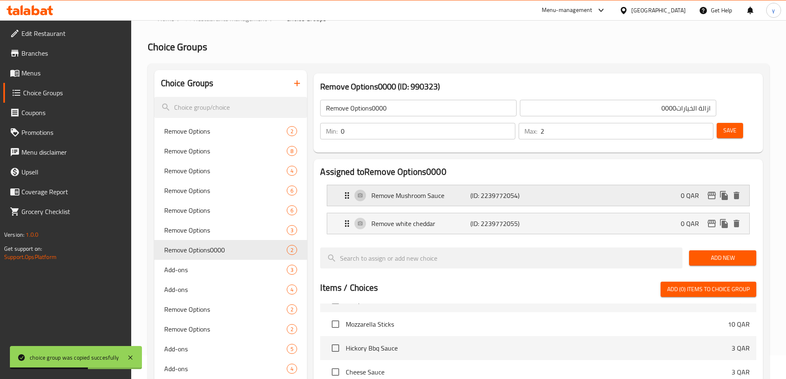
click at [495, 191] on p "(ID: 2239772054)" at bounding box center [503, 196] width 66 height 10
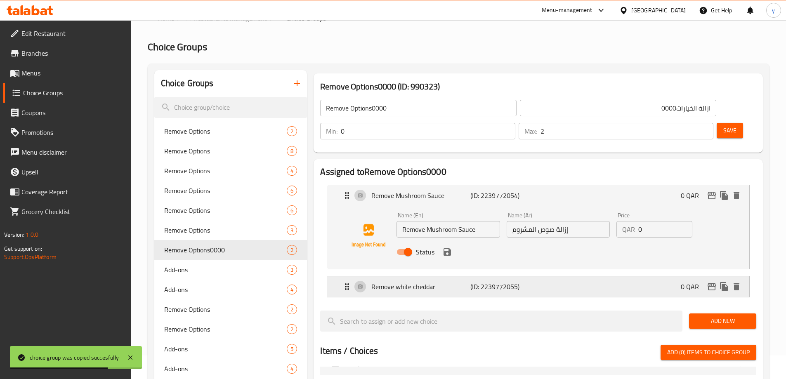
click at [495, 282] on p "(ID: 2239772055)" at bounding box center [503, 287] width 66 height 10
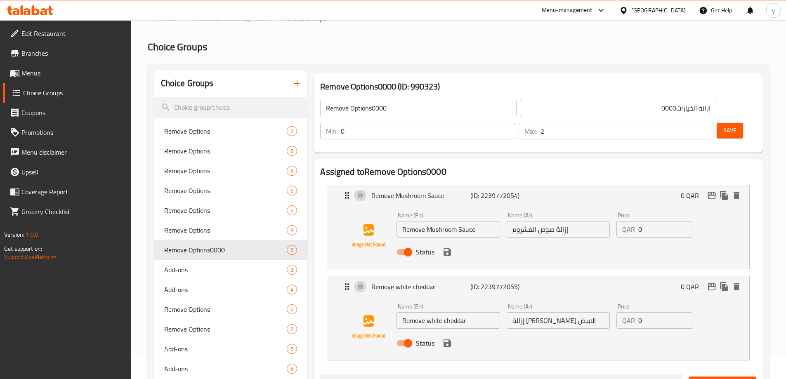
click at [452, 312] on input "Remove white cheddar" at bounding box center [447, 320] width 103 height 17
paste input "truffle sauce"
click at [452, 312] on input "Remove truffle sauce" at bounding box center [447, 320] width 103 height 17
type input "Remove truffle sauce"
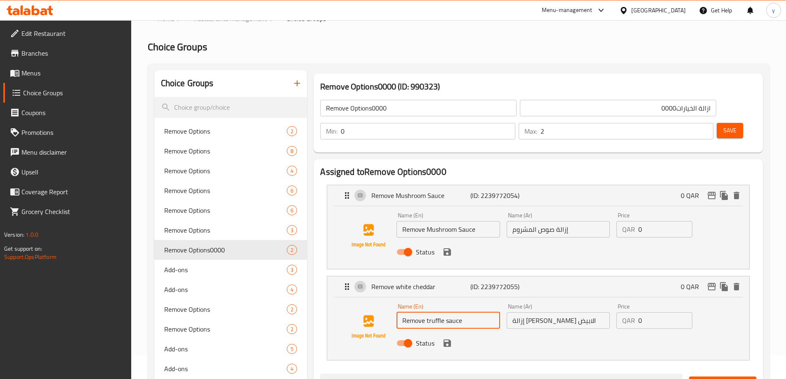
click at [561, 312] on input "إزالة الشيدر الابيض" at bounding box center [558, 320] width 103 height 17
drag, startPoint x: 427, startPoint y: 296, endPoint x: 470, endPoint y: 297, distance: 43.3
click at [470, 312] on input "Remove truffle sauce" at bounding box center [447, 320] width 103 height 17
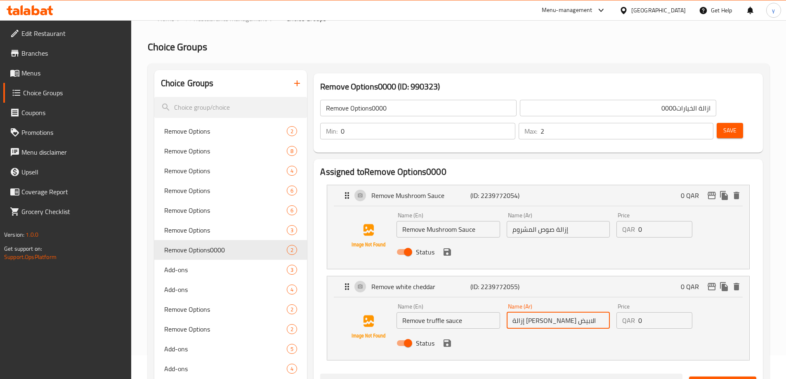
drag, startPoint x: 516, startPoint y: 300, endPoint x: 549, endPoint y: 307, distance: 34.5
click at [549, 307] on div "Name (Ar) إزالة الشيدر الابيض Name (Ar)" at bounding box center [558, 316] width 110 height 32
paste input "روفل"
click at [591, 312] on input "إزالة تروفل" at bounding box center [558, 320] width 103 height 17
click at [446, 338] on icon "save" at bounding box center [447, 343] width 10 height 10
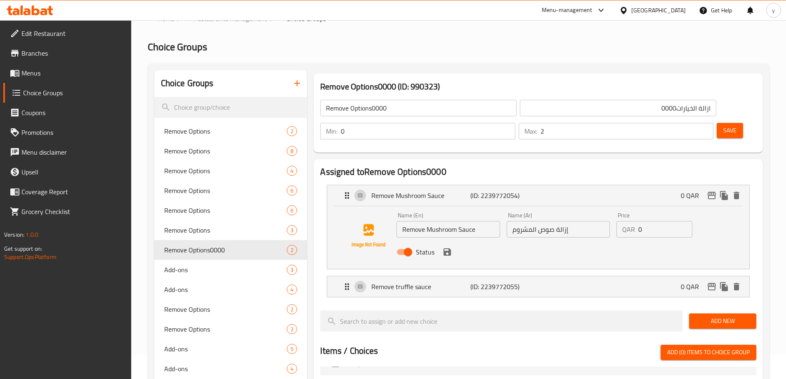
type input "إزالة صوص تروفل"
click at [448, 248] on icon "save" at bounding box center [446, 251] width 7 height 7
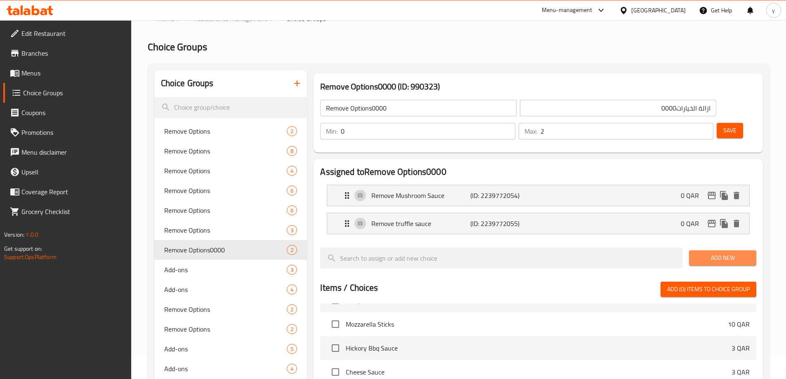
click at [740, 253] on span "Add New" at bounding box center [723, 258] width 54 height 10
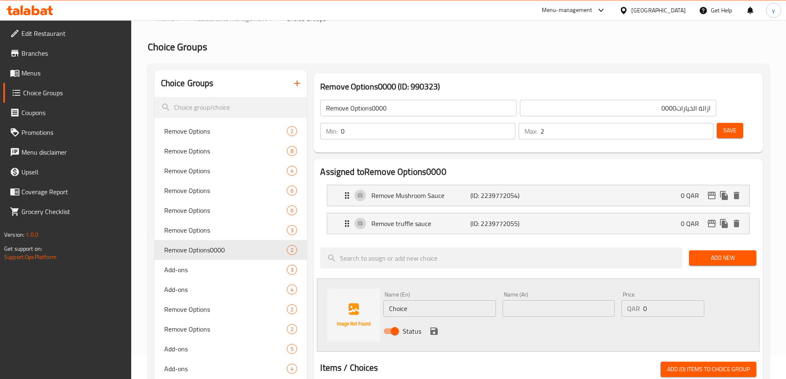
click at [441, 300] on input "Choice" at bounding box center [439, 308] width 112 height 17
paste input "Remove aioli sau"
type input "Remove aioli sauce"
click at [538, 300] on input "text" at bounding box center [558, 308] width 112 height 17
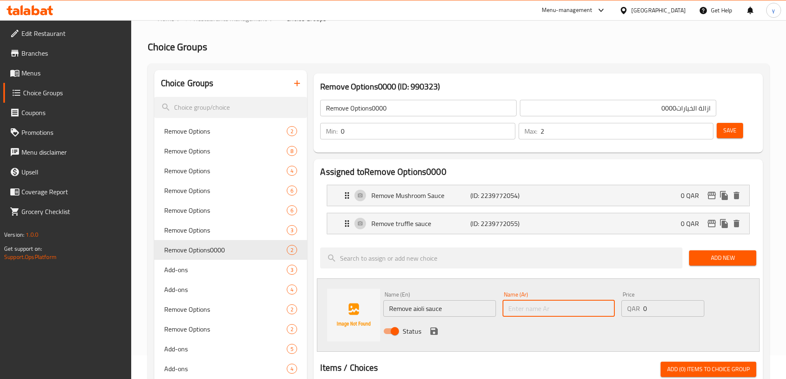
paste input "أيولي"
click at [610, 300] on input "أيولي" at bounding box center [558, 308] width 112 height 17
type input "ازلة صوص أيولي"
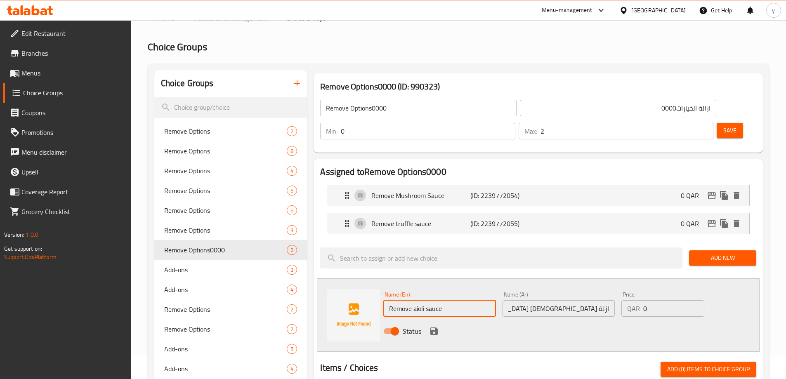
click at [420, 300] on input "Remove aioli sauce" at bounding box center [439, 308] width 112 height 17
click at [441, 300] on input "Remove aioli sauce" at bounding box center [439, 308] width 112 height 17
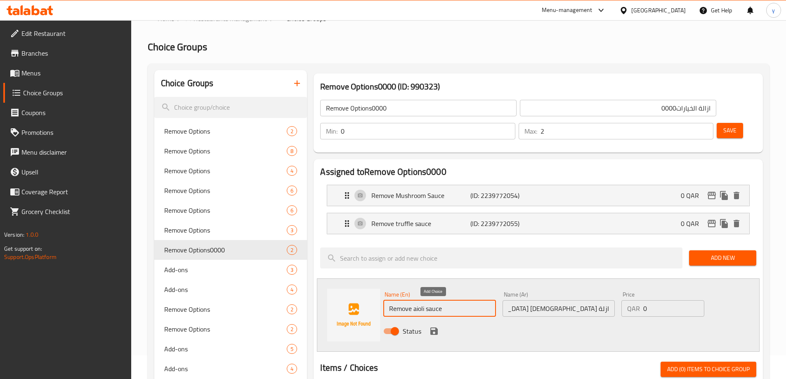
click at [436, 328] on icon "save" at bounding box center [433, 331] width 7 height 7
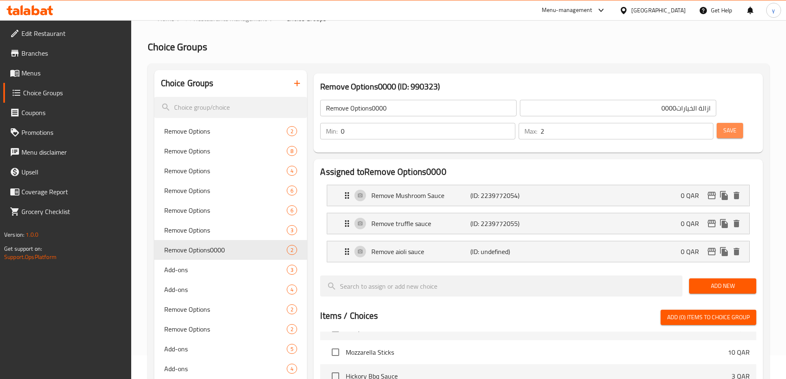
click at [717, 123] on button "Save" at bounding box center [730, 130] width 26 height 15
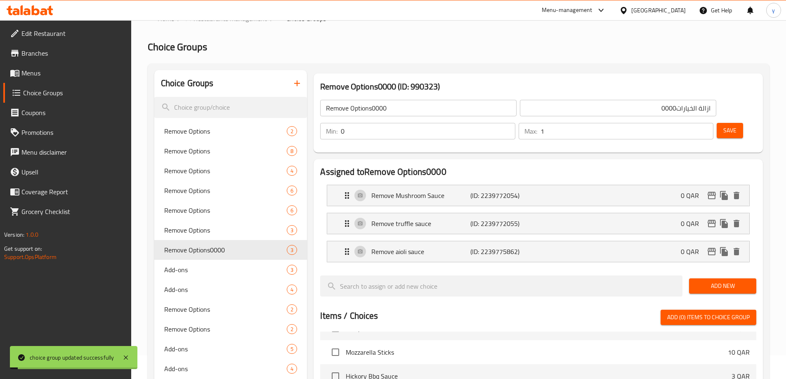
click at [692, 123] on input "1" at bounding box center [626, 131] width 173 height 17
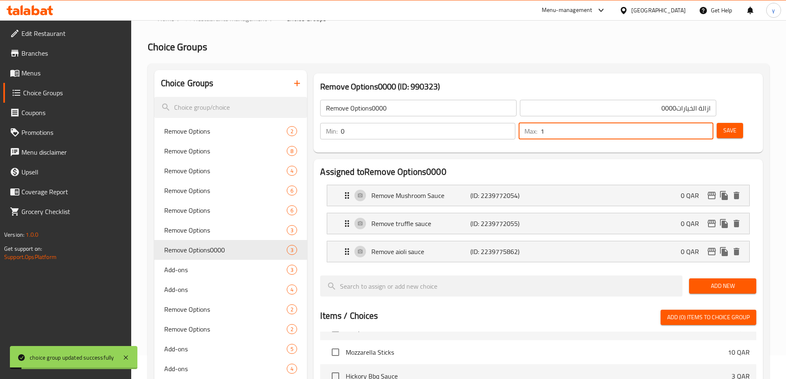
click at [723, 125] on span "Save" at bounding box center [729, 130] width 13 height 10
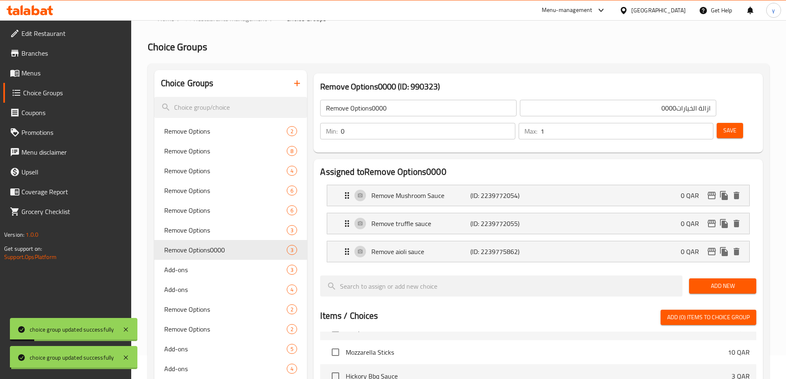
click at [689, 111] on div "Home / Restaurants management / Choice Groups Choice Groups Choice Groups Remov…" at bounding box center [459, 323] width 622 height 620
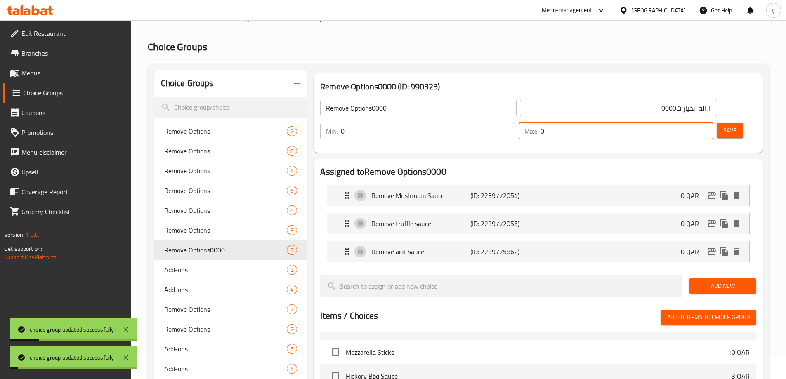
type input "0"
click at [689, 123] on input "0" at bounding box center [626, 131] width 173 height 17
click at [717, 123] on button "Save" at bounding box center [730, 130] width 26 height 15
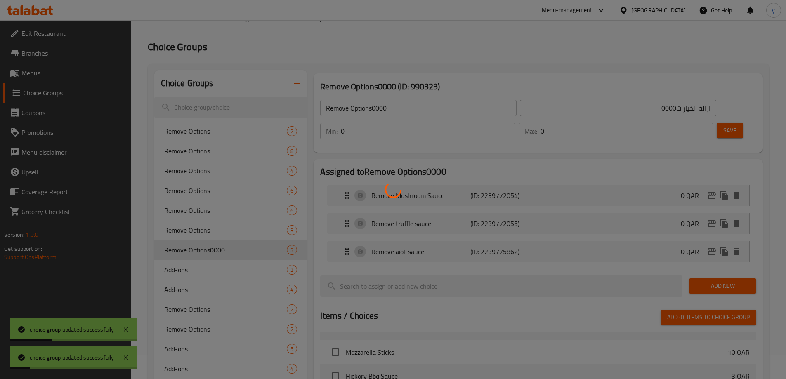
click at [296, 83] on div at bounding box center [393, 189] width 786 height 379
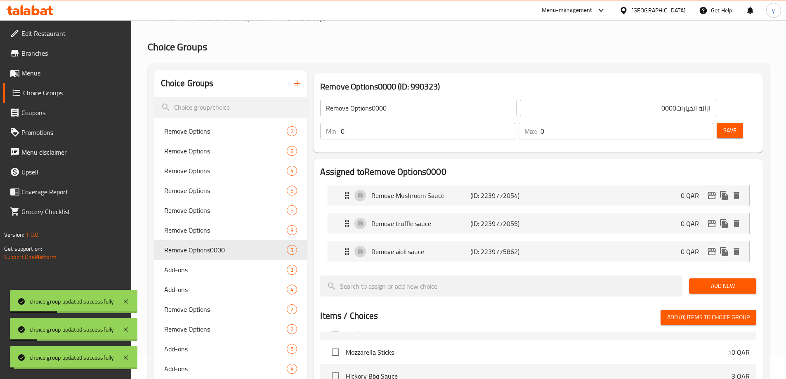
click at [296, 83] on icon "button" at bounding box center [297, 83] width 6 height 6
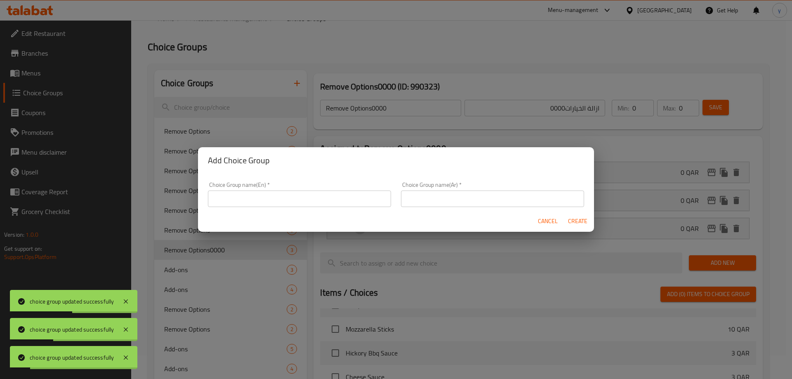
click at [292, 186] on div "Choice Group name(En)   * Choice Group name(En) *" at bounding box center [299, 194] width 183 height 25
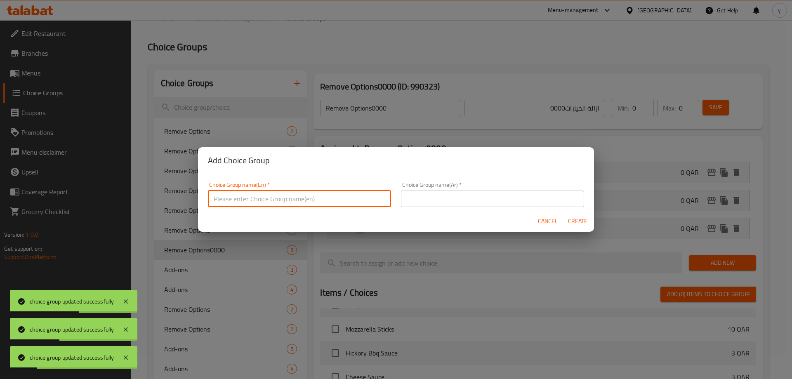
click at [298, 204] on input "text" at bounding box center [299, 199] width 183 height 17
type input "Remove Options00000011"
click at [443, 202] on input "text" at bounding box center [492, 199] width 183 height 17
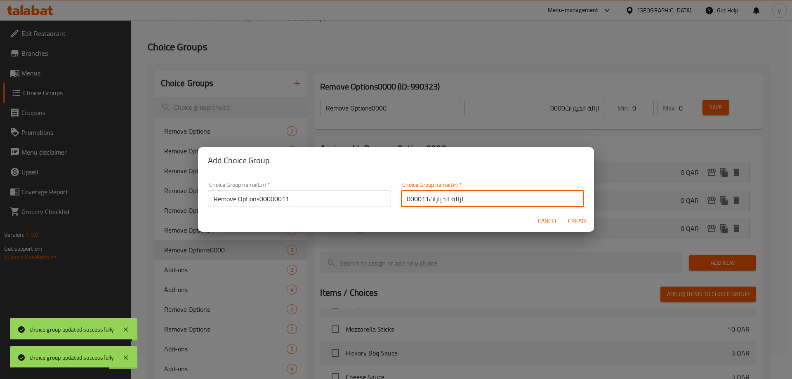
type input "ازالة الخيارات000011"
click at [564, 214] on button "Create" at bounding box center [577, 221] width 26 height 15
type input "Remove Options00000011"
type input "ازالة الخيارات000011"
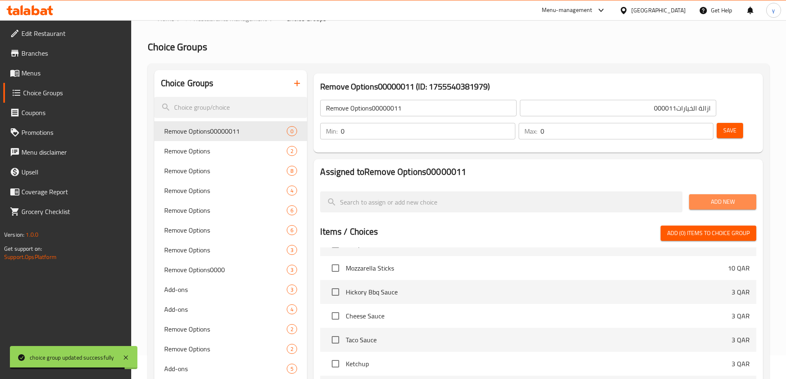
click at [752, 194] on button "Add New" at bounding box center [722, 201] width 67 height 15
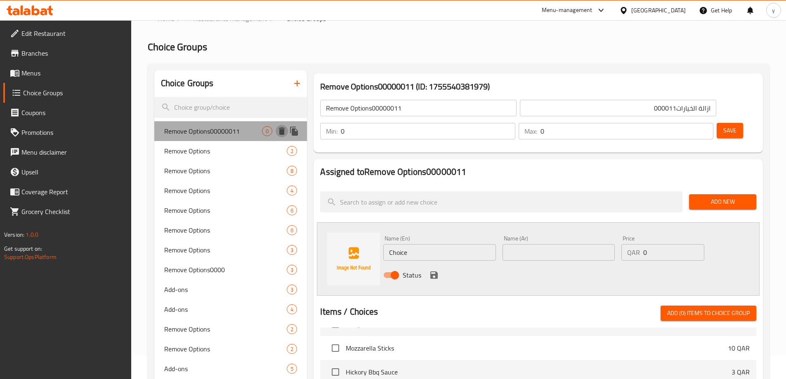
click at [283, 130] on icon "delete" at bounding box center [282, 130] width 6 height 7
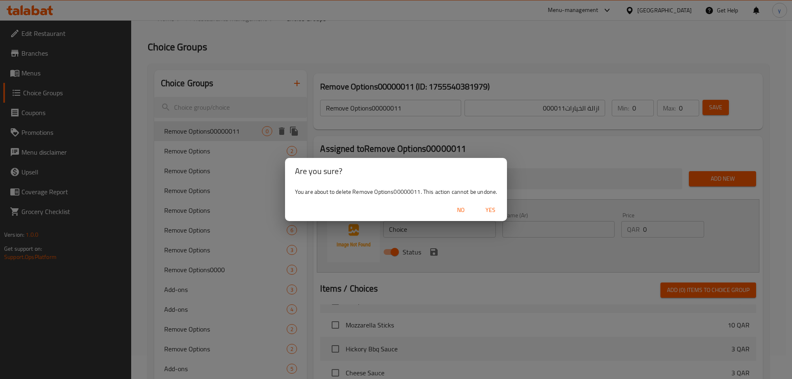
click at [489, 208] on span "Yes" at bounding box center [491, 210] width 20 height 10
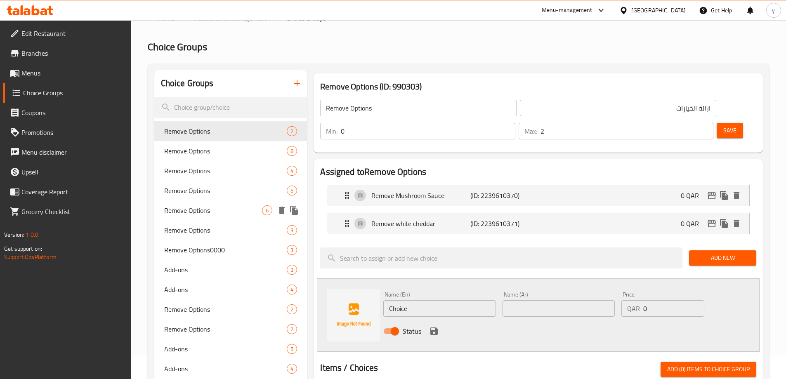
click at [214, 209] on span "Remove Options" at bounding box center [213, 210] width 98 height 10
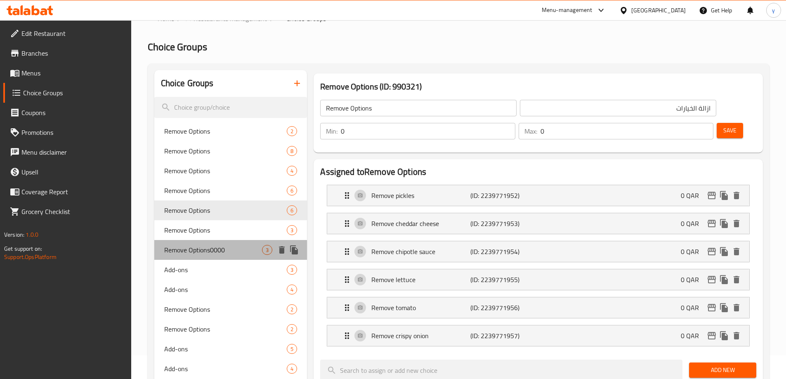
click at [221, 252] on span "Remove Options0000" at bounding box center [213, 250] width 98 height 10
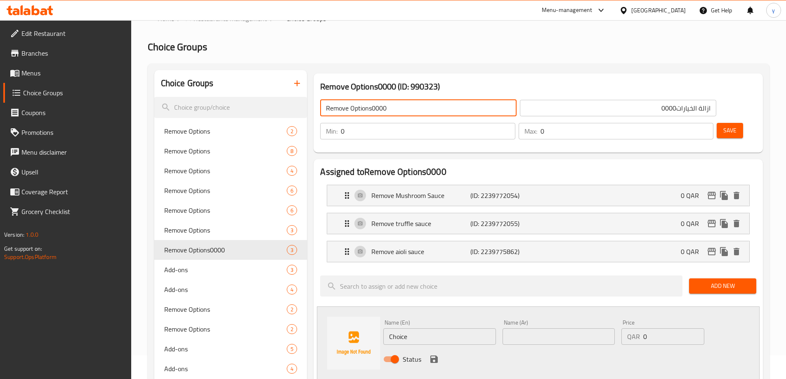
drag, startPoint x: 373, startPoint y: 107, endPoint x: 420, endPoint y: 109, distance: 47.1
click at [420, 109] on input "Remove Options0000" at bounding box center [418, 108] width 196 height 17
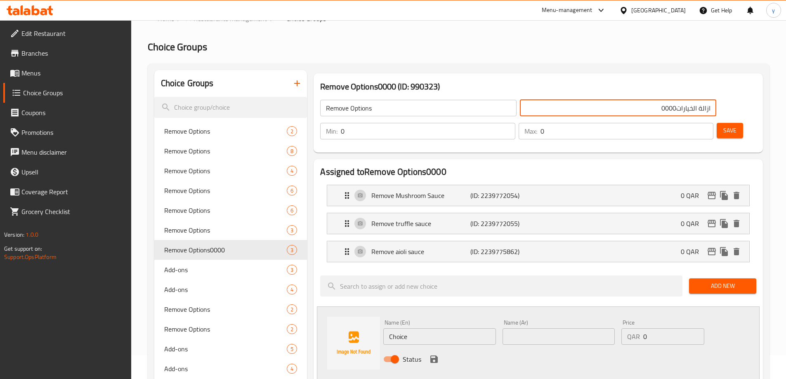
drag, startPoint x: 566, startPoint y: 112, endPoint x: 519, endPoint y: 112, distance: 47.4
click at [520, 112] on input "ازالة الخيارات0000" at bounding box center [618, 108] width 196 height 17
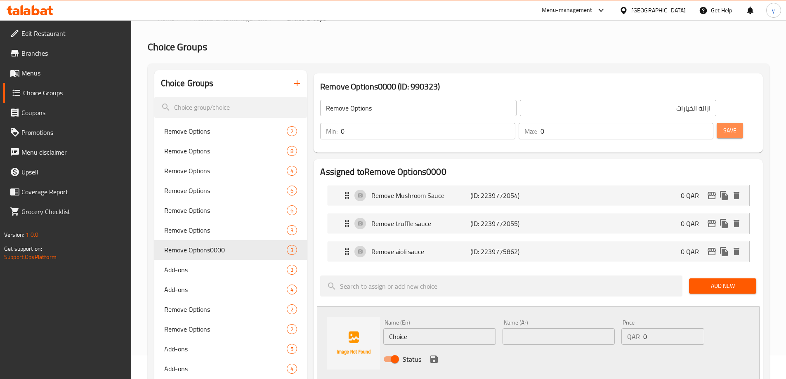
click at [723, 125] on span "Save" at bounding box center [729, 130] width 13 height 10
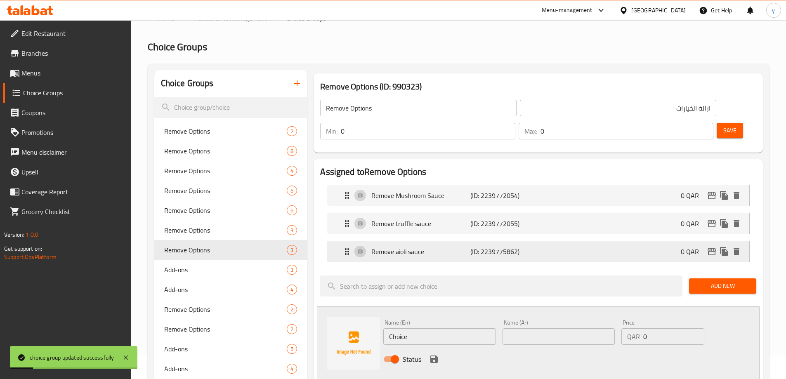
click at [402, 247] on p "Remove aioli sauce" at bounding box center [420, 252] width 99 height 10
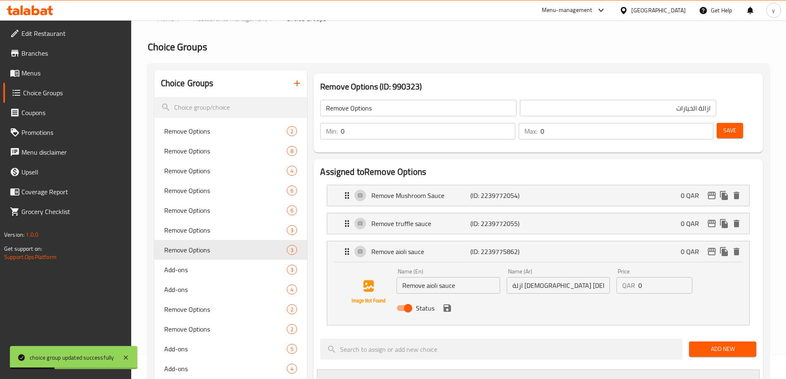
click at [553, 277] on input "ازلة صوص أيولي" at bounding box center [558, 285] width 103 height 17
click at [448, 303] on icon "save" at bounding box center [447, 308] width 10 height 10
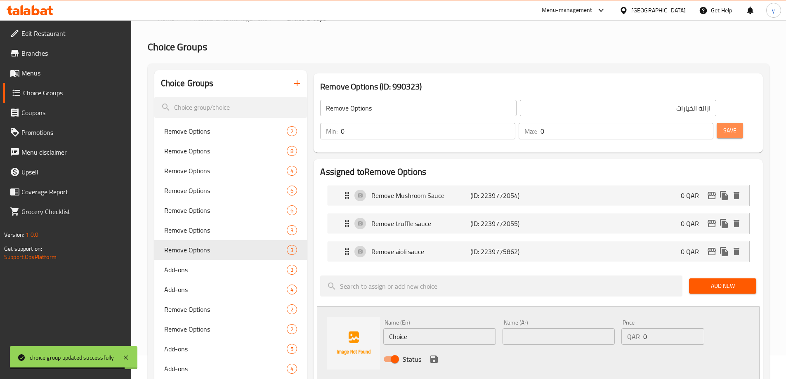
click at [717, 123] on button "Save" at bounding box center [730, 130] width 26 height 15
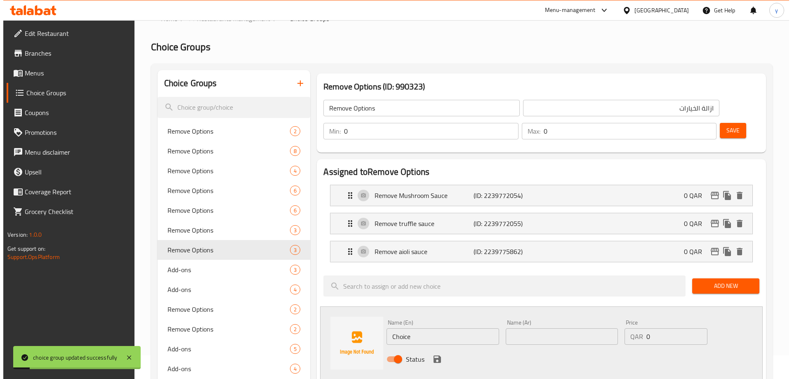
scroll to position [312, 0]
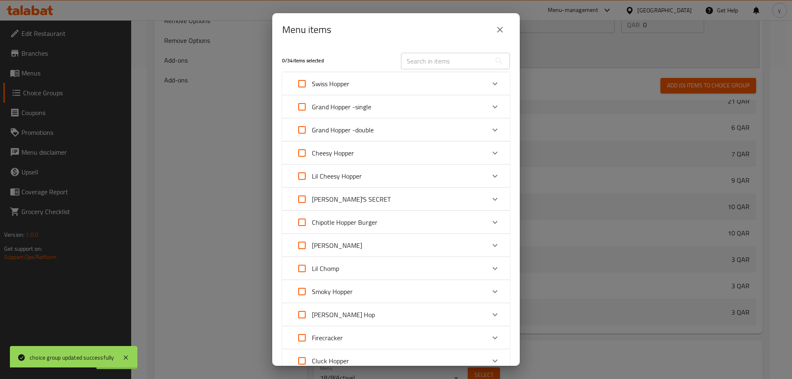
click at [347, 311] on div "[PERSON_NAME] Hop" at bounding box center [388, 315] width 193 height 20
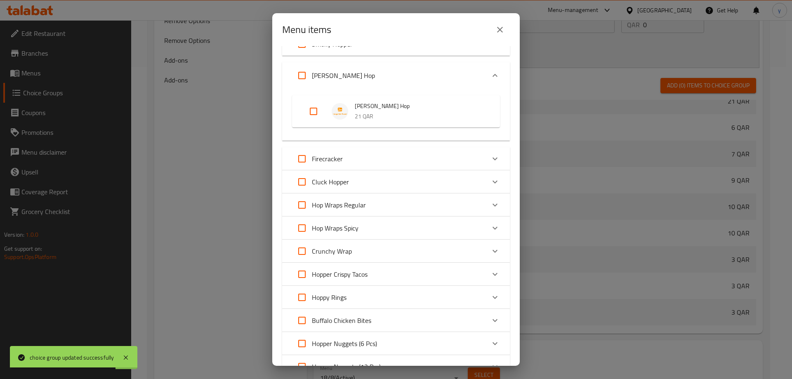
scroll to position [206, 0]
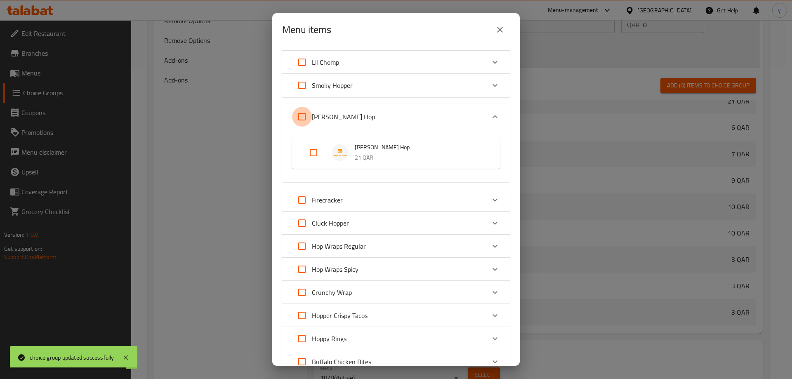
click at [303, 119] on input "Expand" at bounding box center [302, 117] width 20 height 20
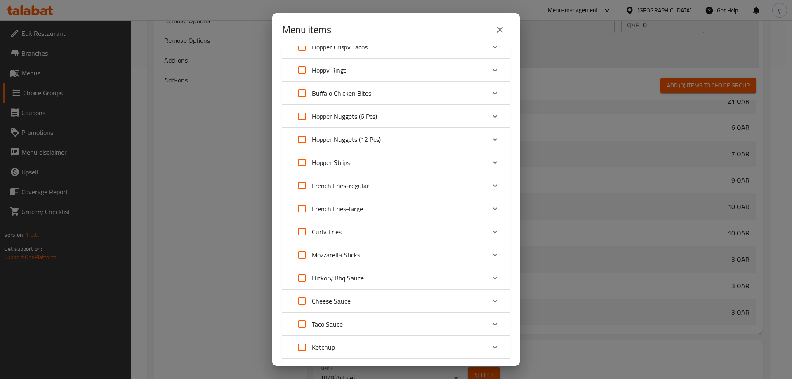
scroll to position [618, 0]
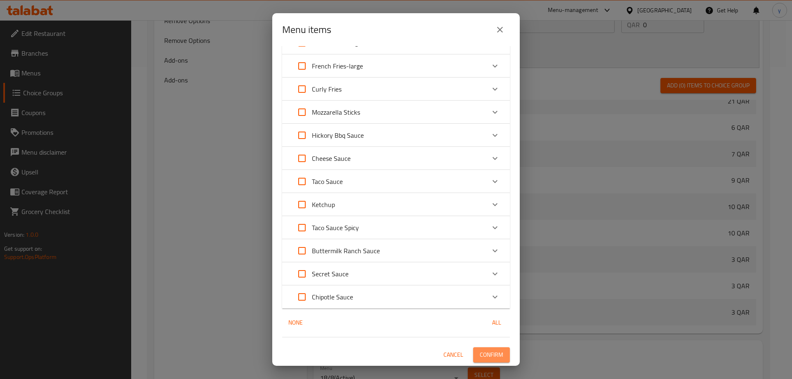
click at [486, 354] on span "Confirm" at bounding box center [492, 355] width 24 height 10
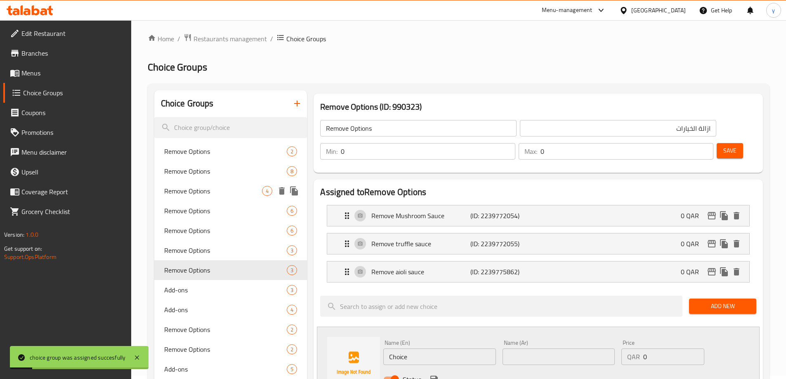
scroll to position [0, 0]
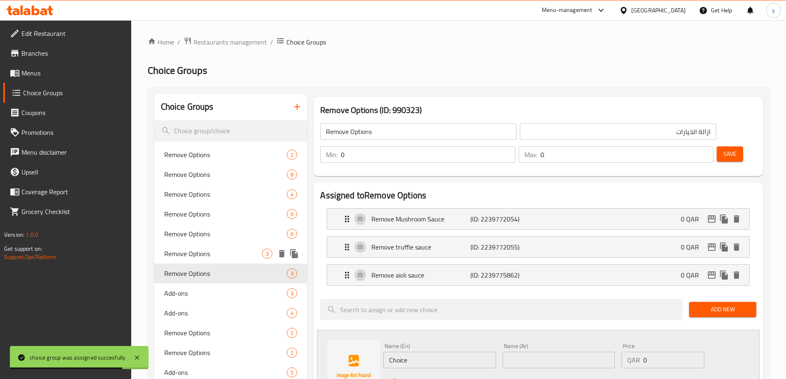
click at [219, 244] on div "Remove Options 3" at bounding box center [230, 254] width 153 height 20
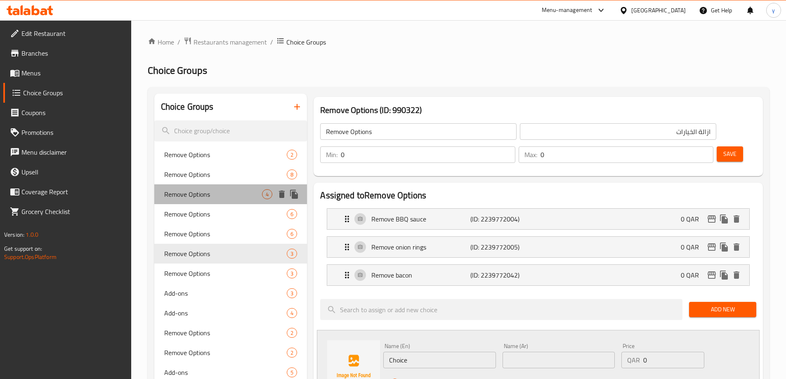
click at [233, 186] on div "Remove Options 4" at bounding box center [230, 194] width 153 height 20
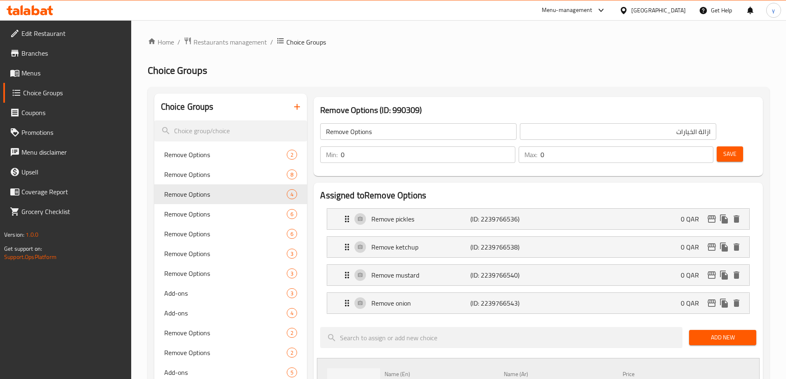
scroll to position [124, 0]
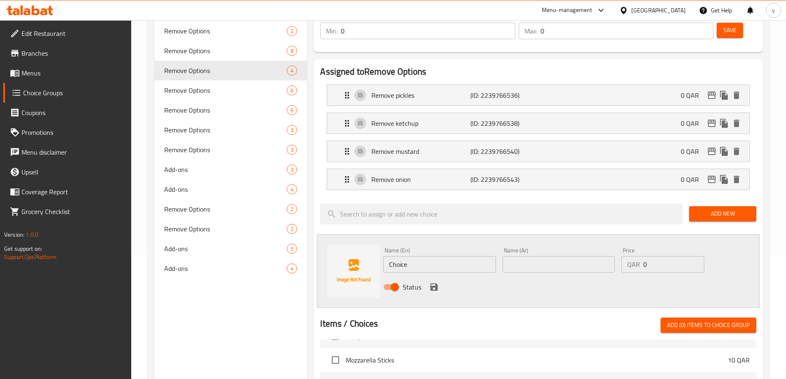
click at [691, 277] on div "Name (En) Choice Name (En) Name (Ar) Name (Ar) Price QAR 0 Price Status" at bounding box center [538, 270] width 443 height 73
click at [432, 282] on icon "save" at bounding box center [434, 287] width 10 height 10
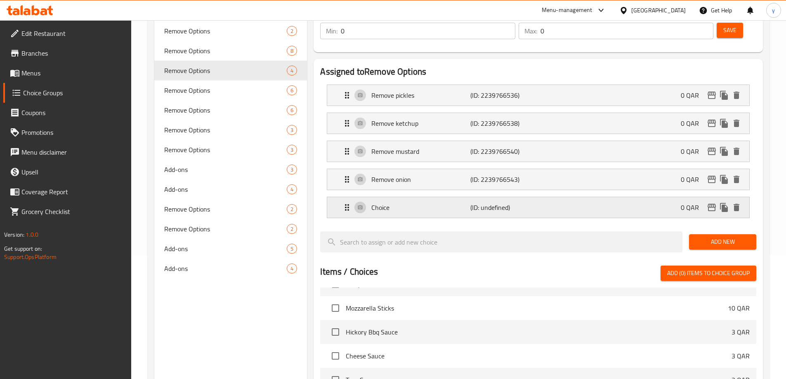
click at [741, 201] on div "0 QAR" at bounding box center [712, 207] width 62 height 12
click at [737, 204] on icon "delete" at bounding box center [736, 207] width 6 height 7
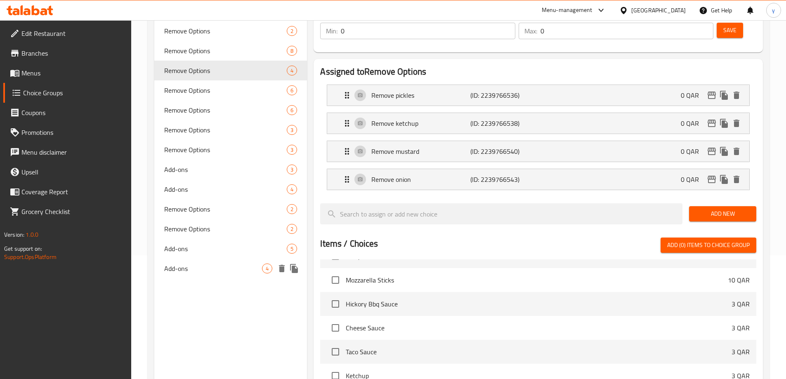
click at [195, 266] on span "Add-ons" at bounding box center [213, 269] width 98 height 10
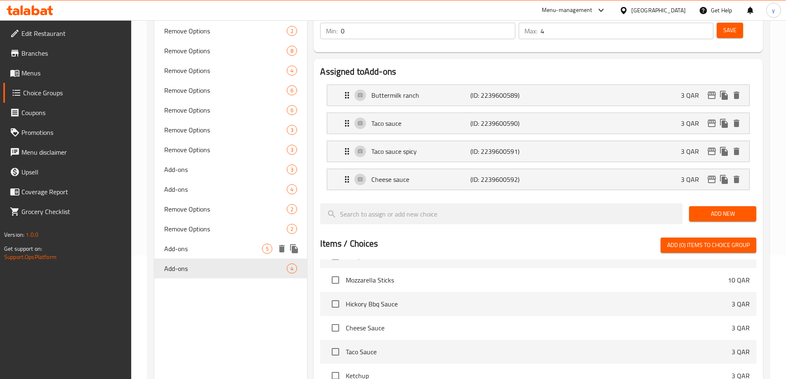
click at [199, 253] on span "Add-ons" at bounding box center [213, 249] width 98 height 10
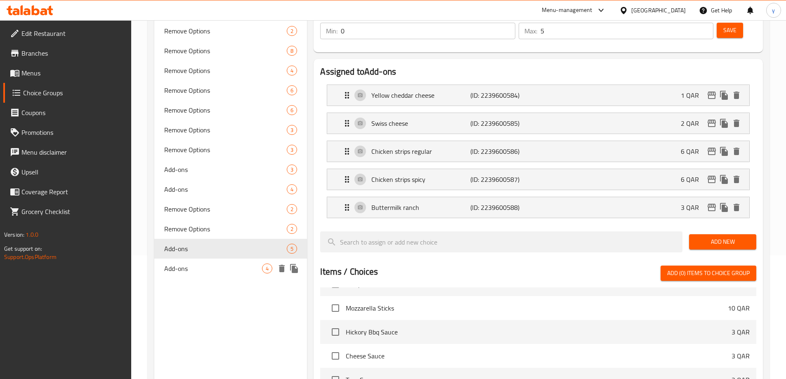
click at [200, 269] on span "Add-ons" at bounding box center [213, 269] width 98 height 10
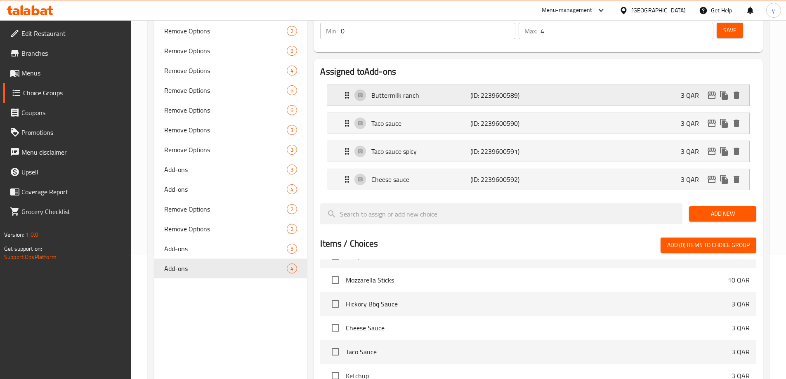
click at [413, 85] on div "Buttermilk ranch (ID: 2239600589) 3 QAR" at bounding box center [540, 95] width 397 height 21
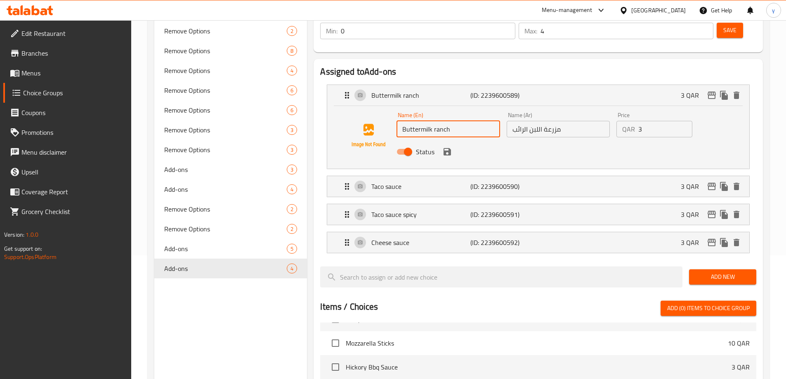
drag, startPoint x: 431, startPoint y: 110, endPoint x: 403, endPoint y: 110, distance: 27.6
click at [403, 121] on input "Buttermilk ranch" at bounding box center [447, 129] width 103 height 17
drag, startPoint x: 571, startPoint y: 109, endPoint x: 511, endPoint y: 111, distance: 59.9
click at [511, 121] on input "مزرعة اللبن الرائب" at bounding box center [558, 129] width 103 height 17
paste input "يض اللبن"
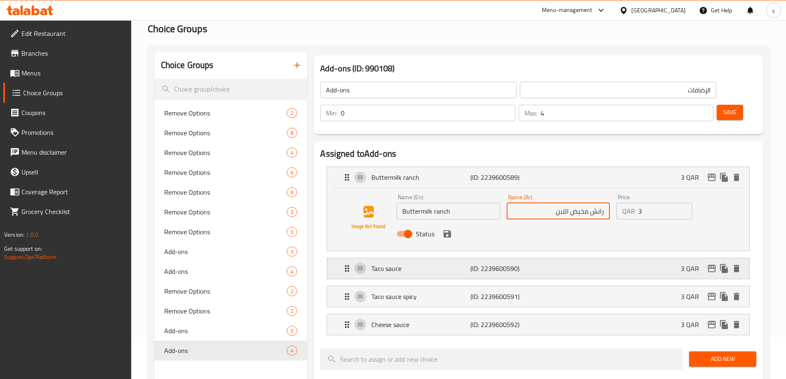
scroll to position [41, 0]
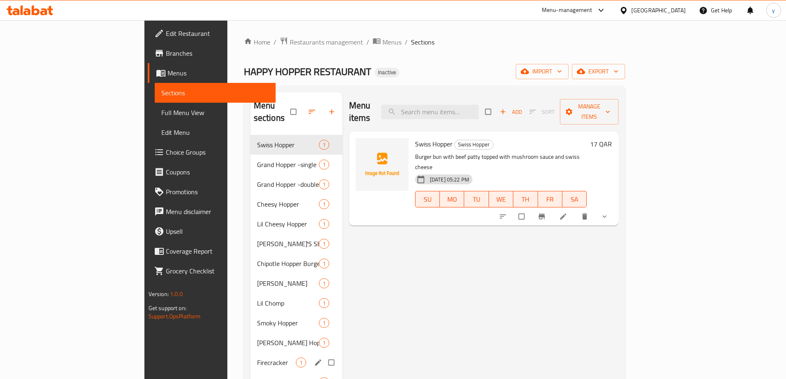
click at [257, 358] on span "Firecracker" at bounding box center [276, 363] width 39 height 10
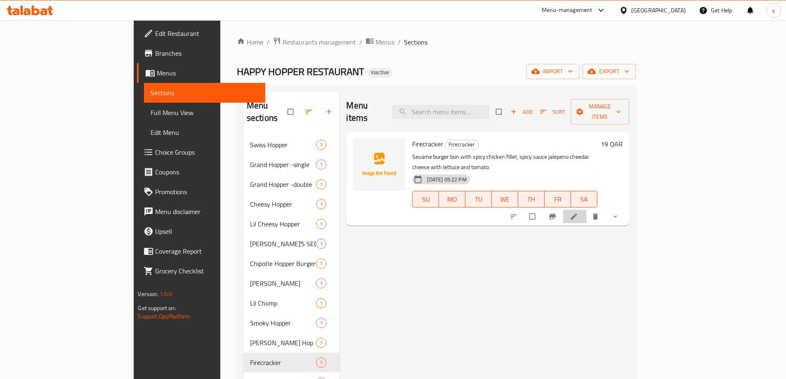
click at [586, 210] on li at bounding box center [574, 216] width 23 height 13
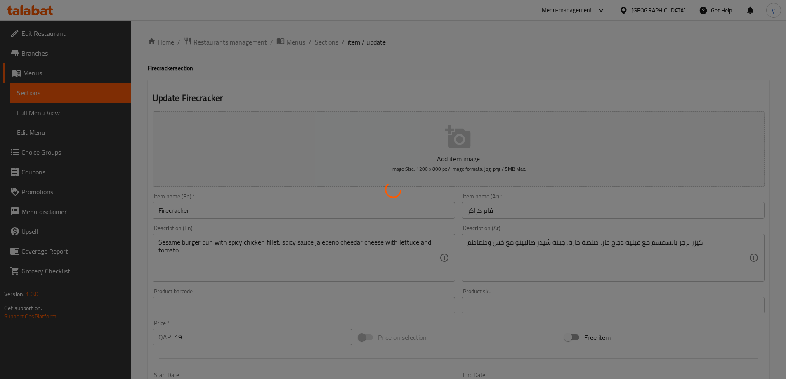
type input "الإضافات"
type input "0"
type input "5"
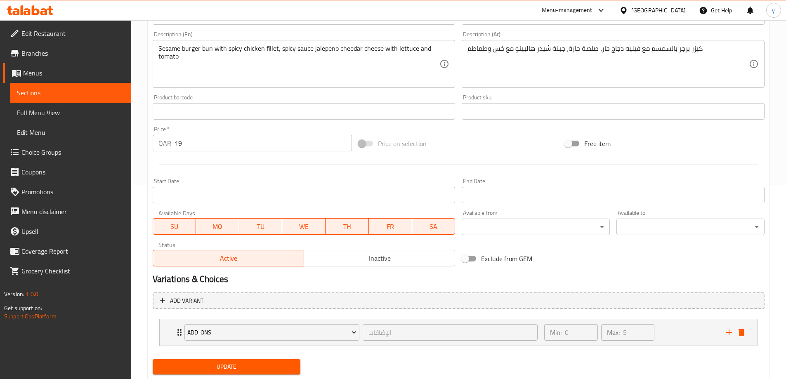
scroll to position [217, 0]
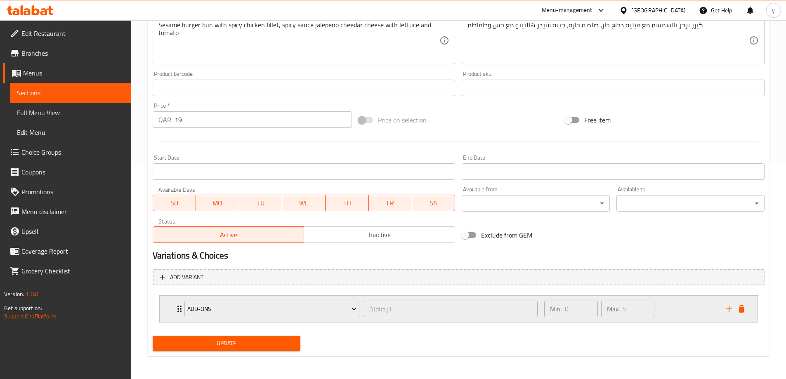
drag, startPoint x: 706, startPoint y: 318, endPoint x: 682, endPoint y: 318, distance: 23.9
click at [705, 318] on div "Min: 0 ​ Max: 5 ​" at bounding box center [630, 309] width 182 height 26
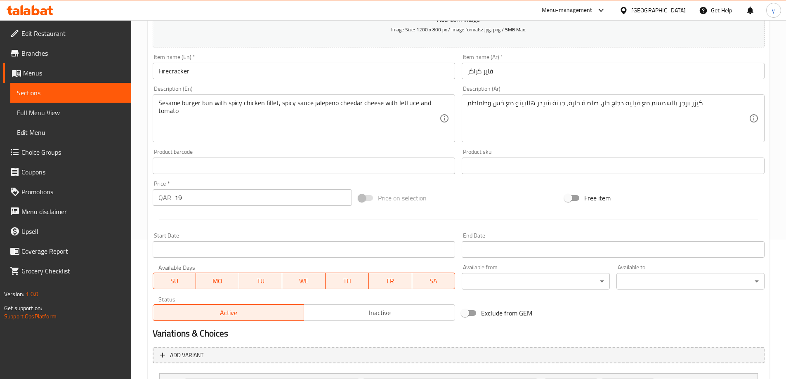
scroll to position [127, 0]
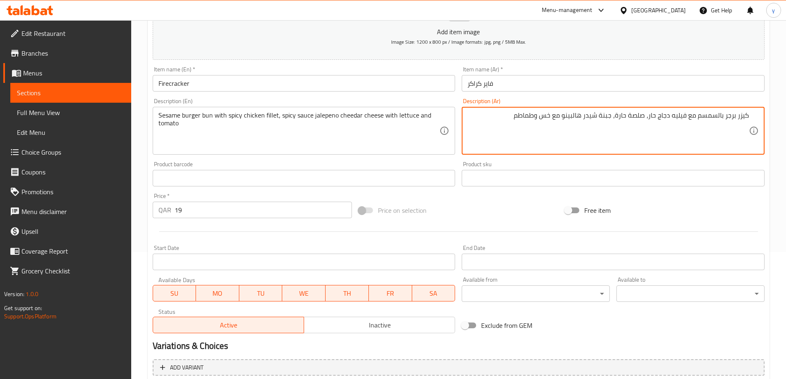
click at [615, 117] on textarea "كيزر برجر بالسمسم مع فيليه دجاج حار، صلصة حارة، جبنة شيدر هالبينو مع خس وطماطم" at bounding box center [607, 130] width 281 height 39
click at [573, 116] on textarea "كيزر برجر بالسمسم مع فيليه دجاج حار، صلصة حارة جبنة شيدر هالبينو مع خس وطماطم" at bounding box center [607, 130] width 281 height 39
click at [616, 115] on textarea "كيزر برجر بالسمسم مع فيليه دجاج حار، صلصة حارة جبنة شيدر مع خس وطماطم" at bounding box center [607, 130] width 281 height 39
paste textarea "هالبينو"
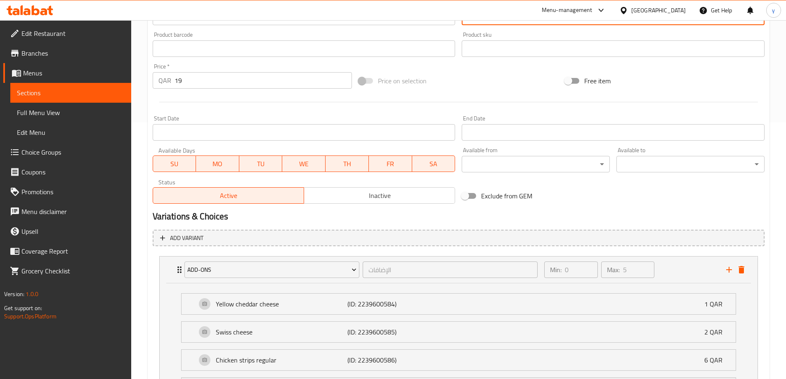
scroll to position [375, 0]
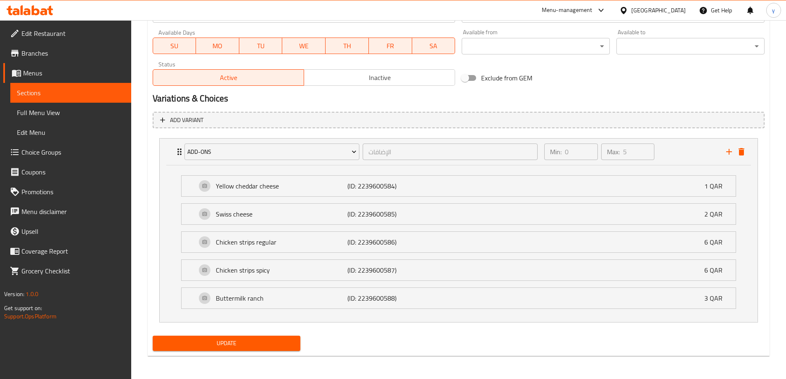
type textarea "كيزر برجر بالسمسم مع فيليه دجاج حار، صلصة حارة هالبينو جبنة شيدر مع خس وطماطم"
click at [228, 346] on span "Update" at bounding box center [226, 343] width 135 height 10
click at [222, 342] on span "Update" at bounding box center [226, 343] width 135 height 10
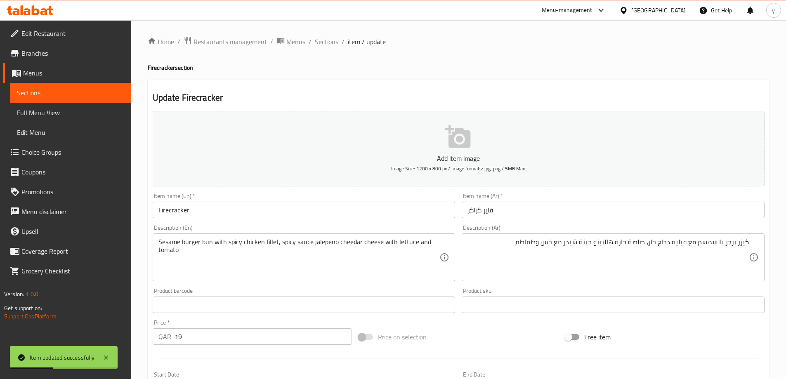
scroll to position [0, 0]
click at [324, 38] on span "Sections" at bounding box center [327, 42] width 24 height 10
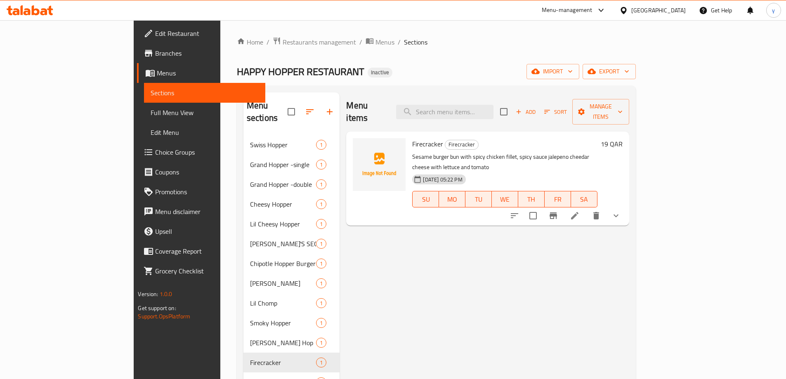
click at [144, 103] on link "Full Menu View" at bounding box center [204, 113] width 121 height 20
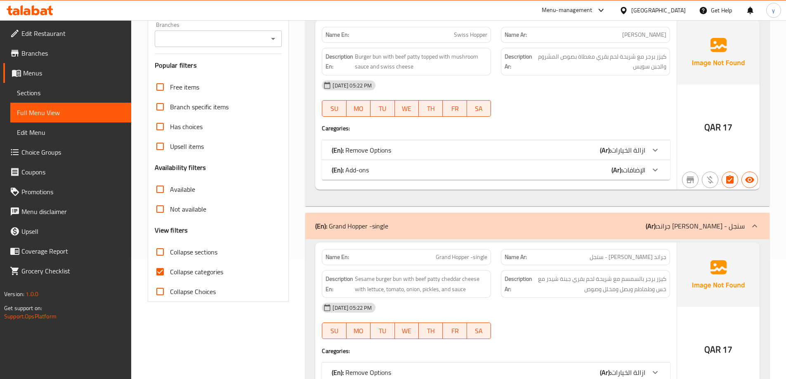
scroll to position [124, 0]
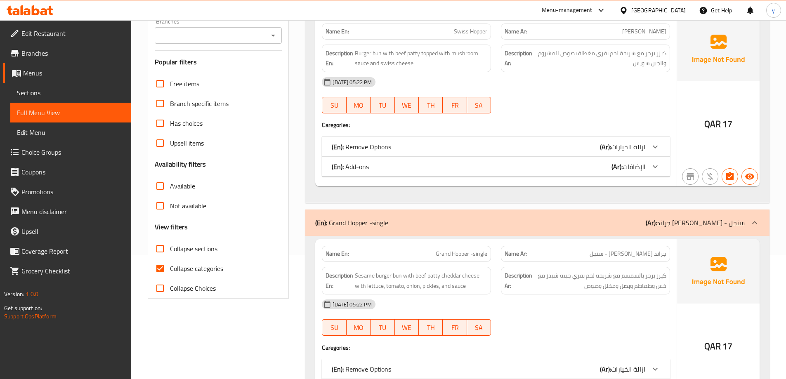
click at [547, 152] on div "(En): Add-ons (Ar): الإضافات" at bounding box center [489, 147] width 314 height 10
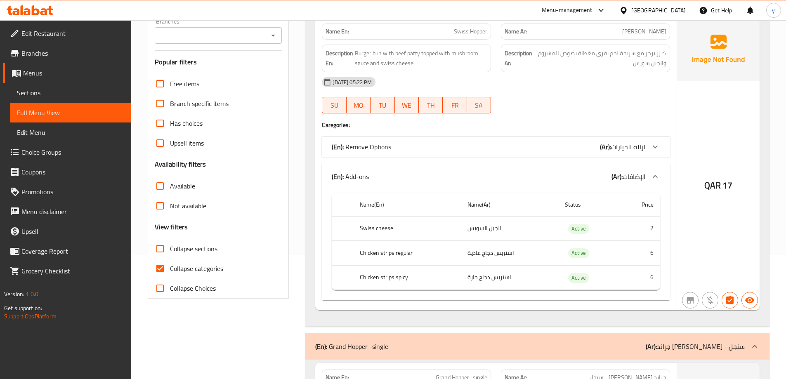
click at [191, 264] on span "Collapse categories" at bounding box center [196, 269] width 53 height 10
click at [170, 264] on input "Collapse categories" at bounding box center [160, 269] width 20 height 20
checkbox input "false"
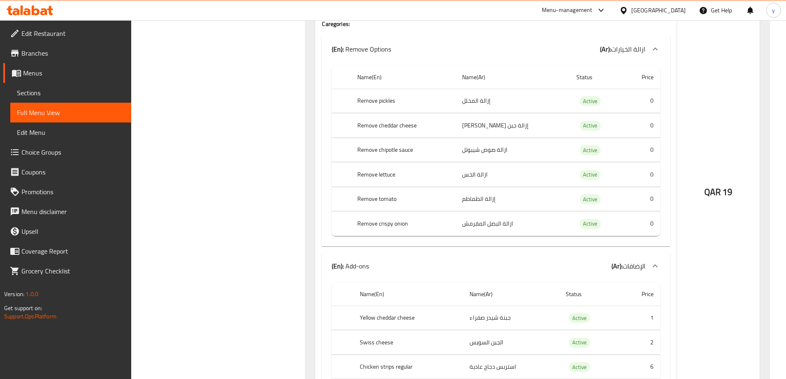
scroll to position [3465, 0]
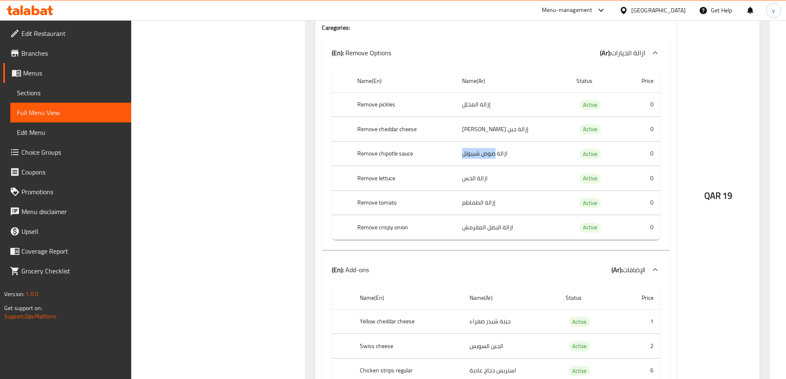
drag, startPoint x: 504, startPoint y: 154, endPoint x: 469, endPoint y: 162, distance: 35.0
drag, startPoint x: 513, startPoint y: 232, endPoint x: 472, endPoint y: 236, distance: 41.4
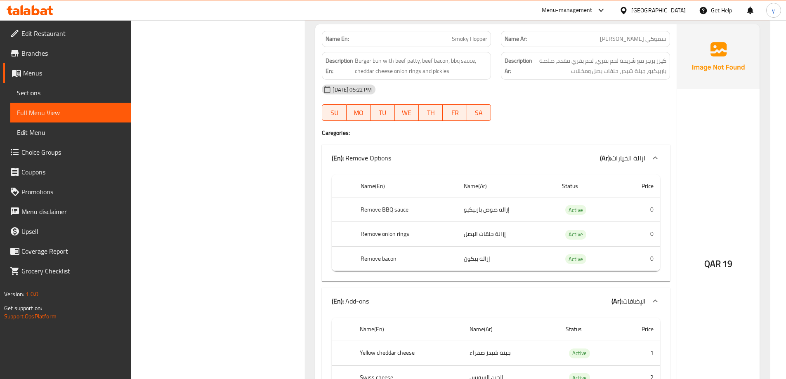
scroll to position [4497, 0]
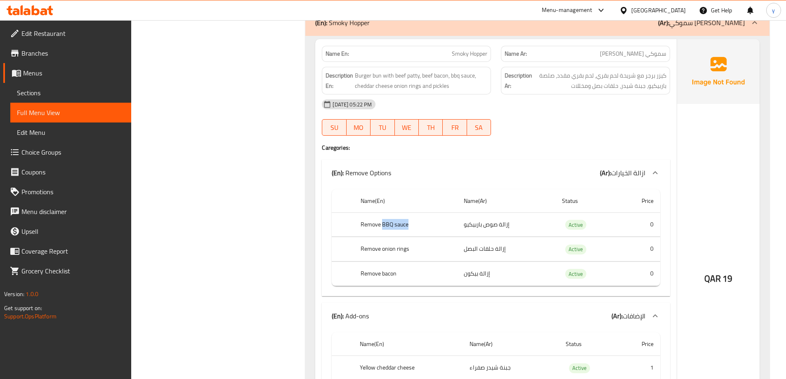
drag, startPoint x: 382, startPoint y: 223, endPoint x: 432, endPoint y: 234, distance: 51.1
drag, startPoint x: 381, startPoint y: 249, endPoint x: 413, endPoint y: 257, distance: 33.5
drag, startPoint x: 379, startPoint y: 274, endPoint x: 408, endPoint y: 275, distance: 29.3
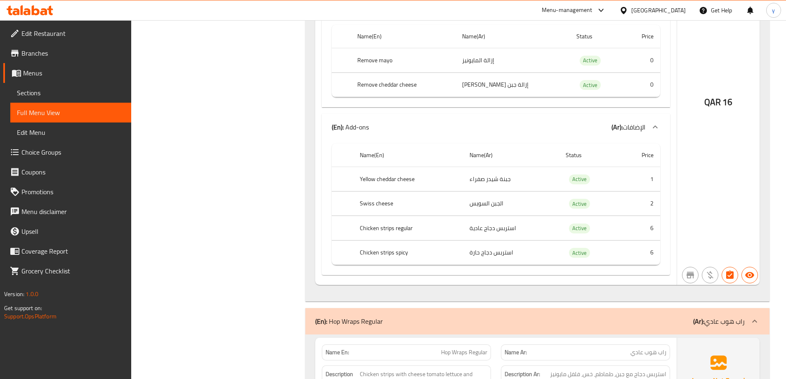
scroll to position [6188, 0]
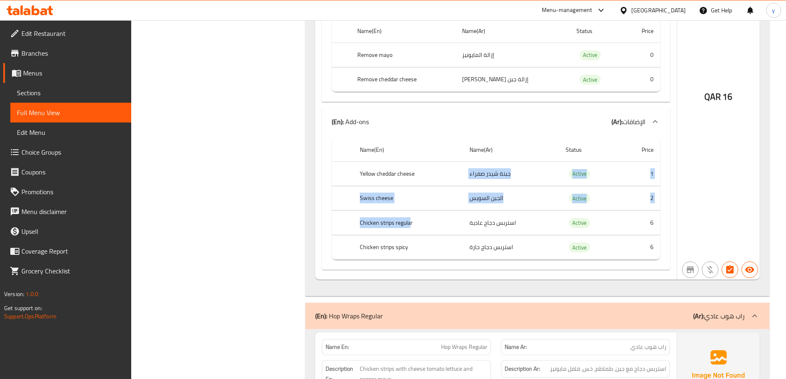
drag, startPoint x: 420, startPoint y: 174, endPoint x: 414, endPoint y: 186, distance: 13.1
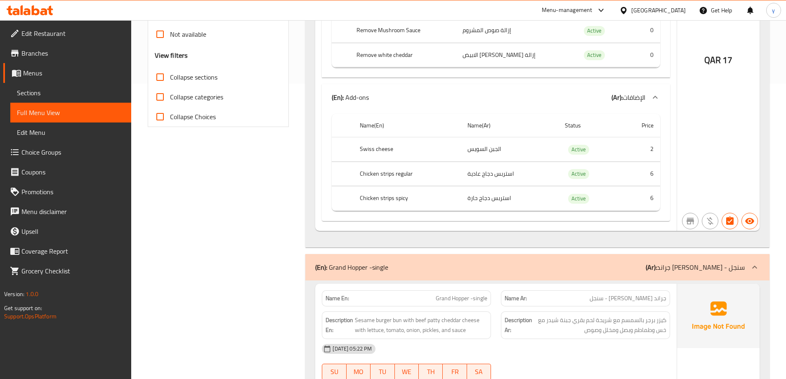
scroll to position [0, 0]
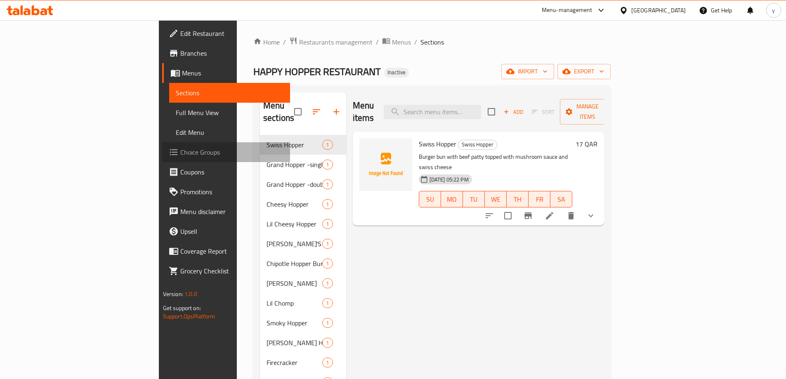
click at [180, 150] on span "Choice Groups" at bounding box center [231, 152] width 103 height 10
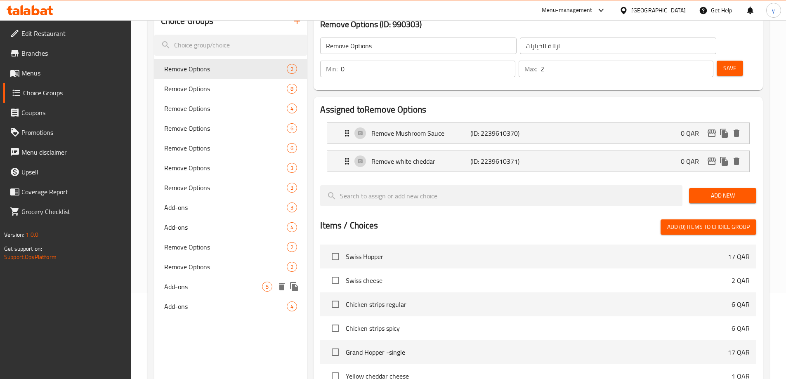
scroll to position [165, 0]
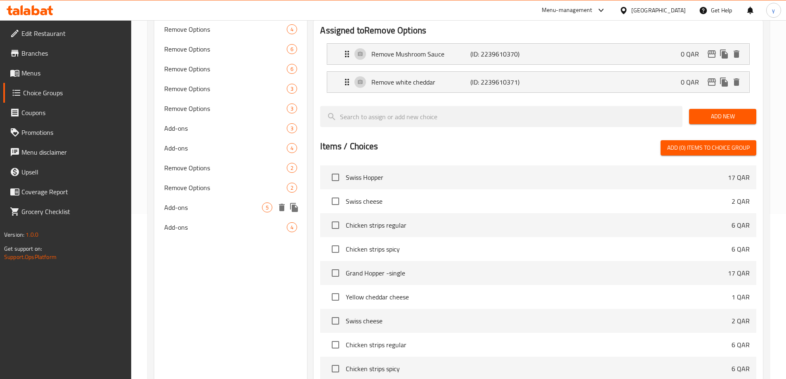
click at [222, 204] on span "Add-ons" at bounding box center [213, 208] width 98 height 10
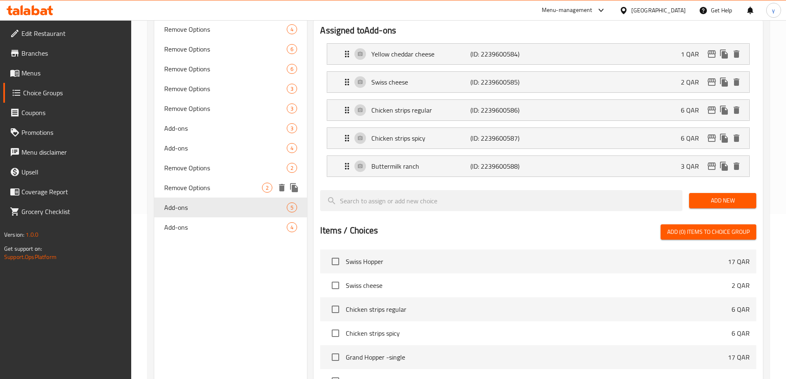
type input "Add-ons"
type input "الإضافات"
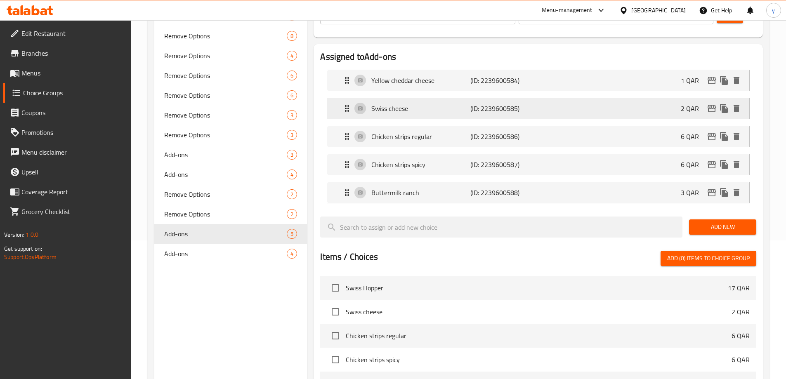
scroll to position [124, 0]
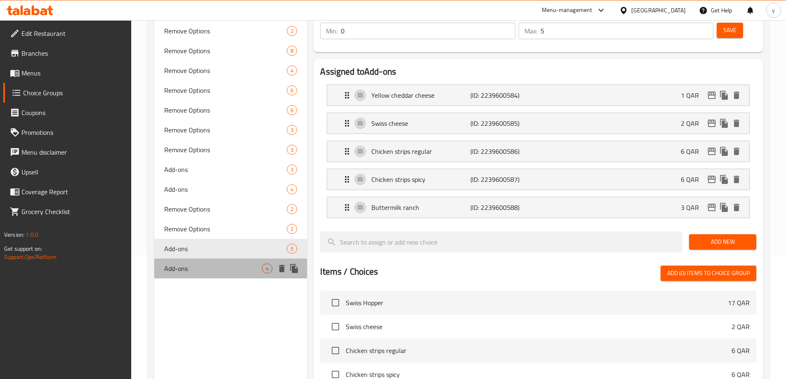
click at [197, 262] on div "Add-ons 4" at bounding box center [230, 269] width 153 height 20
type input "4"
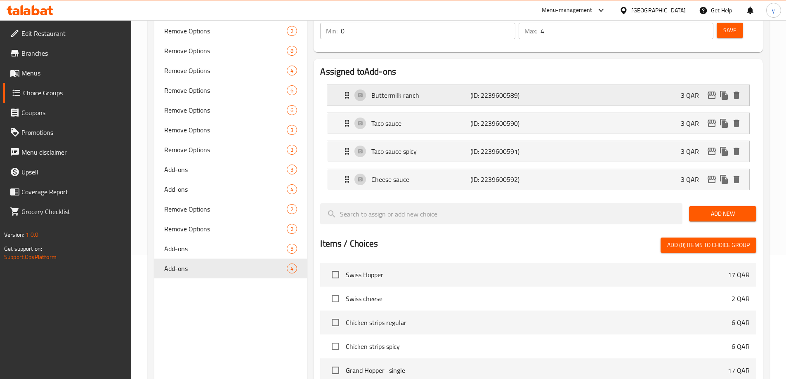
click at [503, 90] on p "(ID: 2239600589)" at bounding box center [503, 95] width 66 height 10
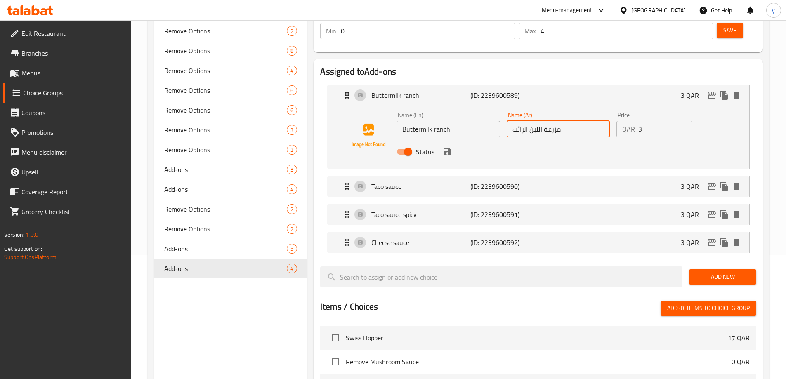
drag, startPoint x: 514, startPoint y: 108, endPoint x: 584, endPoint y: 116, distance: 70.6
click at [584, 116] on div "Name (Ar) مزرعة اللبن الرائب Name (Ar)" at bounding box center [558, 125] width 110 height 32
paste input "يض اللبن"
click at [442, 147] on icon "save" at bounding box center [447, 152] width 10 height 10
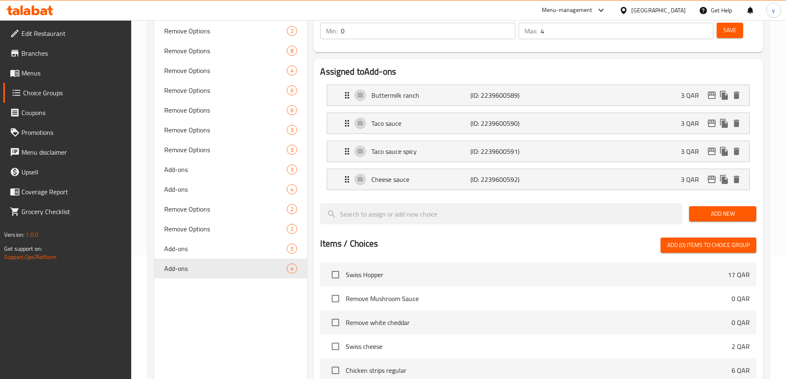
type input "رانش مخيض اللبن"
click at [458, 113] on div "Taco sauce (ID: 2239600590) 3 QAR" at bounding box center [540, 123] width 397 height 21
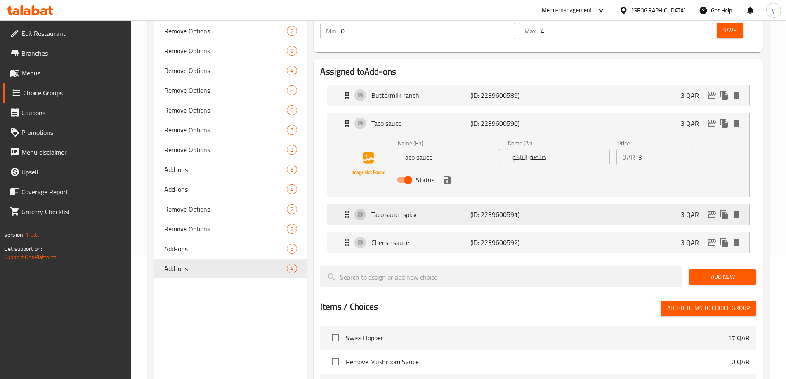
click at [466, 204] on div "Taco sauce spicy (ID: 2239600591) 3 QAR" at bounding box center [540, 214] width 397 height 21
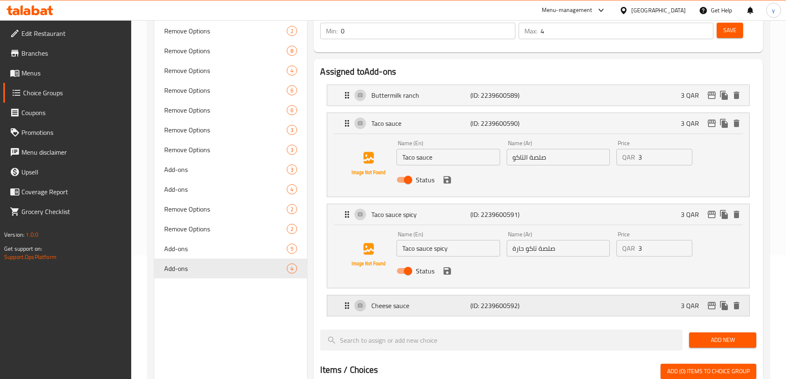
click at [448, 301] on p "Cheese sauce" at bounding box center [420, 306] width 99 height 10
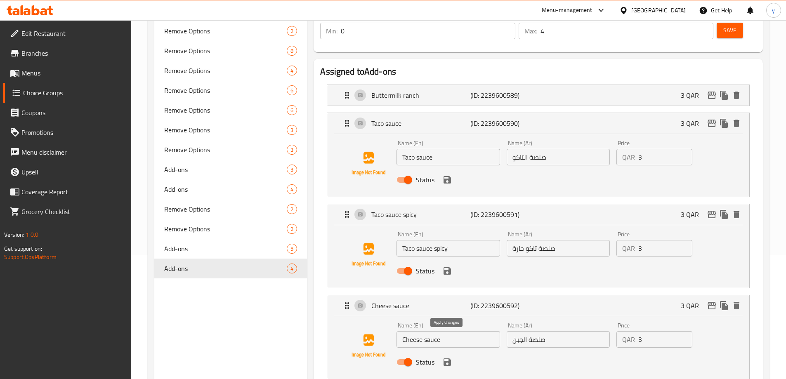
click at [446, 357] on icon "save" at bounding box center [447, 362] width 10 height 10
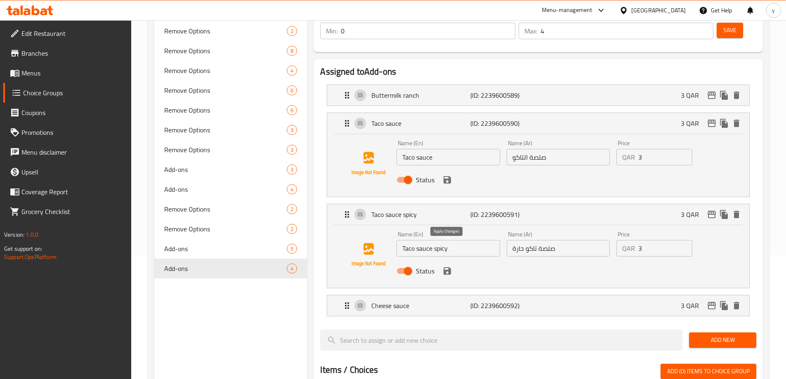
click at [445, 267] on icon "save" at bounding box center [446, 270] width 7 height 7
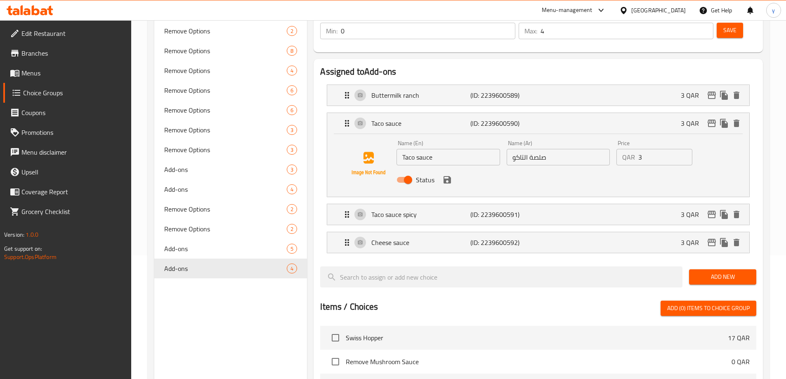
click at [447, 175] on icon "save" at bounding box center [447, 180] width 10 height 10
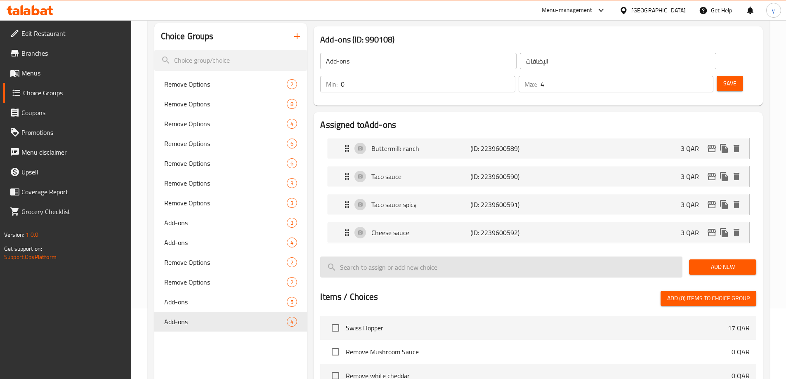
scroll to position [0, 0]
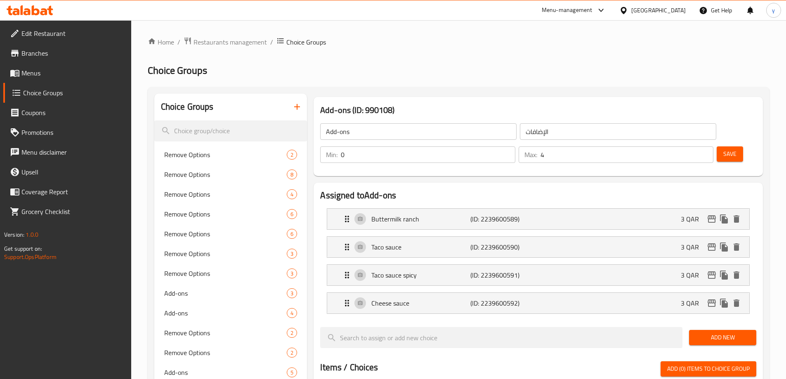
click at [723, 149] on span "Save" at bounding box center [729, 154] width 13 height 10
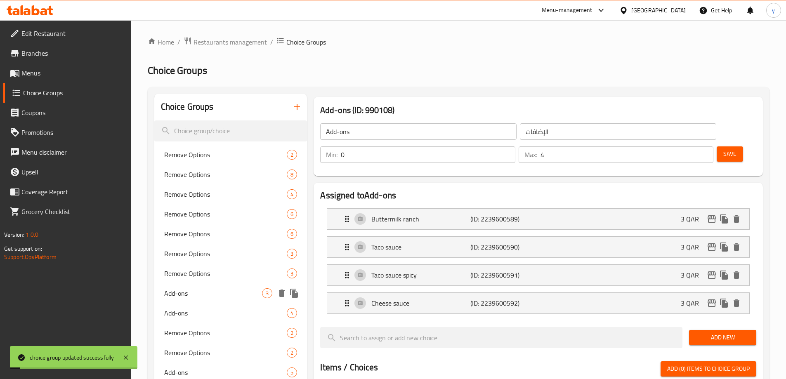
scroll to position [165, 0]
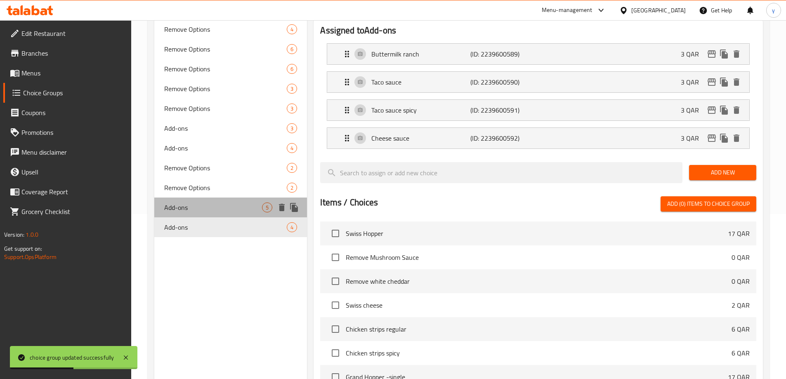
click at [231, 210] on span "Add-ons" at bounding box center [213, 208] width 98 height 10
type input "5"
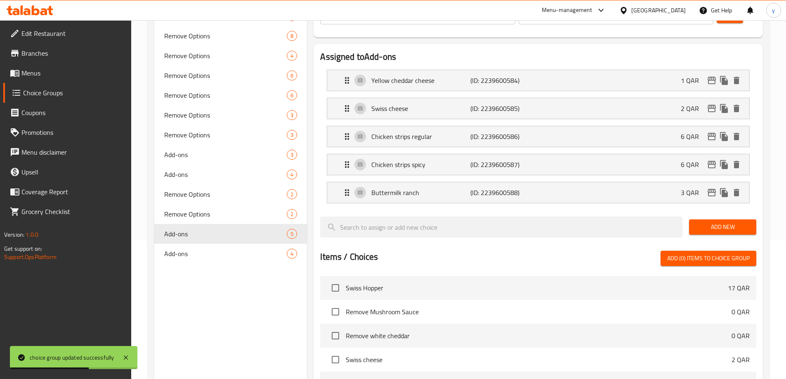
scroll to position [124, 0]
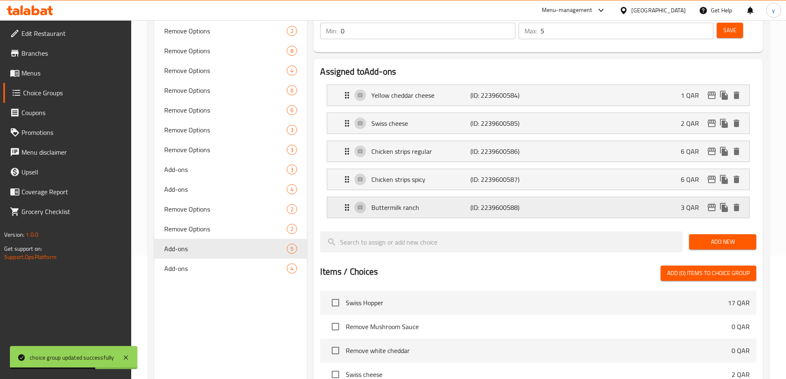
click at [466, 203] on p "Buttermilk ranch" at bounding box center [420, 208] width 99 height 10
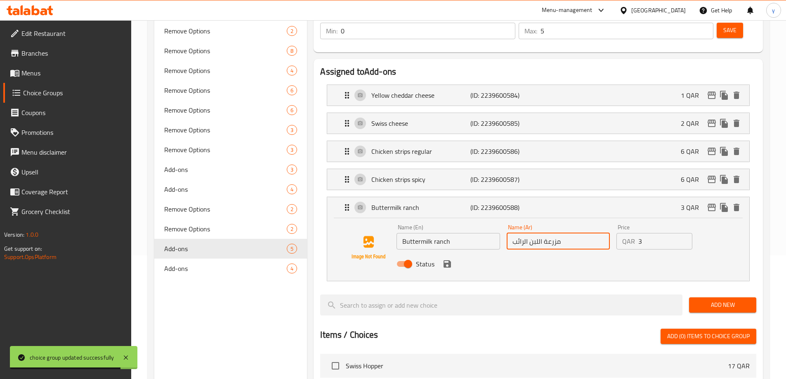
drag, startPoint x: 513, startPoint y: 220, endPoint x: 567, endPoint y: 220, distance: 54.0
click at [567, 233] on input "مزرعة اللبن الرائب" at bounding box center [558, 241] width 103 height 17
paste input "يض اللبن"
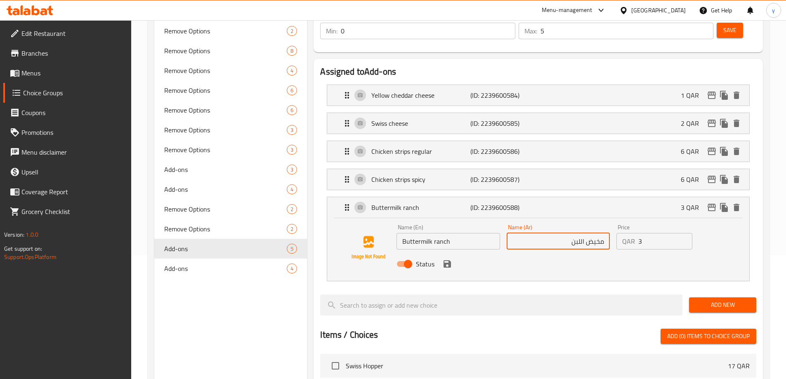
click at [603, 233] on input "مخيض اللبن" at bounding box center [558, 241] width 103 height 17
click at [451, 259] on icon "save" at bounding box center [447, 264] width 10 height 10
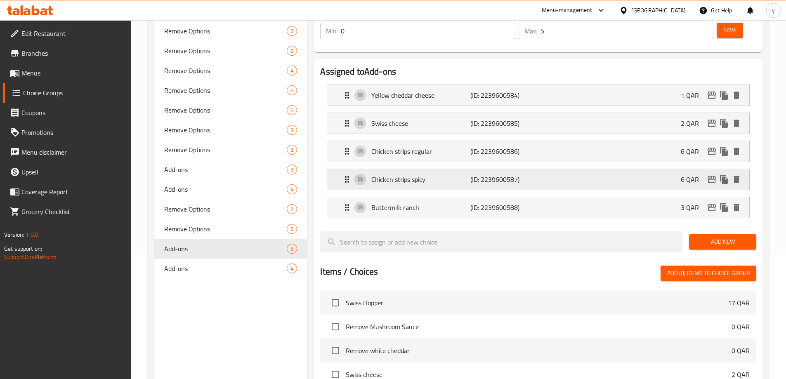
type input "رانش مخيض اللبن"
click at [449, 175] on p "Chicken strips spicy" at bounding box center [420, 180] width 99 height 10
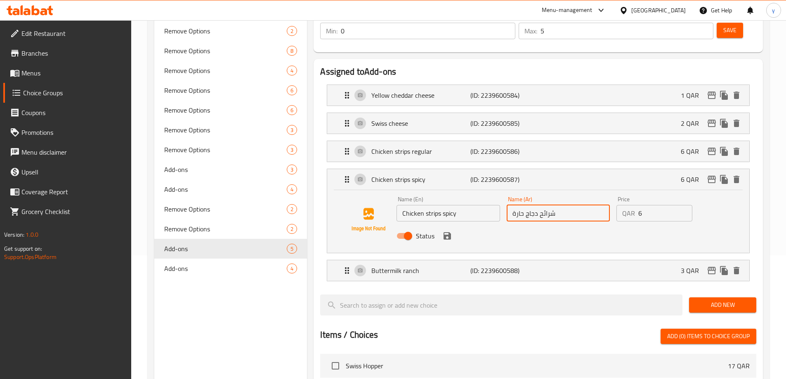
click at [545, 205] on input "شرائح دجاج حارة" at bounding box center [558, 213] width 103 height 17
click at [446, 231] on icon "save" at bounding box center [447, 236] width 10 height 10
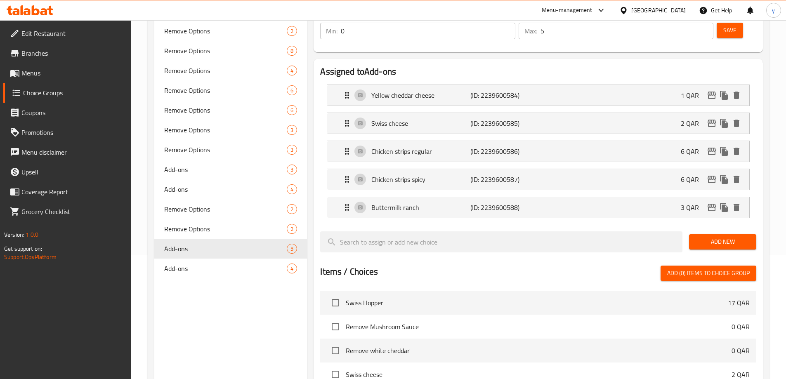
type input "استربس دجاج حارة"
click at [462, 141] on div "Chicken strips regular (ID: 2239600586) 6 QAR" at bounding box center [540, 151] width 397 height 21
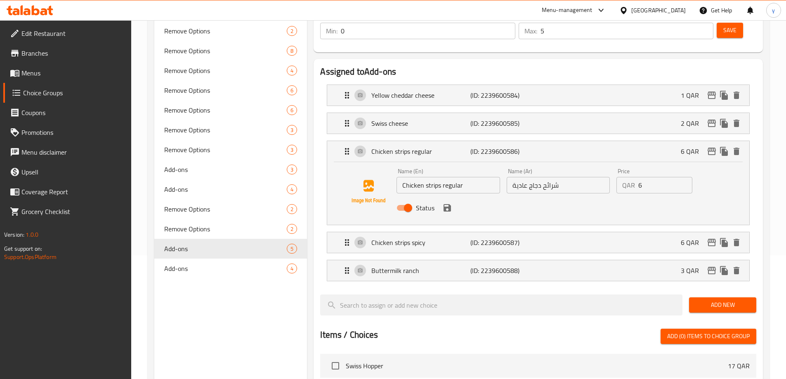
click at [549, 177] on input "شرائح دجاج عادية" at bounding box center [558, 185] width 103 height 17
click at [449, 204] on icon "save" at bounding box center [446, 207] width 7 height 7
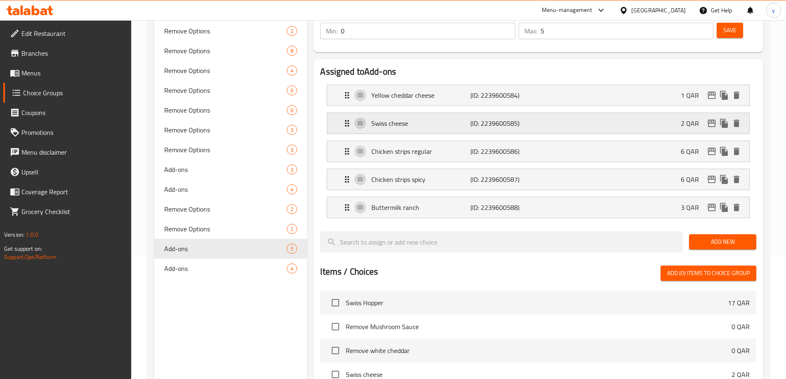
type input "استربس دجاج عادية"
click at [449, 113] on div "Swiss cheese (ID: 2239600585) 2 QAR" at bounding box center [540, 123] width 397 height 21
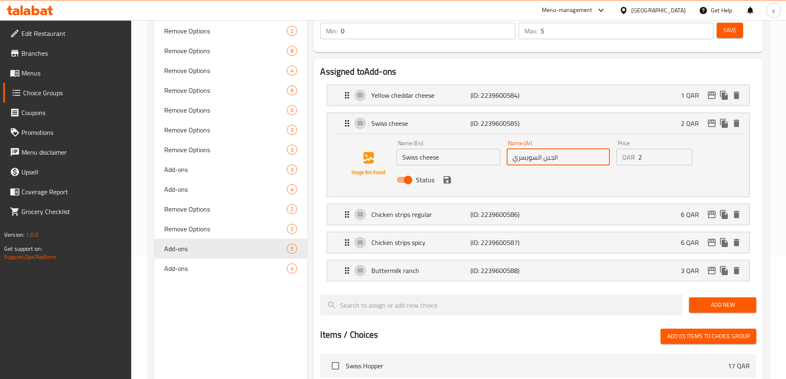
drag, startPoint x: 512, startPoint y: 137, endPoint x: 521, endPoint y: 142, distance: 10.0
click at [521, 149] on input "الجبن السويسري" at bounding box center [558, 157] width 103 height 17
click at [447, 175] on icon "save" at bounding box center [447, 180] width 10 height 10
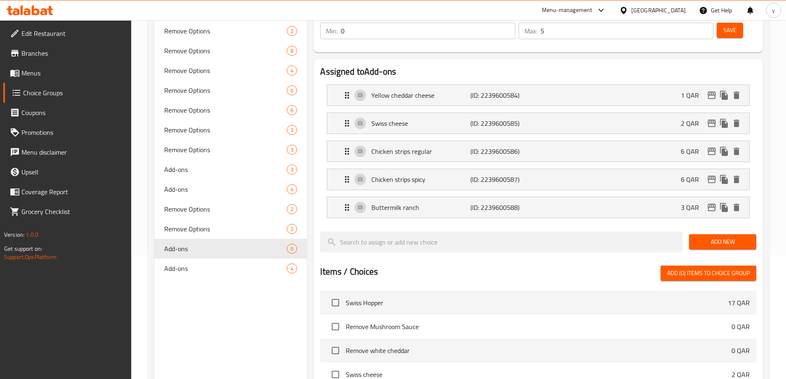
type input "الجبن السويس"
click at [466, 85] on div "Yellow cheddar cheese (ID: 2239600584) 1 QAR" at bounding box center [540, 95] width 397 height 21
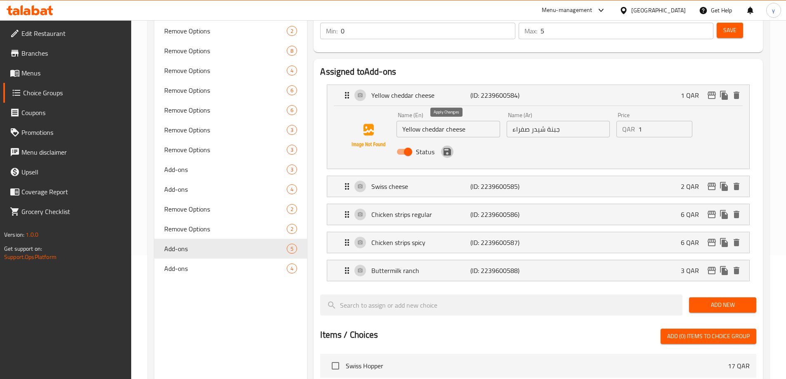
click at [450, 148] on icon "save" at bounding box center [446, 151] width 7 height 7
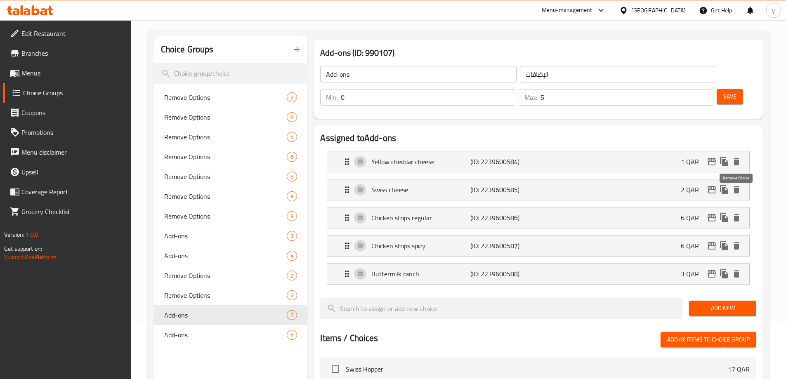
scroll to position [0, 0]
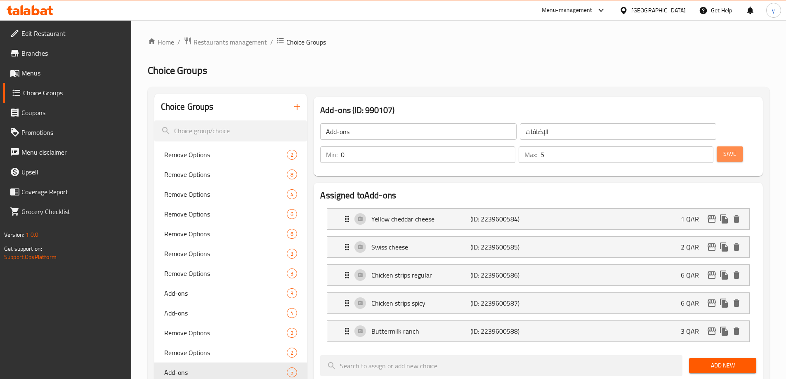
click at [723, 149] on span "Save" at bounding box center [729, 154] width 13 height 10
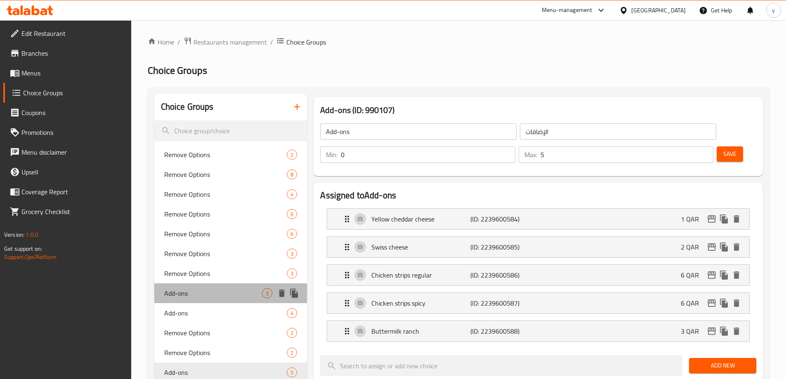
click at [198, 295] on span "Add-ons" at bounding box center [213, 293] width 98 height 10
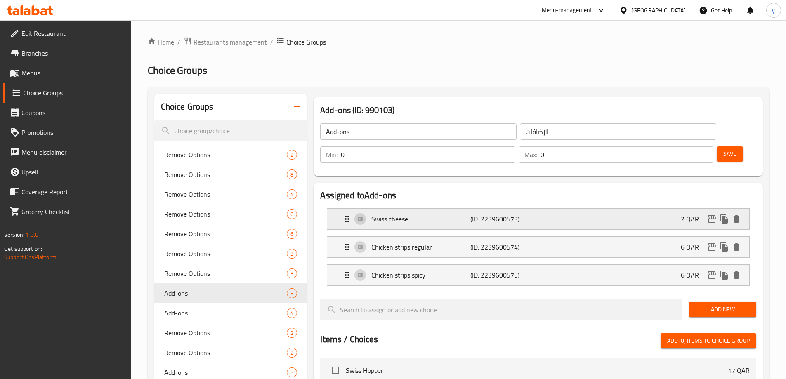
click at [432, 214] on p "Swiss cheese" at bounding box center [420, 219] width 99 height 10
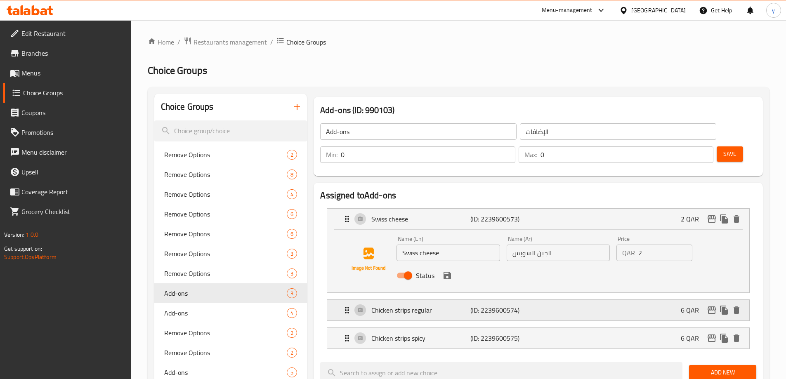
click at [443, 305] on p "Chicken strips regular" at bounding box center [420, 310] width 99 height 10
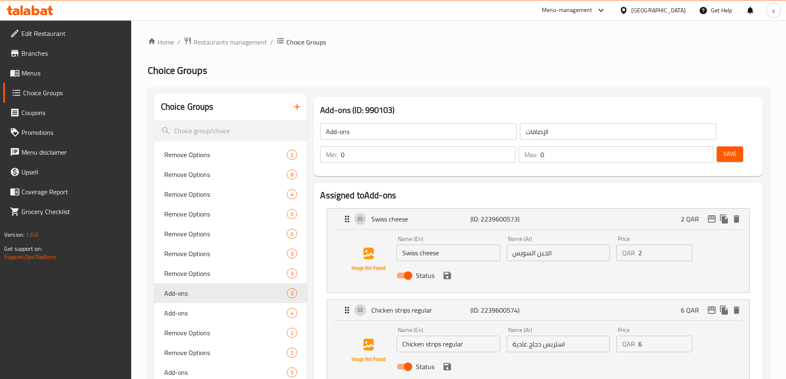
scroll to position [83, 0]
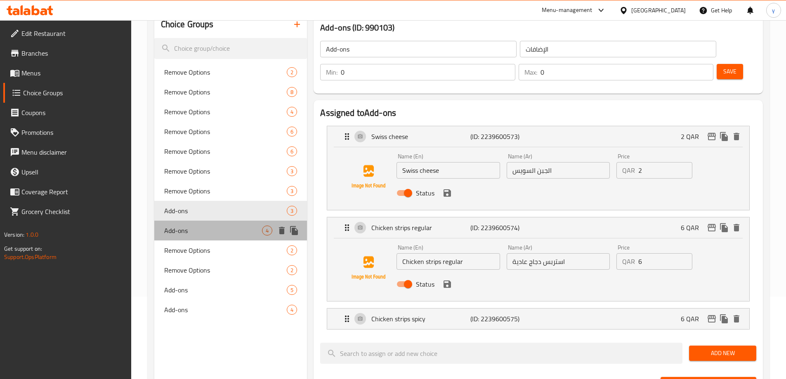
click at [208, 227] on span "Add-ons" at bounding box center [213, 231] width 98 height 10
type input "4"
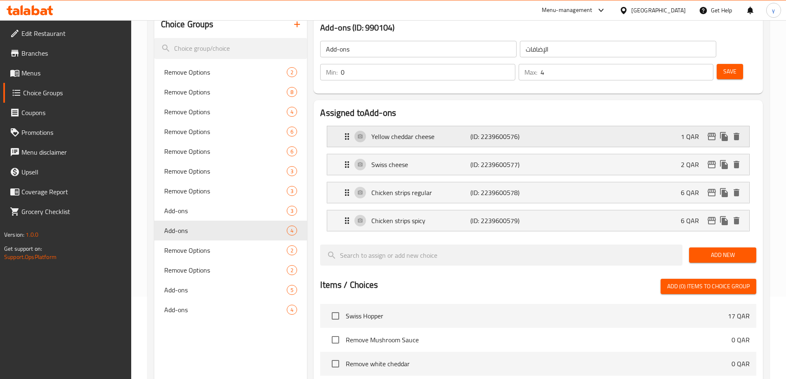
click at [480, 132] on p "(ID: 2239600576)" at bounding box center [503, 137] width 66 height 10
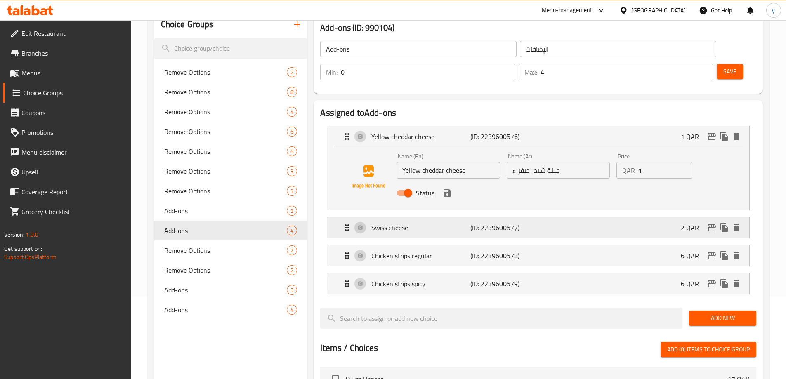
click at [472, 223] on p "(ID: 2239600577)" at bounding box center [503, 228] width 66 height 10
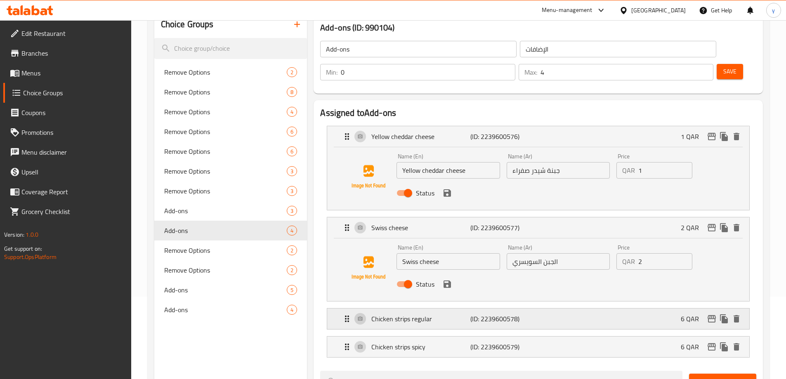
click at [455, 314] on p "Chicken strips regular" at bounding box center [420, 319] width 99 height 10
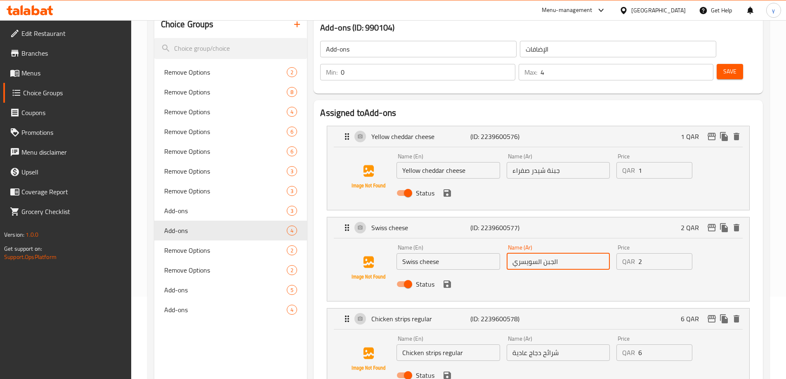
drag, startPoint x: 511, startPoint y: 241, endPoint x: 523, endPoint y: 245, distance: 12.8
click at [523, 253] on input "الجبن السويسري" at bounding box center [558, 261] width 103 height 17
click at [443, 281] on icon "save" at bounding box center [446, 284] width 7 height 7
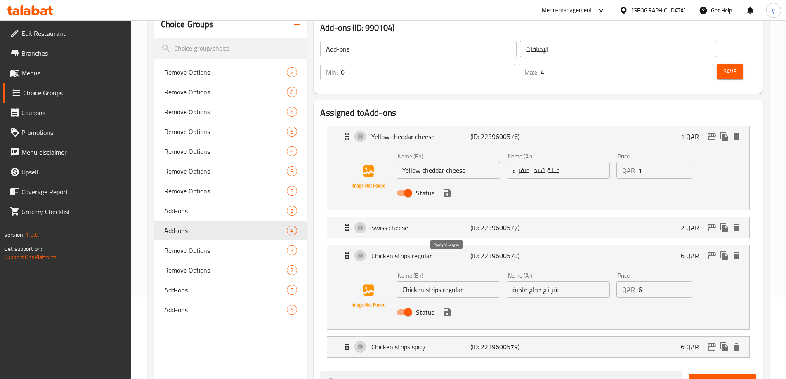
type input "الجبن السويس"
click at [550, 281] on input "شرائح دجاج عادية" at bounding box center [558, 289] width 103 height 17
click at [450, 309] on icon "save" at bounding box center [446, 312] width 7 height 7
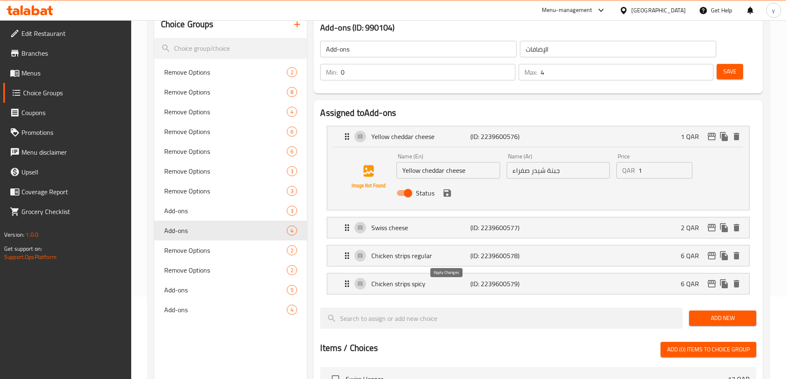
type input "استربس دجاج عادية"
click at [491, 279] on p "(ID: 2239600579)" at bounding box center [503, 284] width 66 height 10
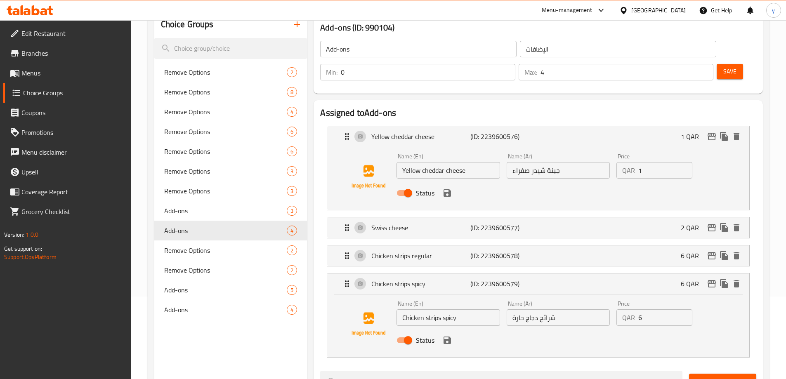
click at [546, 309] on input "شرائح دجاج حارة" at bounding box center [558, 317] width 103 height 17
click at [453, 329] on div "Status" at bounding box center [558, 340] width 330 height 22
click at [443, 337] on icon "save" at bounding box center [446, 340] width 7 height 7
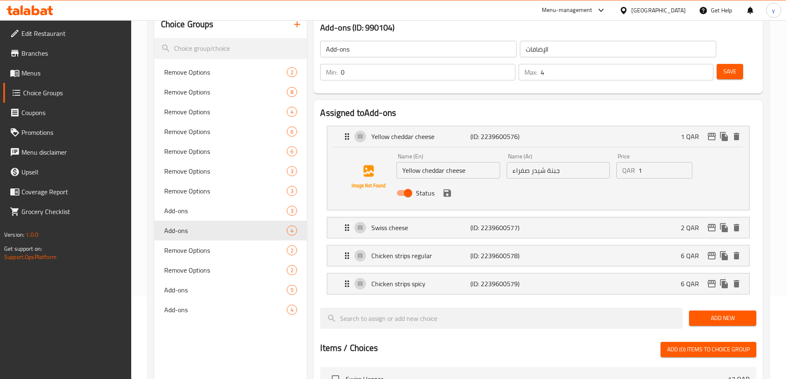
type input "استربس دجاج حارة"
click at [451, 188] on icon "save" at bounding box center [447, 193] width 10 height 10
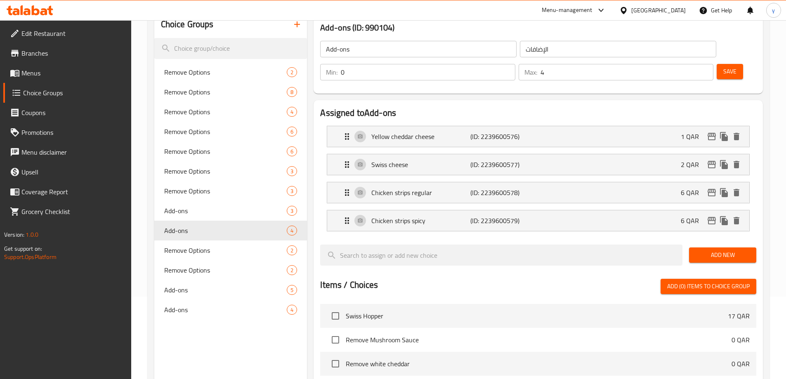
click at [717, 64] on button "Save" at bounding box center [730, 71] width 26 height 15
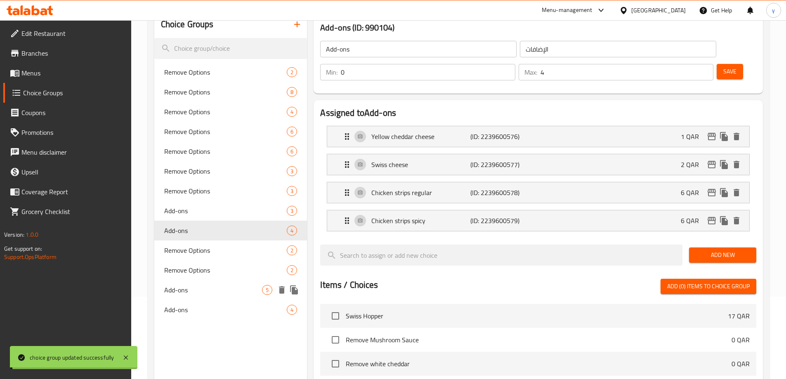
click at [208, 289] on span "Add-ons" at bounding box center [213, 290] width 98 height 10
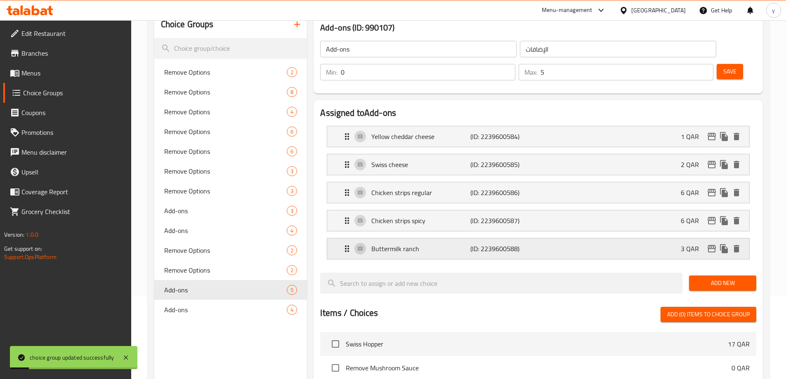
click at [478, 244] on p "(ID: 2239600588)" at bounding box center [503, 249] width 66 height 10
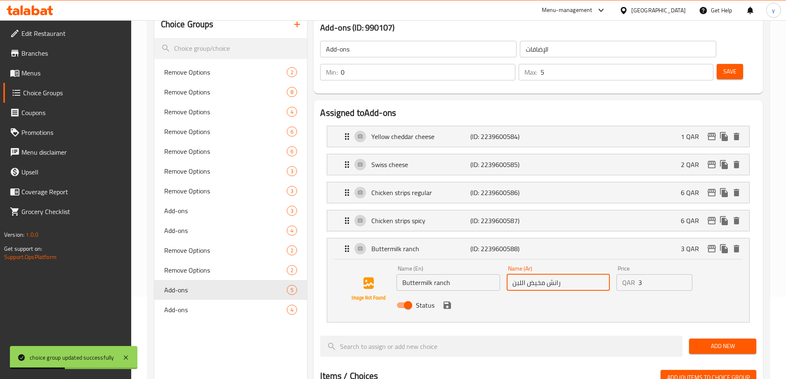
drag, startPoint x: 545, startPoint y: 262, endPoint x: 504, endPoint y: 263, distance: 40.5
click at [504, 263] on div "Name (Ar) رانش مخيض اللبن Name (Ar)" at bounding box center [558, 278] width 110 height 32
click at [482, 295] on div "Name (En) Buttermilk ranch Name (En) Name (Ar) رانش مخيض اللبن Name (Ar) Price …" at bounding box center [538, 290] width 422 height 63
click at [208, 307] on span "Add-ons" at bounding box center [213, 310] width 98 height 10
type input "4"
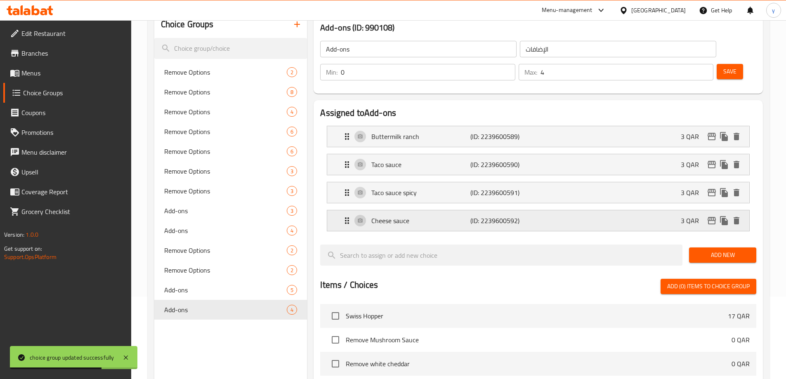
click at [454, 216] on p "Cheese sauce" at bounding box center [420, 221] width 99 height 10
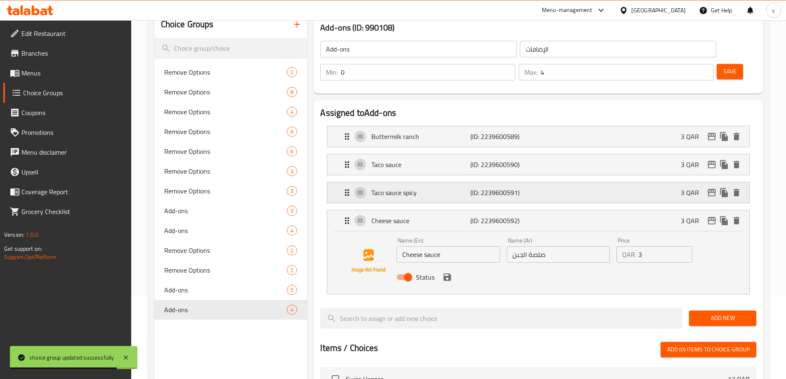
click at [486, 188] on p "(ID: 2239600591)" at bounding box center [503, 193] width 66 height 10
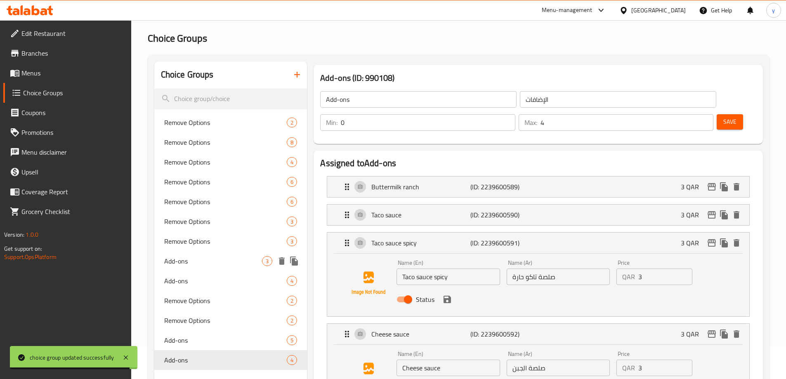
scroll to position [0, 0]
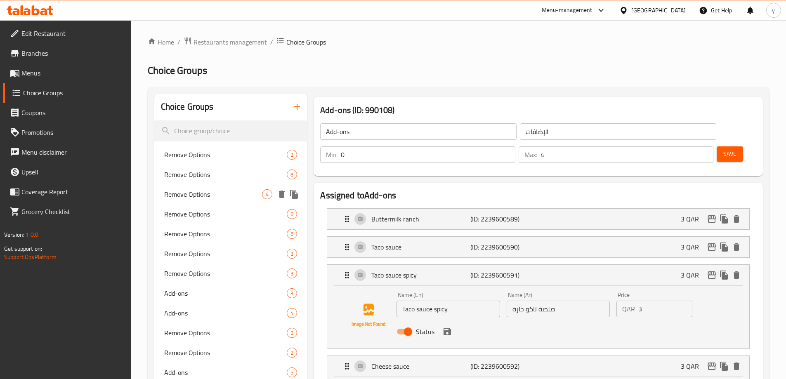
click at [251, 188] on div "Remove Options 4" at bounding box center [230, 194] width 153 height 20
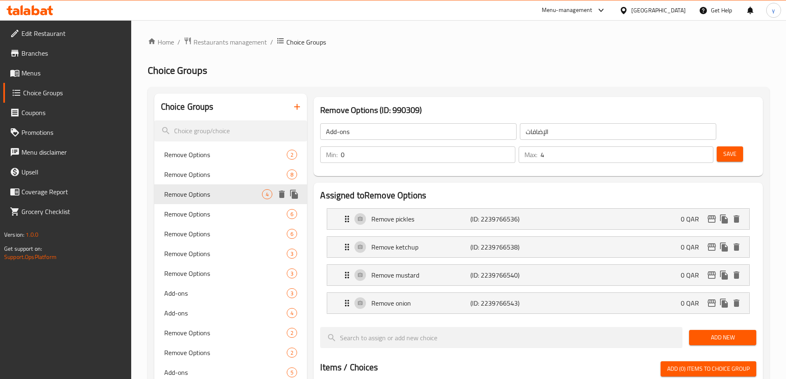
type input "Remove Options"
type input "ازالة الخيارات"
type input "0"
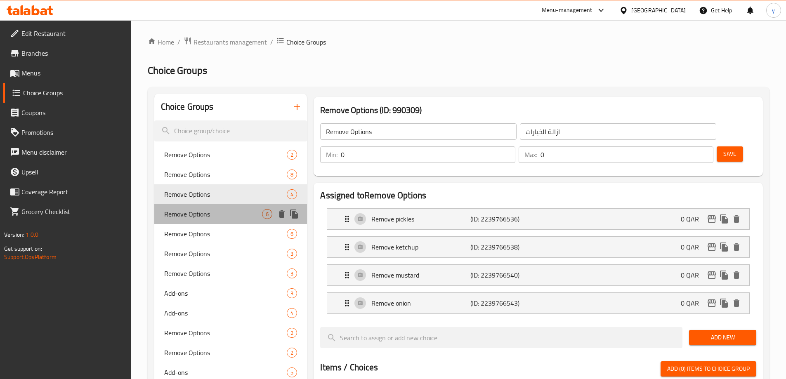
click at [208, 210] on span "Remove Options" at bounding box center [213, 214] width 98 height 10
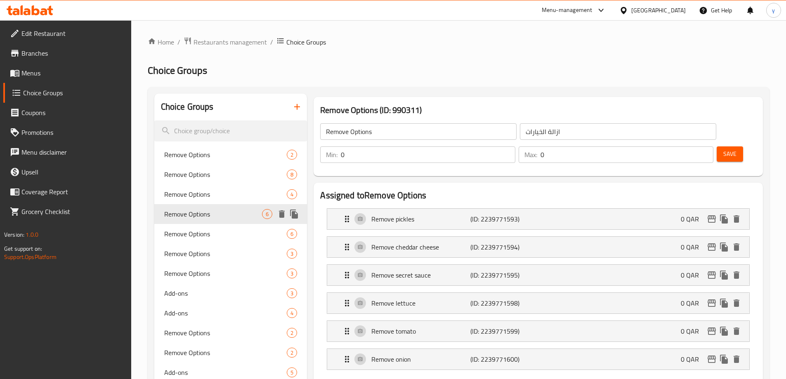
click at [297, 219] on icon "duplicate" at bounding box center [294, 214] width 10 height 10
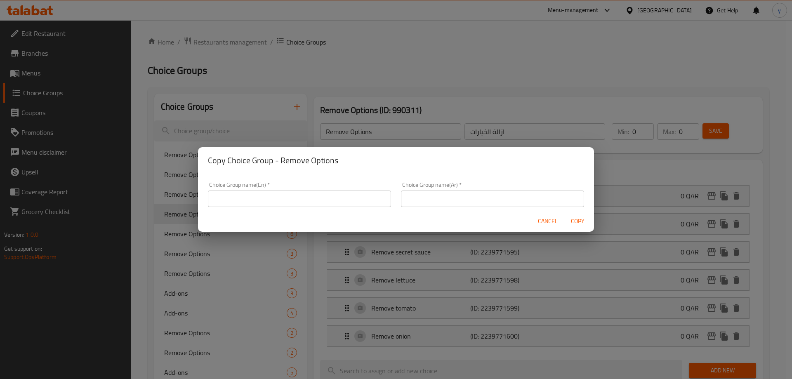
click at [337, 206] on input "text" at bounding box center [299, 199] width 183 height 17
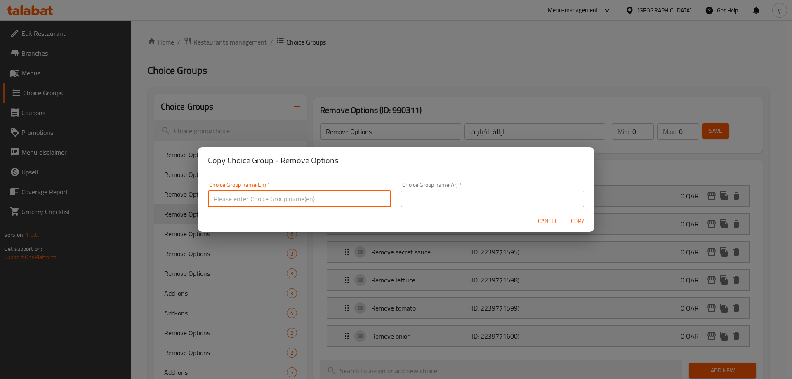
type input "Remove Options0000"
click at [441, 195] on input "text" at bounding box center [492, 199] width 183 height 17
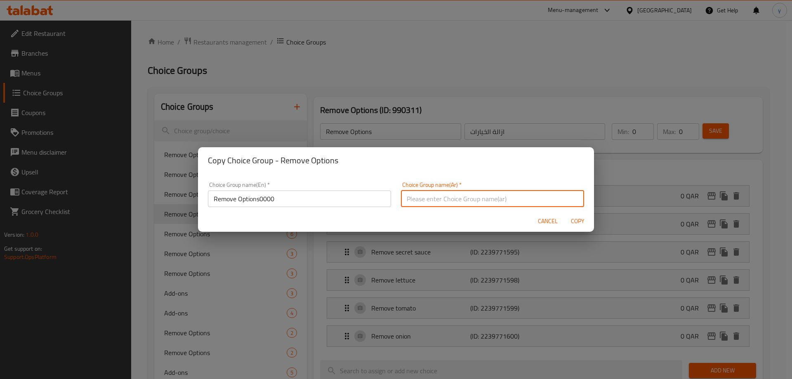
type input "ازالة الخيارات0000"
click at [585, 221] on span "Copy" at bounding box center [578, 221] width 20 height 10
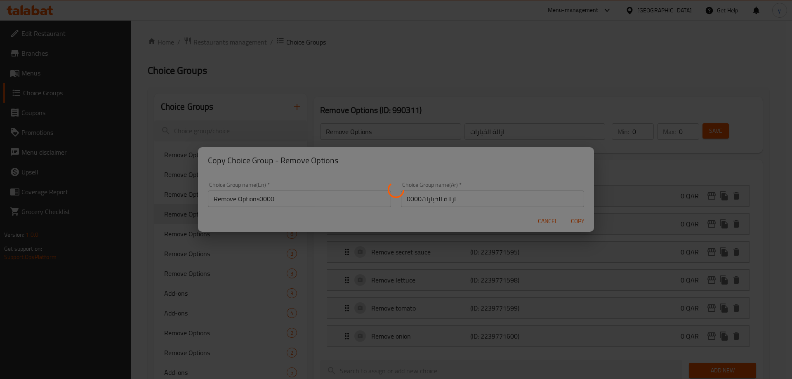
type input "Remove Options0000"
type input "ازالة الخيارات0000"
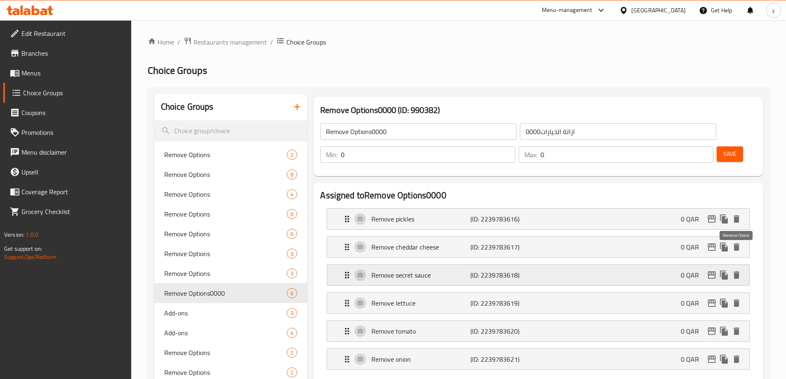
click at [736, 271] on icon "delete" at bounding box center [736, 274] width 6 height 7
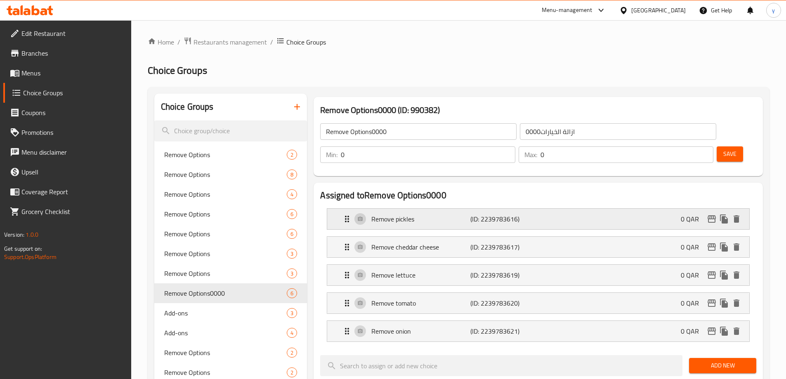
click at [615, 209] on div "Remove pickles (ID: 2239783616) 0 QAR" at bounding box center [540, 219] width 397 height 21
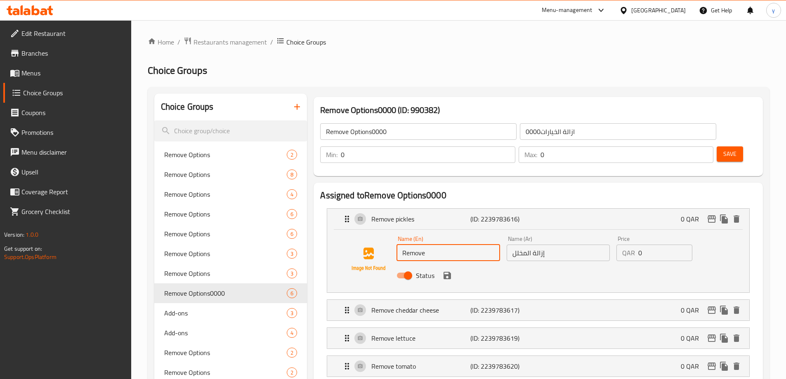
drag, startPoint x: 427, startPoint y: 231, endPoint x: 481, endPoint y: 238, distance: 55.3
click at [481, 238] on div "Name (En) Remove Name (En)" at bounding box center [448, 249] width 110 height 32
click at [474, 245] on input "Remove" at bounding box center [447, 253] width 103 height 17
paste input "jalapeno slice"
click at [429, 245] on input "Remove jalapeno slice" at bounding box center [447, 253] width 103 height 17
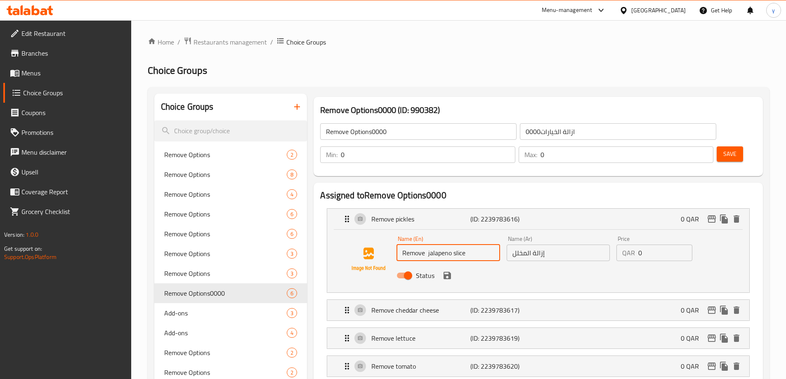
click at [427, 245] on input "Remove jalapeno slice" at bounding box center [447, 253] width 103 height 17
type input "Remove jalapeno slice"
drag, startPoint x: 531, startPoint y: 231, endPoint x: 493, endPoint y: 232, distance: 38.4
click at [493, 233] on div "Name (En) Remove jalapeno slice Name (En) Name (Ar) إزالة المخلل Name (Ar) Pric…" at bounding box center [558, 260] width 330 height 54
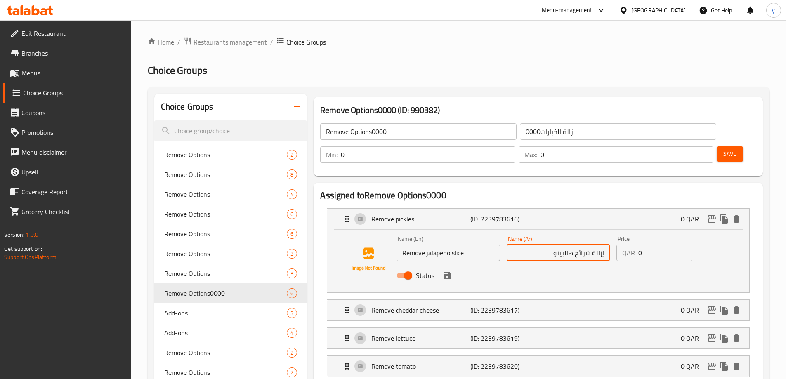
type input "إزالة شرائح هالبينو"
click at [444, 245] on input "Remove jalapeno slice" at bounding box center [447, 253] width 103 height 17
click at [443, 272] on icon "save" at bounding box center [446, 275] width 7 height 7
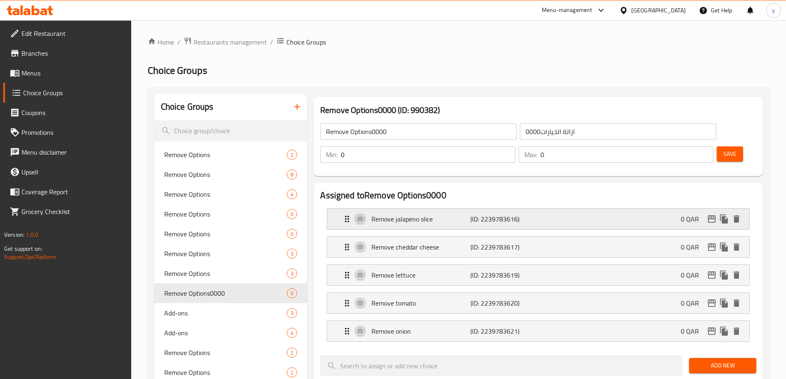
click at [479, 214] on p "(ID: 2239783616)" at bounding box center [503, 219] width 66 height 10
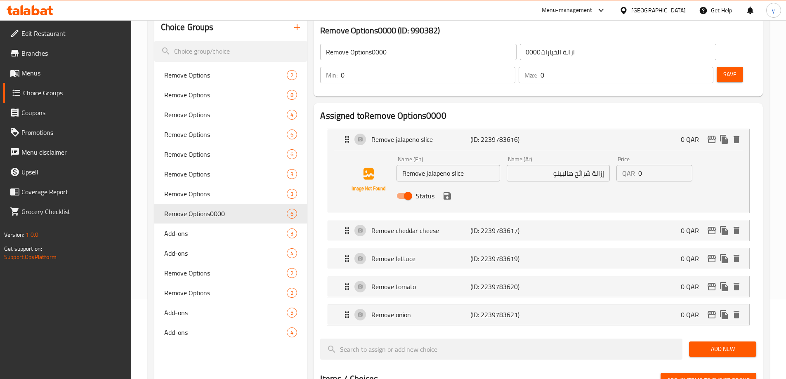
scroll to position [83, 0]
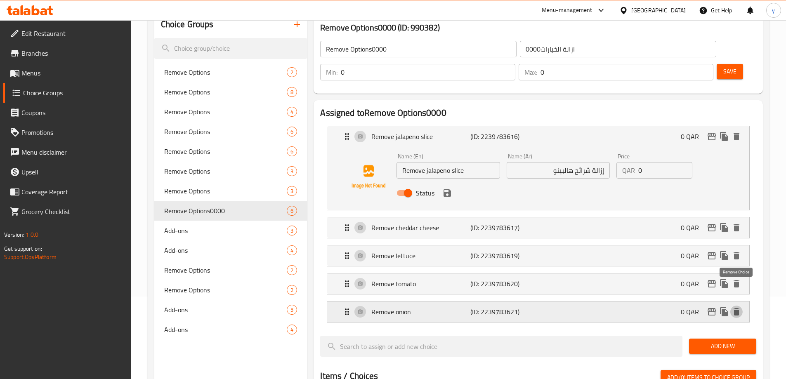
click at [738, 308] on icon "delete" at bounding box center [736, 311] width 6 height 7
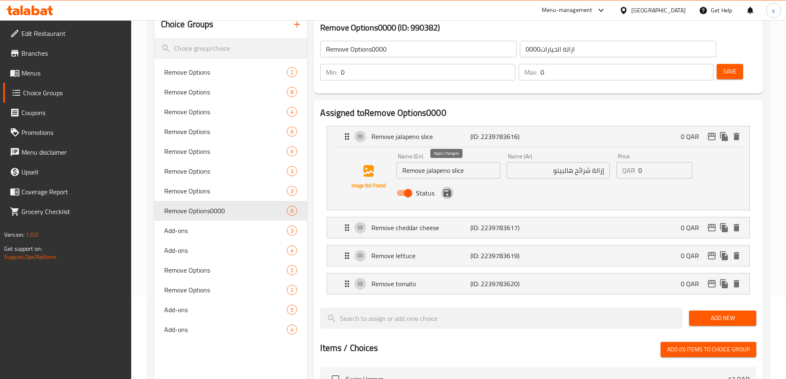
click at [448, 189] on icon "save" at bounding box center [446, 192] width 7 height 7
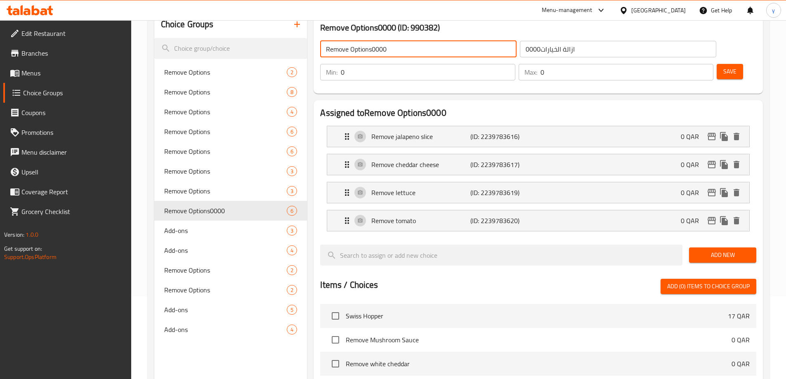
drag, startPoint x: 396, startPoint y: 51, endPoint x: 372, endPoint y: 50, distance: 24.3
click at [372, 50] on input "Remove Options0000" at bounding box center [418, 49] width 196 height 17
type input "Remove Options"
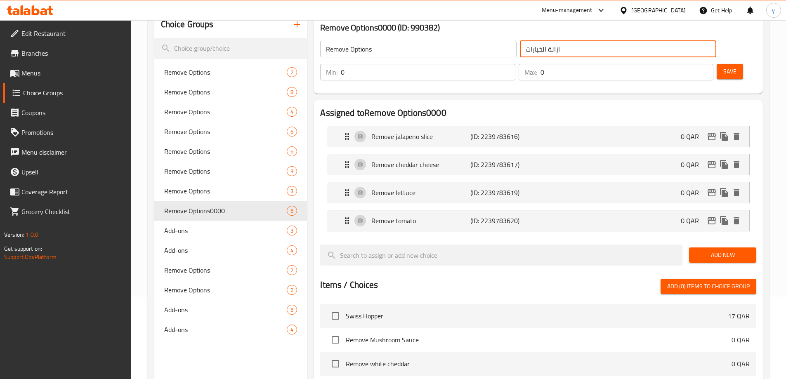
drag, startPoint x: 479, startPoint y: 50, endPoint x: 493, endPoint y: 58, distance: 15.5
click at [446, 53] on div "Remove Options ​ ازالة الخيارات ​" at bounding box center [518, 49] width 406 height 26
type input "ازالة الخيارات"
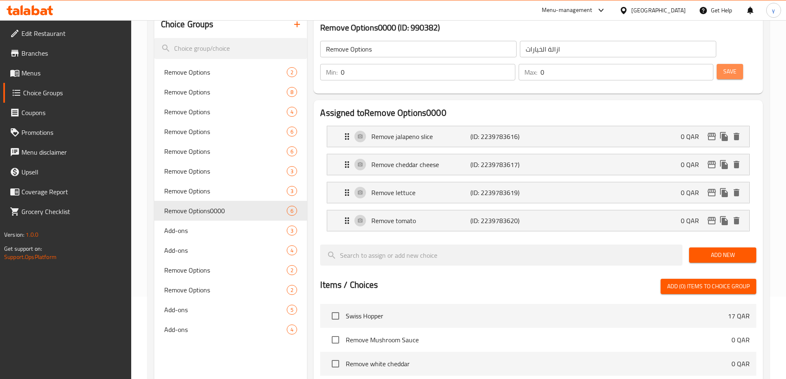
click at [723, 66] on span "Save" at bounding box center [729, 71] width 13 height 10
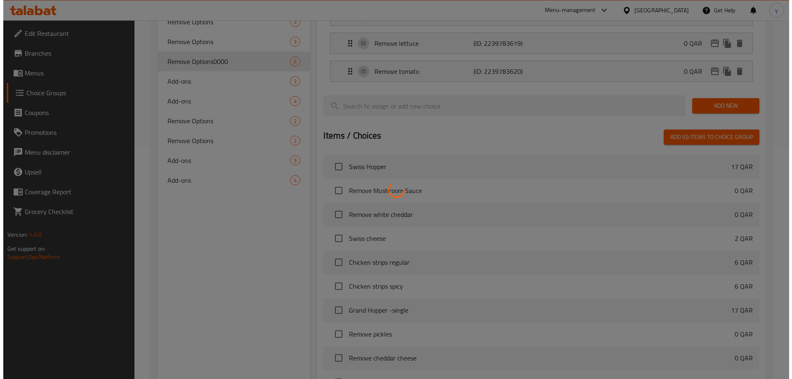
scroll to position [299, 0]
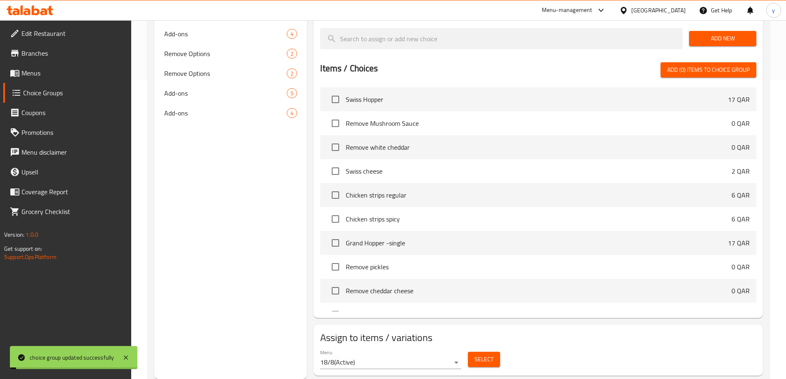
click at [480, 354] on span "Select" at bounding box center [483, 359] width 19 height 10
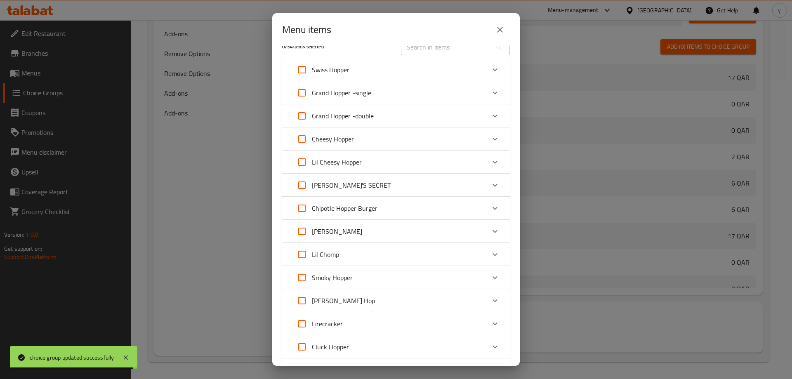
scroll to position [0, 0]
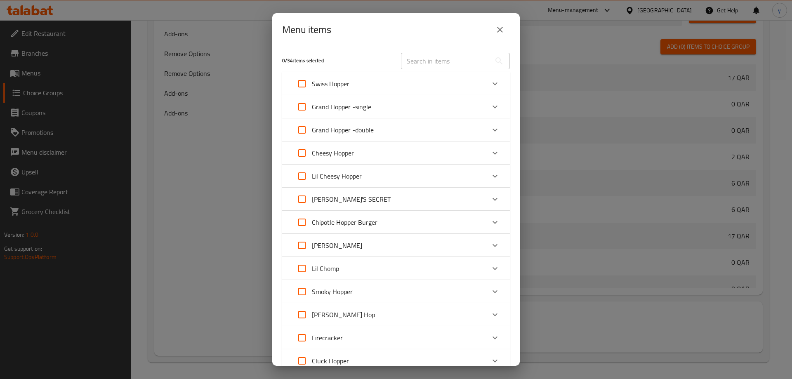
click at [362, 342] on div "Firecracker" at bounding box center [388, 338] width 193 height 20
drag, startPoint x: 304, startPoint y: 344, endPoint x: 370, endPoint y: 301, distance: 79.3
click at [303, 344] on input "Expand" at bounding box center [302, 346] width 20 height 20
checkbox input "true"
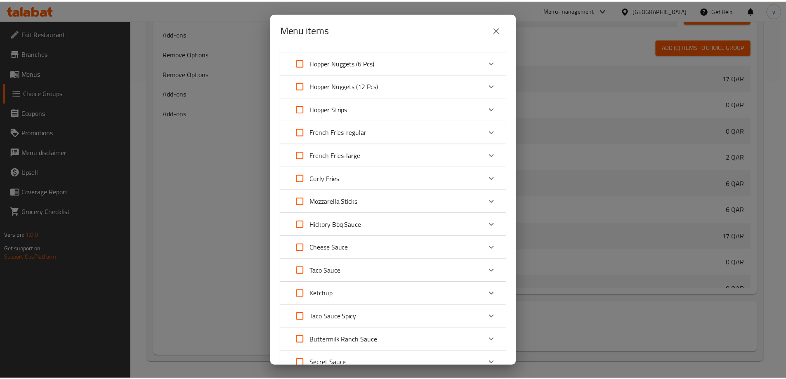
scroll to position [618, 0]
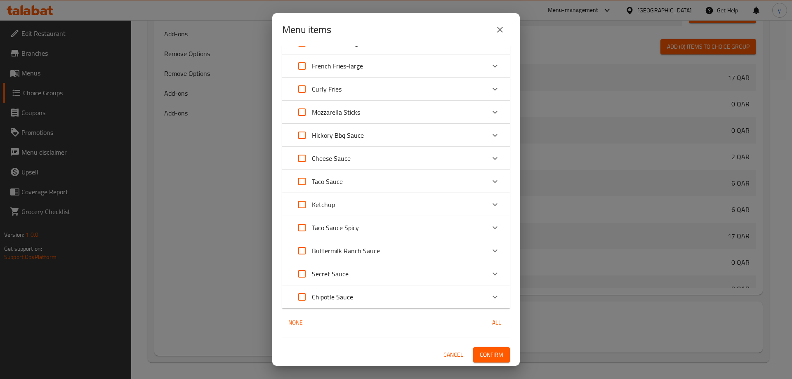
click at [480, 351] on span "Confirm" at bounding box center [492, 355] width 24 height 10
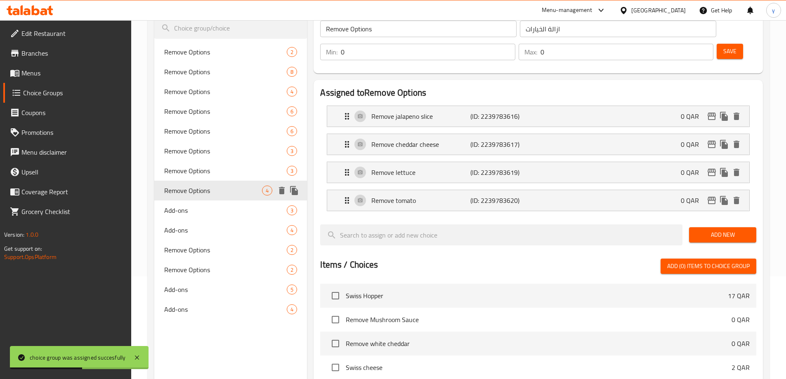
scroll to position [93, 0]
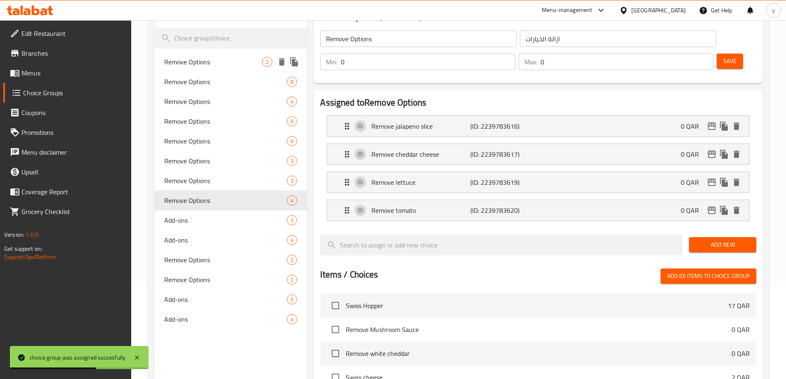
click at [220, 63] on span "Remove Options" at bounding box center [213, 62] width 98 height 10
type input "2"
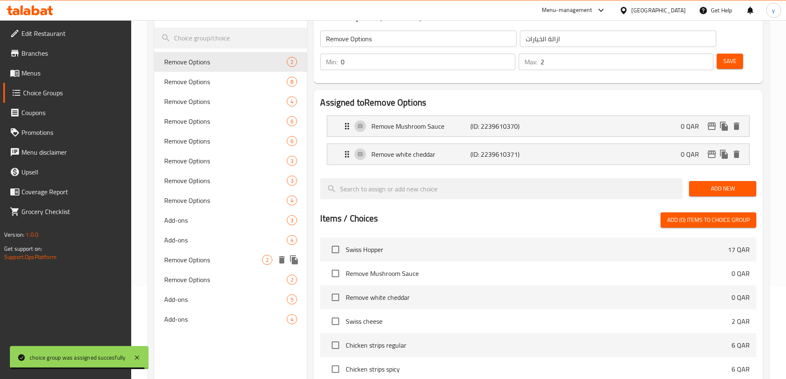
click at [210, 259] on span "Remove Options" at bounding box center [213, 260] width 98 height 10
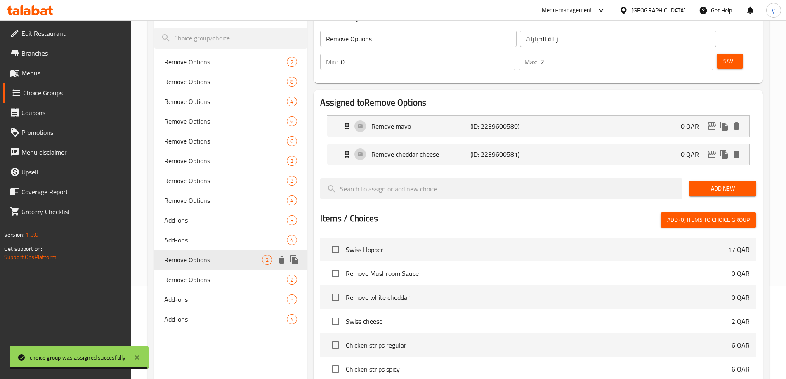
type input "إزالة الخيارات"
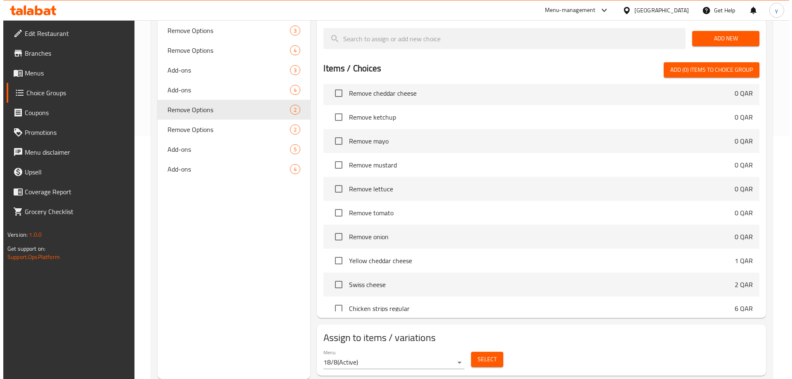
scroll to position [206, 0]
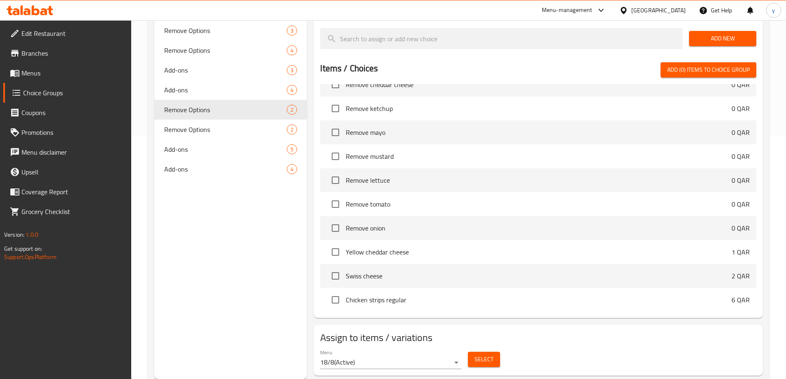
click at [479, 352] on button "Select" at bounding box center [484, 359] width 32 height 15
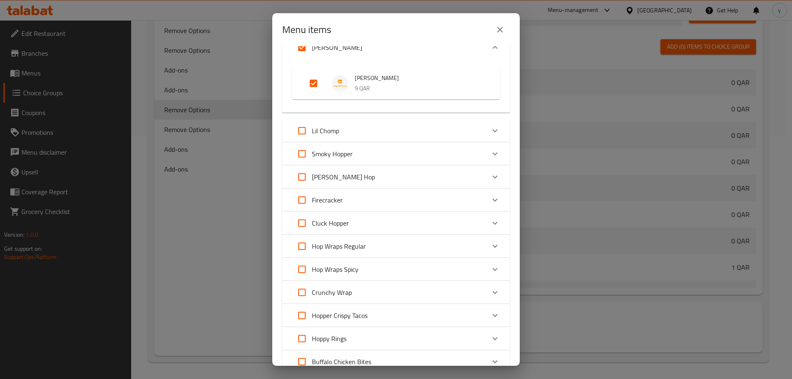
click at [302, 228] on input "Expand" at bounding box center [302, 223] width 20 height 20
checkbox input "true"
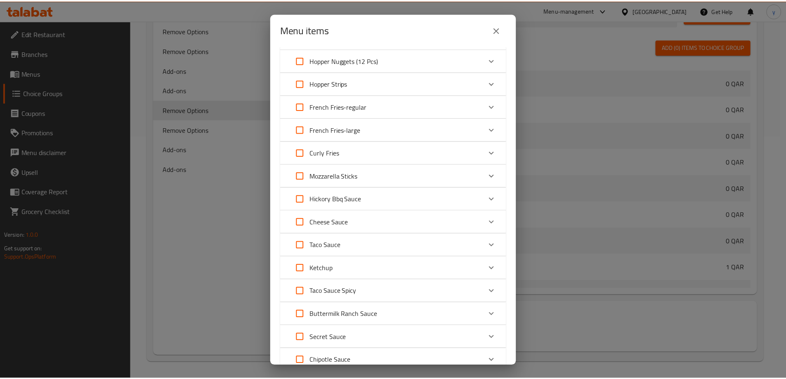
scroll to position [618, 0]
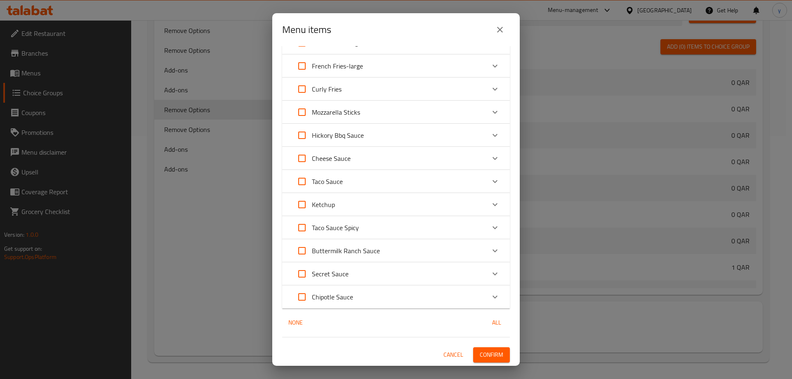
click at [482, 354] on span "Confirm" at bounding box center [492, 355] width 24 height 10
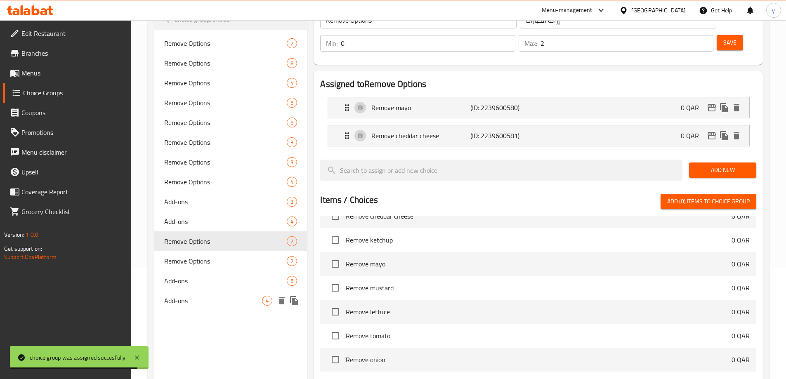
scroll to position [78, 0]
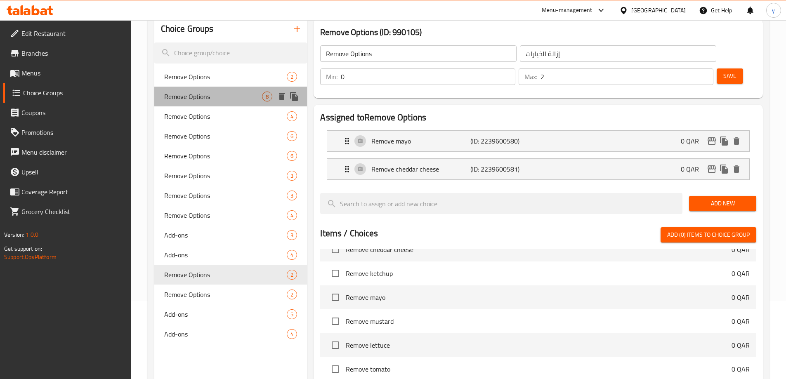
click at [251, 97] on span "Remove Options" at bounding box center [213, 97] width 98 height 10
type input "ازالة الخيارات"
type input "0"
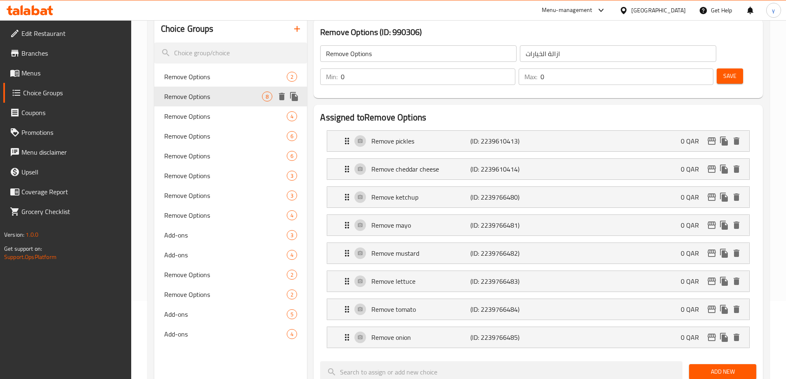
click at [297, 99] on icon "duplicate" at bounding box center [294, 96] width 8 height 9
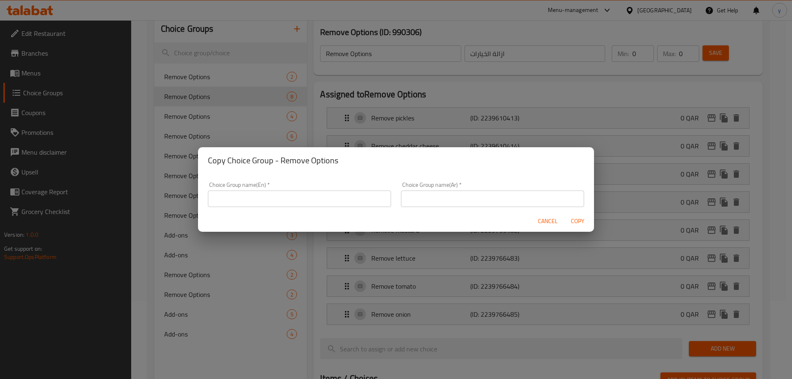
click at [321, 191] on input "text" at bounding box center [299, 199] width 183 height 17
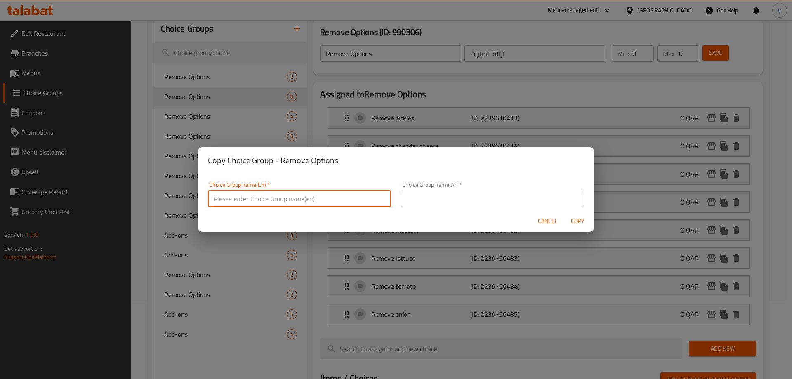
type input "Remove Options0000"
click at [422, 201] on input "text" at bounding box center [492, 199] width 183 height 17
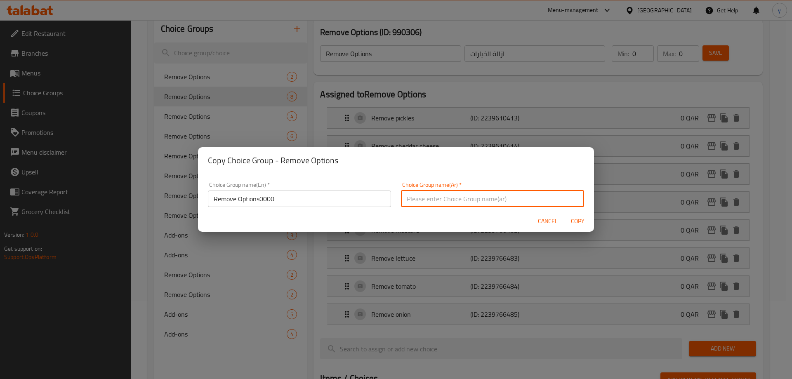
type input "ازالة الخيارات0000"
click at [318, 200] on input "Remove Options0000" at bounding box center [299, 199] width 183 height 17
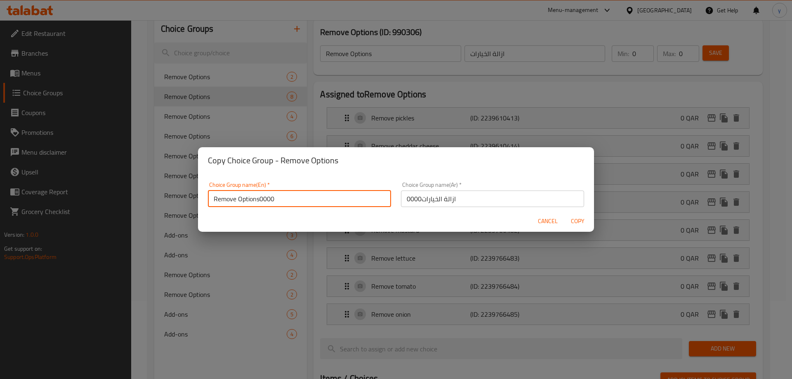
click at [579, 222] on span "Copy" at bounding box center [578, 221] width 20 height 10
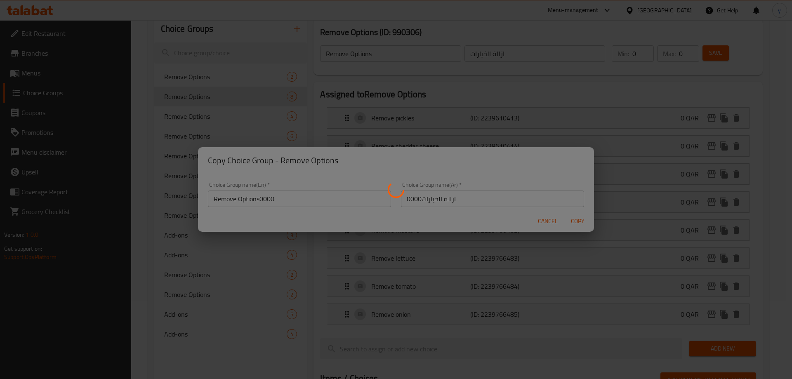
type input "Remove Options0000"
type input "ازالة الخيارات0000"
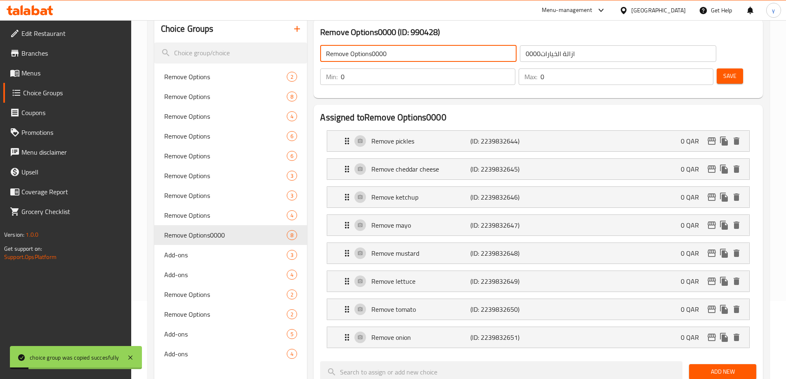
drag, startPoint x: 401, startPoint y: 56, endPoint x: 371, endPoint y: 57, distance: 30.1
click at [371, 57] on input "Remove Options0000" at bounding box center [418, 53] width 196 height 17
type input "Remove Options"
click at [542, 54] on input "ازالة الخيارات0000" at bounding box center [618, 53] width 196 height 17
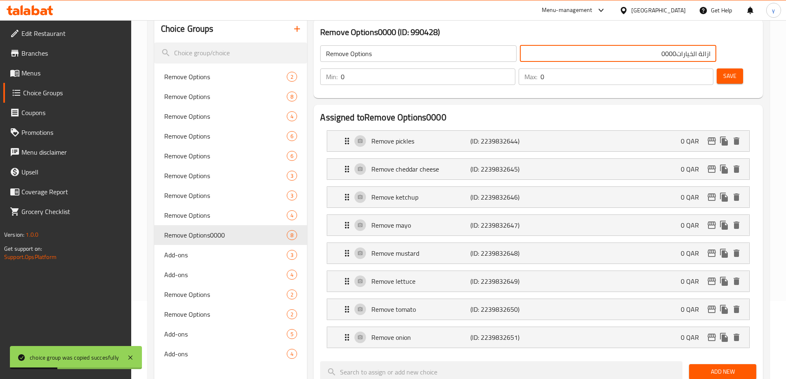
drag, startPoint x: 564, startPoint y: 55, endPoint x: 537, endPoint y: 52, distance: 26.9
click at [537, 52] on input "ازالة الخيارات0000" at bounding box center [618, 53] width 196 height 17
type input "ازالة الخيارا0"
click at [723, 71] on span "Save" at bounding box center [729, 76] width 13 height 10
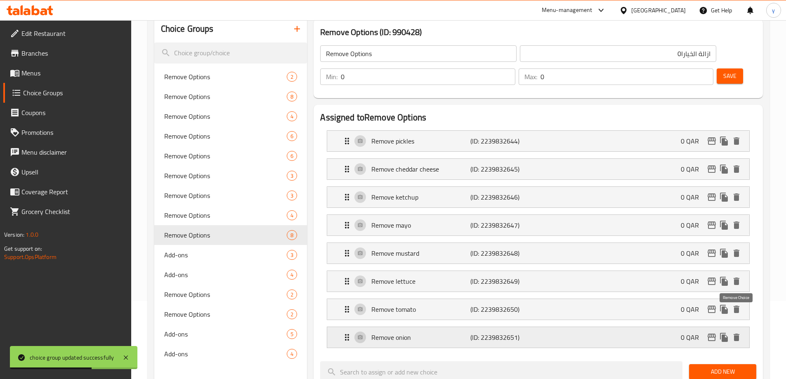
click at [736, 334] on icon "delete" at bounding box center [736, 337] width 6 height 7
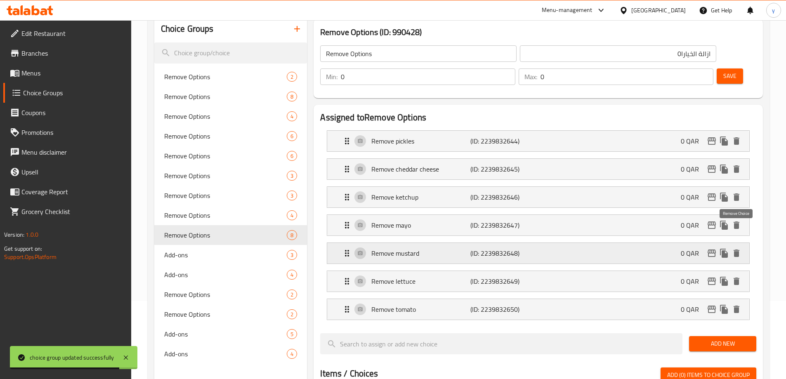
click at [734, 250] on icon "delete" at bounding box center [736, 253] width 6 height 7
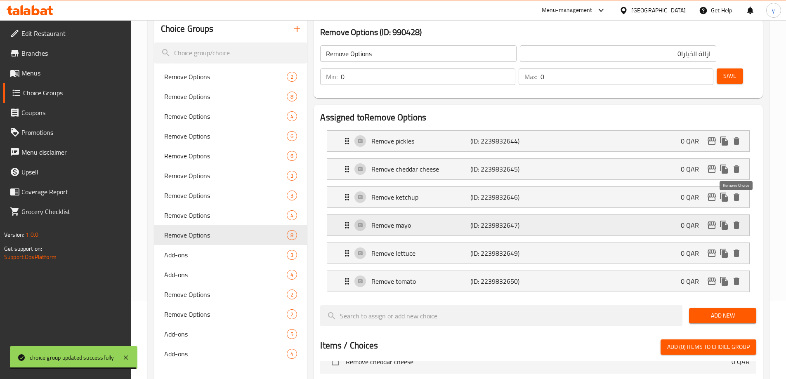
click at [737, 222] on icon "delete" at bounding box center [736, 225] width 6 height 7
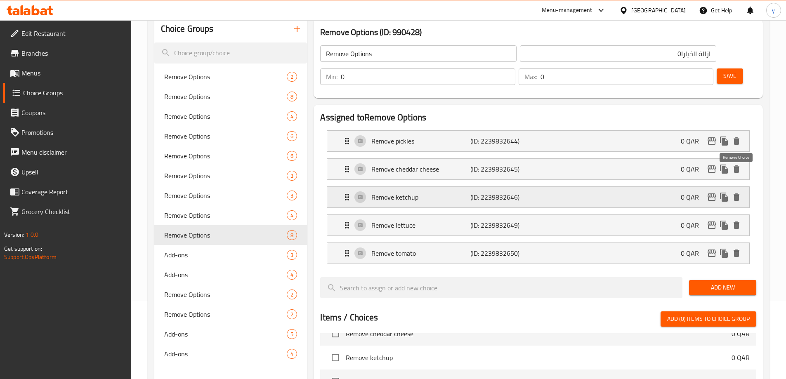
click at [735, 193] on icon "delete" at bounding box center [736, 196] width 6 height 7
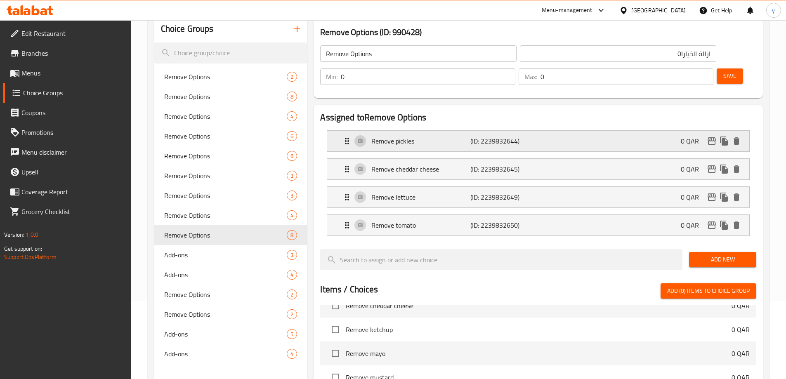
click at [738, 131] on div "Remove pickles (ID: 2239832644) 0 QAR" at bounding box center [540, 141] width 397 height 21
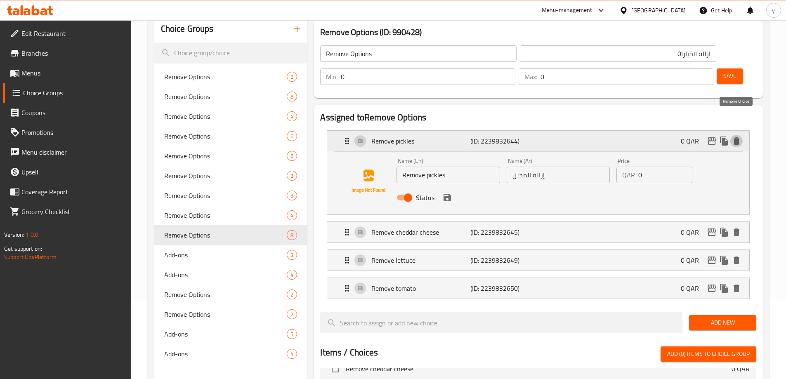
click at [739, 137] on icon "delete" at bounding box center [736, 140] width 6 height 7
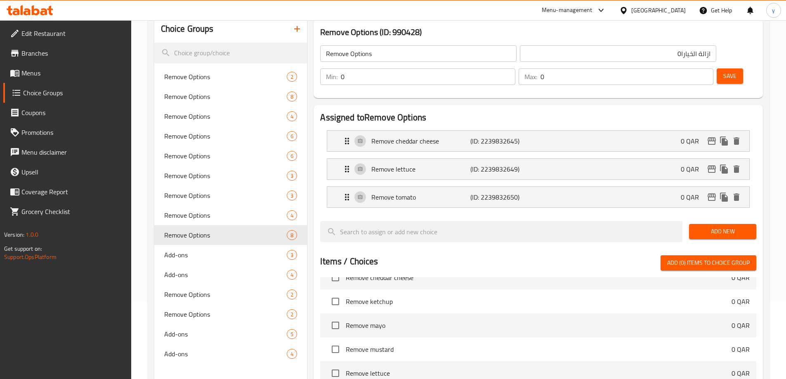
click at [723, 71] on span "Save" at bounding box center [729, 76] width 13 height 10
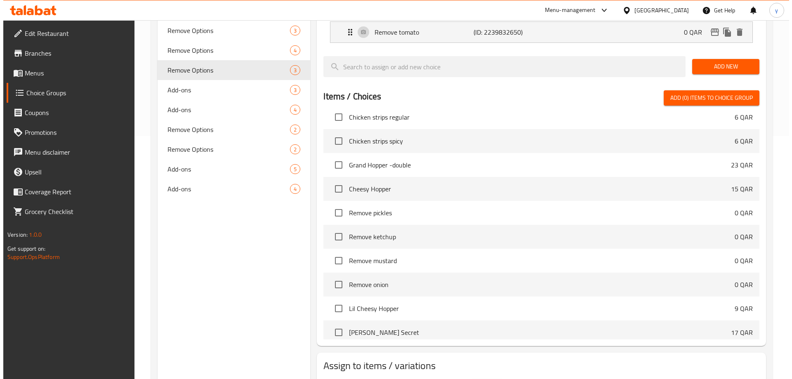
scroll to position [454, 0]
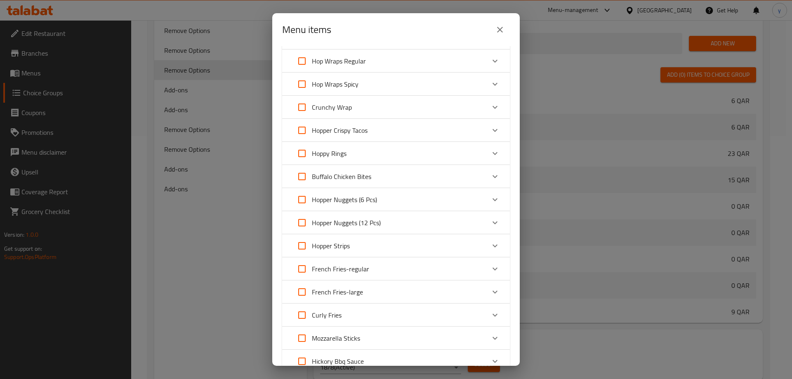
scroll to position [302, 0]
click at [379, 87] on div "Hop Wraps Regular" at bounding box center [388, 83] width 193 height 20
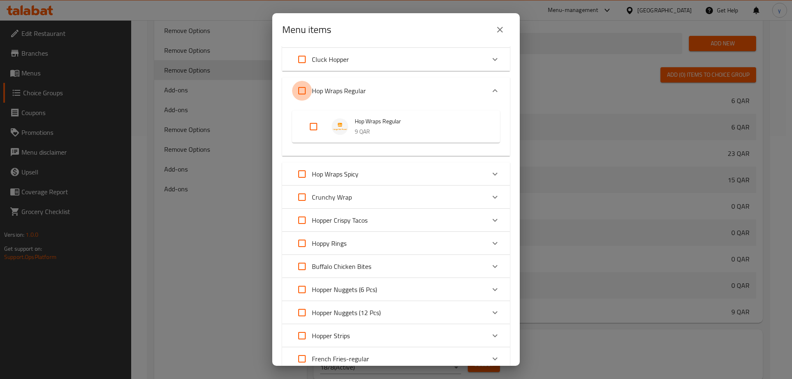
click at [306, 99] on input "Expand" at bounding box center [302, 91] width 20 height 20
checkbox input "true"
click at [302, 172] on input "Expand" at bounding box center [302, 174] width 20 height 20
checkbox input "true"
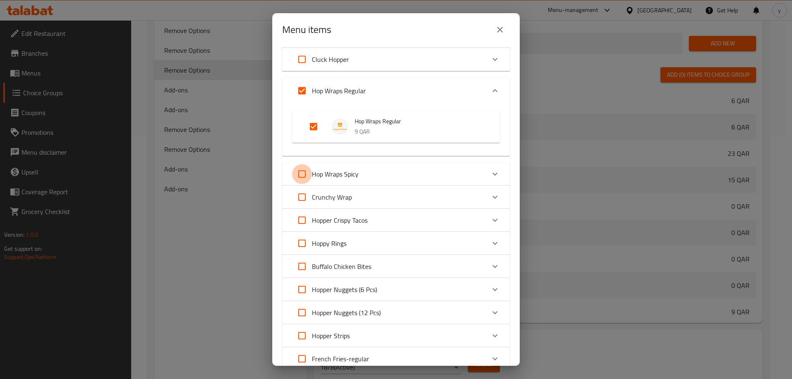
checkbox input "true"
click at [305, 222] on input "Expand" at bounding box center [302, 220] width 20 height 20
checkbox input "true"
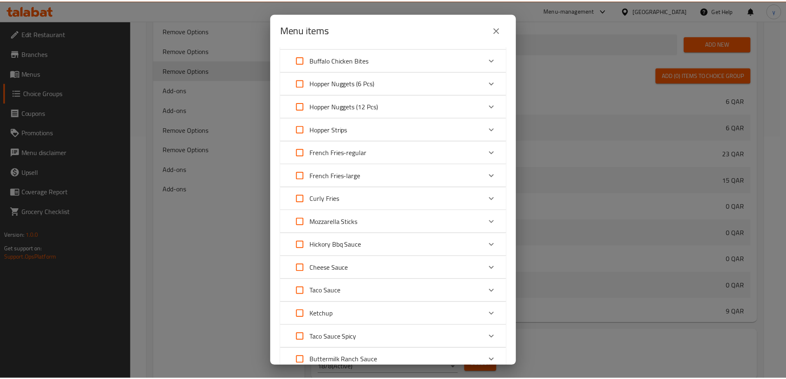
scroll to position [618, 0]
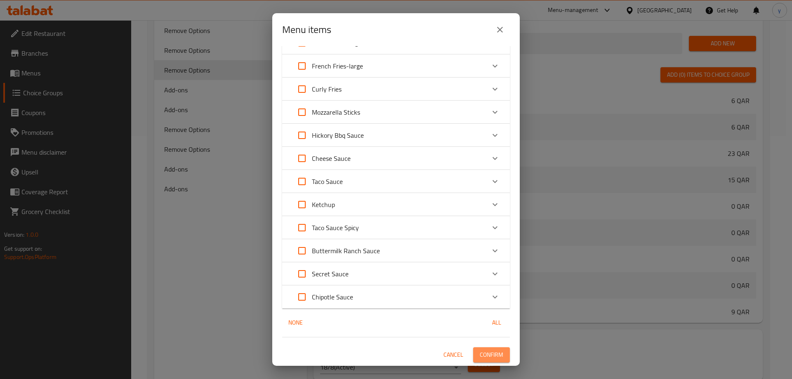
click at [483, 353] on span "Confirm" at bounding box center [492, 355] width 24 height 10
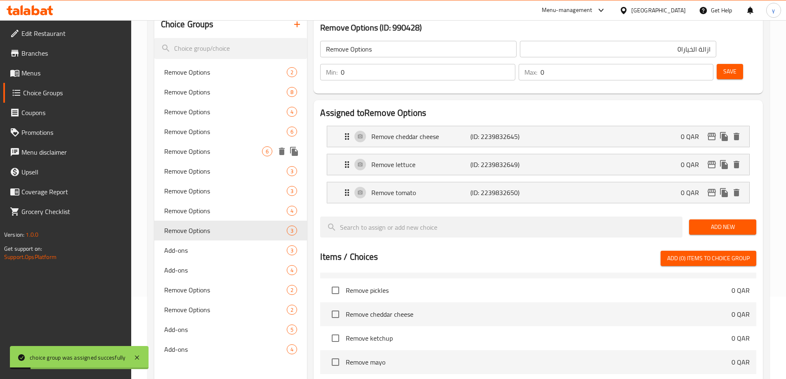
scroll to position [78, 0]
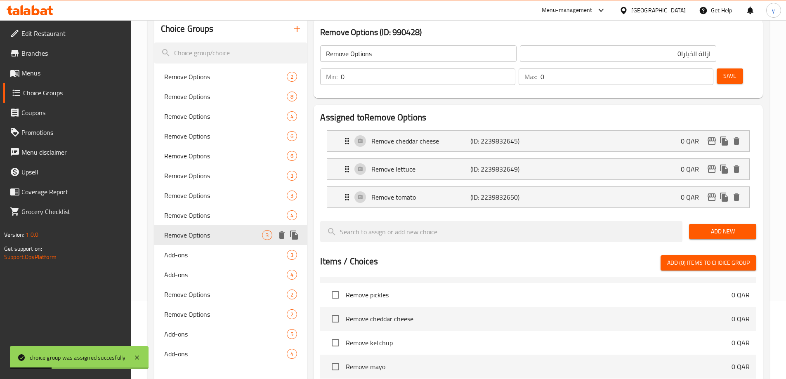
click at [293, 236] on icon "duplicate" at bounding box center [294, 235] width 8 height 9
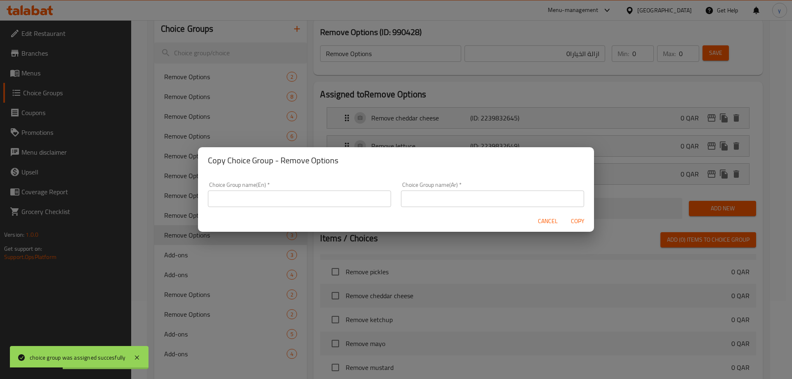
click at [316, 196] on input "text" at bounding box center [299, 199] width 183 height 17
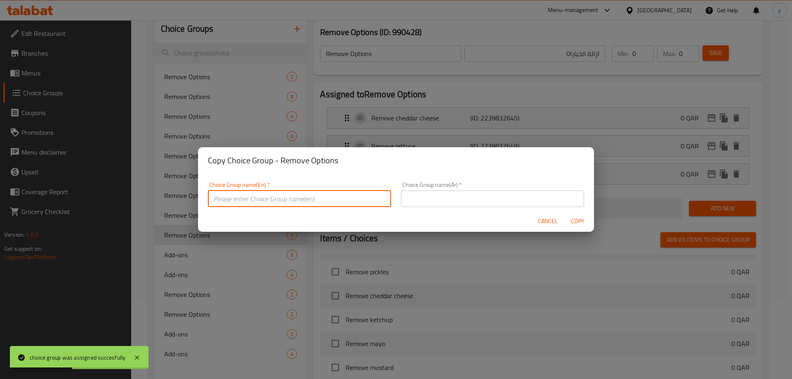
type input "Remove Options0000"
drag, startPoint x: 448, startPoint y: 201, endPoint x: 457, endPoint y: 206, distance: 10.3
click at [448, 201] on input "text" at bounding box center [492, 199] width 183 height 17
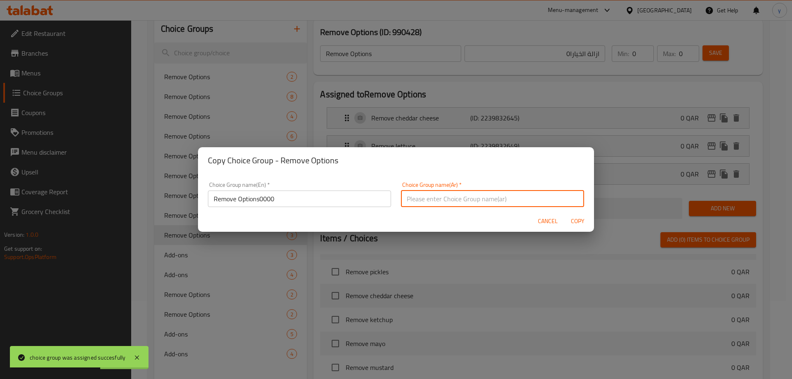
type input "ازالة الخيارات0000"
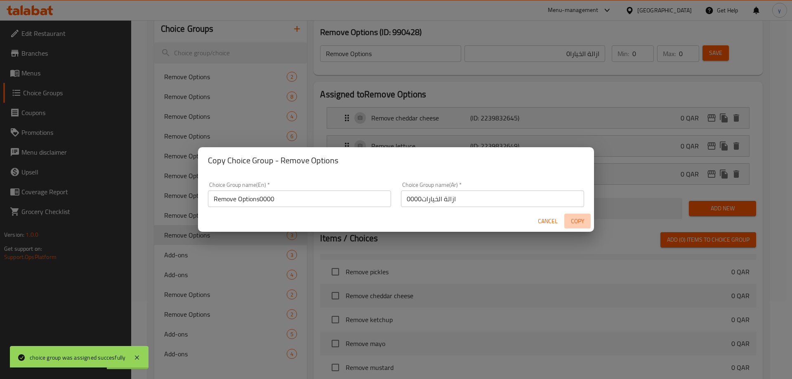
click at [569, 221] on span "Copy" at bounding box center [578, 221] width 20 height 10
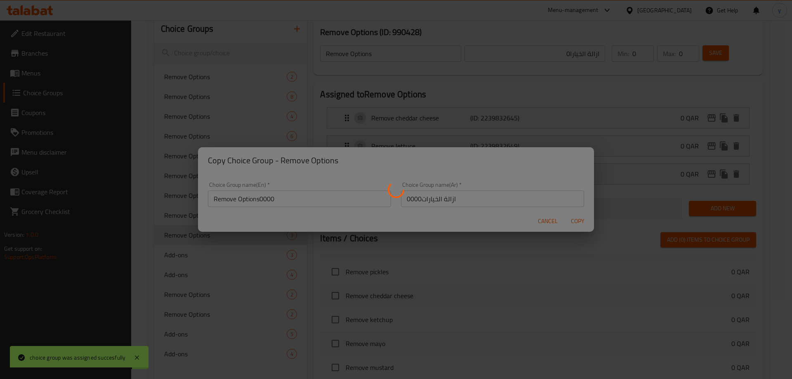
type input "Remove Options0000"
type input "ازالة الخيارات0000"
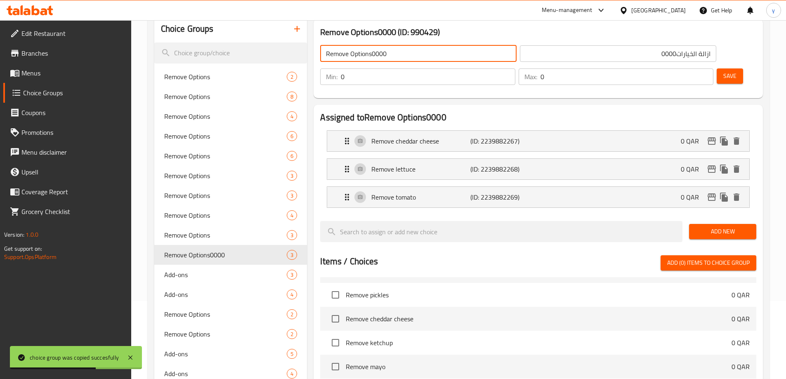
drag, startPoint x: 394, startPoint y: 52, endPoint x: 373, endPoint y: 54, distance: 21.6
click at [373, 54] on input "Remove Options0000" at bounding box center [418, 53] width 196 height 17
type input "Remove Options"
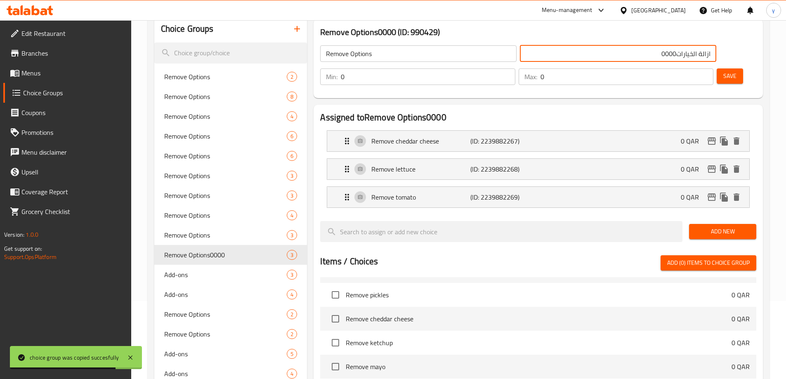
drag, startPoint x: 566, startPoint y: 56, endPoint x: 529, endPoint y: 58, distance: 36.8
click at [529, 58] on input "ازالة الخيارات0000" at bounding box center [618, 53] width 196 height 17
type input "ازالة الخيارات"
click at [723, 71] on span "Save" at bounding box center [729, 76] width 13 height 10
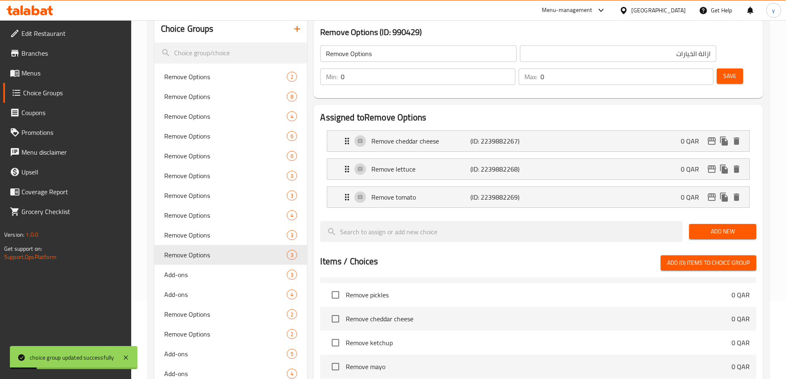
click at [732, 226] on span "Add New" at bounding box center [723, 231] width 54 height 10
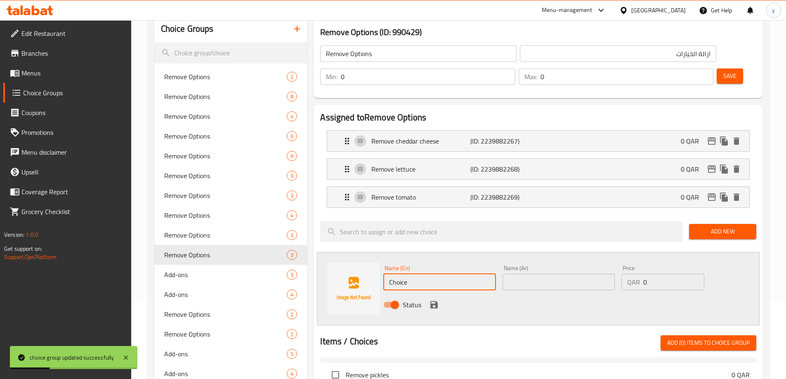
click at [408, 274] on input "Choice" at bounding box center [439, 282] width 112 height 17
paste input "Remove sour cream"
click at [460, 274] on input "Remove sour cream" at bounding box center [439, 282] width 112 height 17
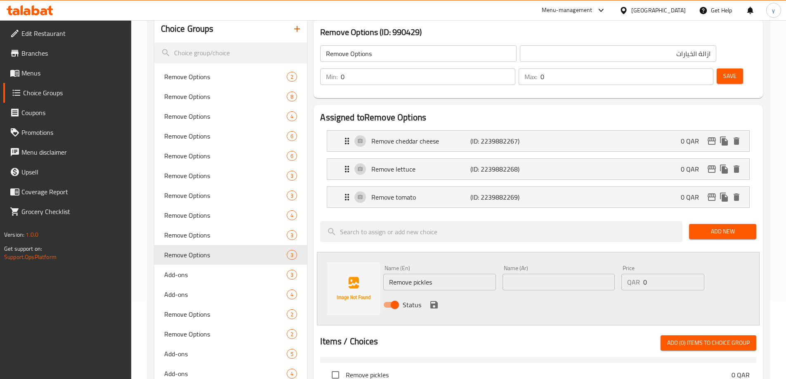
click at [495, 294] on div "Status" at bounding box center [558, 305] width 357 height 22
click at [471, 274] on input "Remove pickles" at bounding box center [439, 282] width 112 height 17
paste input "Remove sour cream"
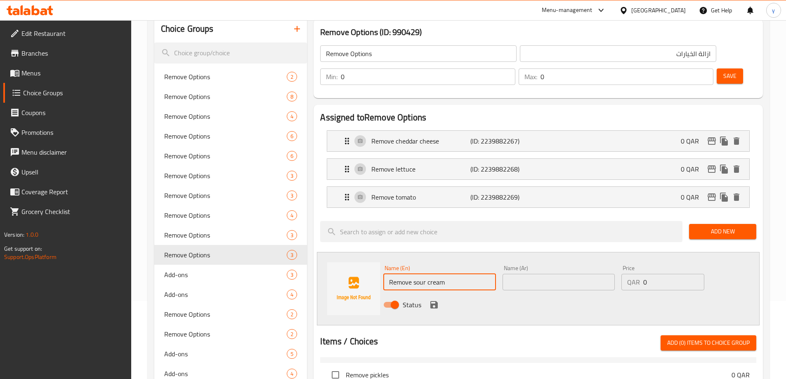
type input "Remove sour cream"
click at [527, 274] on input "text" at bounding box center [558, 282] width 112 height 17
drag, startPoint x: 415, startPoint y: 261, endPoint x: 463, endPoint y: 259, distance: 47.5
click at [463, 274] on input "Remove sour cream" at bounding box center [439, 282] width 112 height 17
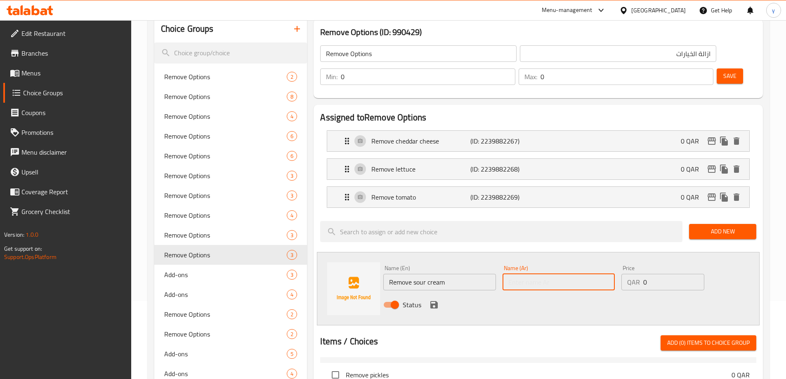
click at [535, 274] on input "text" at bounding box center [558, 282] width 112 height 17
paste input "كريمة حامضة"
click at [609, 274] on input "كريمة حامضة" at bounding box center [558, 282] width 112 height 17
type input "ازالة كريمة حامضة"
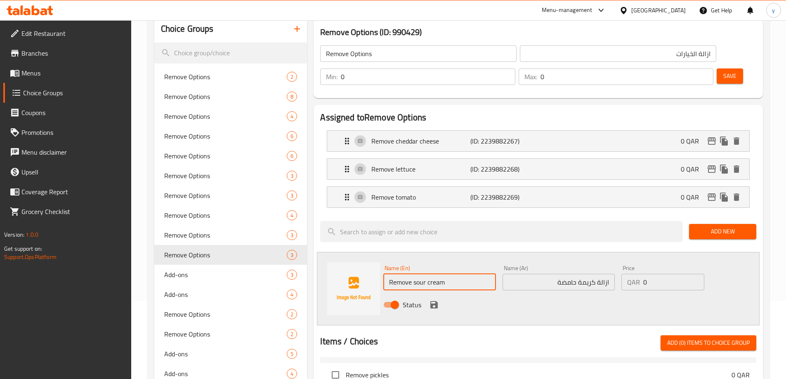
drag, startPoint x: 391, startPoint y: 264, endPoint x: 382, endPoint y: 264, distance: 9.1
click at [382, 264] on div "Name (En) Remove sour cream Name (En)" at bounding box center [439, 278] width 119 height 32
type input "Remove sour cream"
click at [431, 300] on icon "save" at bounding box center [434, 305] width 10 height 10
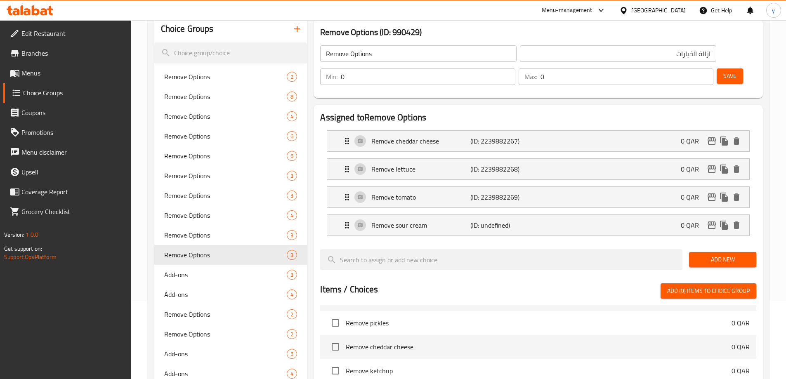
click at [723, 71] on span "Save" at bounding box center [729, 76] width 13 height 10
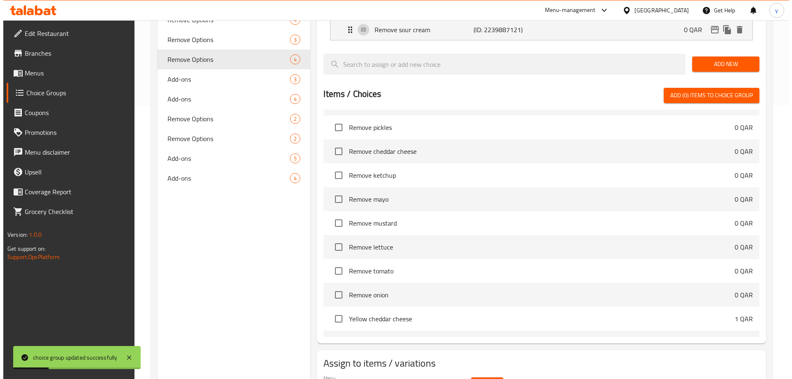
scroll to position [299, 0]
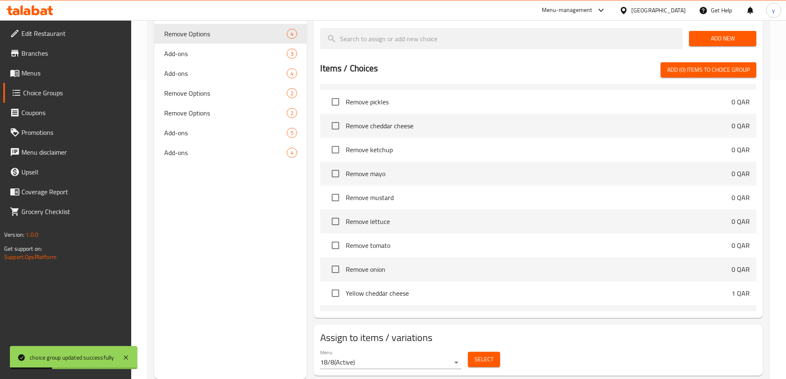
click at [489, 352] on button "Select" at bounding box center [484, 359] width 32 height 15
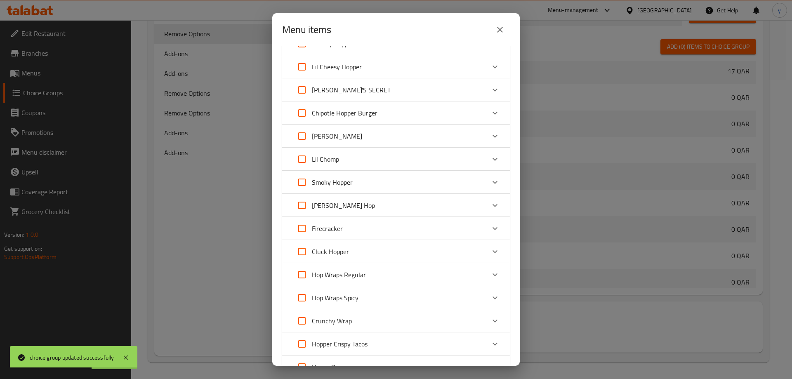
scroll to position [124, 0]
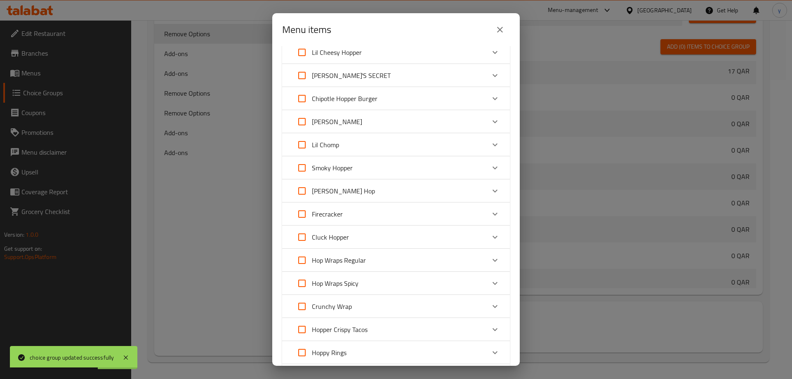
click at [302, 304] on input "Expand" at bounding box center [302, 307] width 20 height 20
checkbox input "true"
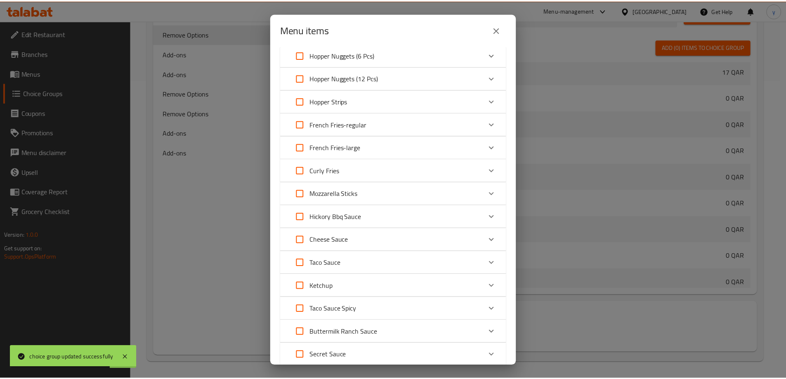
scroll to position [549, 0]
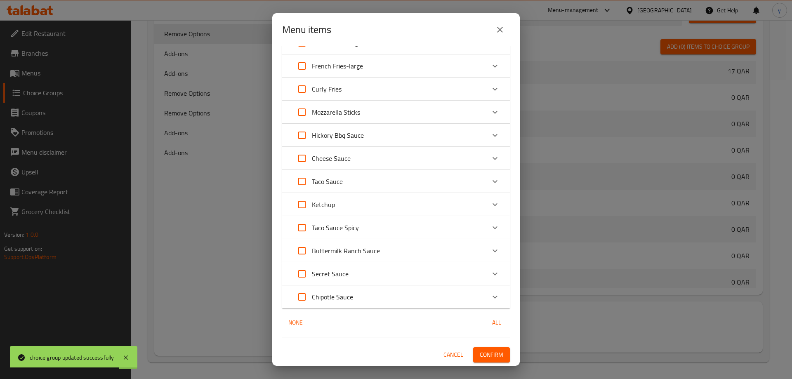
click at [490, 348] on button "Confirm" at bounding box center [491, 354] width 37 height 15
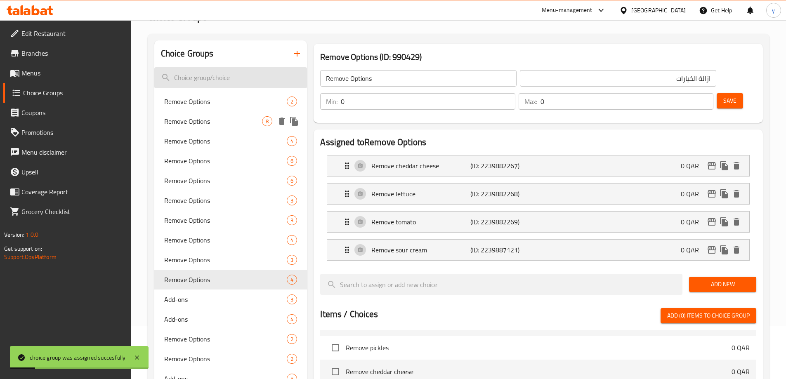
scroll to position [52, 0]
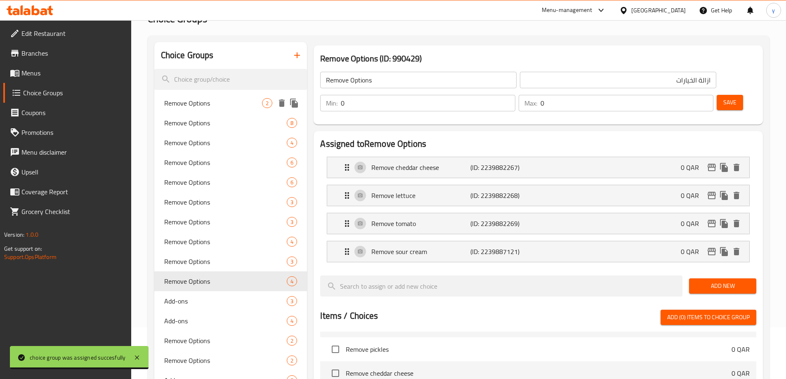
click at [227, 104] on span "Remove Options" at bounding box center [213, 103] width 98 height 10
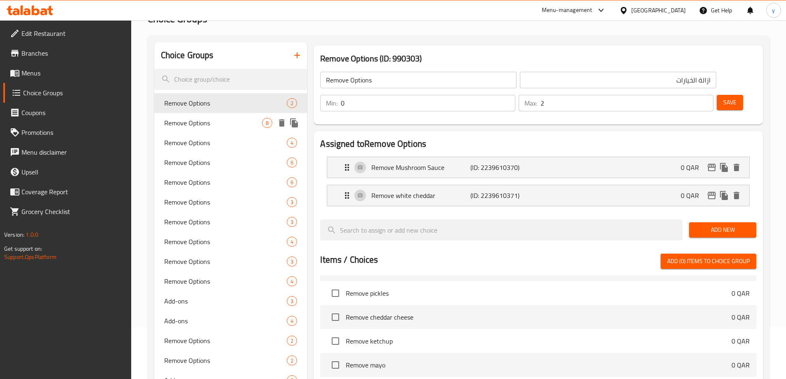
click at [226, 125] on span "Remove Options" at bounding box center [213, 123] width 98 height 10
type input "0"
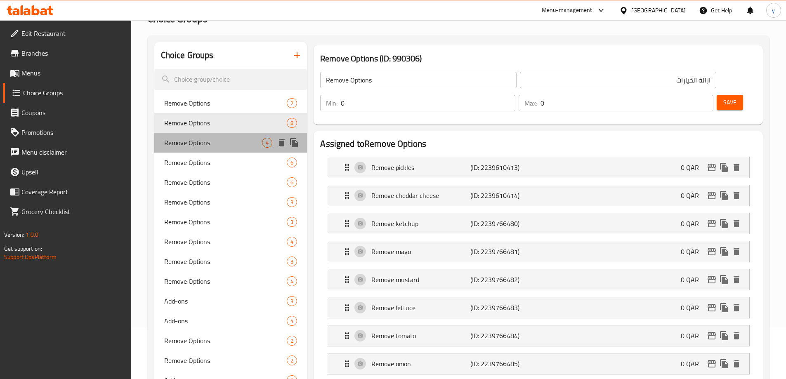
click at [225, 145] on span "Remove Options" at bounding box center [213, 143] width 98 height 10
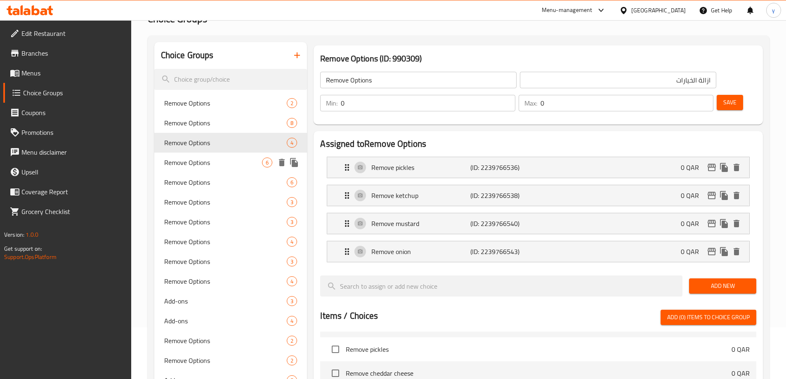
click at [224, 161] on span "Remove Options" at bounding box center [213, 163] width 98 height 10
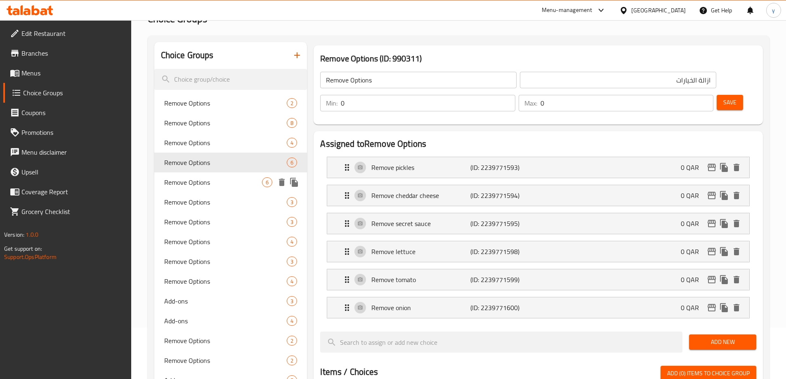
click at [224, 181] on span "Remove Options" at bounding box center [213, 182] width 98 height 10
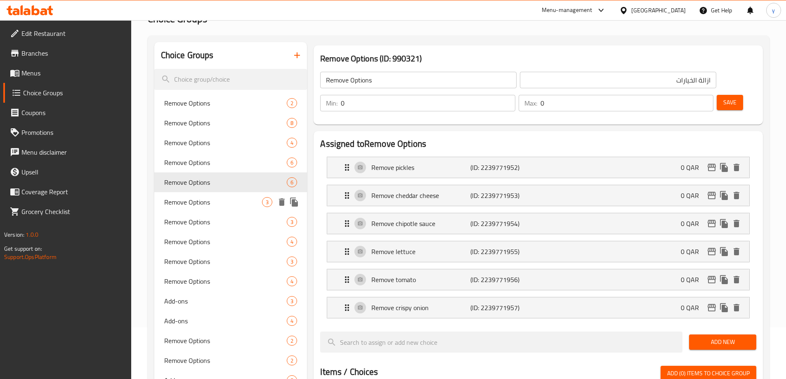
click at [224, 206] on span "Remove Options" at bounding box center [213, 202] width 98 height 10
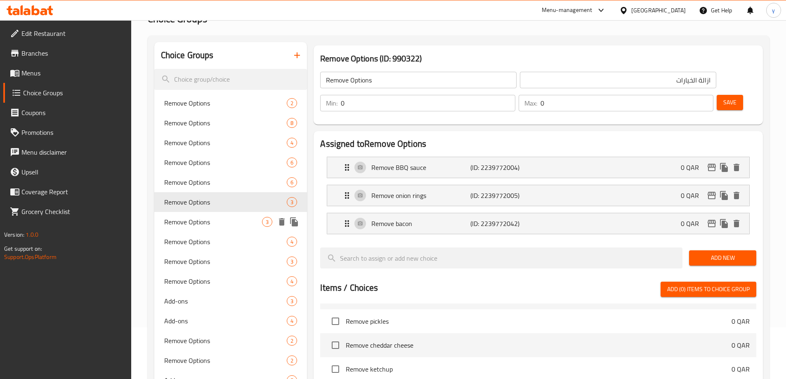
click at [224, 226] on span "Remove Options" at bounding box center [213, 222] width 98 height 10
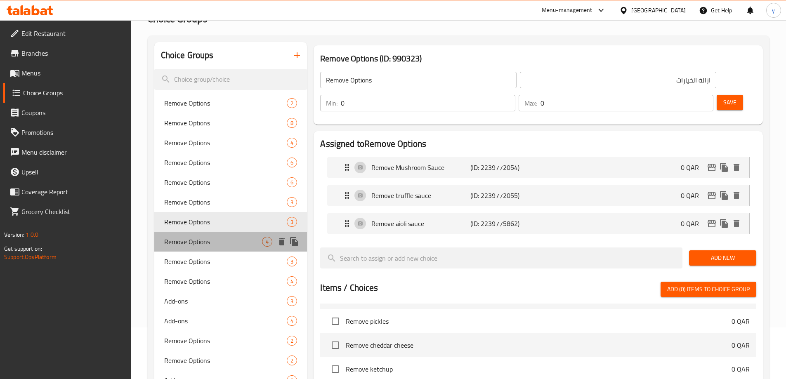
click at [224, 241] on span "Remove Options" at bounding box center [213, 242] width 98 height 10
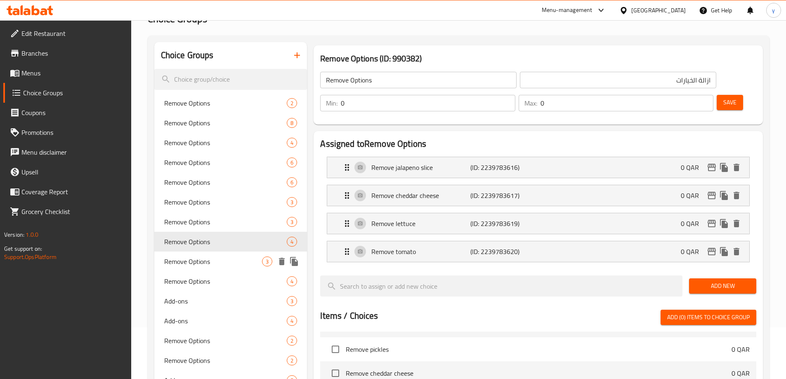
click at [222, 255] on div "Remove Options 3" at bounding box center [230, 262] width 153 height 20
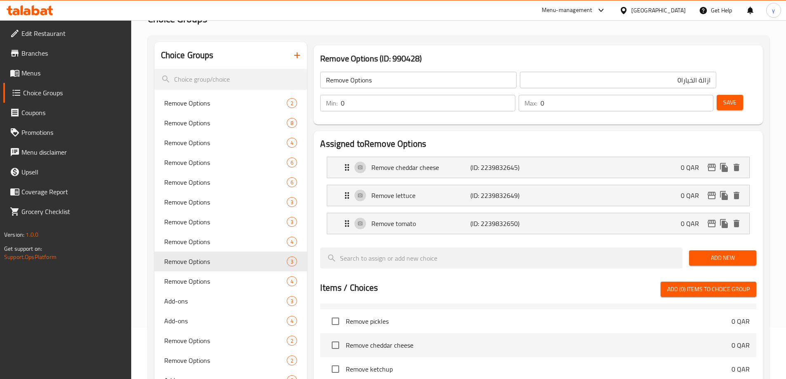
click at [552, 84] on input "ازالة الخيارا0" at bounding box center [618, 80] width 196 height 17
click at [723, 97] on span "Save" at bounding box center [729, 102] width 13 height 10
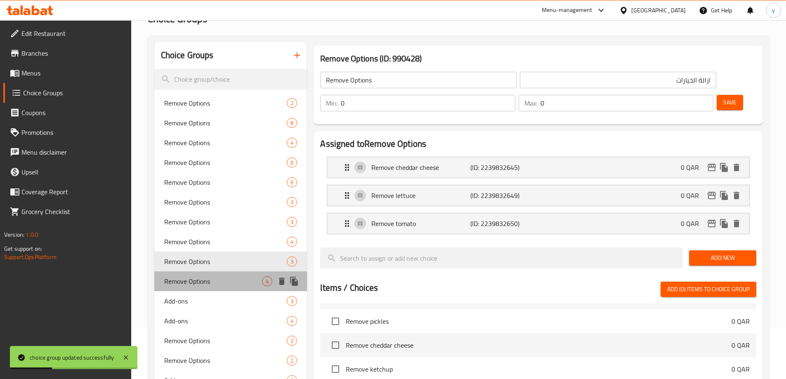
click at [232, 285] on span "Remove Options" at bounding box center [213, 281] width 98 height 10
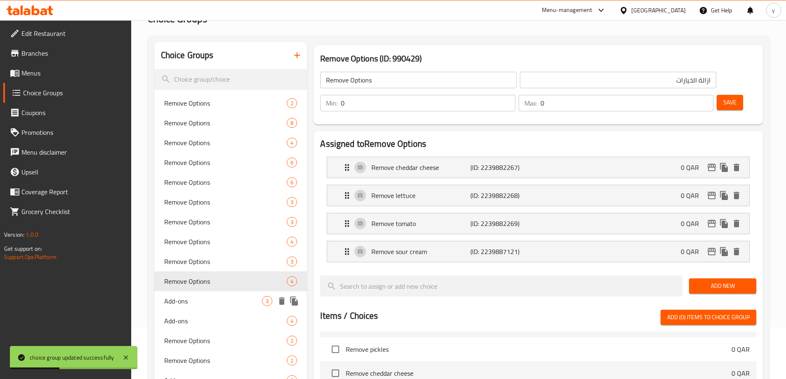
scroll to position [134, 0]
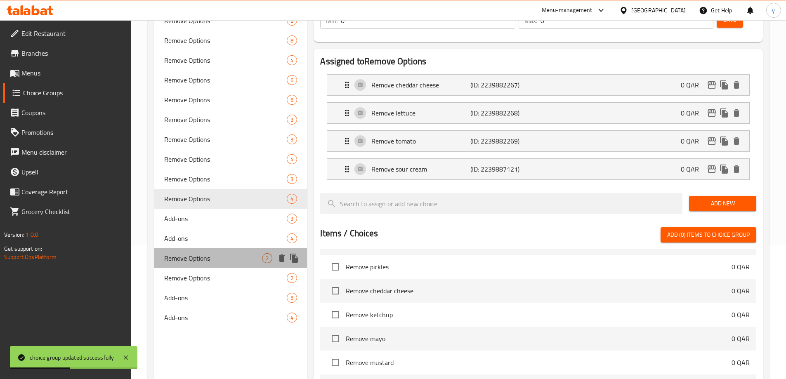
click at [220, 260] on span "Remove Options" at bounding box center [213, 258] width 98 height 10
type input "إزالة الخيارات"
type input "2"
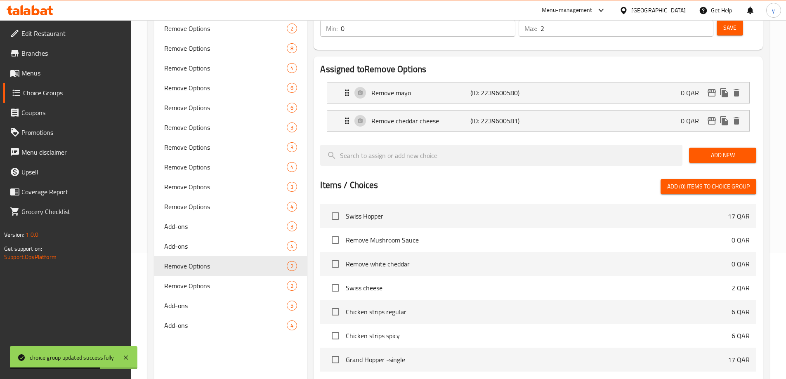
scroll to position [165, 0]
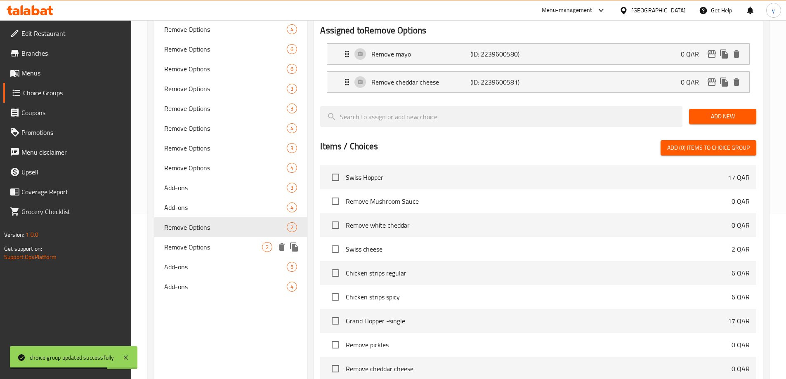
click at [208, 245] on span "Remove Options" at bounding box center [213, 247] width 98 height 10
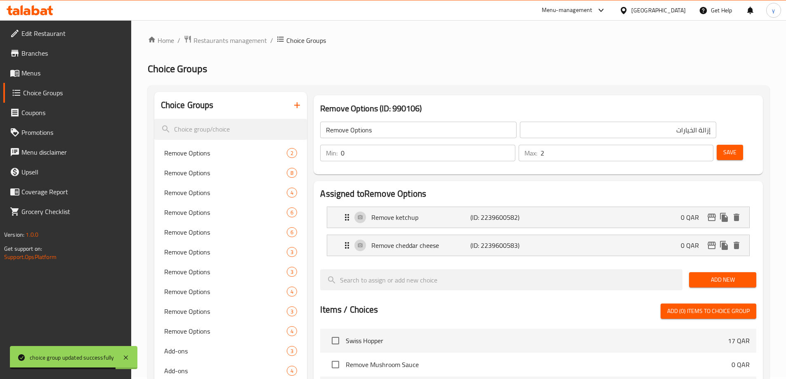
scroll to position [0, 0]
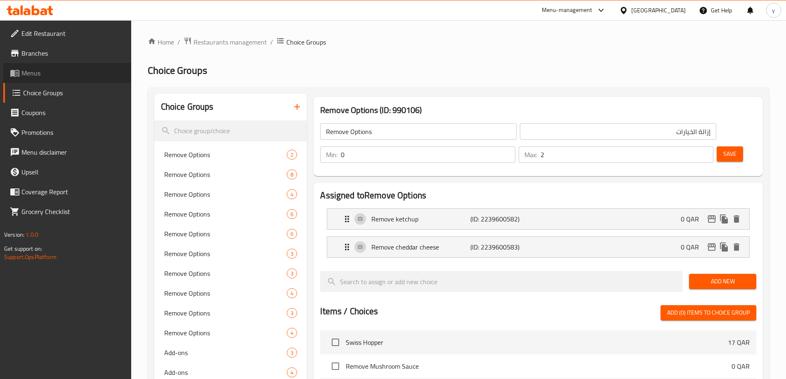
click at [66, 74] on span "Menus" at bounding box center [72, 73] width 103 height 10
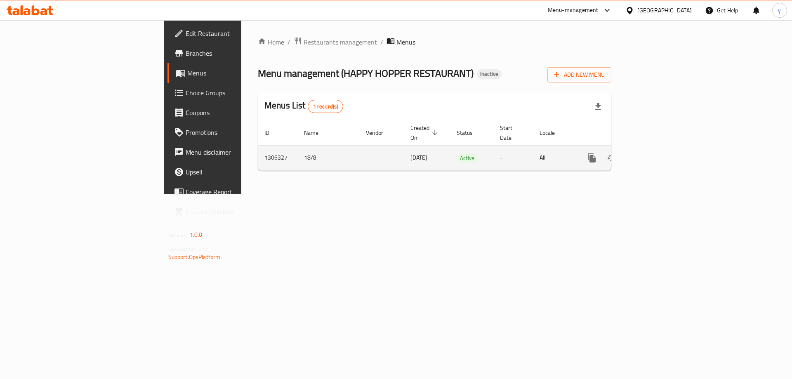
click at [656, 153] on icon "enhanced table" at bounding box center [651, 158] width 10 height 10
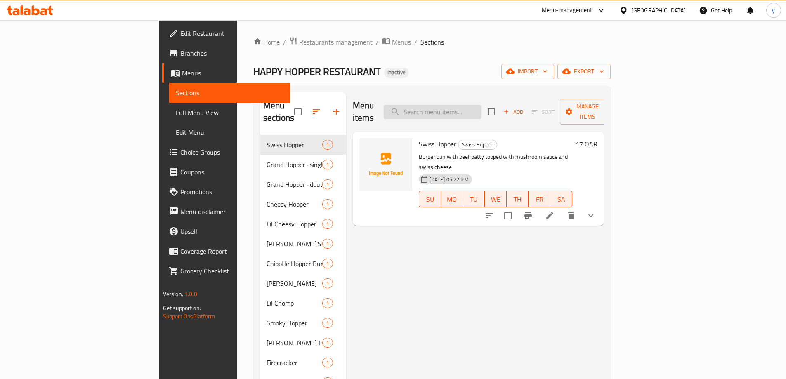
click at [467, 111] on input "search" at bounding box center [432, 112] width 97 height 14
paste input "Buttermilk Ranch Sauce"
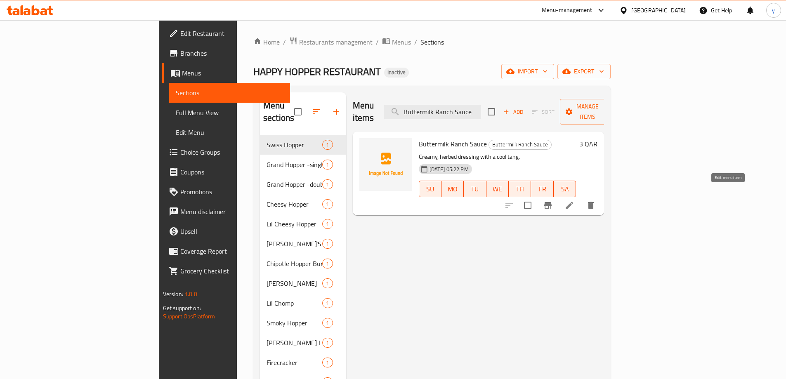
type input "Buttermilk Ranch Sauce"
click at [574, 200] on icon at bounding box center [569, 205] width 10 height 10
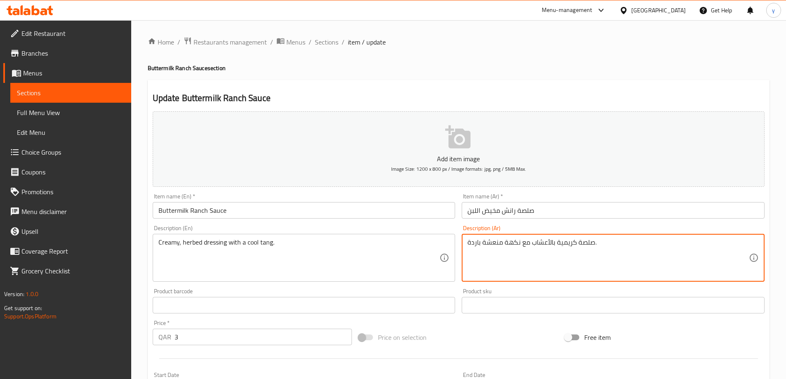
click at [513, 245] on textarea "صلصة كريمية بالأعشاب مع نكهة منعشة باردة." at bounding box center [607, 257] width 281 height 39
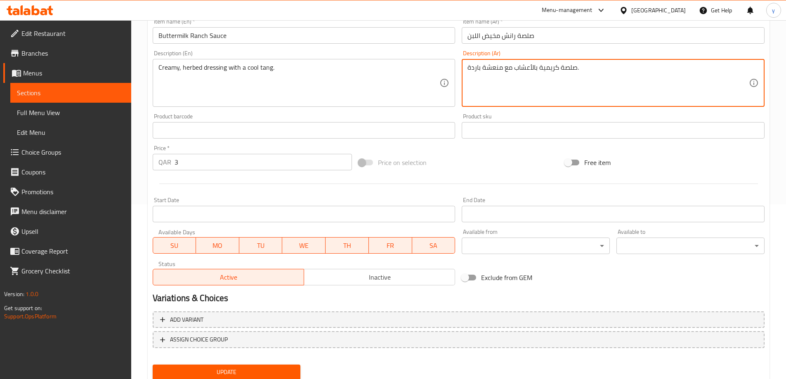
scroll to position [204, 0]
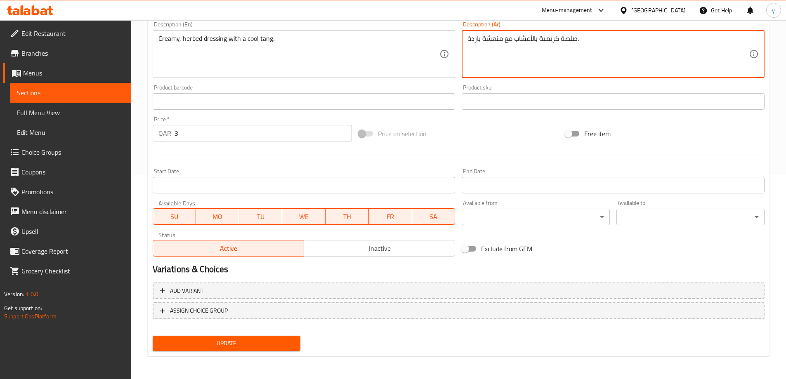
type textarea "صلصة كريمية بالأعشاب مع منعشة باردة."
click at [286, 347] on span "Update" at bounding box center [226, 343] width 135 height 10
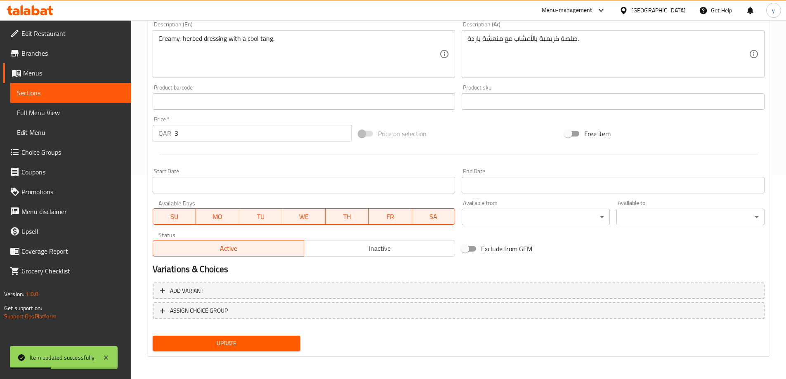
click at [256, 346] on span "Update" at bounding box center [226, 343] width 135 height 10
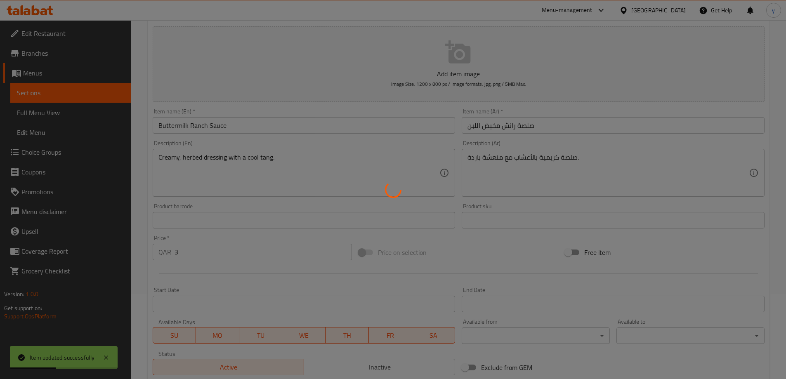
scroll to position [0, 0]
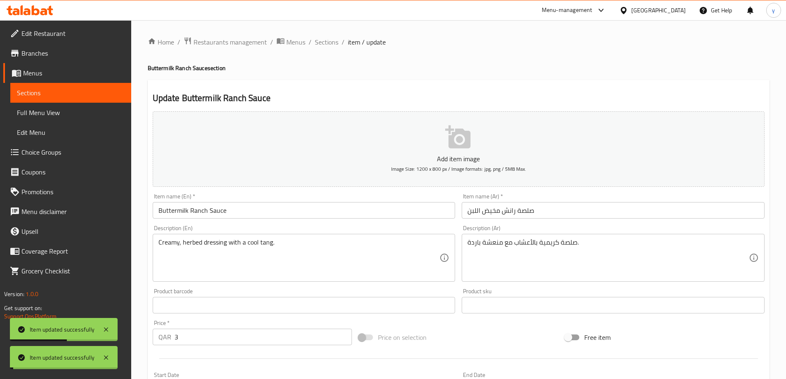
click at [321, 43] on span "Sections" at bounding box center [327, 42] width 24 height 10
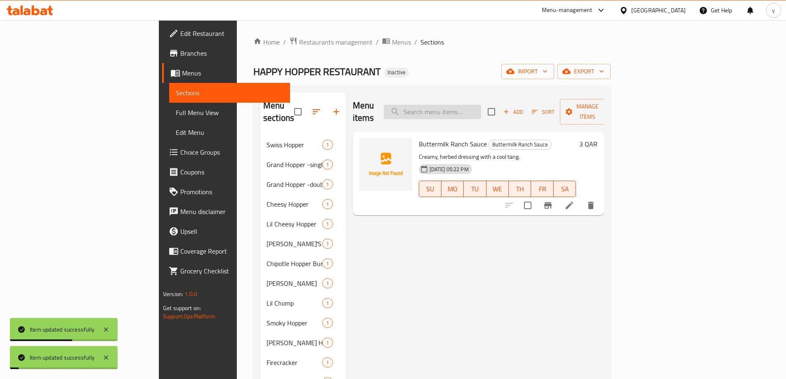
click at [481, 113] on input "search" at bounding box center [432, 112] width 97 height 14
paste input "Ketchup"
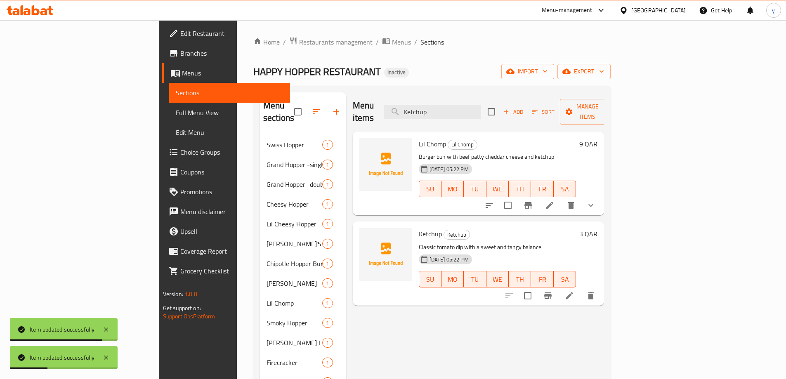
type input "Ketchup"
click at [581, 288] on li at bounding box center [569, 295] width 23 height 15
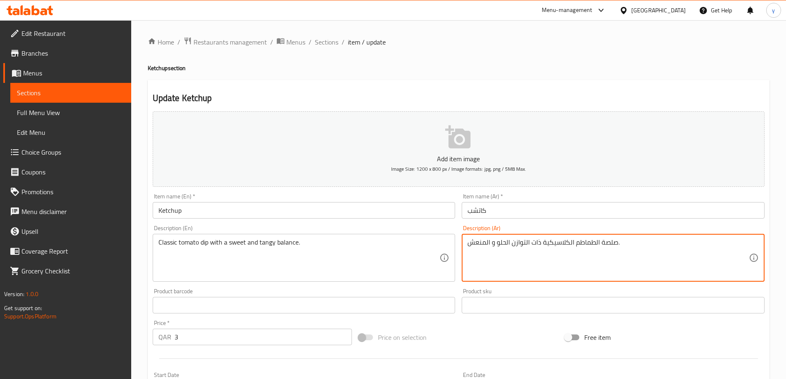
click at [532, 244] on textarea "صلصة الطماطم الكلاسيكية ذات التوازن الحلو و المنعش." at bounding box center [607, 257] width 281 height 39
click at [535, 244] on textarea "صلصة الطماطم الكلاسيكية ذات التوازن الحلو و المنعش." at bounding box center [607, 257] width 281 height 39
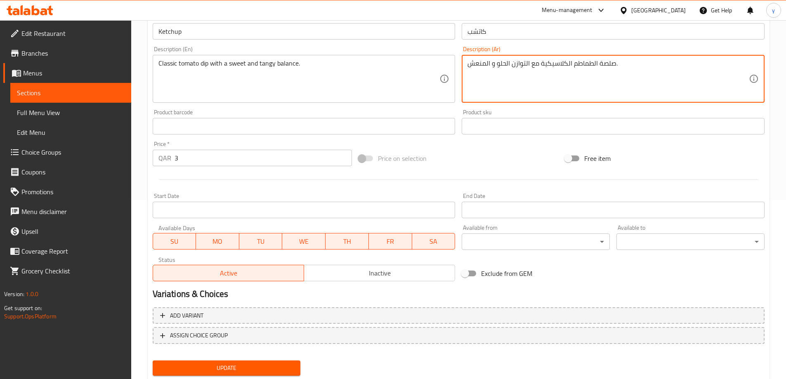
scroll to position [204, 0]
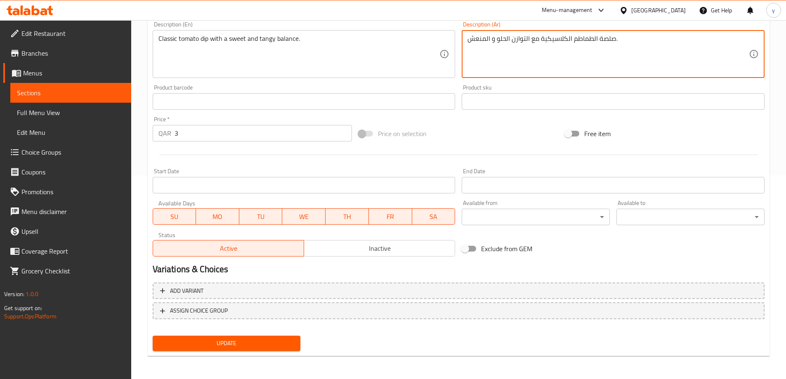
type textarea "صلصة الطماطم الكلاسيكية مع التوازن الحلو و المنعش."
click at [264, 345] on span "Update" at bounding box center [226, 343] width 135 height 10
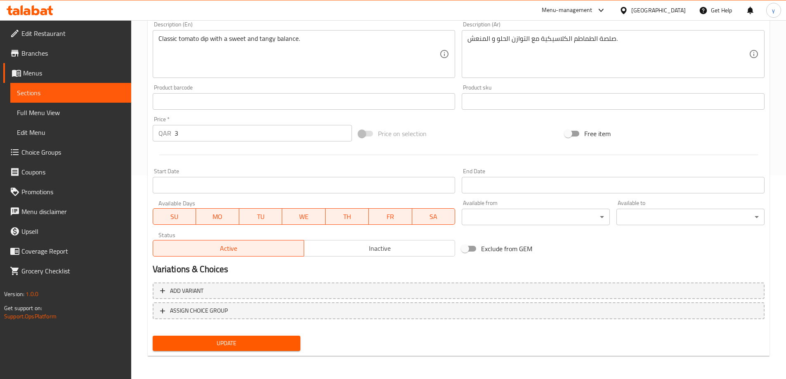
click at [224, 344] on span "Update" at bounding box center [226, 343] width 135 height 10
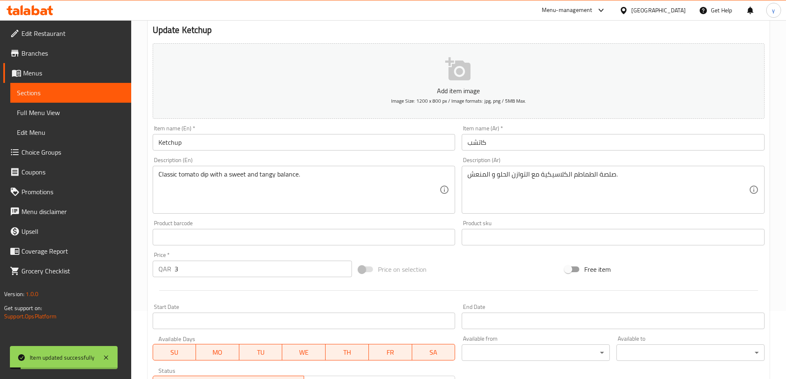
scroll to position [0, 0]
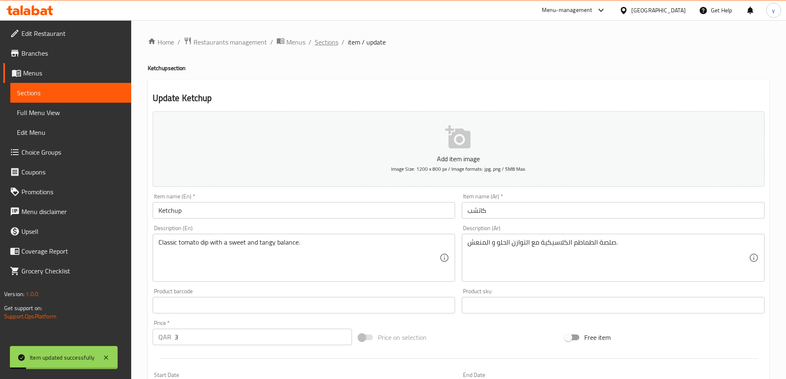
click at [323, 41] on span "Sections" at bounding box center [327, 42] width 24 height 10
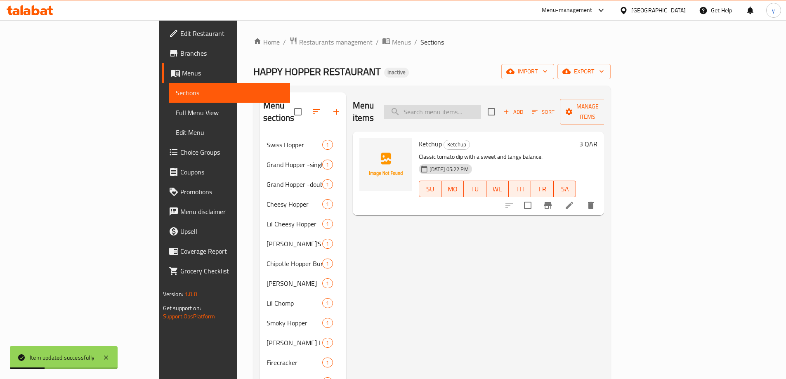
click at [481, 110] on input "search" at bounding box center [432, 112] width 97 height 14
paste input "[PERSON_NAME] Hop"
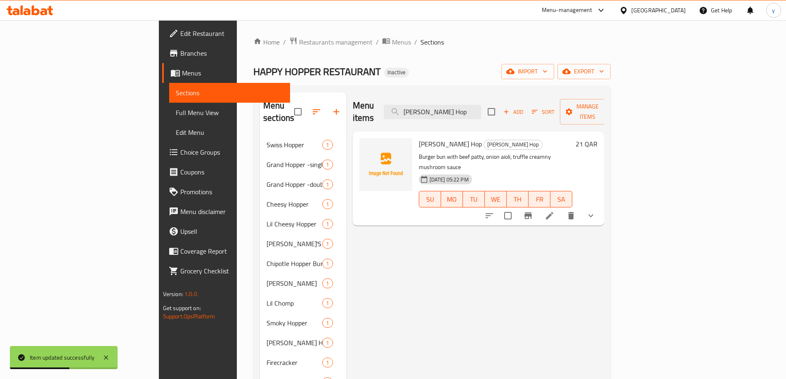
type input "[PERSON_NAME] Hop"
click at [554, 211] on icon at bounding box center [550, 216] width 10 height 10
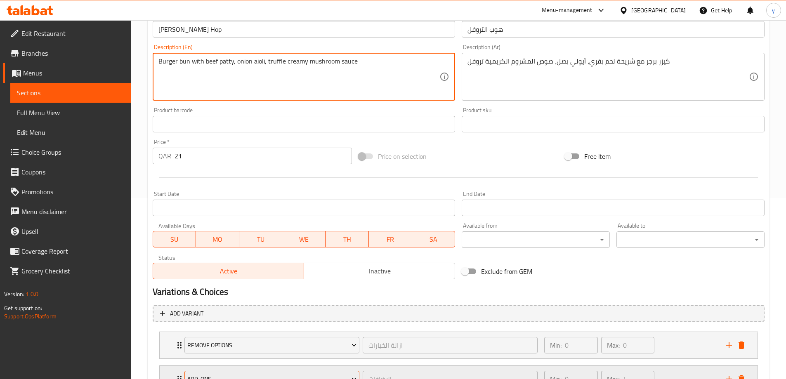
scroll to position [251, 0]
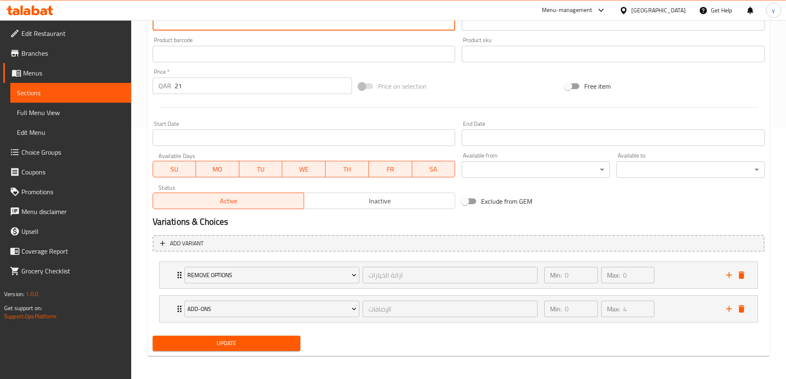
type textarea "Burger bun with beef patty, onion aioli, truffle creamy mushroom sauce"
click at [247, 345] on span "Update" at bounding box center [226, 343] width 135 height 10
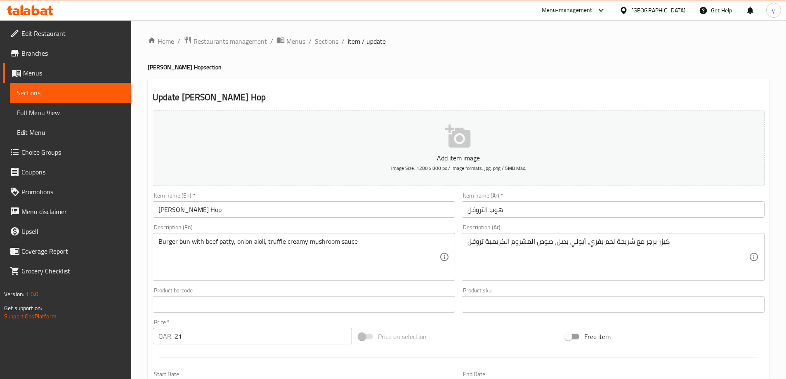
scroll to position [0, 0]
click at [227, 40] on span "Restaurants management" at bounding box center [229, 42] width 73 height 10
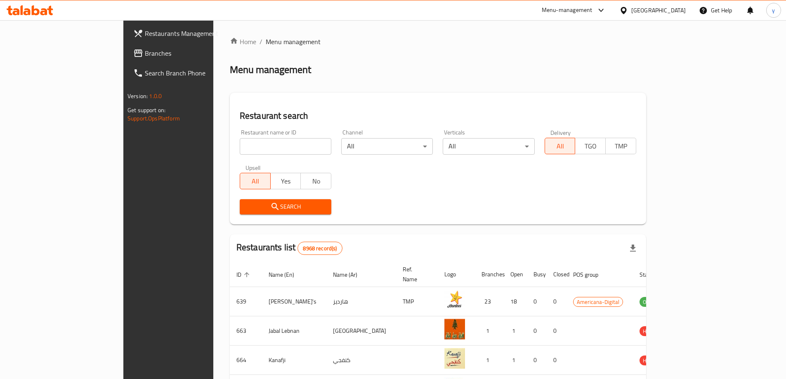
click at [626, 12] on icon at bounding box center [623, 10] width 6 height 7
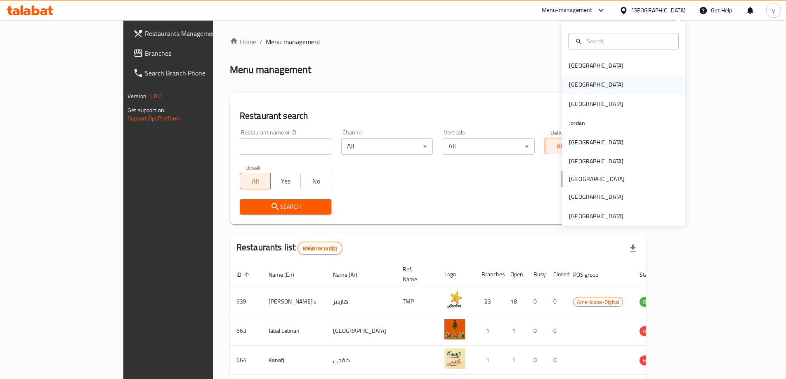
click at [568, 78] on div "Egypt" at bounding box center [596, 84] width 68 height 19
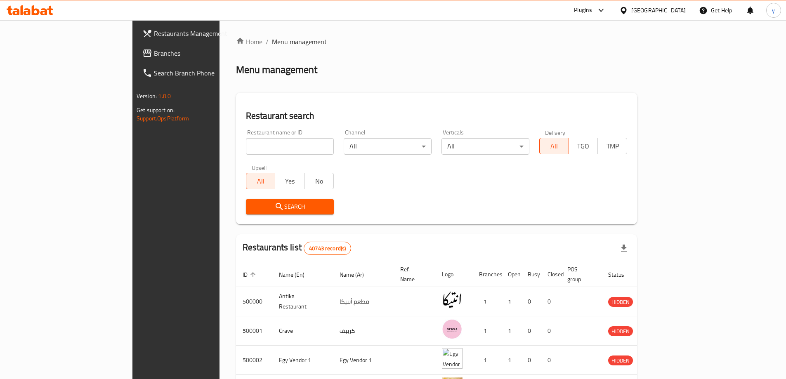
click at [136, 59] on link "Branches" at bounding box center [200, 53] width 128 height 20
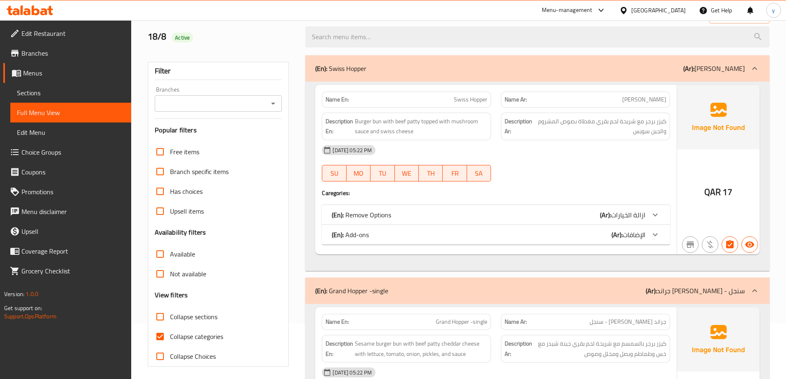
scroll to position [124, 0]
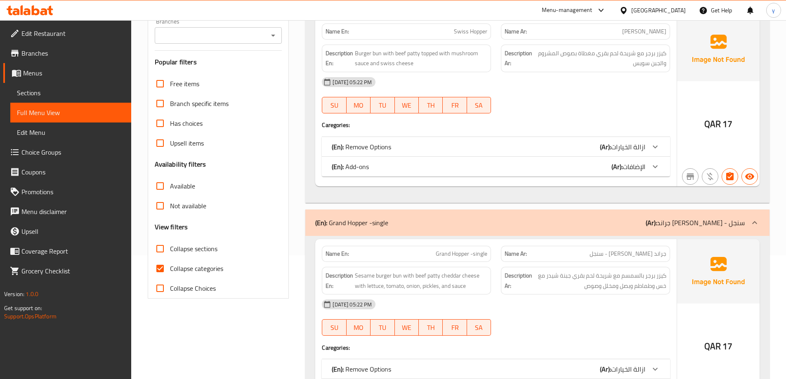
click at [167, 267] on input "Collapse categories" at bounding box center [160, 269] width 20 height 20
checkbox input "false"
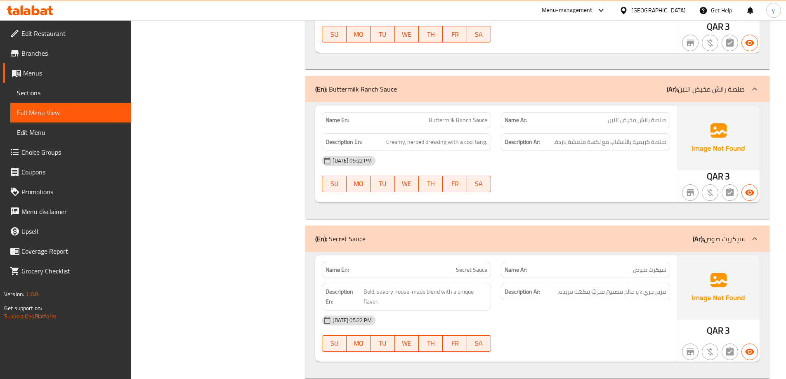
scroll to position [10509, 0]
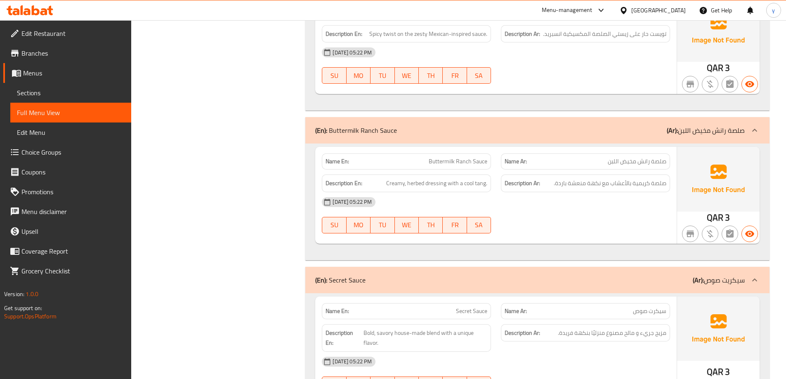
copy span "Buttermilk Ranch Sauce"
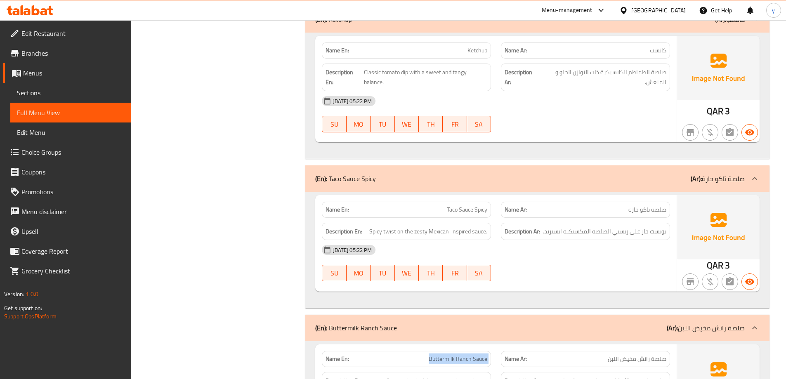
scroll to position [10262, 0]
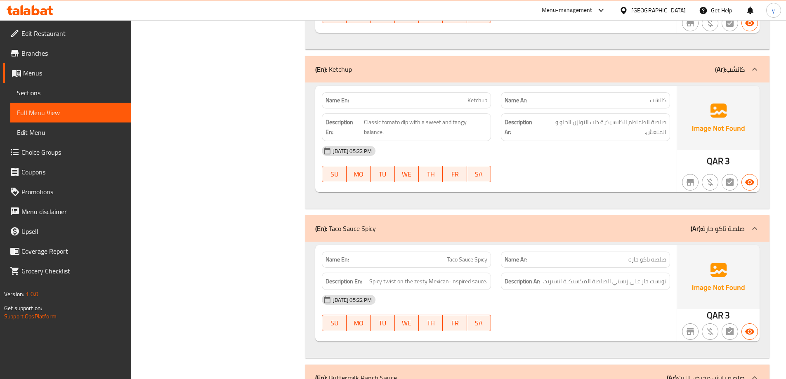
copy span "Ketchup"
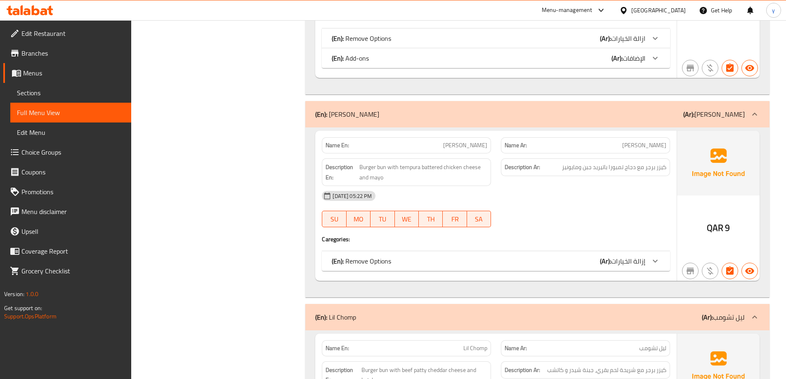
scroll to position [1568, 0]
drag, startPoint x: 422, startPoint y: 166, endPoint x: 442, endPoint y: 169, distance: 20.8
click at [442, 169] on span "Burger bun with tempura battered chicken cheese and mayo" at bounding box center [423, 171] width 128 height 20
click at [444, 167] on span "Burger bun with tempura battered chicken cheese and mayo" at bounding box center [423, 171] width 128 height 20
drag, startPoint x: 399, startPoint y: 165, endPoint x: 461, endPoint y: 170, distance: 62.6
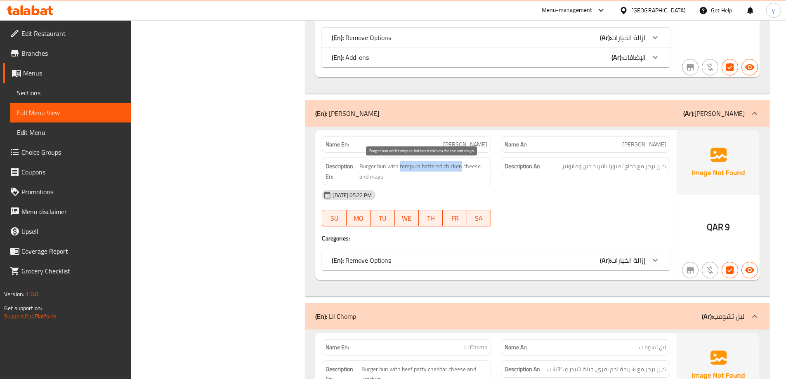
click at [461, 170] on span "Burger bun with tempura battered chicken cheese and mayo" at bounding box center [423, 171] width 128 height 20
copy span "tempura battered chicken"
click at [479, 181] on span "Burger bun with tempura battered chicken cheese and mayo" at bounding box center [423, 171] width 128 height 20
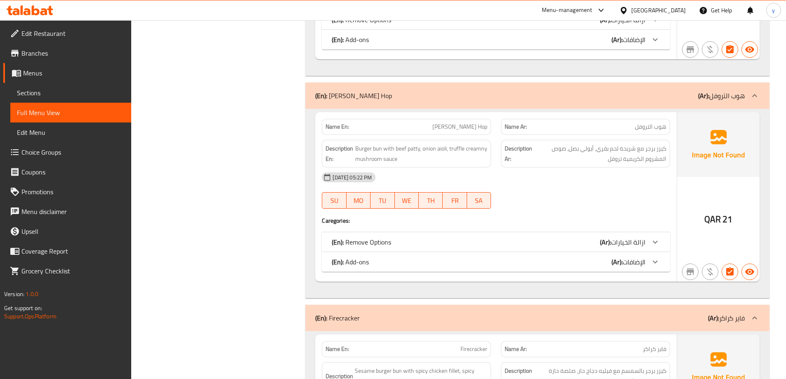
scroll to position [2228, 0]
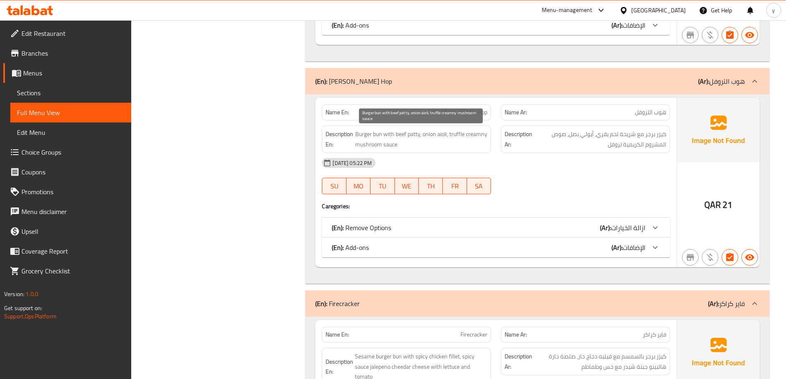
click at [484, 134] on span "Burger bun with beef patty, onion aioli, truffle creamny mushroom sauce" at bounding box center [421, 139] width 132 height 20
click at [483, 135] on span "Burger bun with beef patty, onion aioli, truffle creamny mushroom sauce" at bounding box center [421, 139] width 132 height 20
click at [482, 133] on span "Burger bun with beef patty, onion aioli, truffle creamny mushroom sauce" at bounding box center [421, 139] width 132 height 20
click at [484, 136] on span "Burger bun with beef patty, onion aioli, truffle creamny mushroom sauce" at bounding box center [421, 139] width 132 height 20
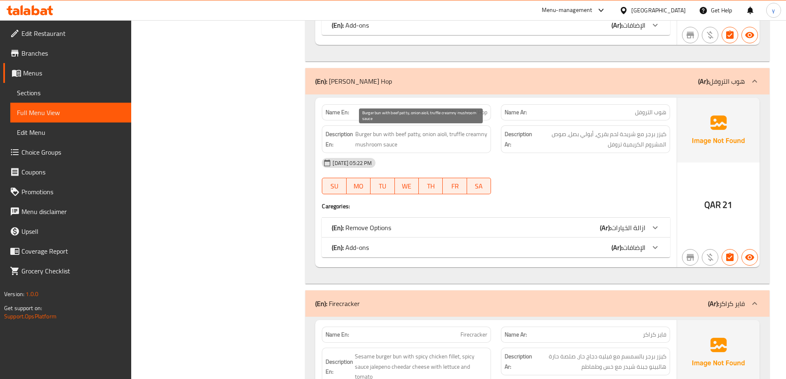
click at [483, 137] on span "Burger bun with beef patty, onion aioli, truffle creamny mushroom sauce" at bounding box center [421, 139] width 132 height 20
click at [481, 133] on span "Burger bun with beef patty, onion aioli, truffle creamny mushroom sauce" at bounding box center [421, 139] width 132 height 20
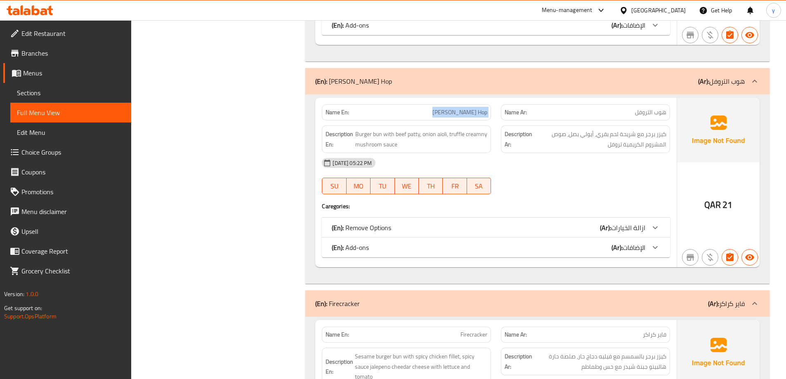
copy span "[PERSON_NAME] Hop"
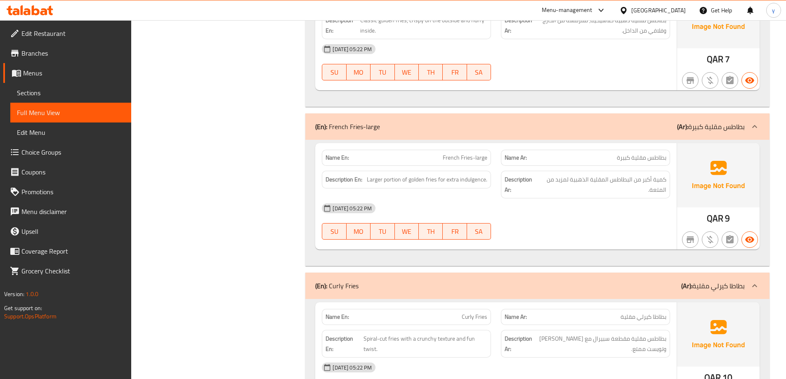
scroll to position [4662, 0]
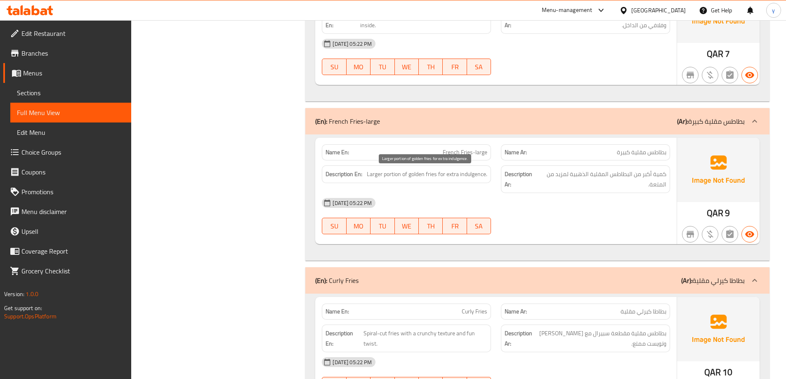
click at [444, 176] on span "Larger portion of golden fries for extra indulgence." at bounding box center [427, 174] width 120 height 10
copy span "Larger portion of golden fries for extra indulgence."
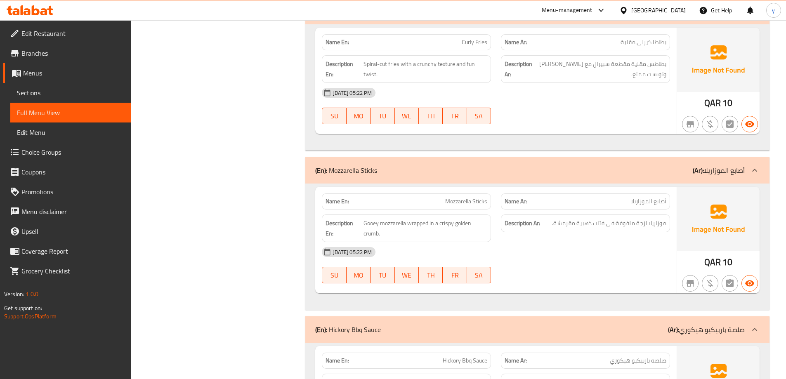
scroll to position [4950, 0]
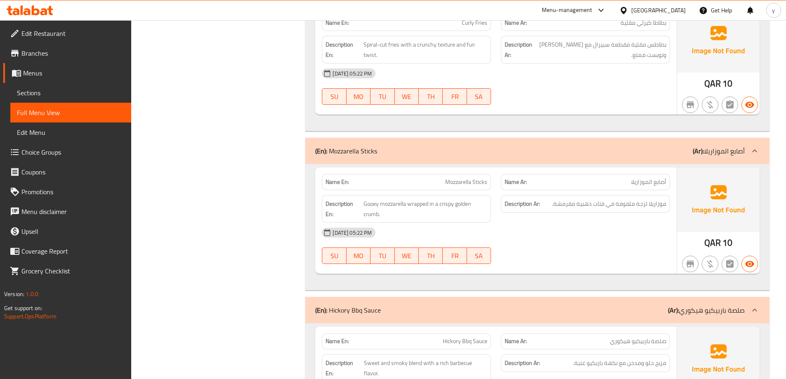
drag, startPoint x: 428, startPoint y: 203, endPoint x: 364, endPoint y: 208, distance: 63.7
click at [364, 208] on span "Gooey mozzarella wrapped in a crispy golden crumb." at bounding box center [425, 209] width 124 height 20
copy span "Gooey mozzarella wrapped"
drag, startPoint x: 470, startPoint y: 217, endPoint x: 485, endPoint y: 217, distance: 14.9
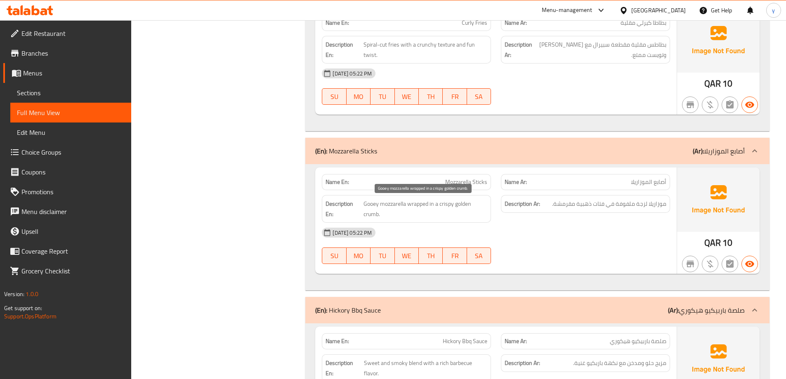
click at [470, 217] on span "Gooey mozzarella wrapped in a crispy golden crumb." at bounding box center [425, 209] width 124 height 20
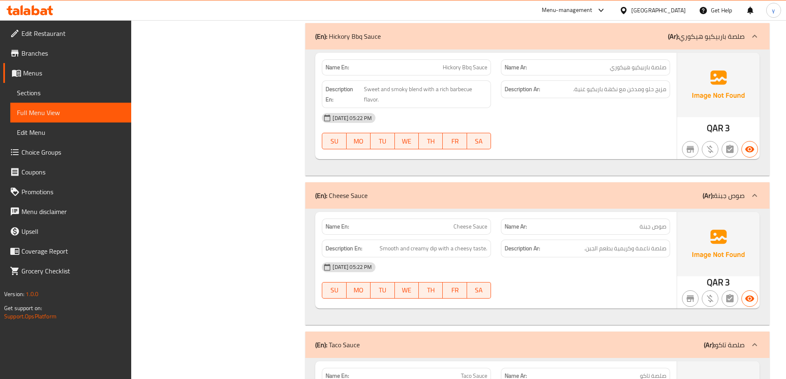
scroll to position [5239, 0]
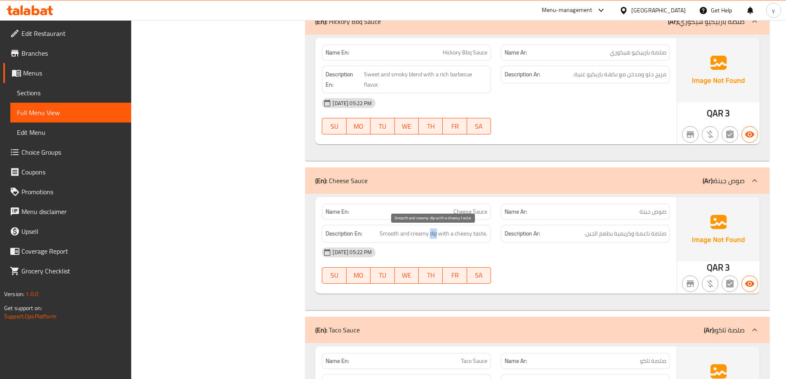
copy span "dip"
drag, startPoint x: 431, startPoint y: 237, endPoint x: 436, endPoint y: 235, distance: 5.7
click at [436, 235] on span "Smooth and creamy dip with a cheesy taste." at bounding box center [434, 234] width 108 height 10
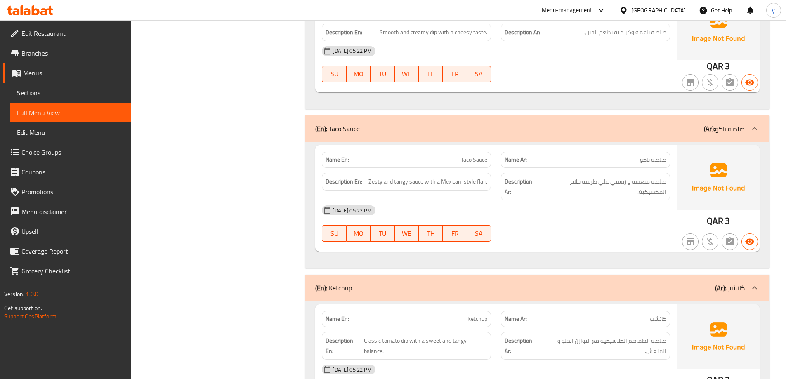
scroll to position [5445, 0]
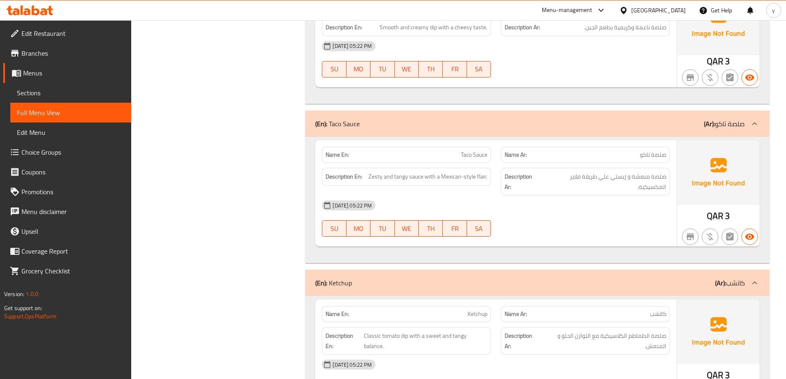
copy span "Zesty and tangy sauce with a Mexican-style flair."
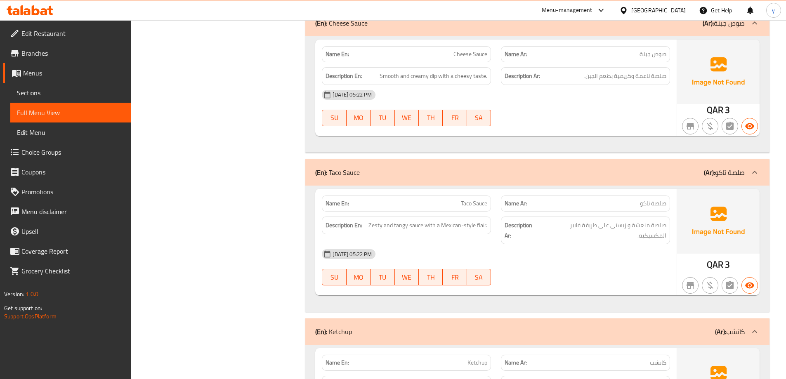
scroll to position [5412, 0]
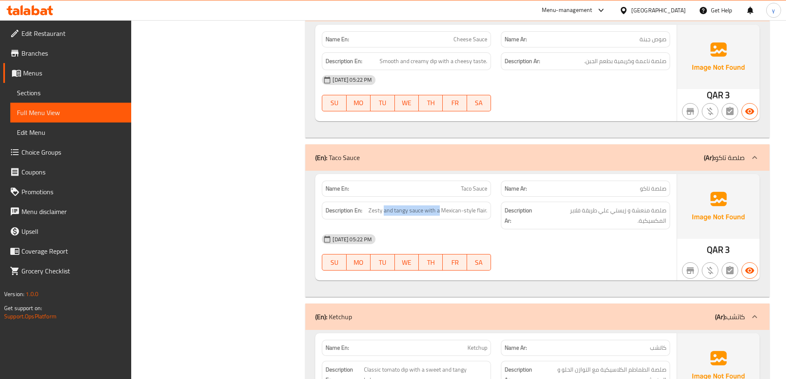
drag, startPoint x: 384, startPoint y: 211, endPoint x: 444, endPoint y: 216, distance: 60.1
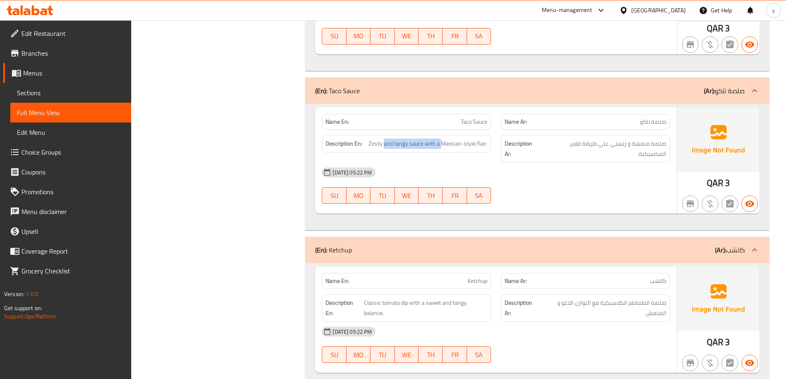
scroll to position [5404, 0]
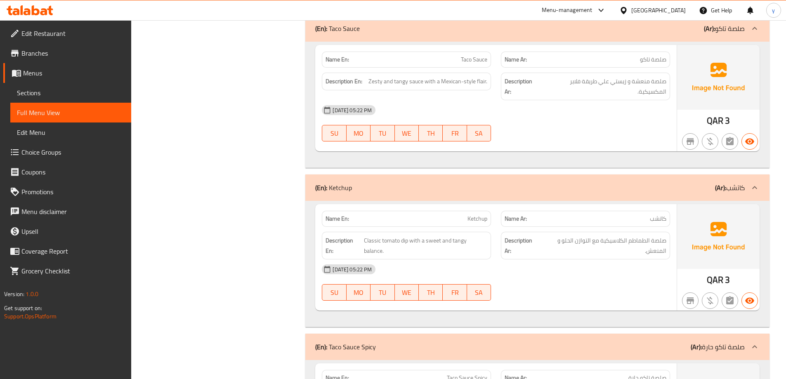
scroll to position [5610, 0]
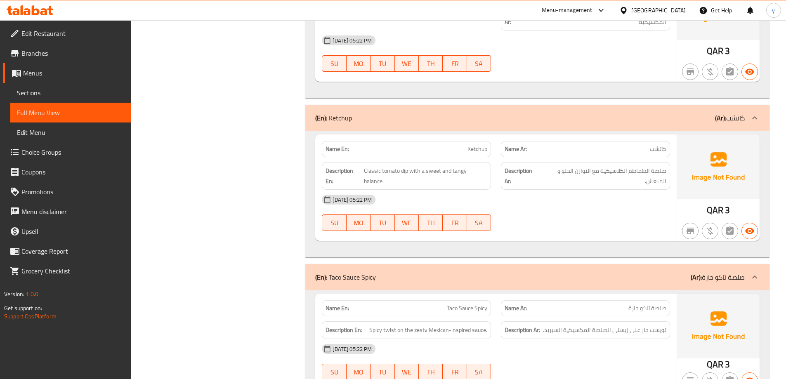
click at [463, 173] on span "Classic tomato dip with a sweet and tangy balance." at bounding box center [425, 176] width 123 height 20
copy span "Classic tomato dip with a sweet and tangy balance."
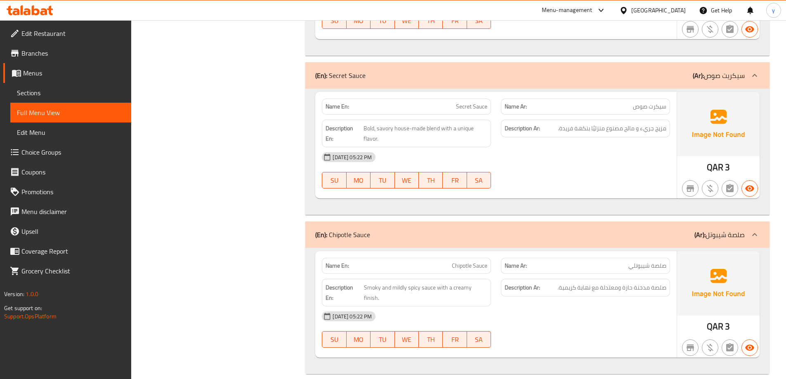
scroll to position [6113, 0]
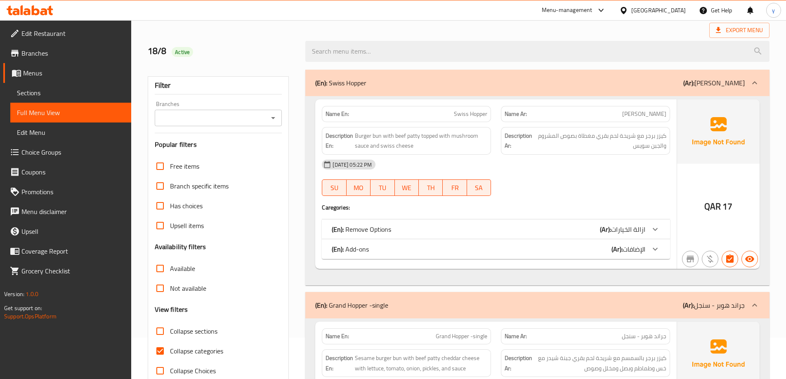
scroll to position [83, 0]
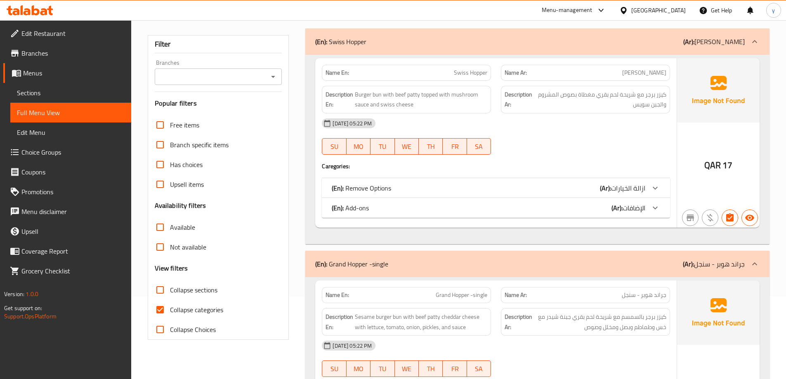
click at [198, 309] on span "Collapse categories" at bounding box center [196, 310] width 53 height 10
click at [170, 309] on input "Collapse categories" at bounding box center [160, 310] width 20 height 20
checkbox input "false"
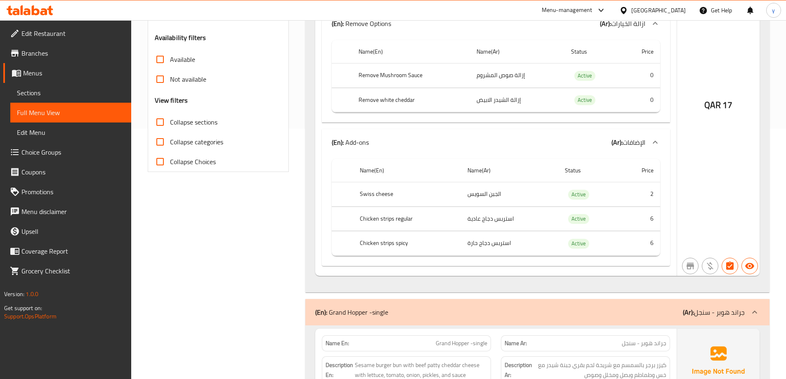
scroll to position [0, 0]
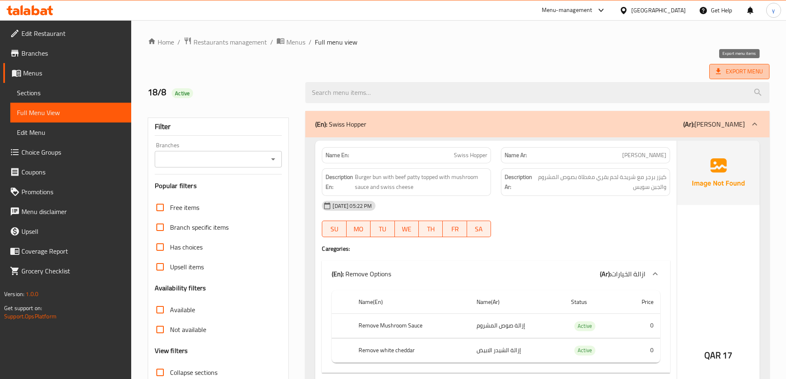
click at [742, 77] on span "Export Menu" at bounding box center [739, 71] width 60 height 15
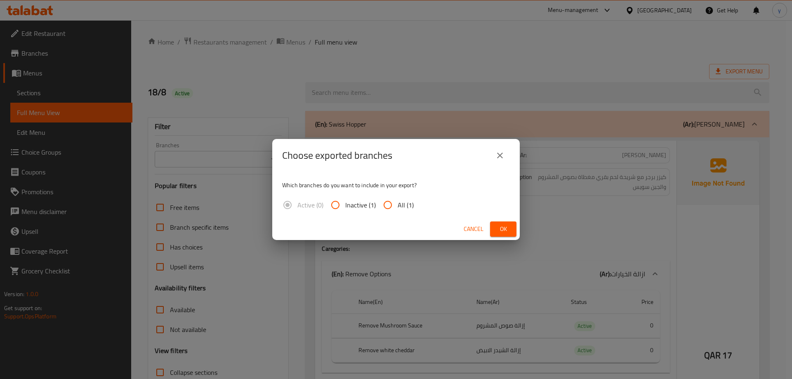
click at [399, 206] on span "All (1)" at bounding box center [406, 205] width 16 height 10
click at [398, 206] on input "All (1)" at bounding box center [388, 205] width 20 height 20
radio input "true"
click at [495, 231] on button "Ok" at bounding box center [503, 229] width 26 height 15
